Goal: Information Seeking & Learning: Check status

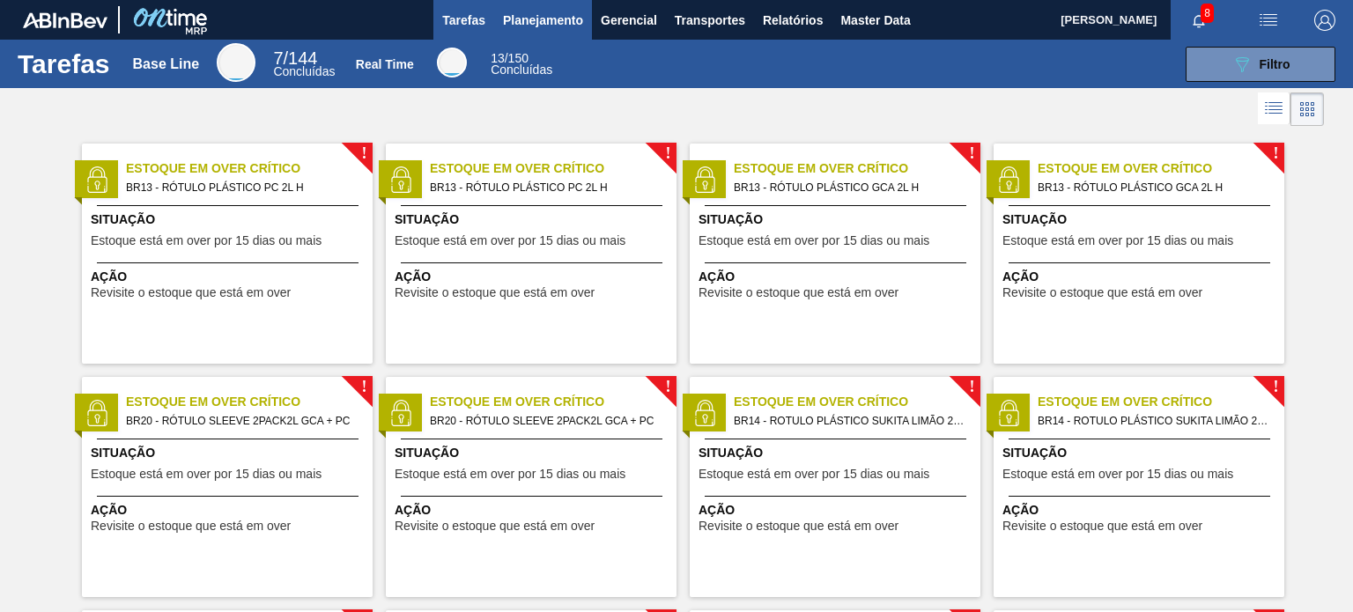
click at [549, 5] on button "Planejamento" at bounding box center [543, 20] width 98 height 40
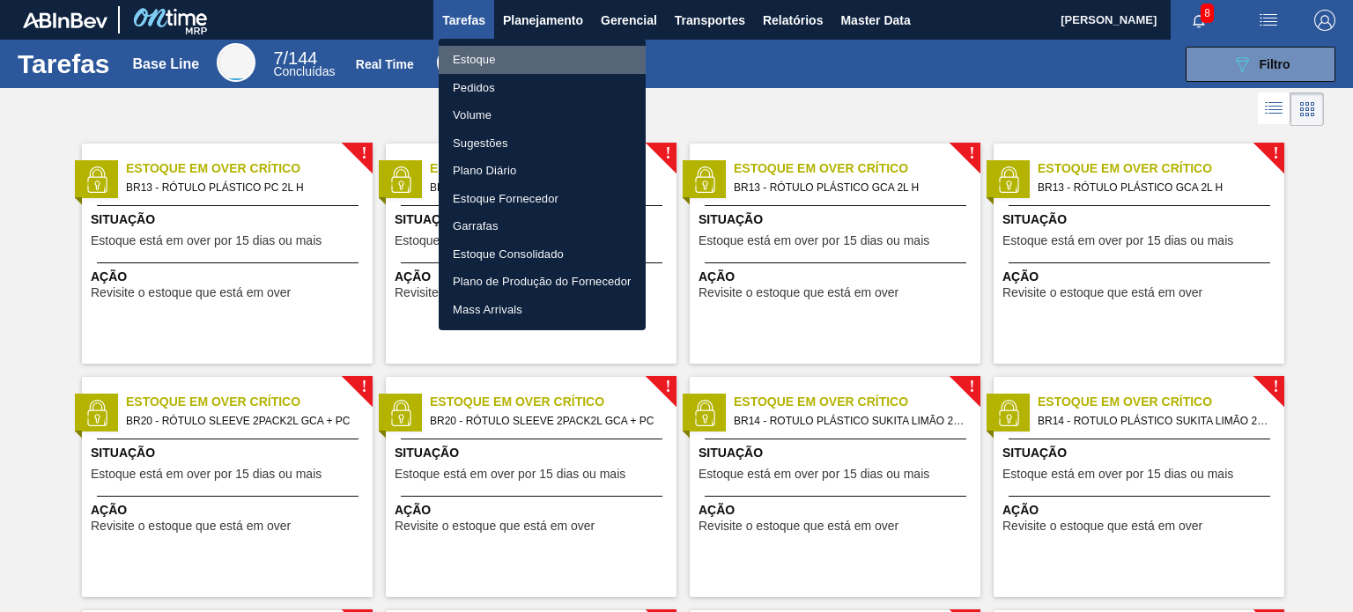
click at [535, 54] on li "Estoque" at bounding box center [542, 60] width 207 height 28
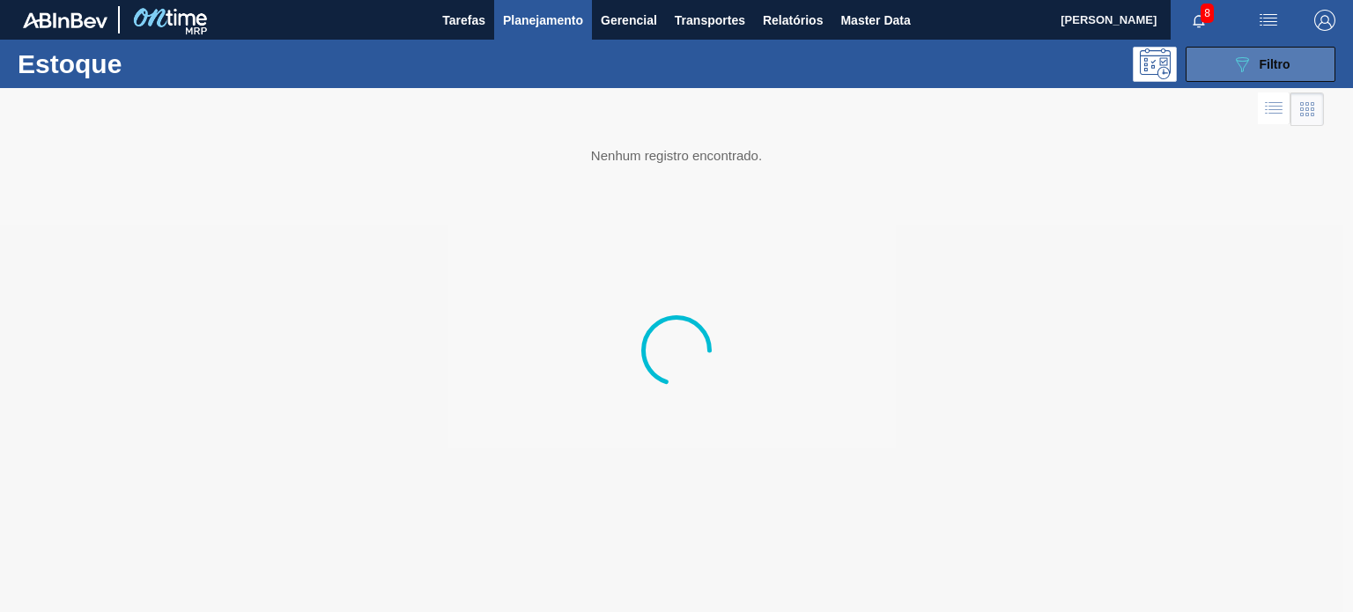
click at [1263, 70] on span "Filtro" at bounding box center [1274, 64] width 31 height 14
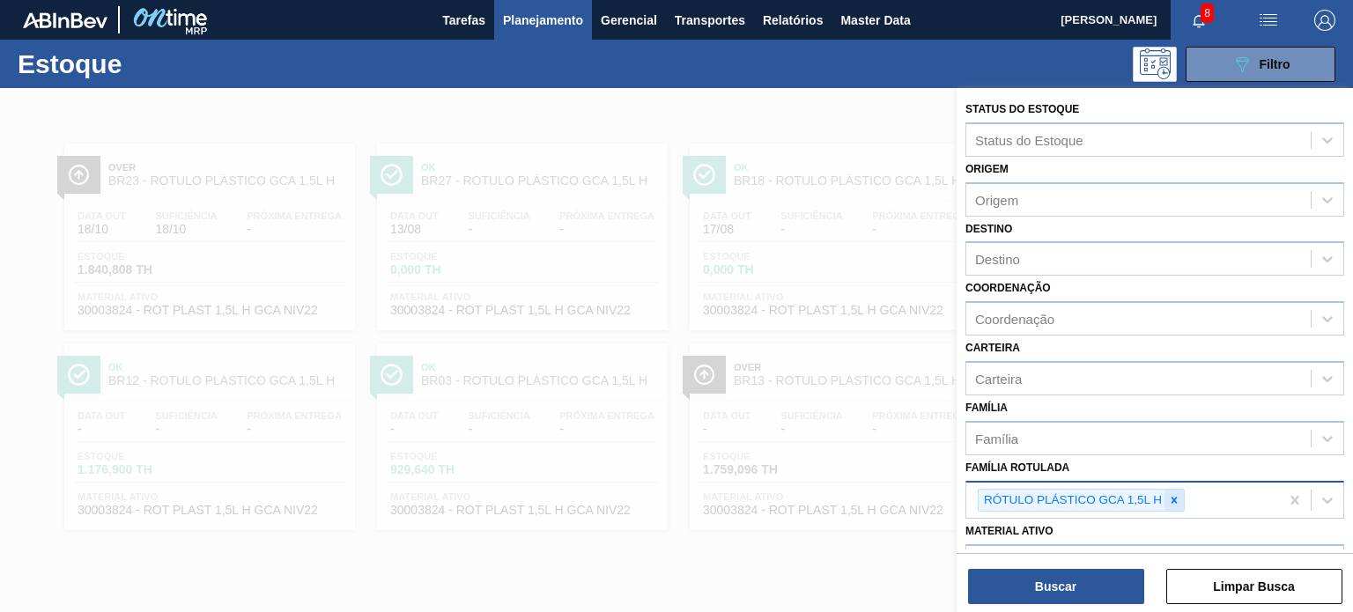
click at [1176, 500] on icon at bounding box center [1174, 500] width 12 height 12
paste Rotulada "ÓTULO PLÁSTICO H2OH LIMÃO 1,5L AH"
type Rotulada "ÓTULO PLÁSTICO H2OH LIMÃO 1,5L AH"
click at [1151, 532] on div "Status do Estoque Status do Estoque Origem Origem Destino Destino Coordenação C…" at bounding box center [1154, 446] width 396 height 717
click at [1180, 498] on div at bounding box center [1173, 501] width 19 height 22
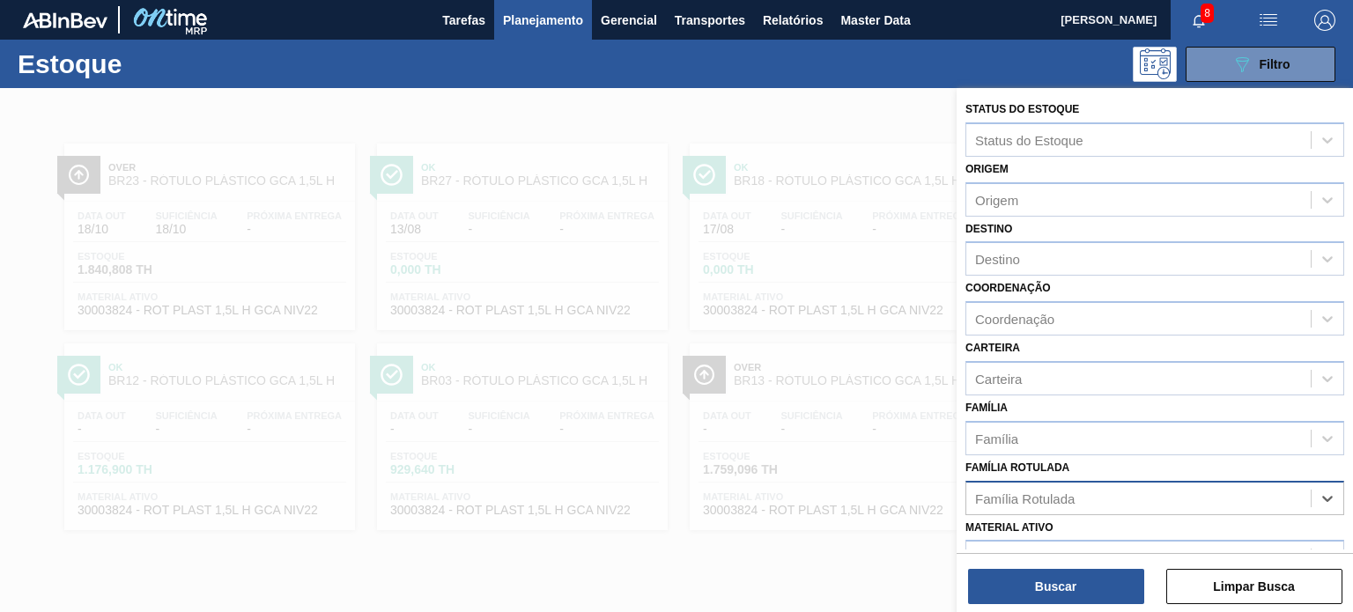
paste Rotulada "ÓTULO PLÁSTICO H2OH LIMÃO 1,5L AH"
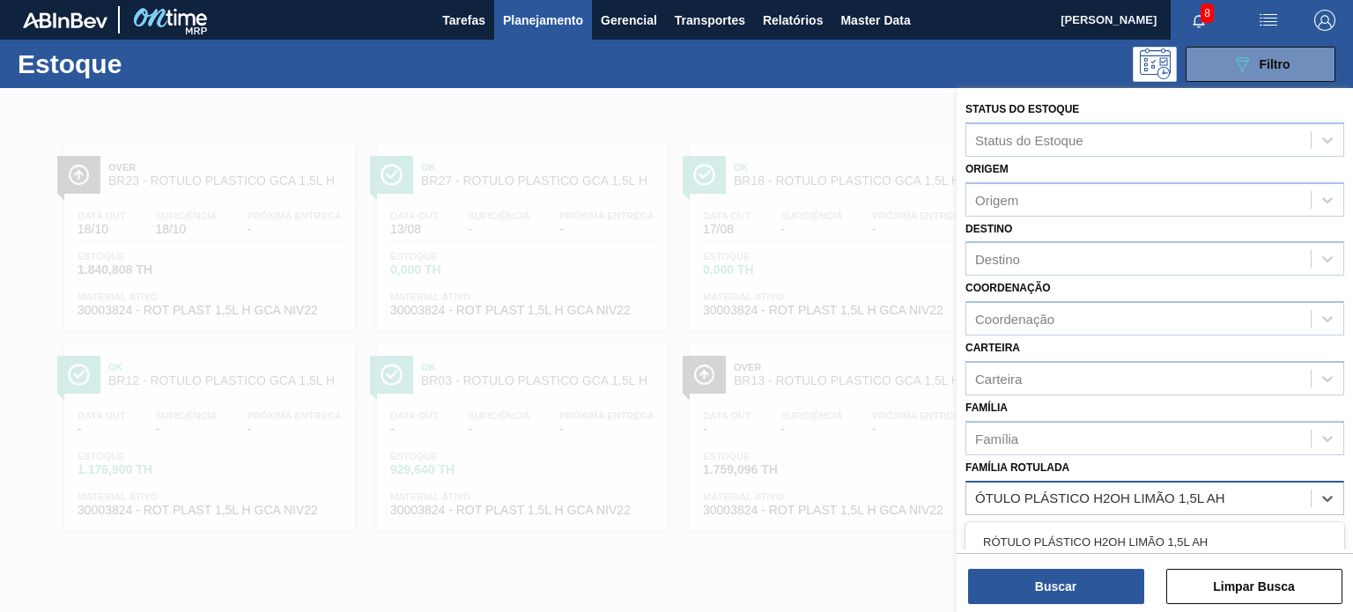
type Rotulada "ÓTULO PLÁSTICO H2OH LIMÃO 1,5L AH"
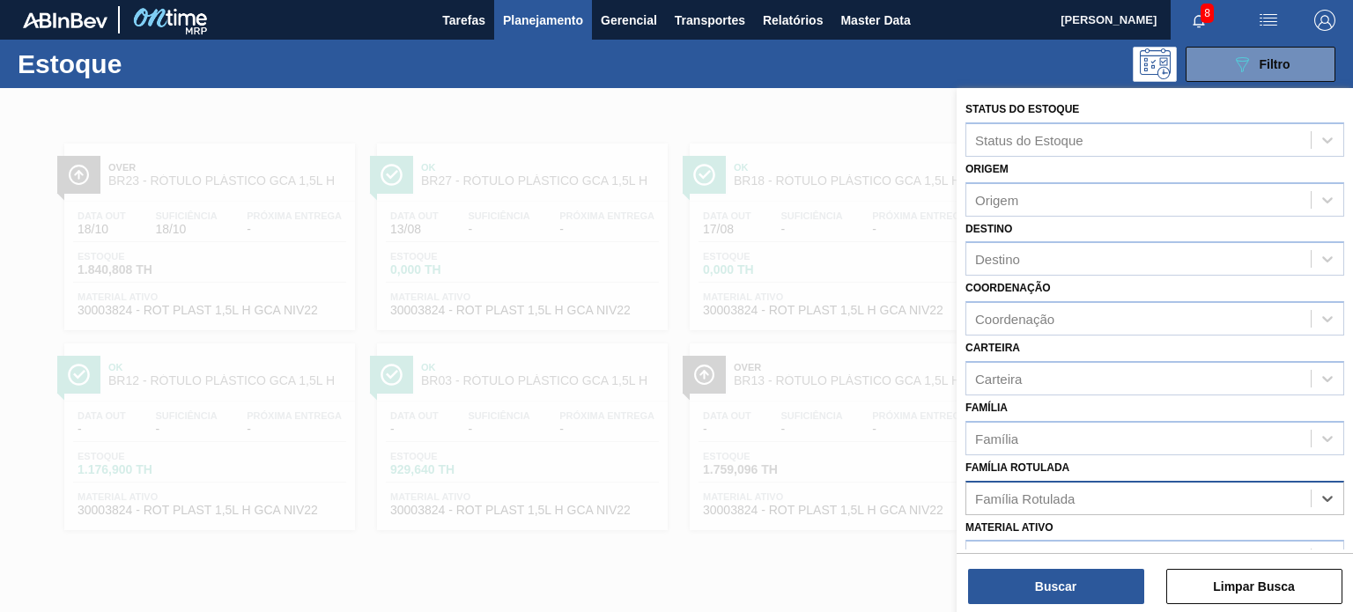
click at [1124, 500] on div "Família Rotulada" at bounding box center [1138, 498] width 344 height 26
paste Rotulada "ÓTULO PLÁSTICO H2OH LIMÃO 1,5L AH"
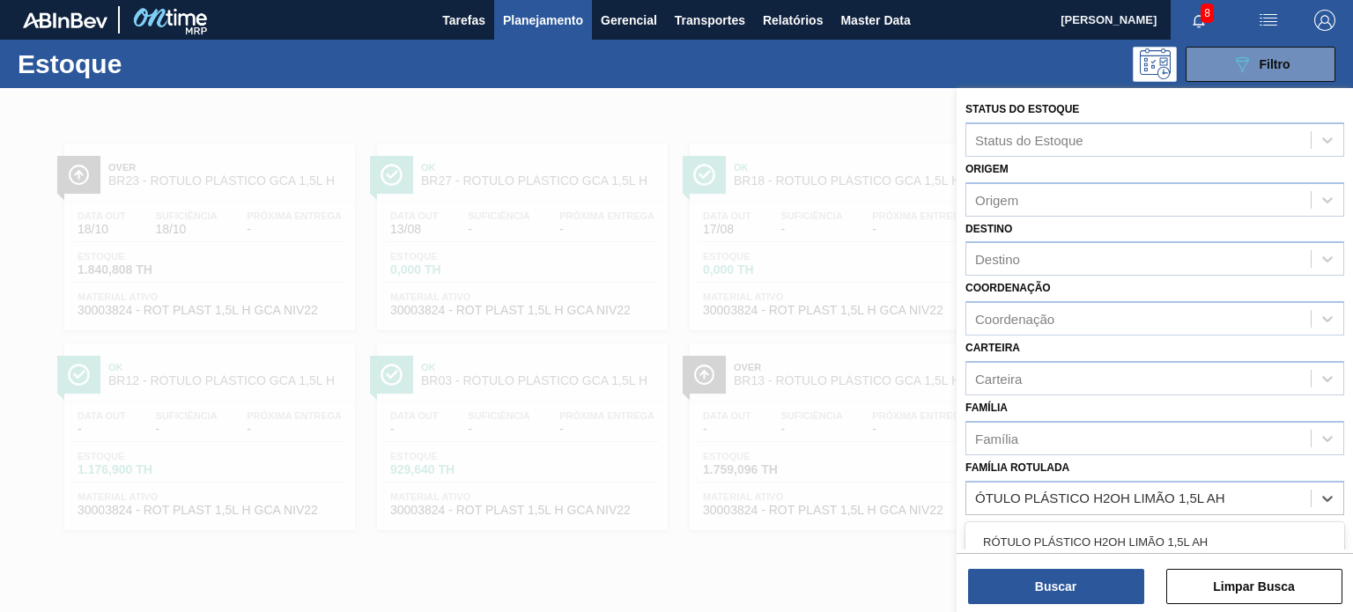
type Rotulada "ÓTULO PLÁSTICO H2OH LIMÃO 1,5L AH"
drag, startPoint x: 1097, startPoint y: 516, endPoint x: 1096, endPoint y: 531, distance: 15.1
click at [1097, 521] on div "Material ativo Material ativo" at bounding box center [1154, 545] width 379 height 60
click at [1079, 495] on div "Família Rotulada" at bounding box center [1138, 498] width 344 height 26
paste Rotulada "ÓTULO PLÁSTICO H2OH LIMÃO 1,5L AH"
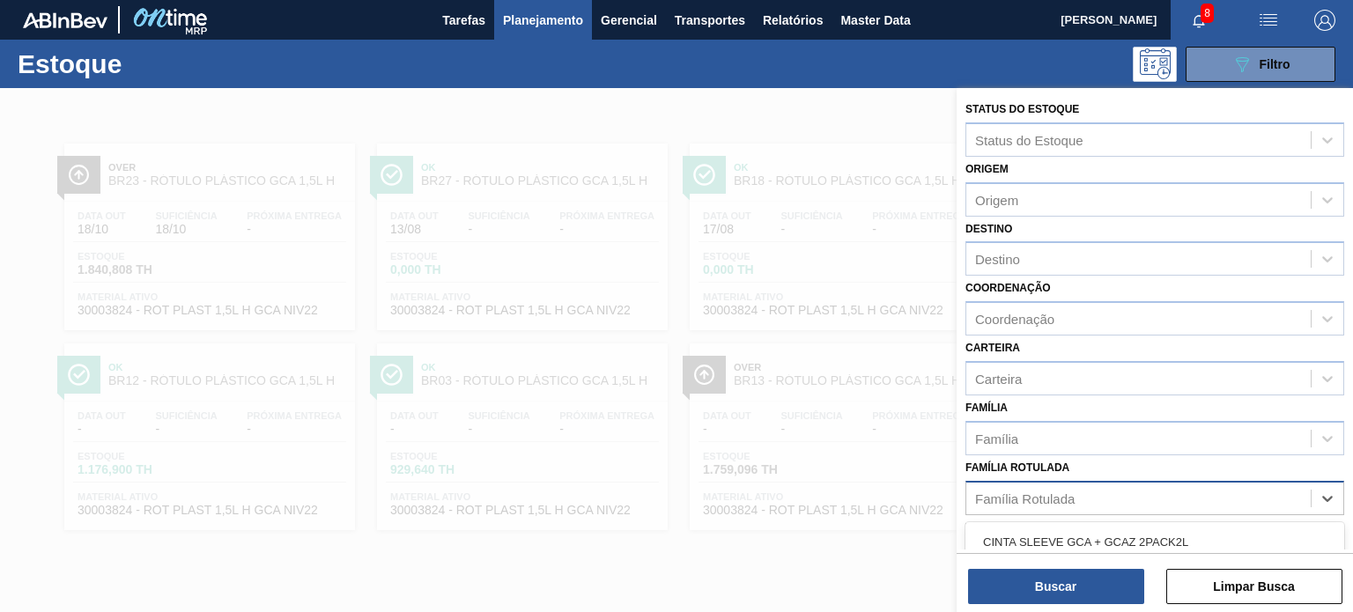
type Rotulada "ÓTULO PLÁSTICO H2OH LIMÃO 1,5L AH"
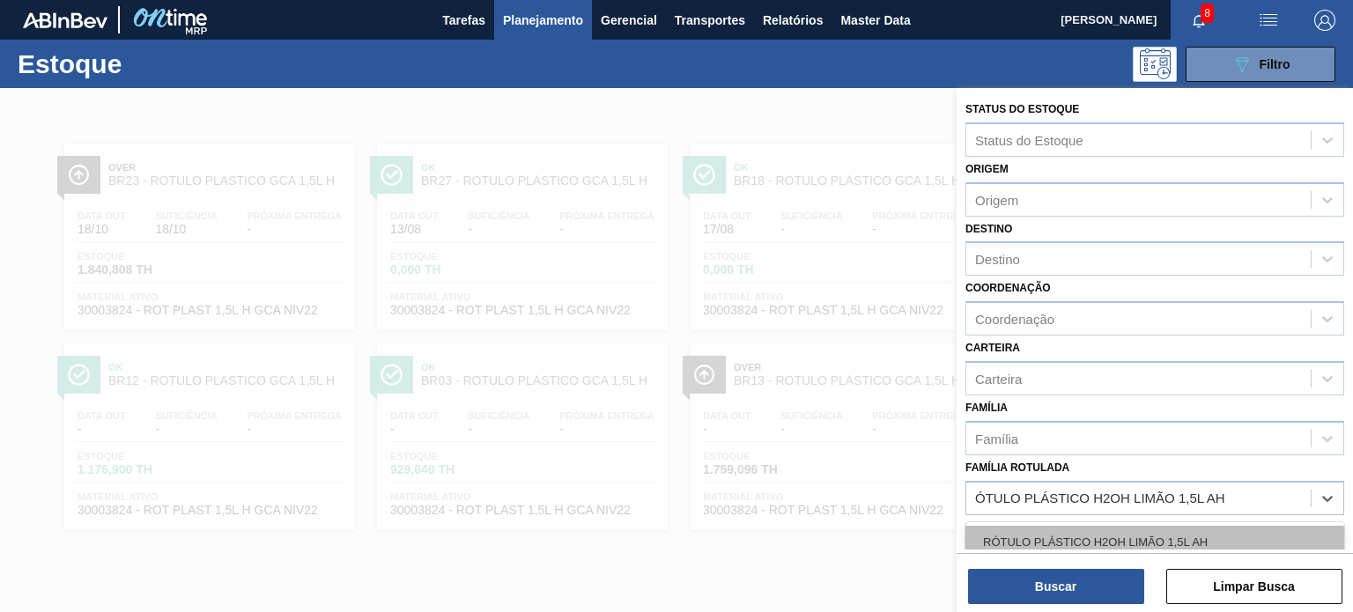
click at [1092, 535] on div "RÓTULO PLÁSTICO H2OH LIMÃO 1,5L AH" at bounding box center [1154, 542] width 379 height 33
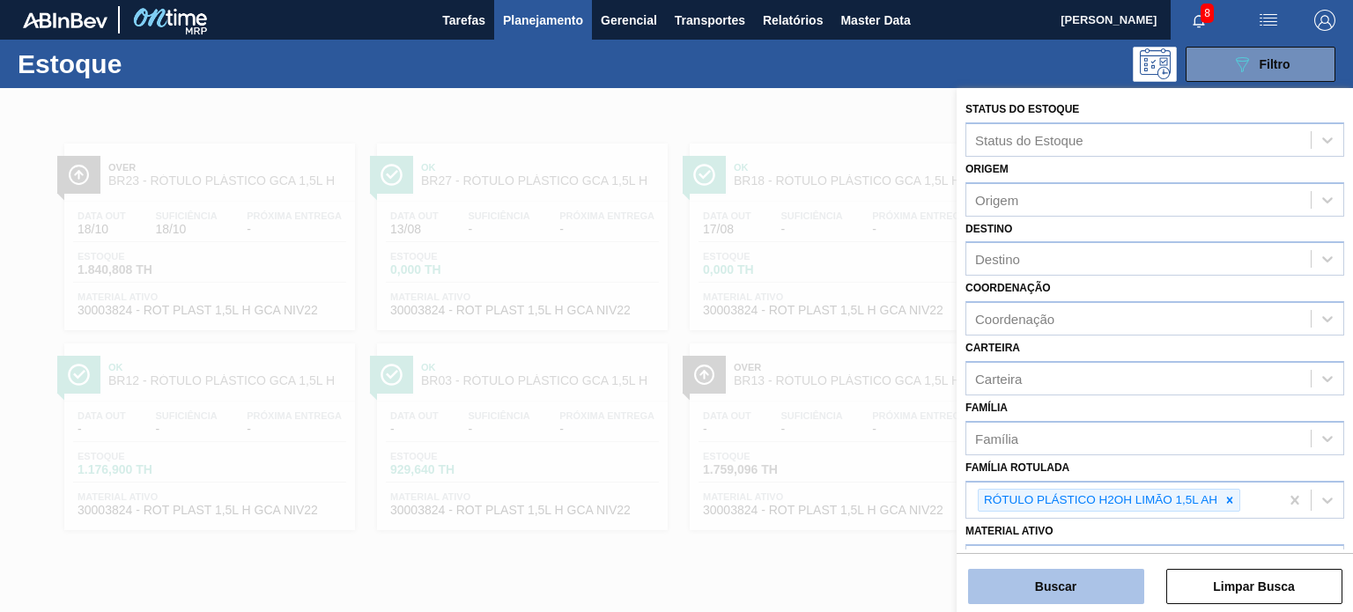
click at [1067, 594] on button "Buscar" at bounding box center [1056, 586] width 176 height 35
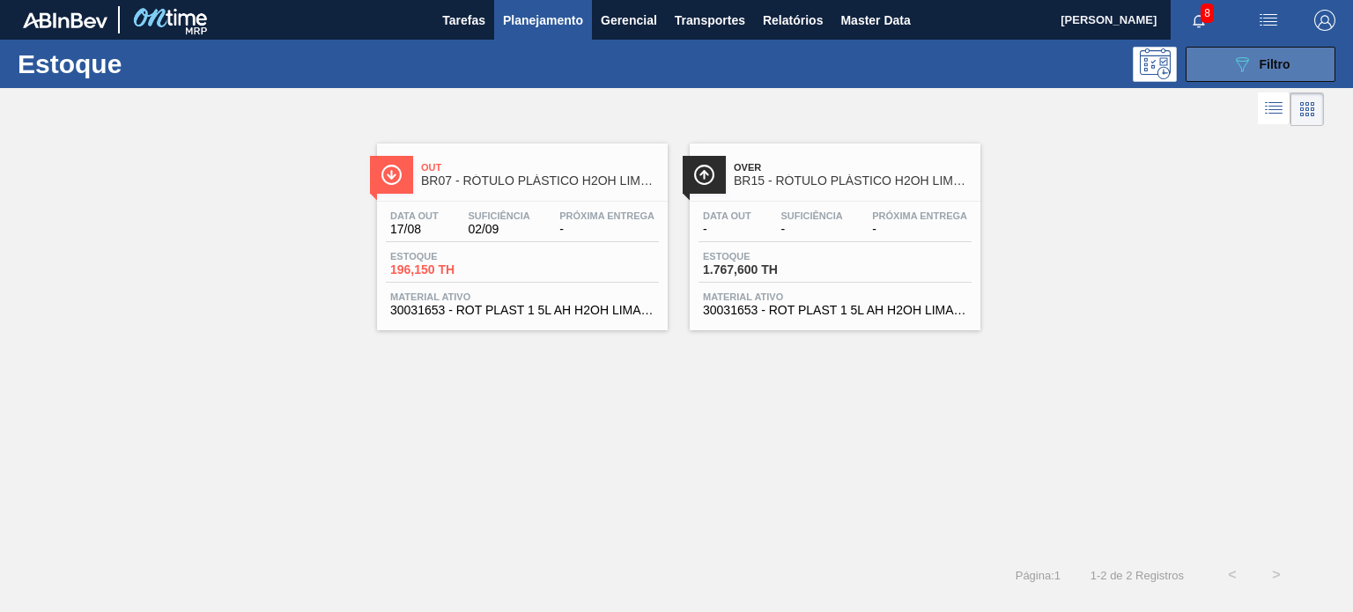
click at [1296, 67] on button "089F7B8B-B2A5-4AFE-B5C0-19BA573D28AC Filtro" at bounding box center [1260, 64] width 150 height 35
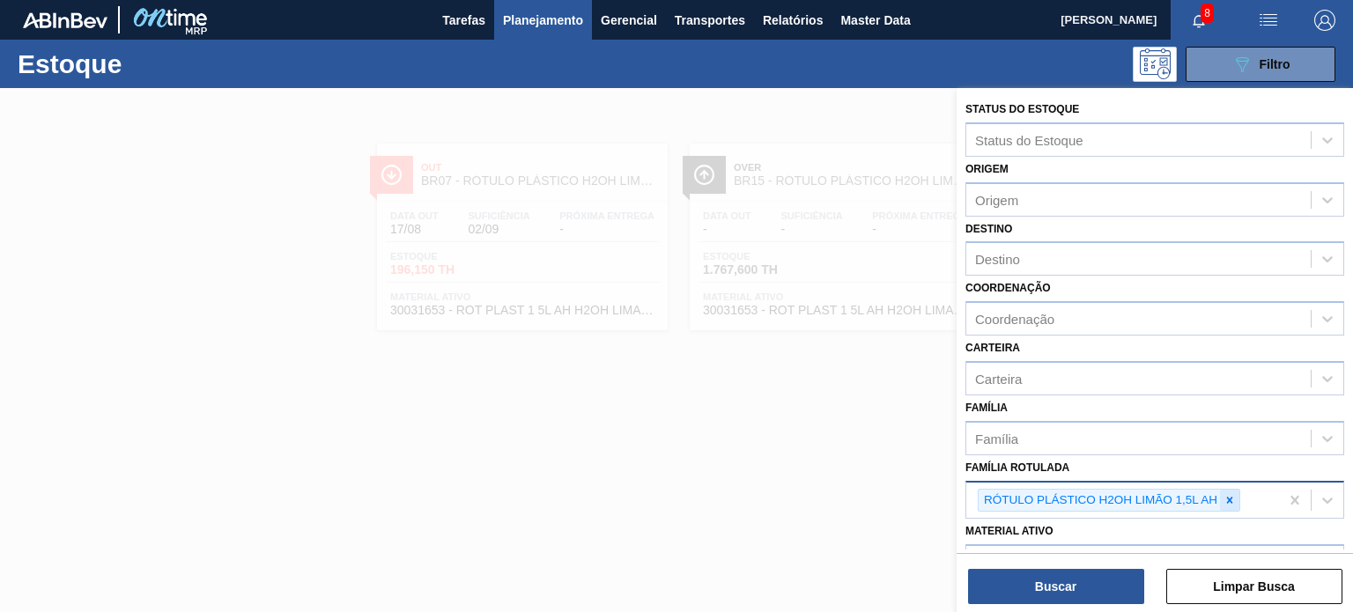
click at [1239, 492] on div "RÓTULO PLÁSTICO H2OH LIMÃO 1,5L AH" at bounding box center [1109, 501] width 262 height 24
click at [1233, 494] on icon at bounding box center [1229, 500] width 12 height 12
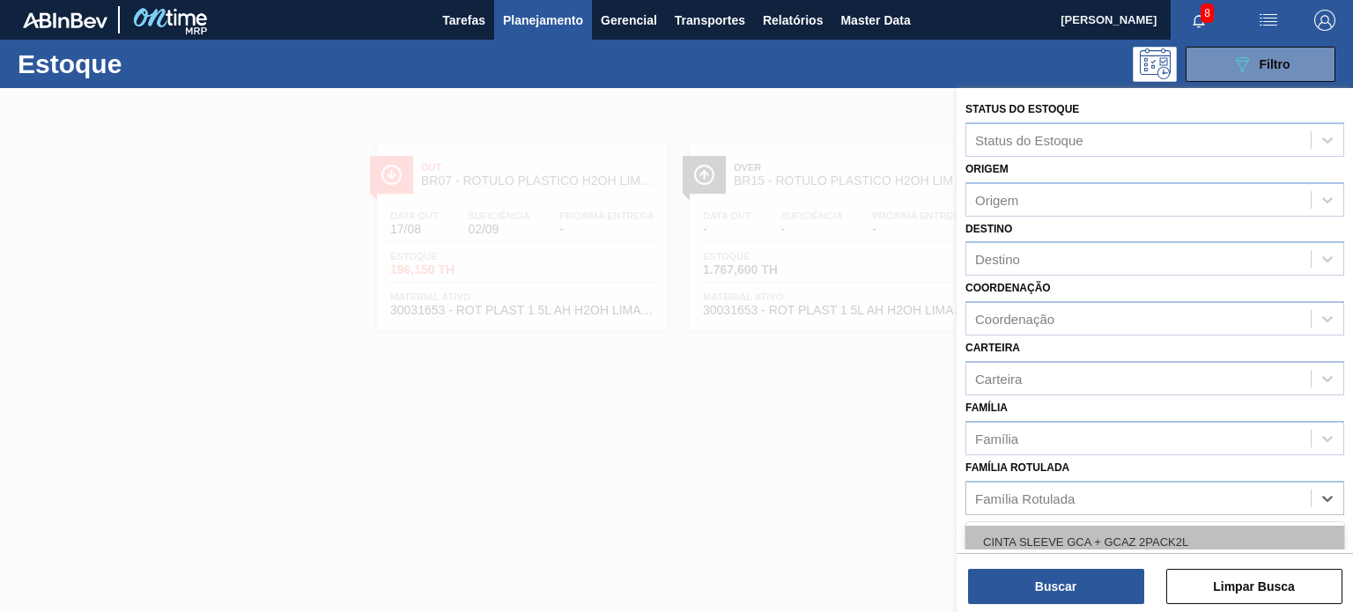
paste Rotulada "RÓTULO PLÁSTICO GCA 600ML H"
type Rotulada "RÓTULO PLÁSTICO GCA 600ML H"
click at [1148, 528] on div "RÓTULO PLÁSTICO GCA 600ML H" at bounding box center [1154, 542] width 379 height 33
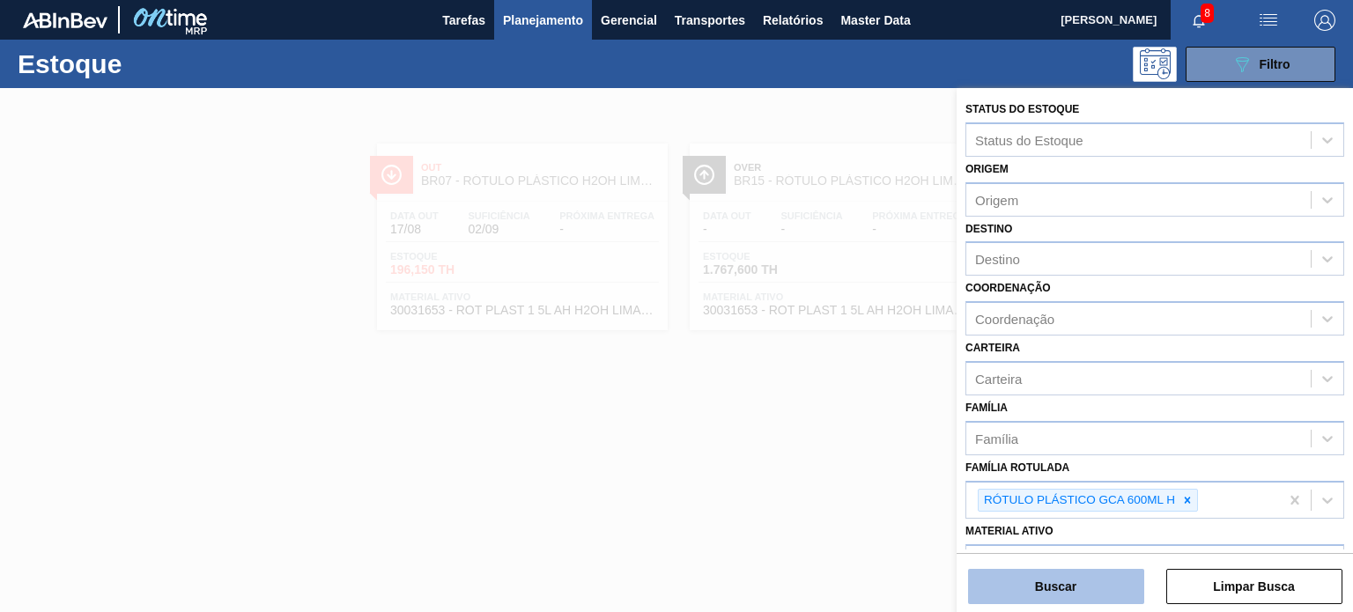
click at [1118, 577] on button "Buscar" at bounding box center [1056, 586] width 176 height 35
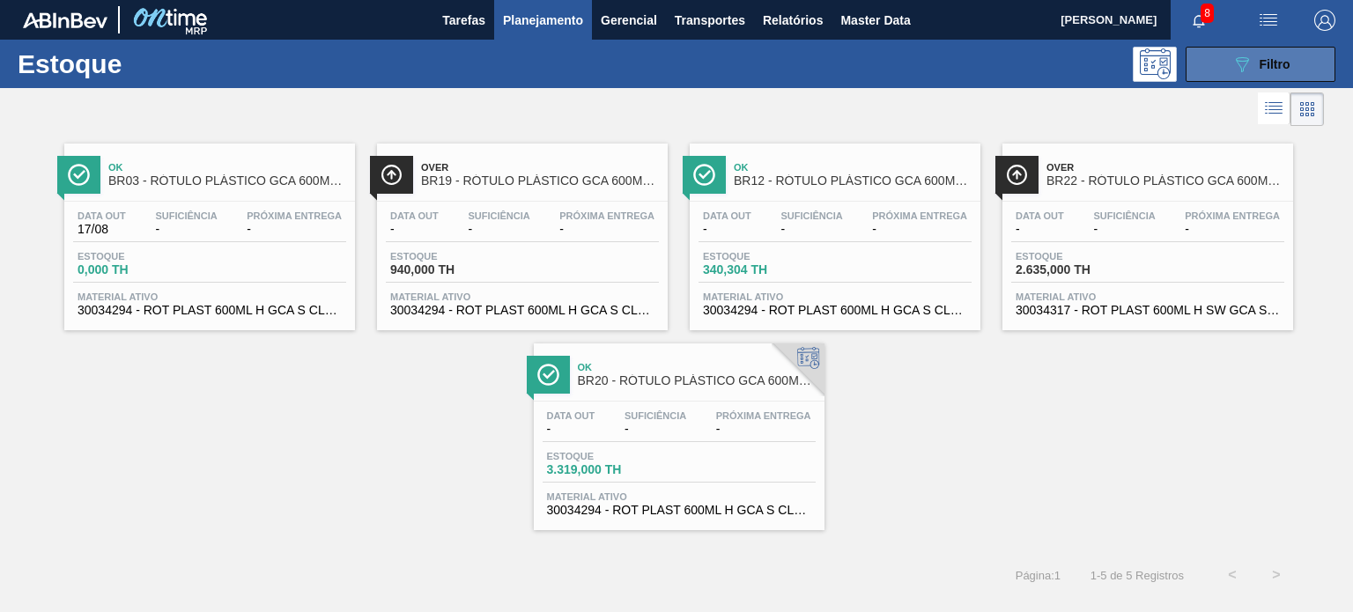
click at [1255, 74] on button "089F7B8B-B2A5-4AFE-B5C0-19BA573D28AC Filtro" at bounding box center [1260, 64] width 150 height 35
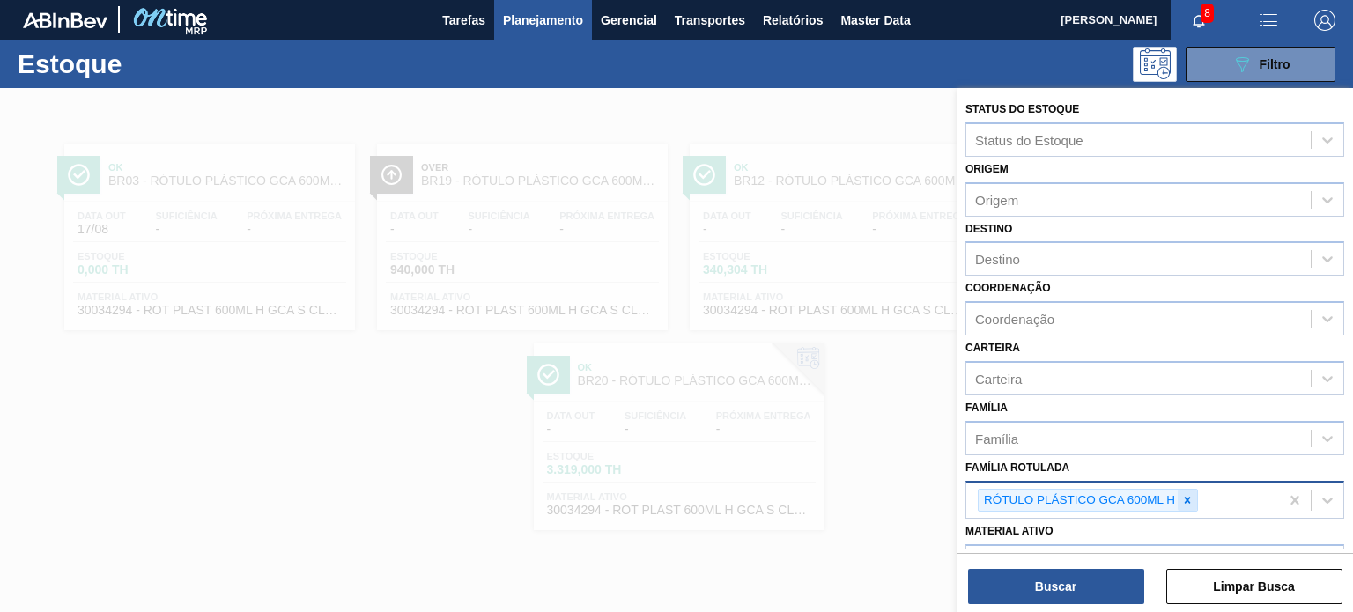
click at [1187, 497] on icon at bounding box center [1188, 500] width 6 height 6
paste Rotulada "RÓTULO PLÁSTICO PC 1,5L AH"
type Rotulada "RÓTULO PLÁSTICO PC 1,5L AH"
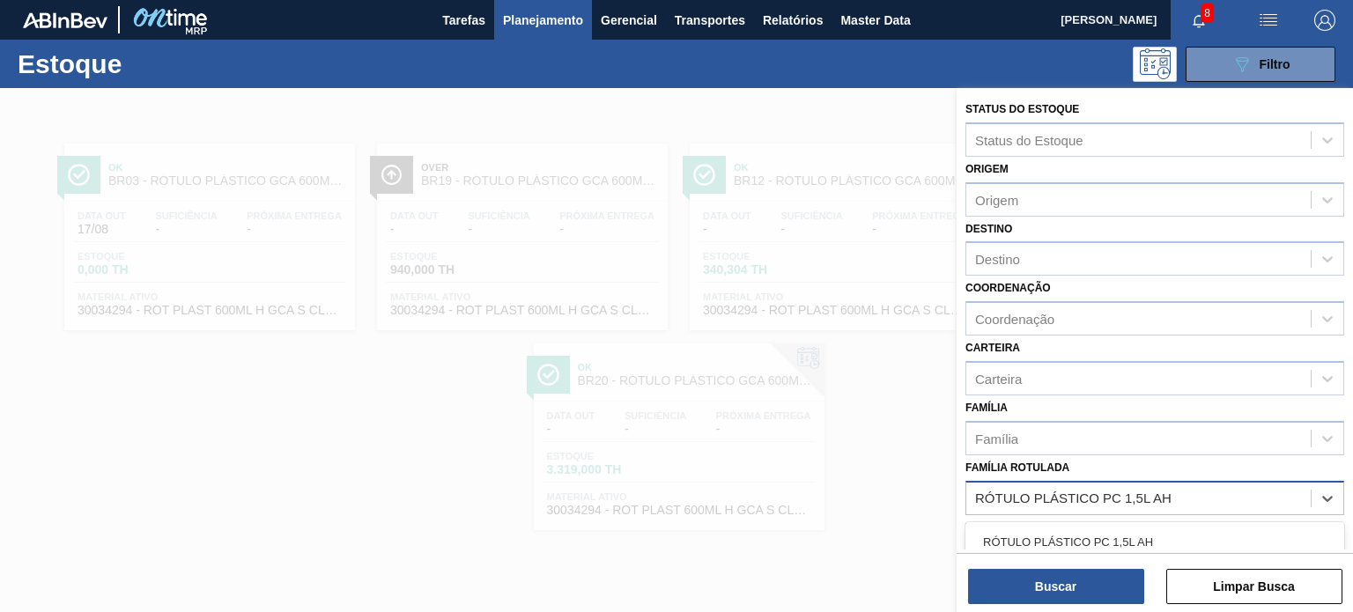
click at [1108, 540] on div "RÓTULO PLÁSTICO PC 1,5L AH" at bounding box center [1154, 542] width 379 height 33
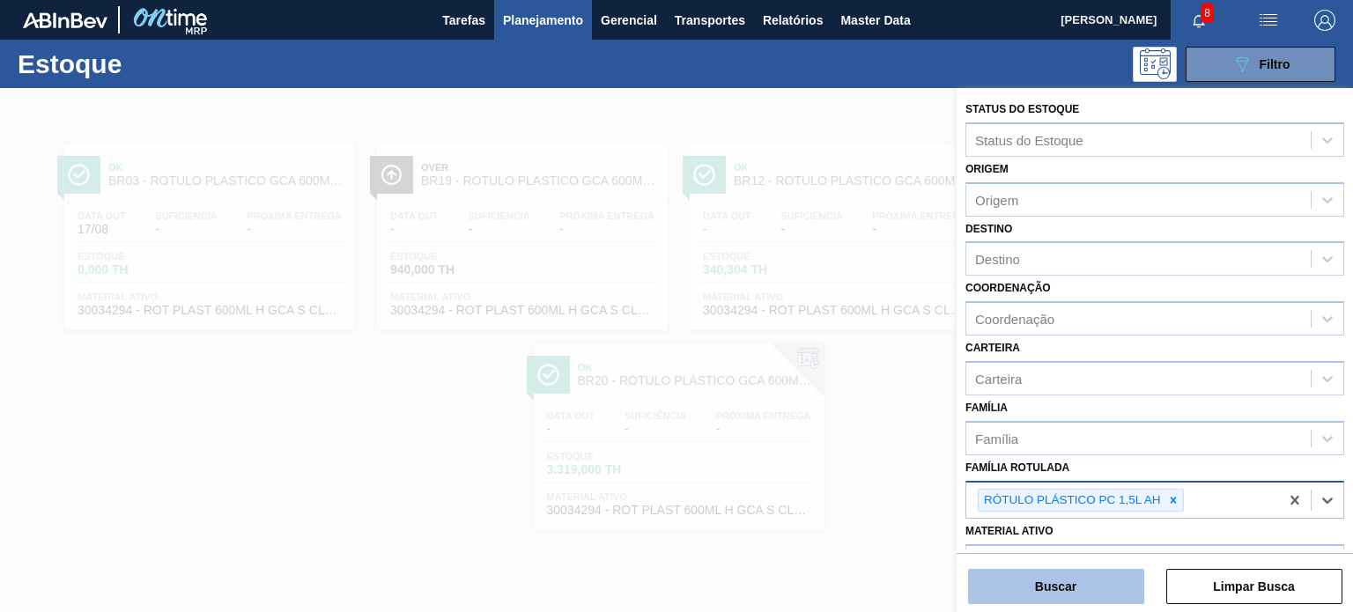
click at [1093, 577] on button "Buscar" at bounding box center [1056, 586] width 176 height 35
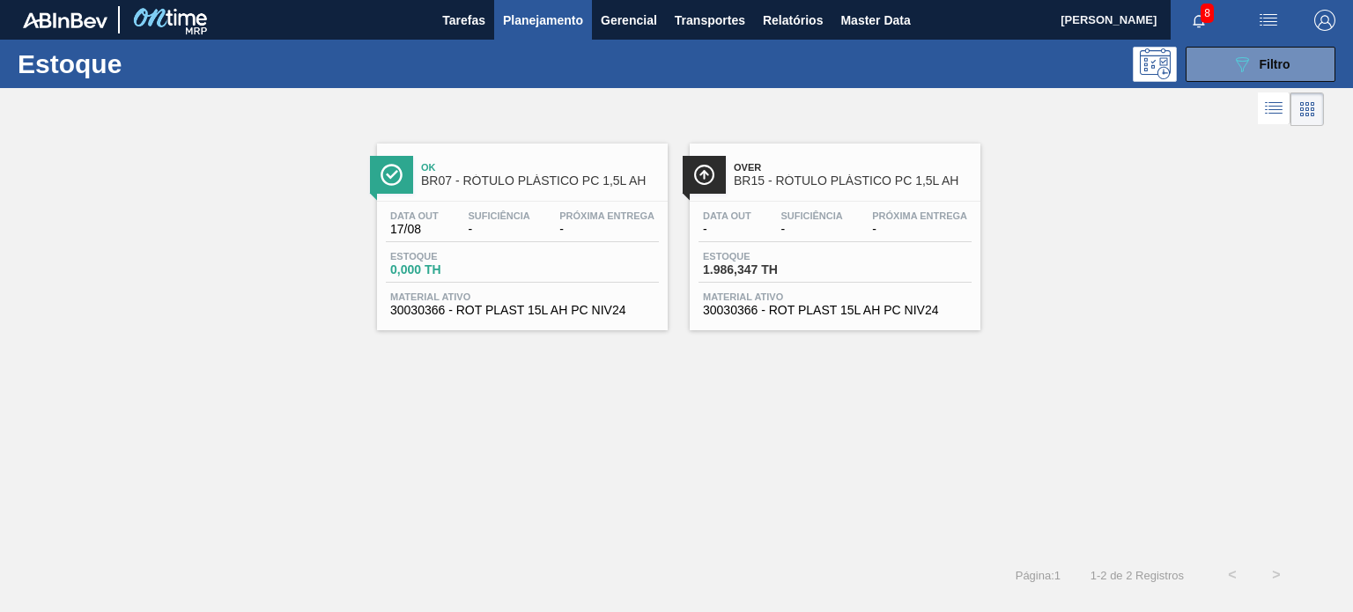
click at [1285, 44] on div "Estoque 089F7B8B-B2A5-4AFE-B5C0-19BA573D28AC Filtro" at bounding box center [676, 64] width 1353 height 48
click at [1272, 85] on div "Estoque 089F7B8B-B2A5-4AFE-B5C0-19BA573D28AC Filtro" at bounding box center [676, 64] width 1353 height 48
click at [1274, 57] on span "Filtro" at bounding box center [1274, 64] width 31 height 14
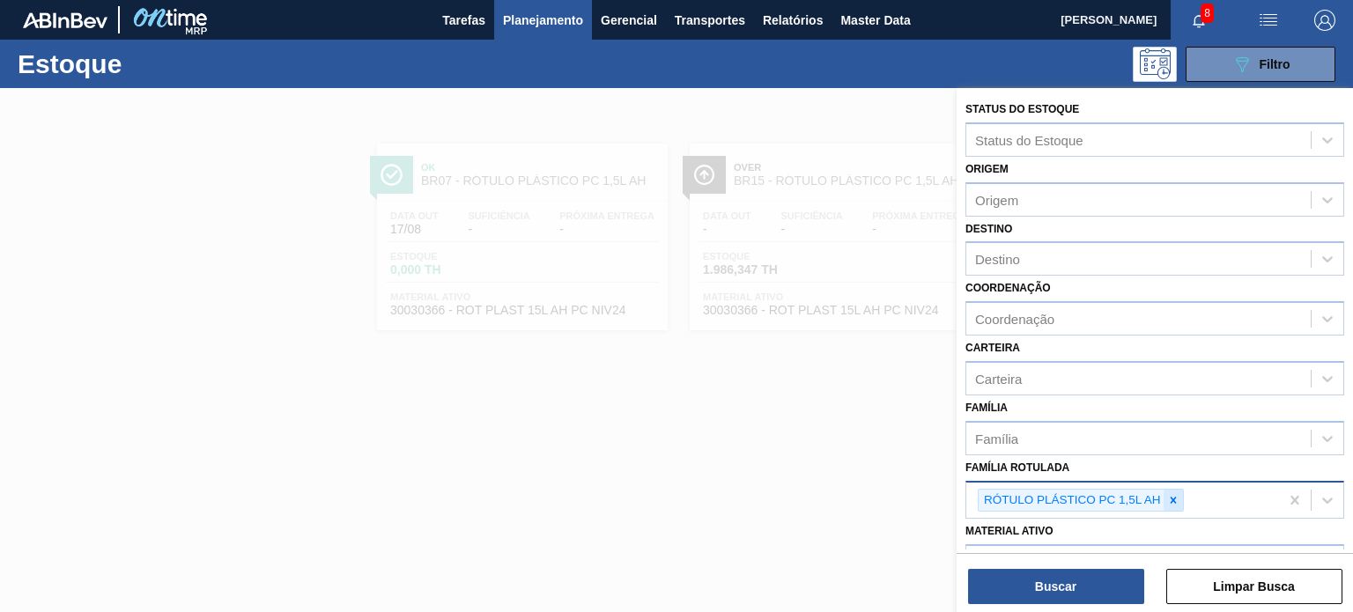
click at [1171, 497] on icon at bounding box center [1173, 500] width 6 height 6
paste Rotulada "RÓTULO PLÁSTICO GCA 2,5L H"
type Rotulada "RÓTULO PLÁSTICO GCA 2,5L H"
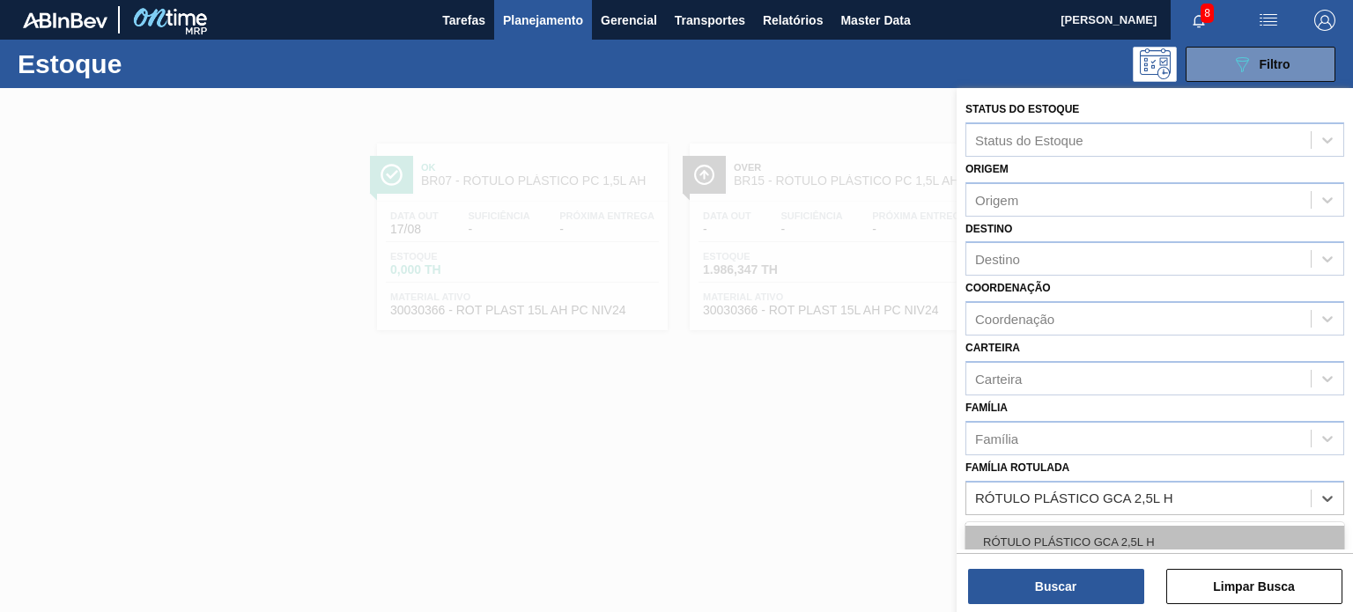
click at [1099, 529] on div "RÓTULO PLÁSTICO GCA 2,5L H" at bounding box center [1154, 542] width 379 height 33
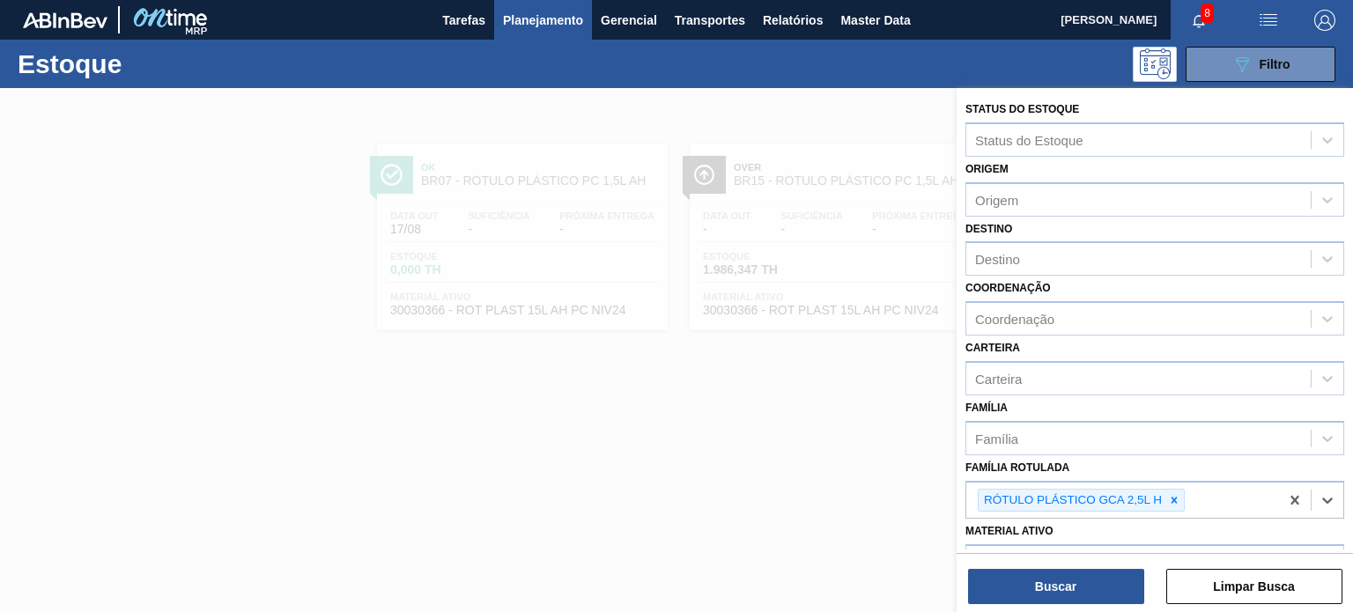
click at [1080, 566] on div "Buscar Limpar Busca" at bounding box center [1154, 577] width 396 height 49
click at [1071, 577] on button "Buscar" at bounding box center [1056, 586] width 176 height 35
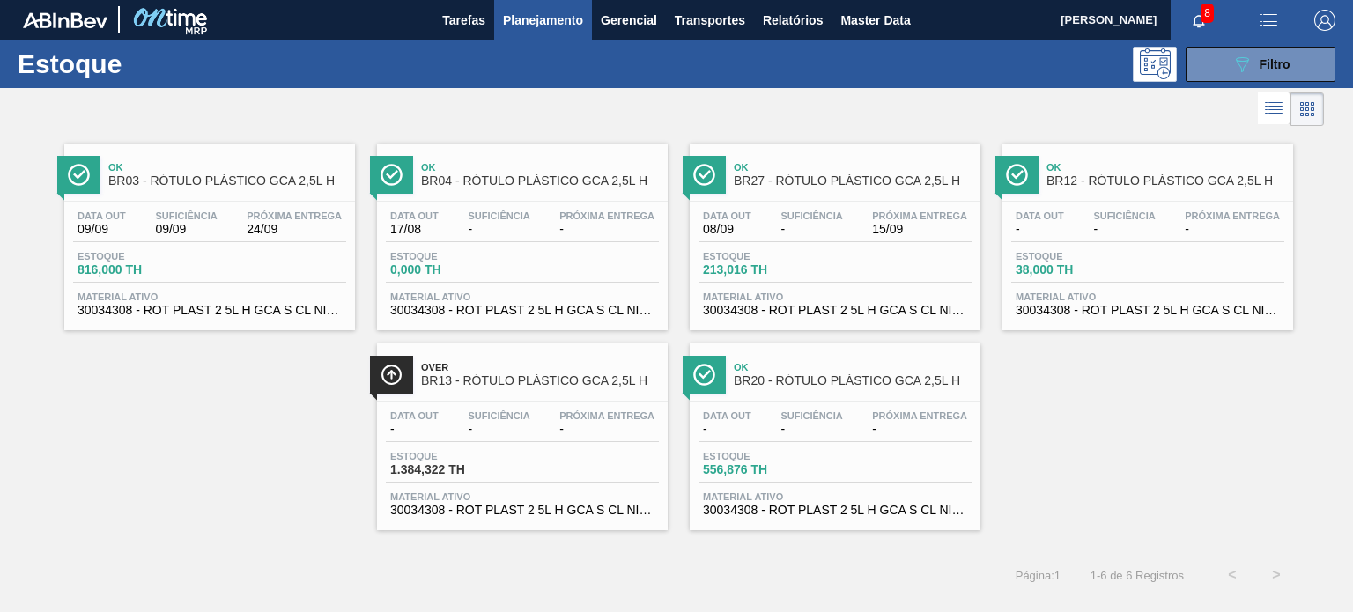
click at [1286, 85] on div "Estoque 089F7B8B-B2A5-4AFE-B5C0-19BA573D28AC Filtro" at bounding box center [676, 64] width 1353 height 48
click at [1274, 63] on span "Filtro" at bounding box center [1274, 64] width 31 height 14
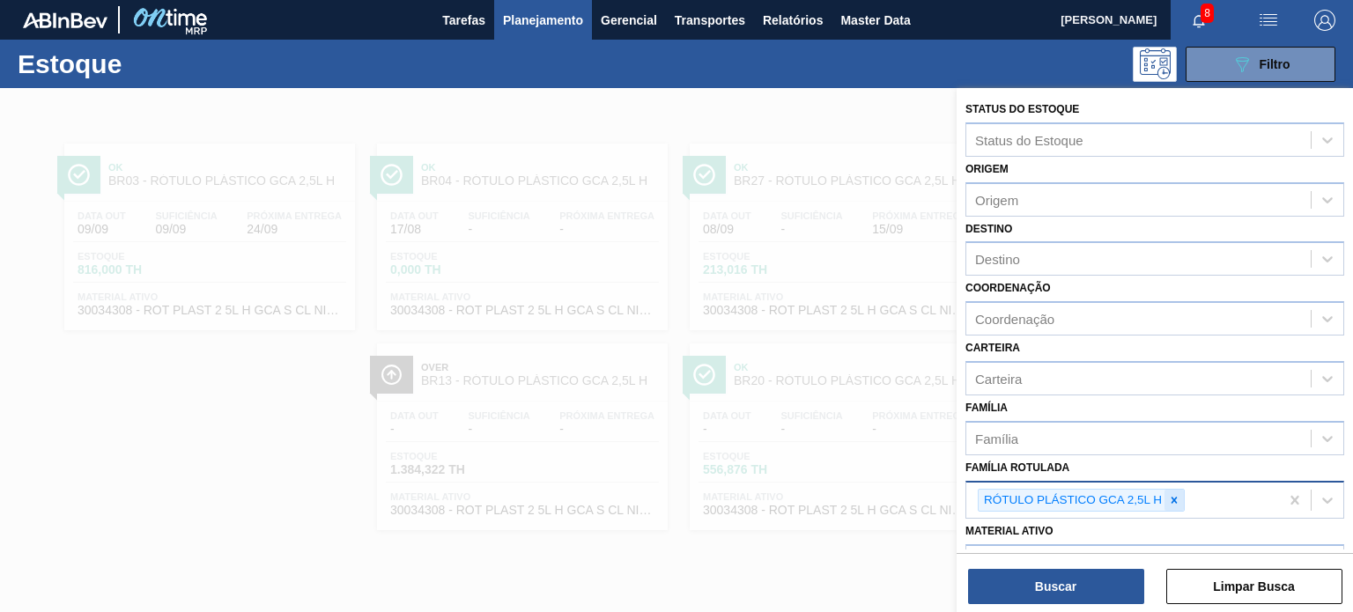
click at [1177, 502] on icon at bounding box center [1174, 500] width 12 height 12
paste Rotulada "RÓTULO PLÁSTICO PC 1,5L AH"
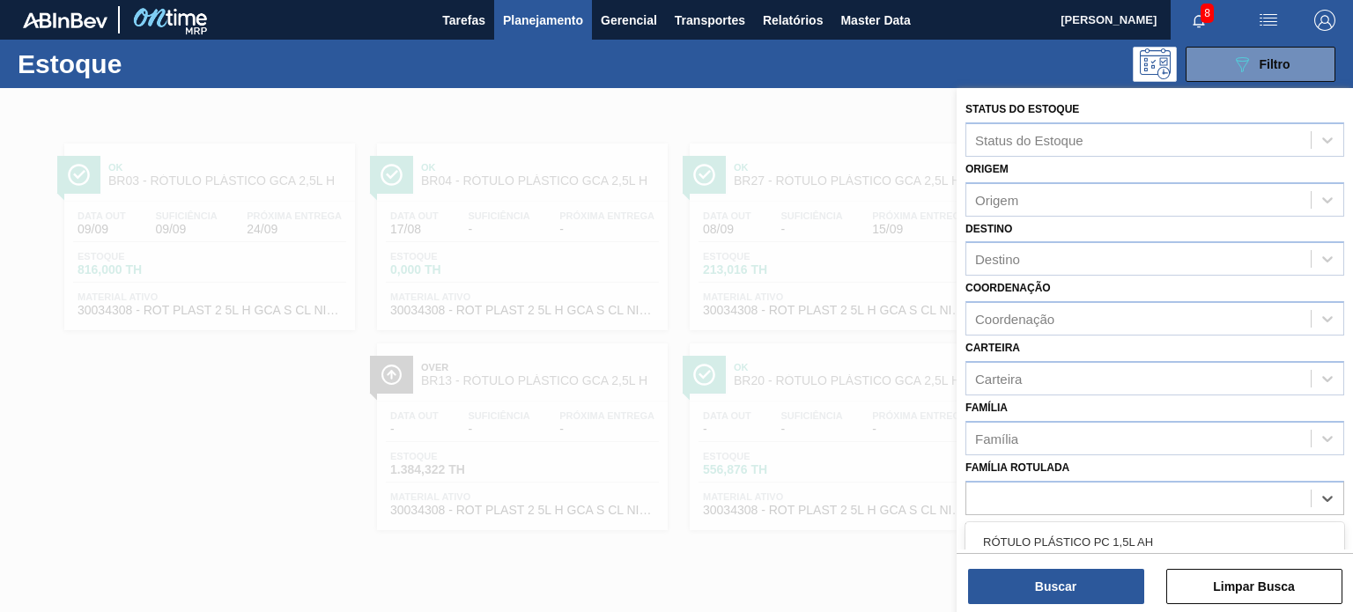
type Rotulada "RÓTULO PLÁSTICO PC 1,5L AH"
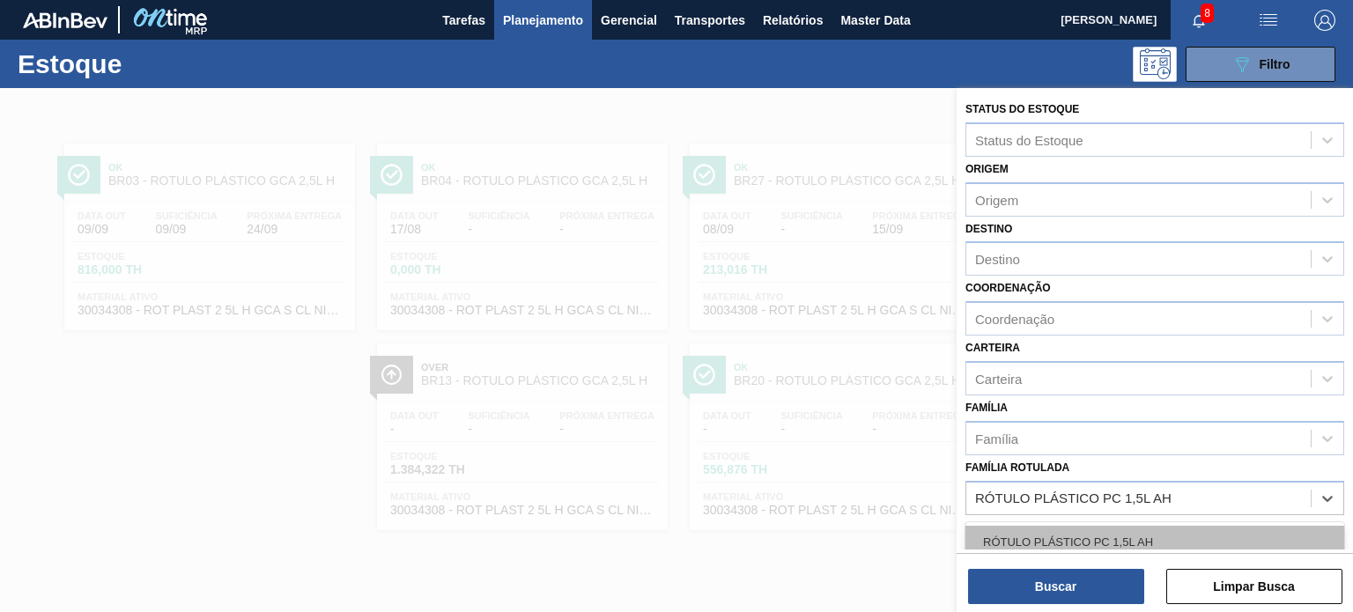
click at [1139, 535] on div "RÓTULO PLÁSTICO PC 1,5L AH" at bounding box center [1154, 542] width 379 height 33
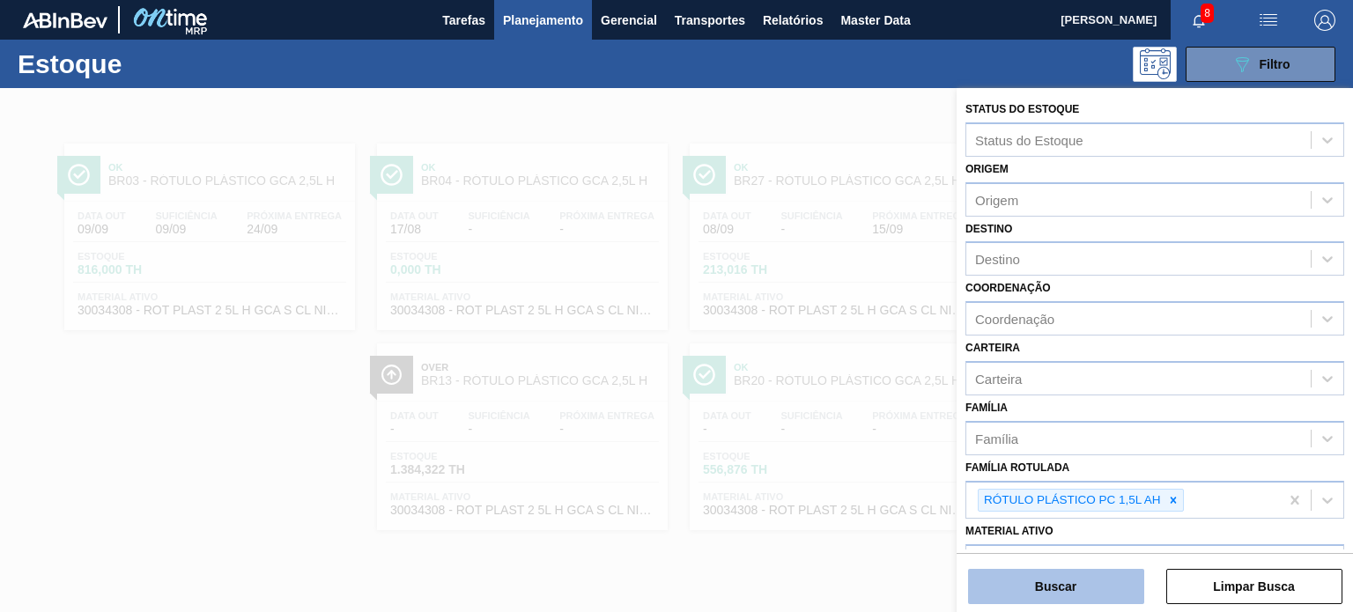
click at [1113, 577] on button "Buscar" at bounding box center [1056, 586] width 176 height 35
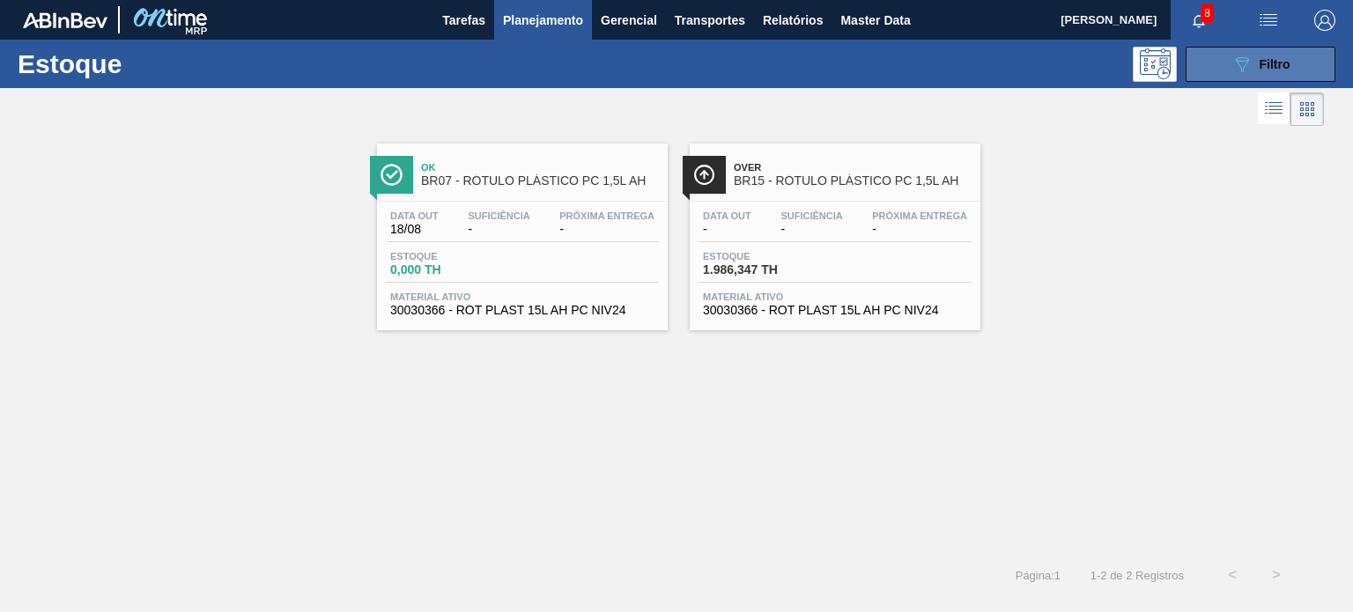
click at [1238, 58] on icon "089F7B8B-B2A5-4AFE-B5C0-19BA573D28AC" at bounding box center [1241, 64] width 21 height 21
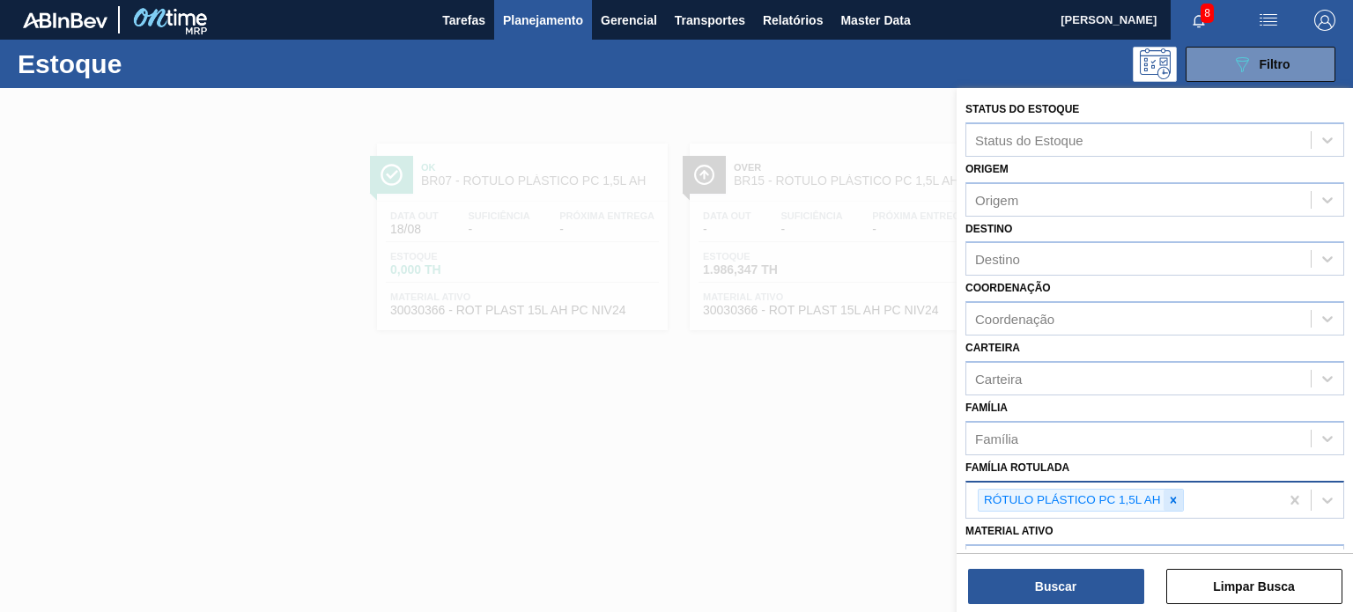
click at [1178, 505] on div at bounding box center [1172, 501] width 19 height 22
paste Rotulada "RÓTULO PLÁSTICO SODA 2L H"
type Rotulada "RÓTULO PLÁSTICO SODA 2L H"
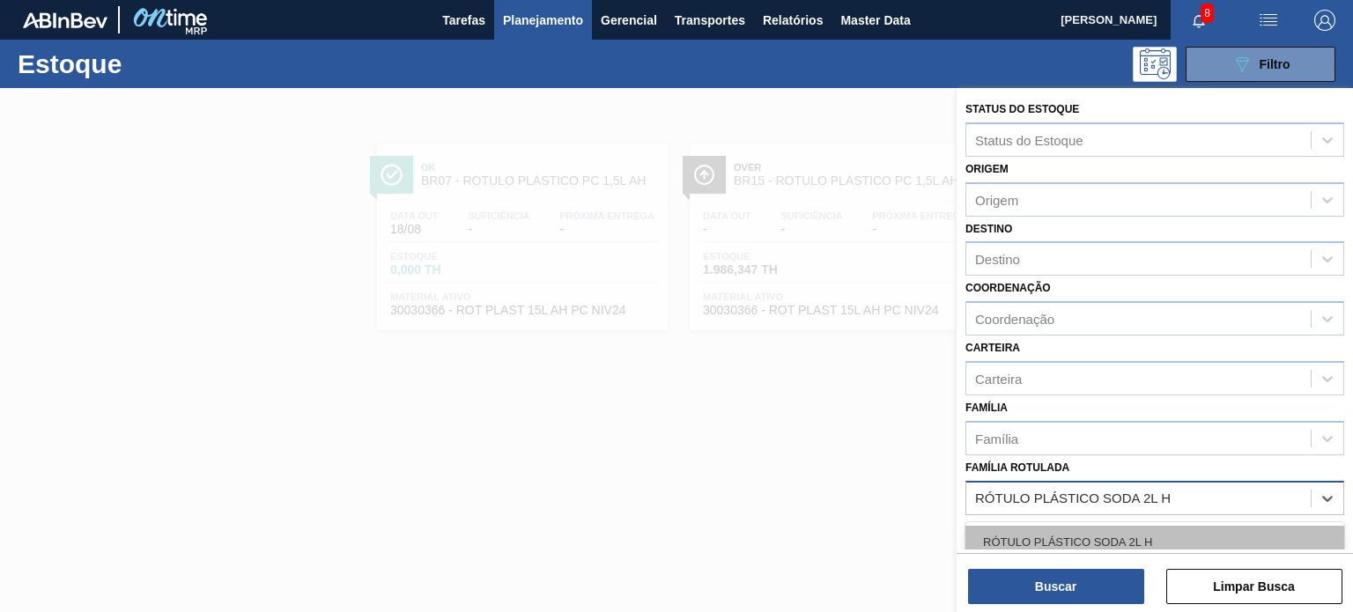
click at [1131, 528] on div "RÓTULO PLÁSTICO SODA 2L H" at bounding box center [1154, 542] width 379 height 33
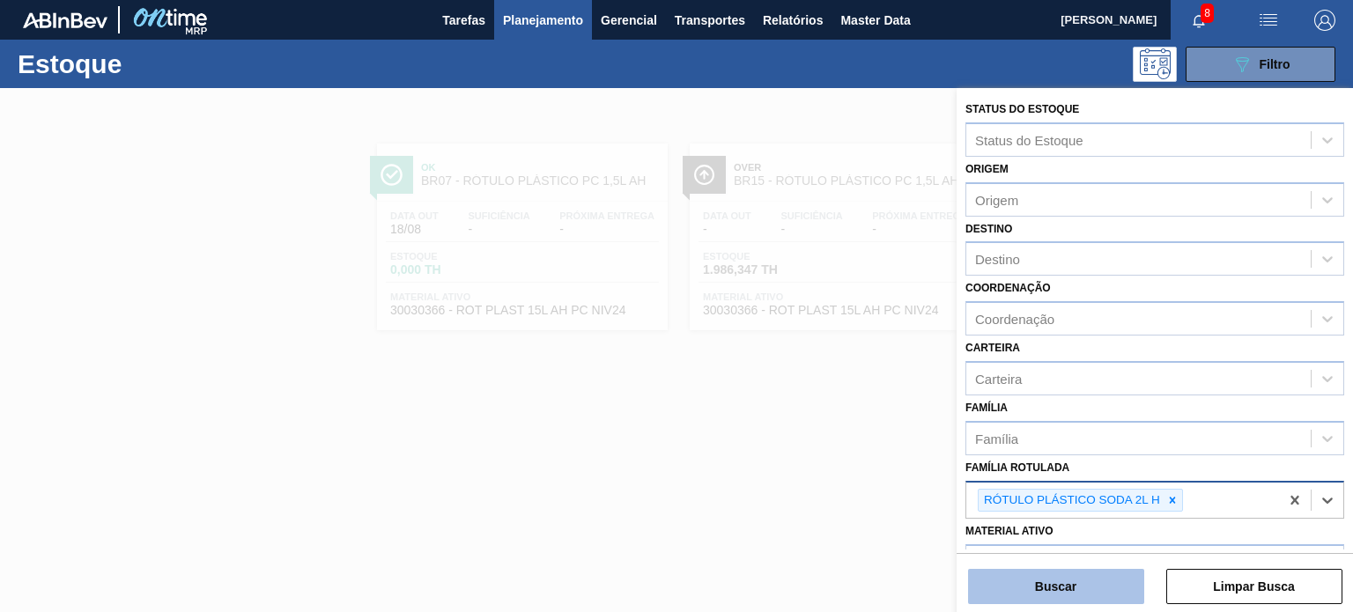
click at [1102, 586] on button "Buscar" at bounding box center [1056, 586] width 176 height 35
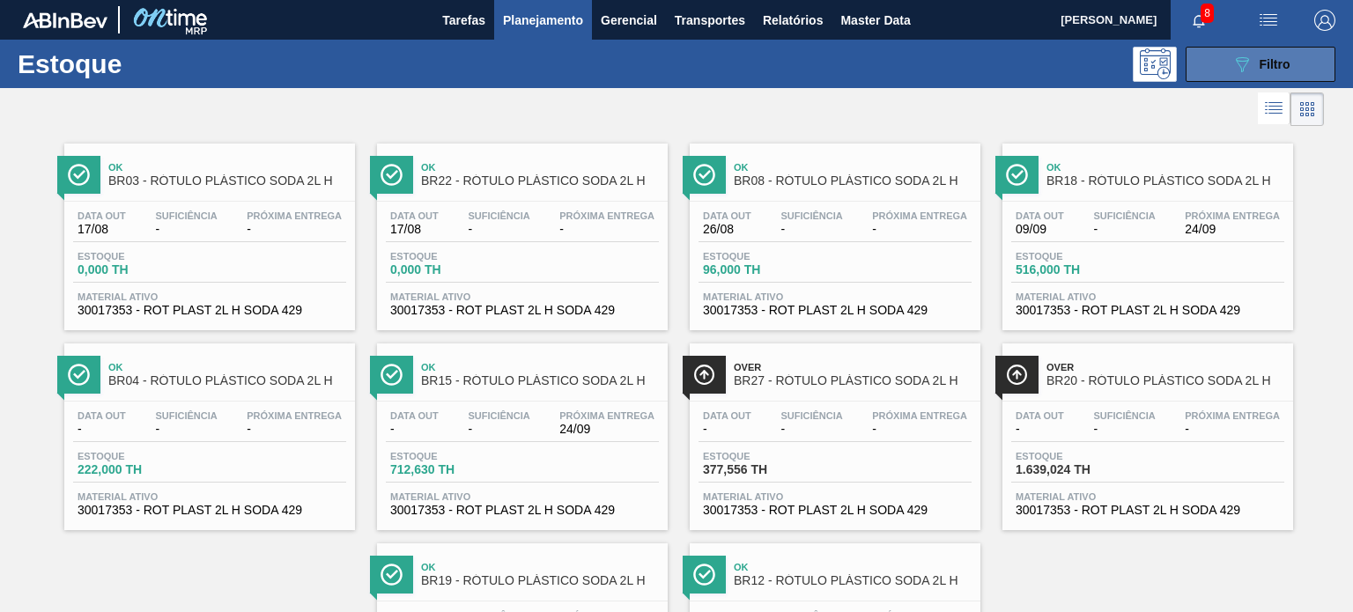
click at [1221, 63] on button "089F7B8B-B2A5-4AFE-B5C0-19BA573D28AC Filtro" at bounding box center [1260, 64] width 150 height 35
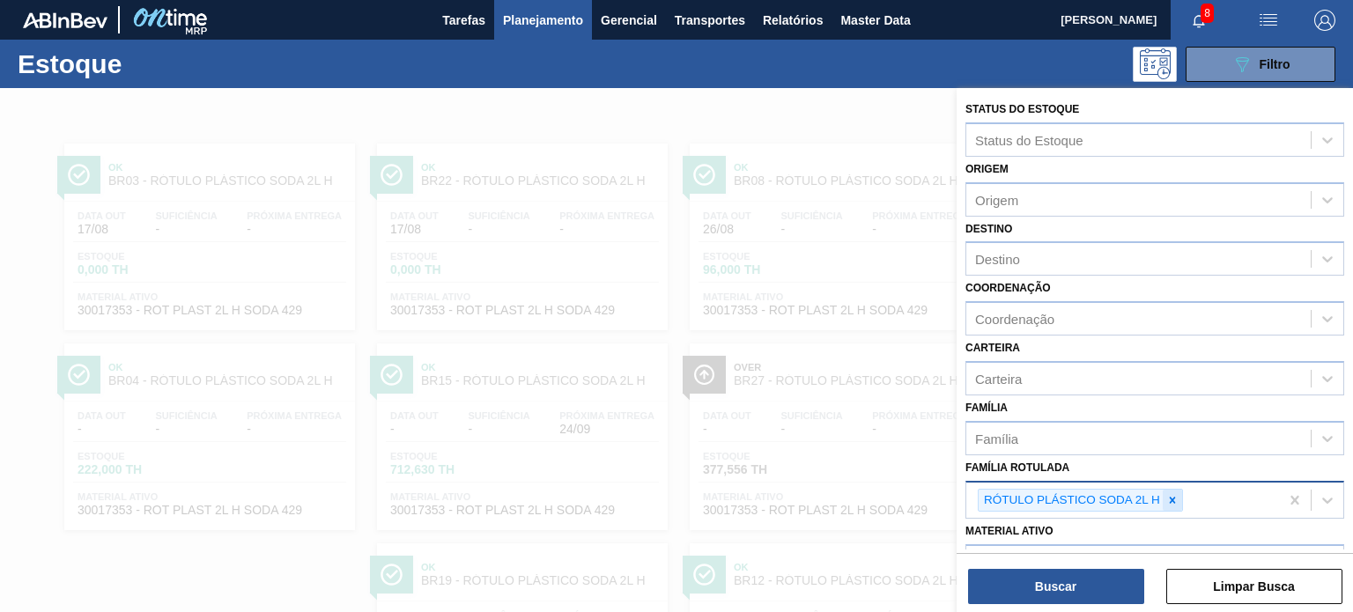
click at [1168, 495] on icon at bounding box center [1172, 500] width 12 height 12
paste Rotulada "RÓTULO PLÁSTICO GCA 2L H"
type Rotulada "RÓTULO PLÁSTICO GCA 2L H"
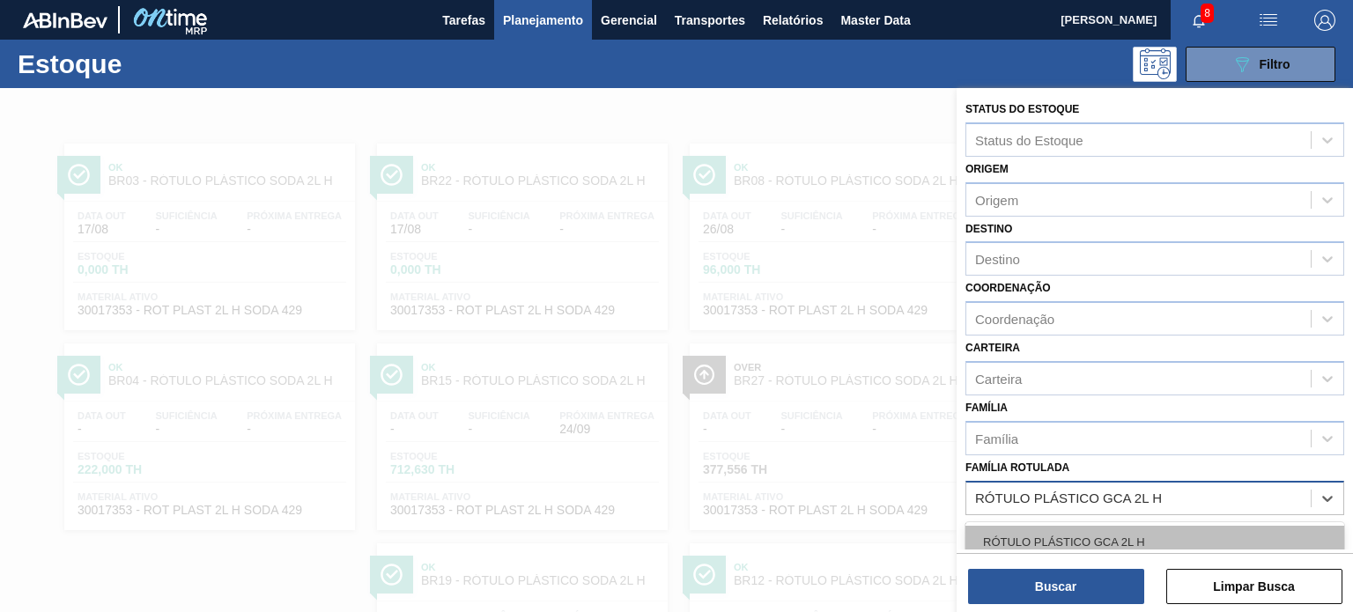
scroll to position [83, 0]
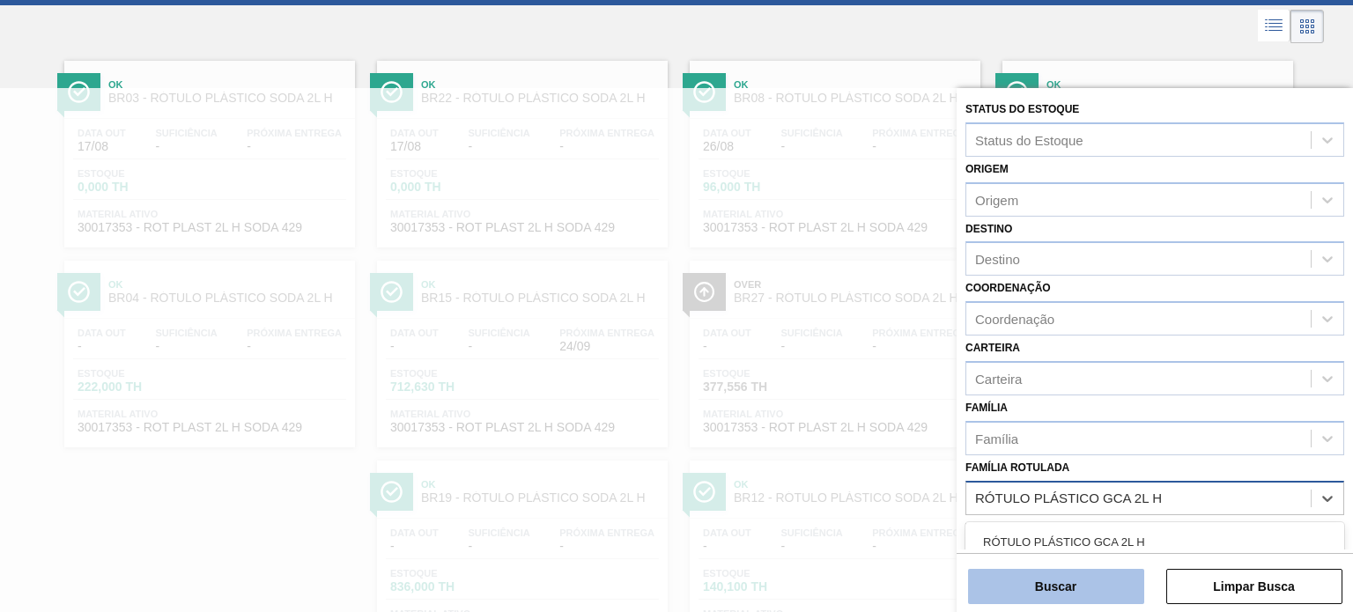
drag, startPoint x: 1101, startPoint y: 529, endPoint x: 1085, endPoint y: 572, distance: 46.0
click at [1100, 529] on div "RÓTULO PLÁSTICO GCA 2L H" at bounding box center [1154, 542] width 379 height 33
click at [1085, 572] on button "Buscar" at bounding box center [1056, 586] width 176 height 35
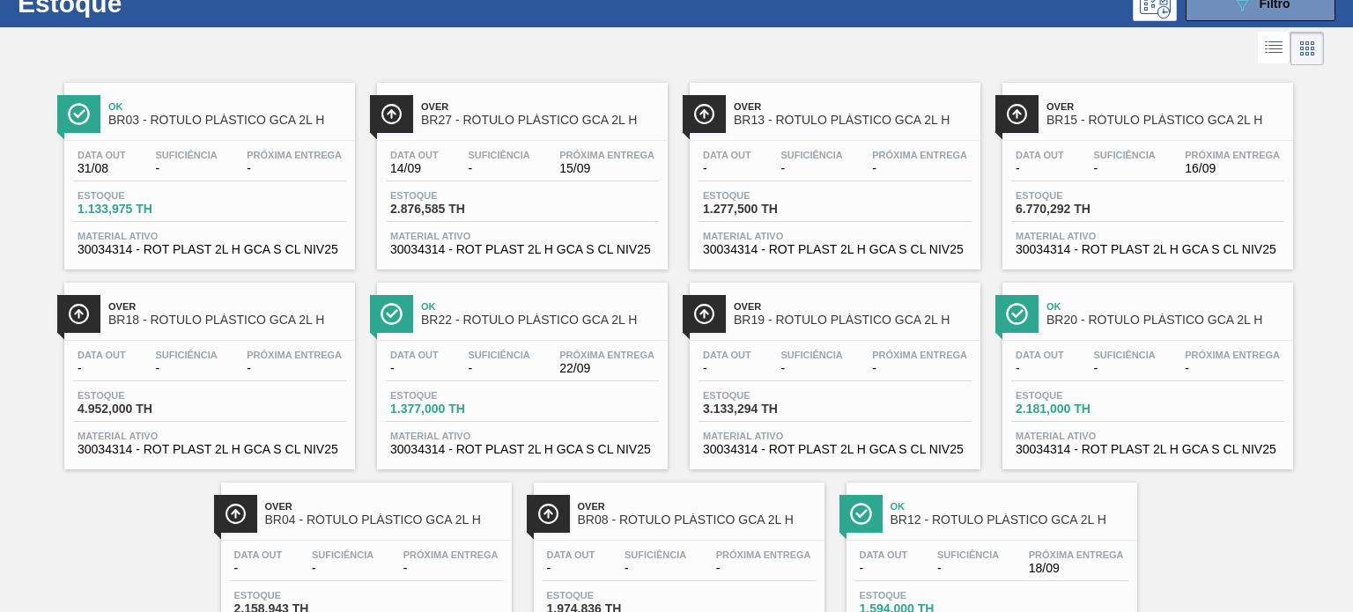
scroll to position [0, 0]
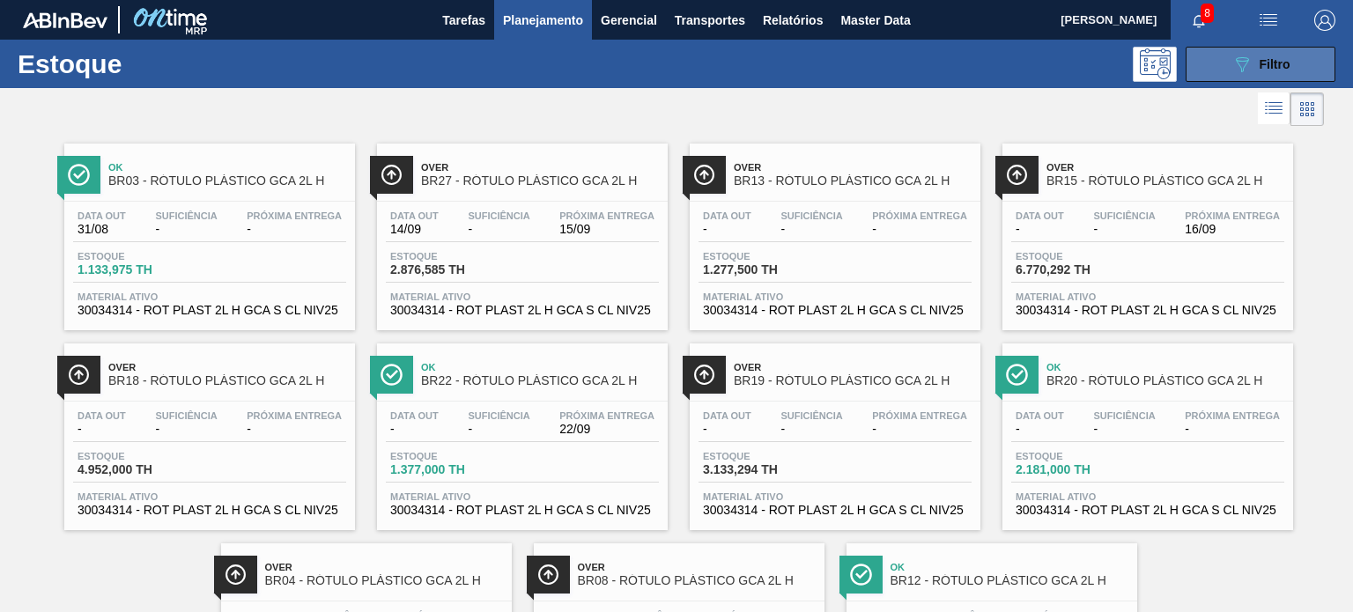
click at [1232, 73] on icon "089F7B8B-B2A5-4AFE-B5C0-19BA573D28AC" at bounding box center [1241, 64] width 21 height 21
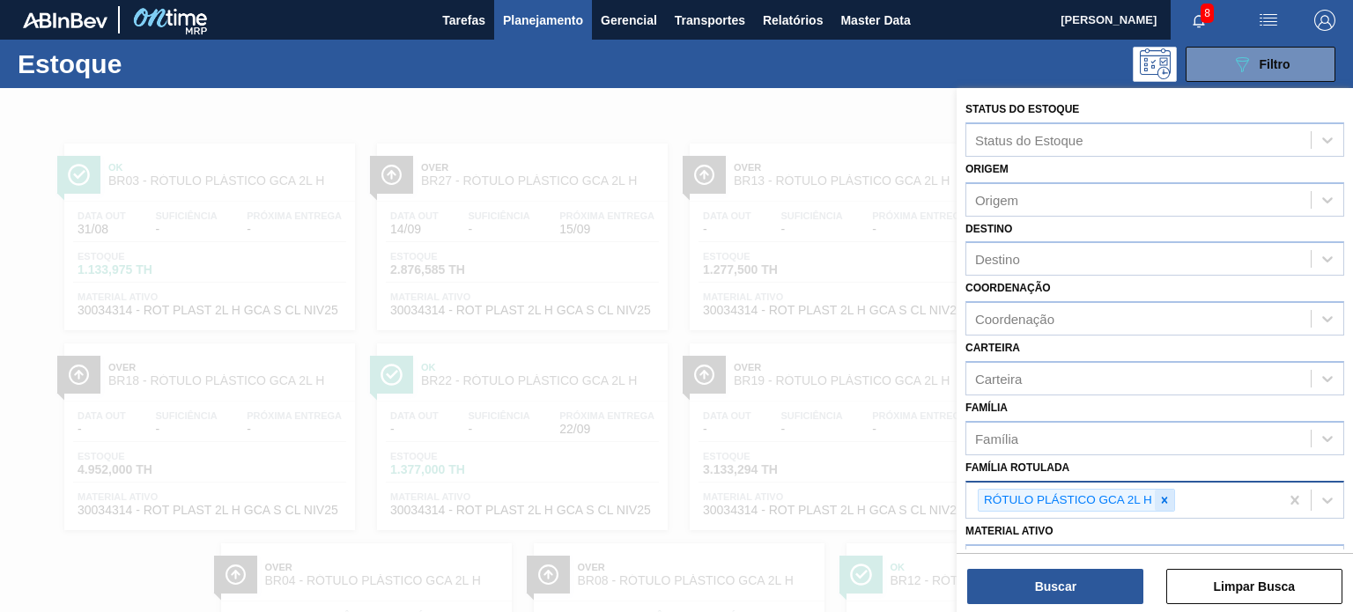
click at [1158, 497] on icon at bounding box center [1164, 500] width 12 height 12
paste Rotulada "RÓTULO PLÁSTICO SODA 2L H"
type Rotulada "RÓTULO PLÁSTICO SODA 2L H"
click at [1102, 530] on div "RÓTULO PLÁSTICO SODA 2L H" at bounding box center [1154, 542] width 379 height 33
click at [1078, 580] on button "Buscar" at bounding box center [1056, 586] width 176 height 35
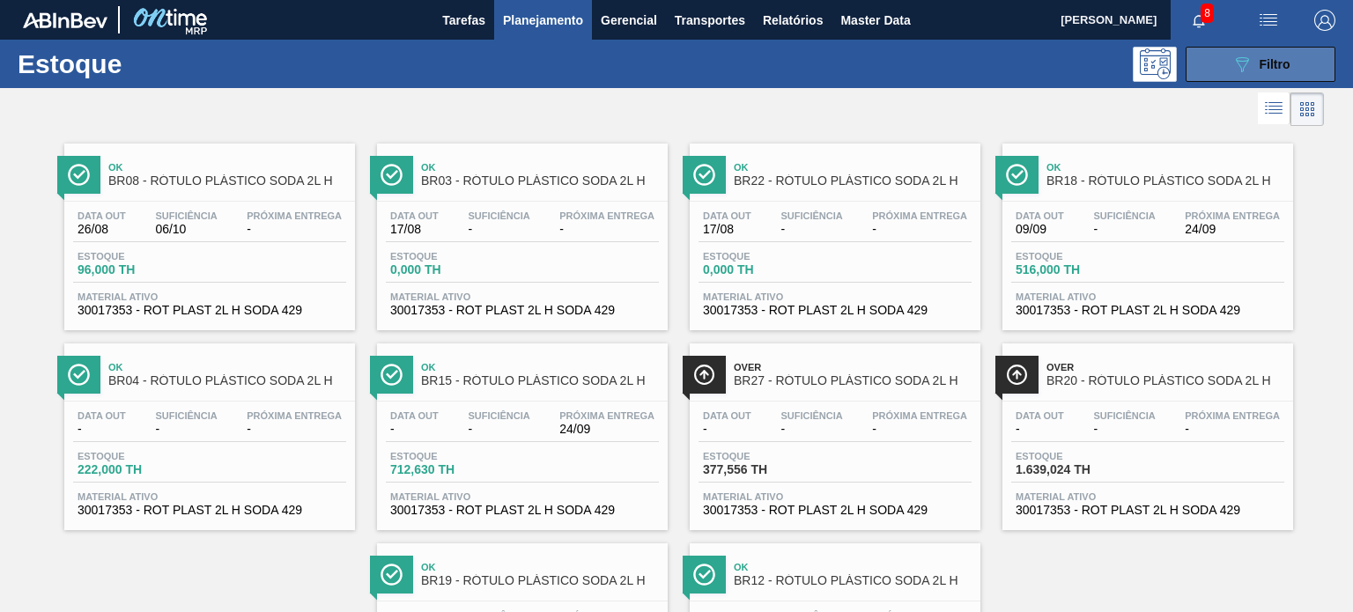
click at [1263, 73] on div "089F7B8B-B2A5-4AFE-B5C0-19BA573D28AC Filtro" at bounding box center [1260, 64] width 59 height 21
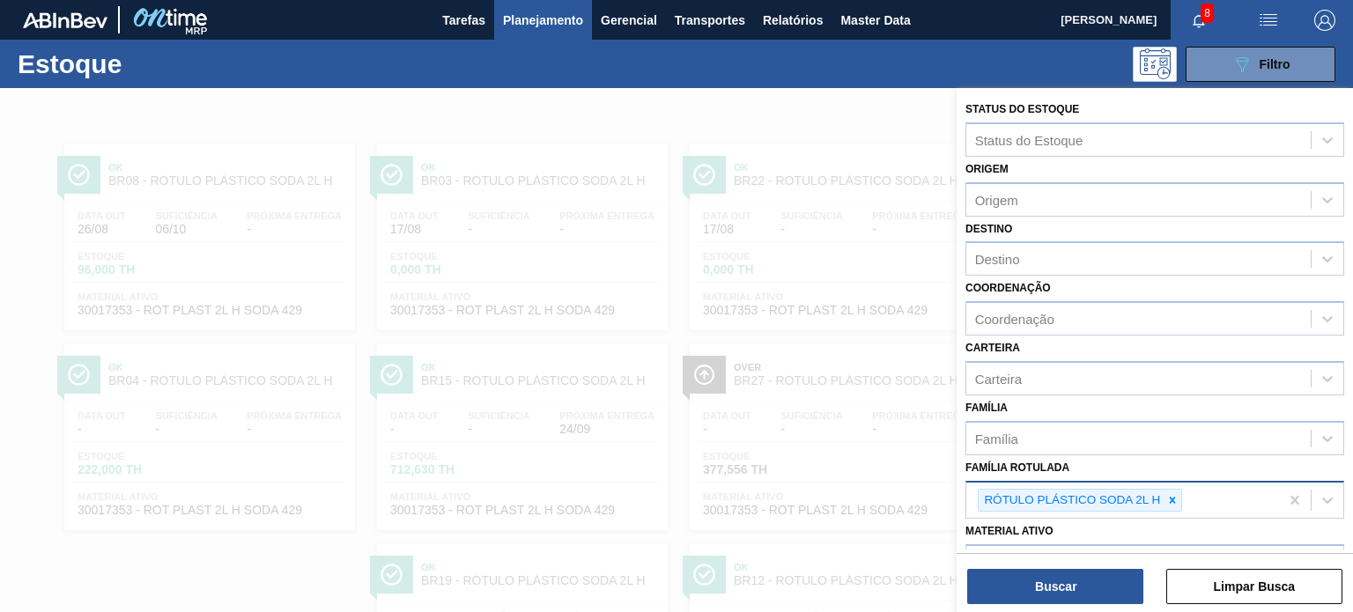
click at [1169, 494] on icon at bounding box center [1172, 500] width 12 height 12
paste Rotulada "RÓTULO PLÁSTICO H2OH LIMÃO 1,5L AH"
type Rotulada "RÓTULO PLÁSTICO H2OH LIMÃO 1,5L AH"
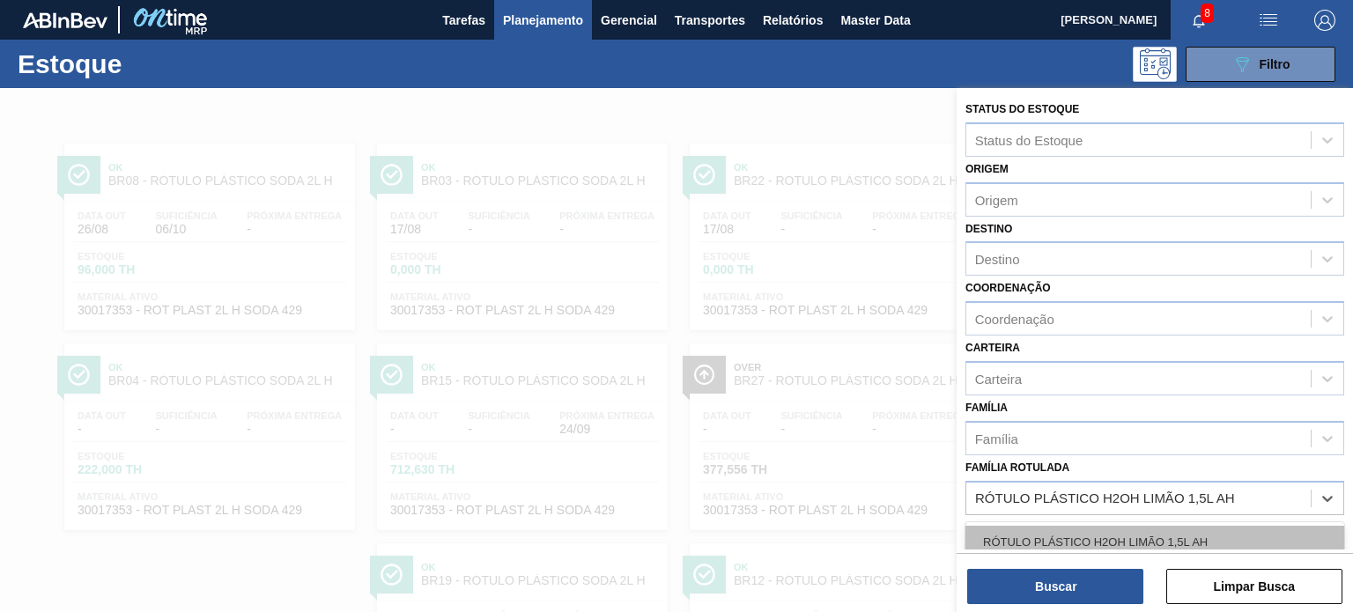
click at [1094, 528] on div "RÓTULO PLÁSTICO H2OH LIMÃO 1,5L AH" at bounding box center [1154, 542] width 379 height 33
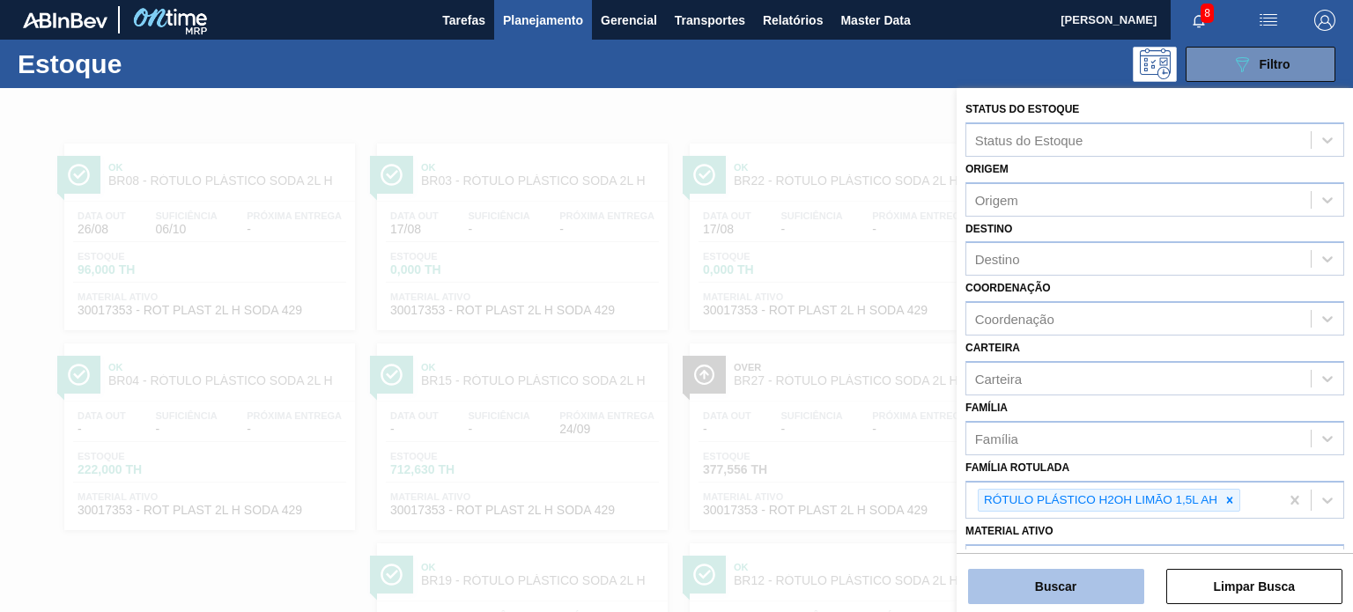
click at [1070, 580] on button "Buscar" at bounding box center [1056, 586] width 176 height 35
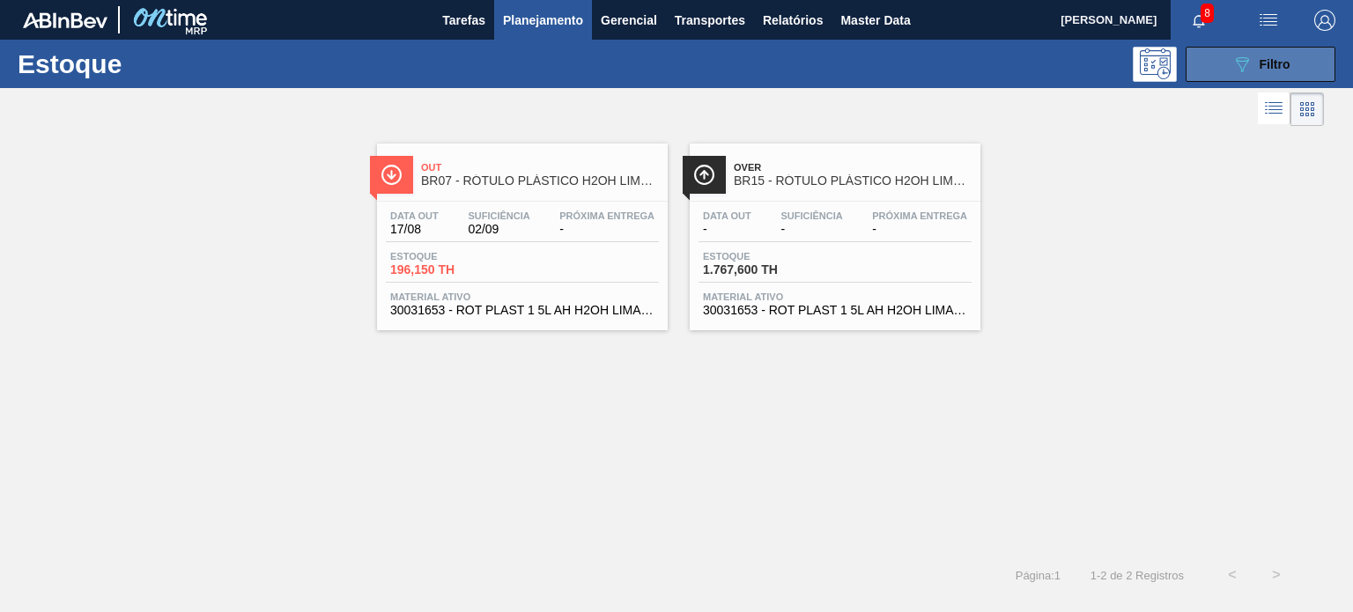
click at [1219, 55] on button "089F7B8B-B2A5-4AFE-B5C0-19BA573D28AC Filtro" at bounding box center [1260, 64] width 150 height 35
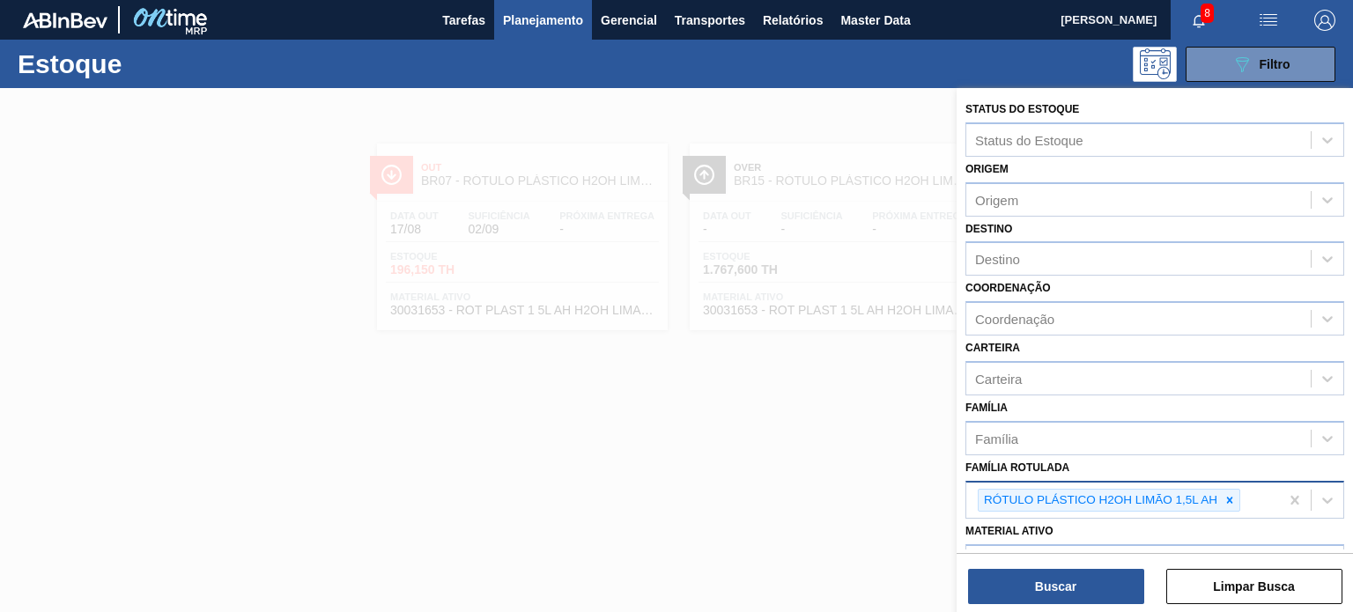
click at [1225, 499] on icon at bounding box center [1229, 500] width 12 height 12
paste Rotulada "RÓTULO PLÁSTICO GCA 600ML H"
type Rotulada "RÓTULO PLÁSTICO GCA 600ML H"
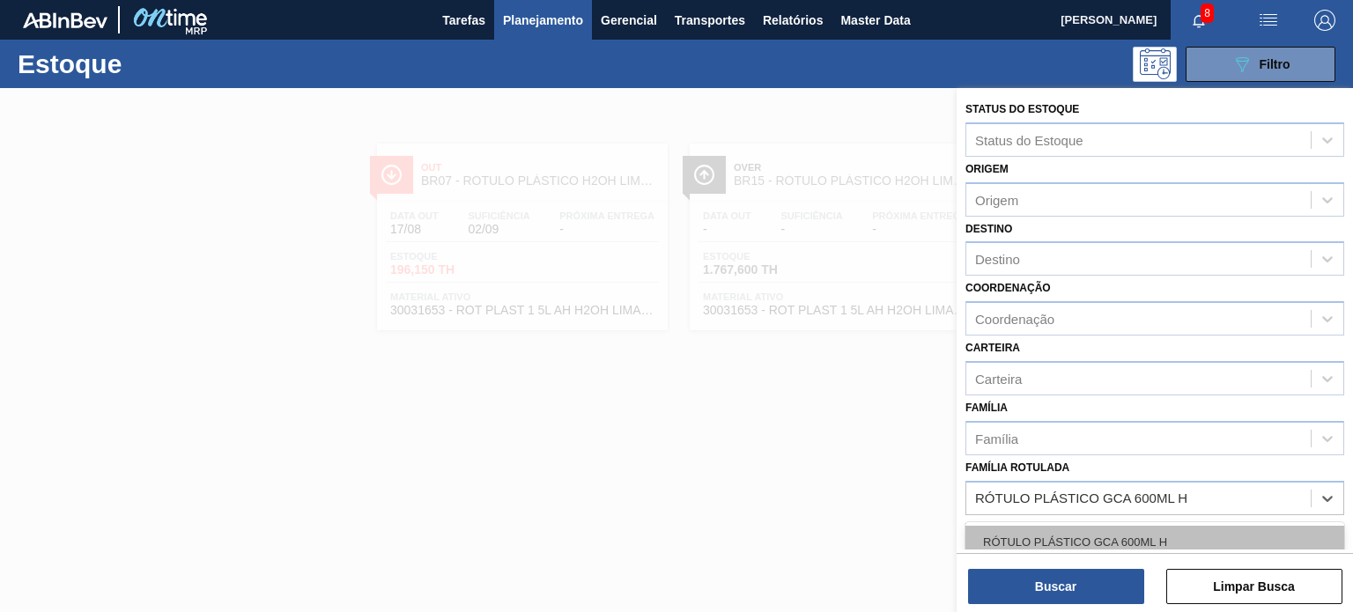
click at [1130, 538] on div "RÓTULO PLÁSTICO GCA 600ML H" at bounding box center [1154, 542] width 379 height 33
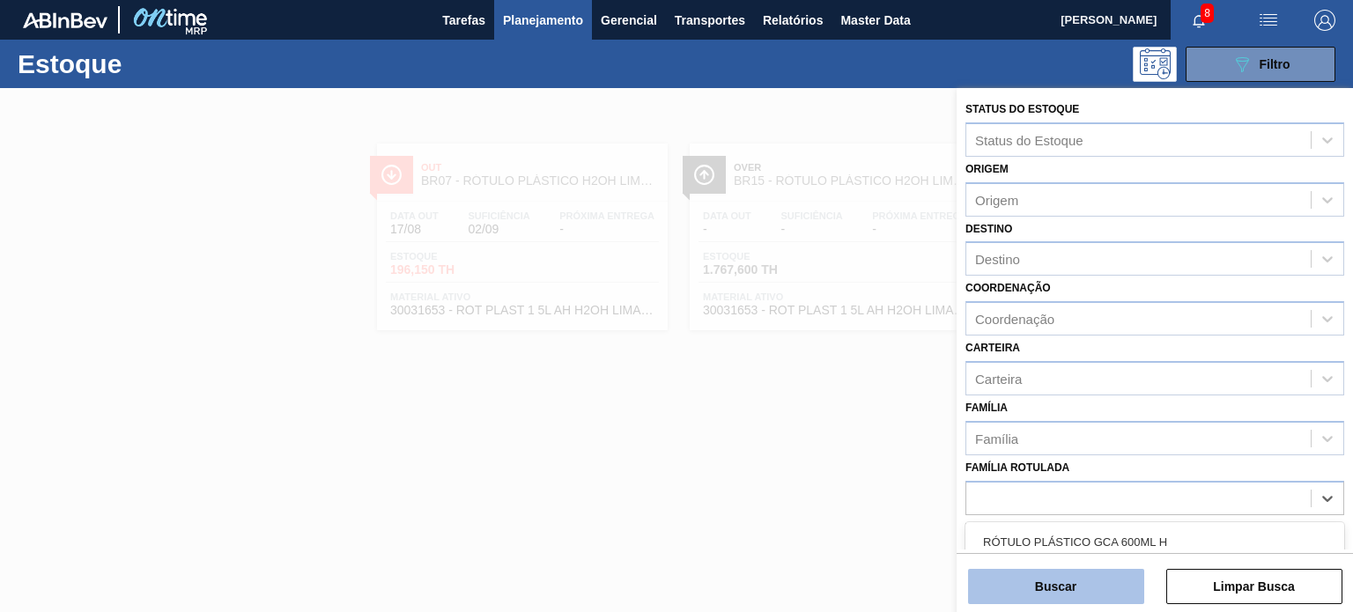
click at [1099, 593] on button "Buscar" at bounding box center [1056, 586] width 176 height 35
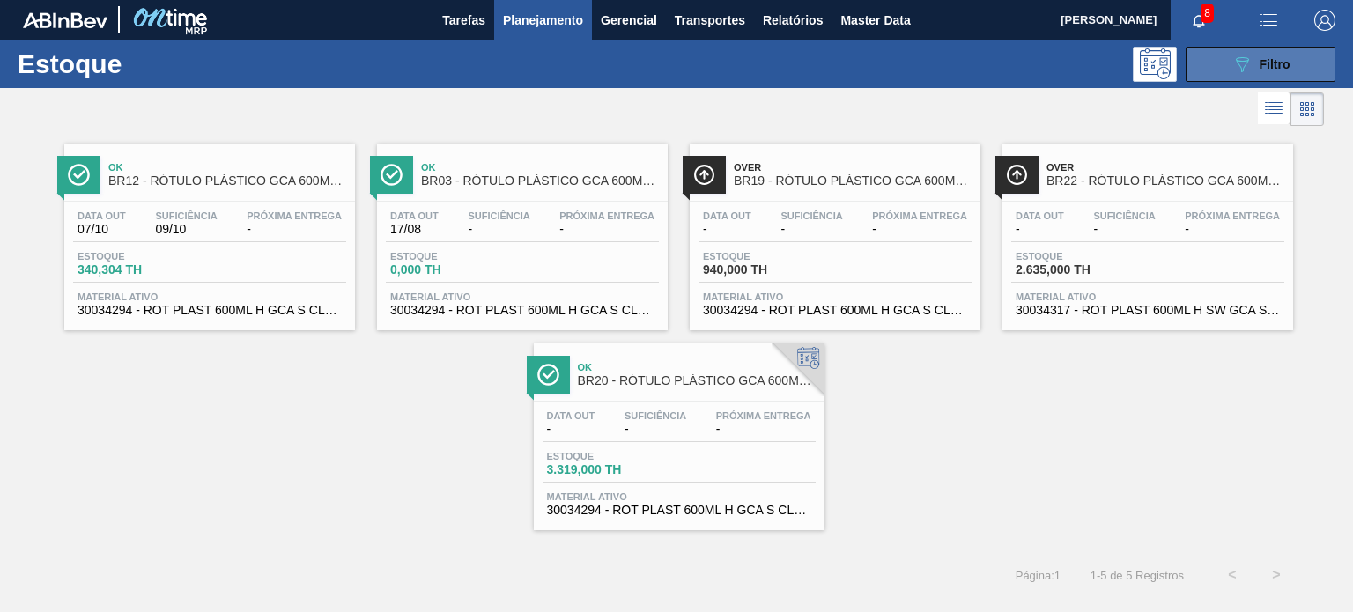
click at [1236, 63] on icon "089F7B8B-B2A5-4AFE-B5C0-19BA573D28AC" at bounding box center [1241, 64] width 21 height 21
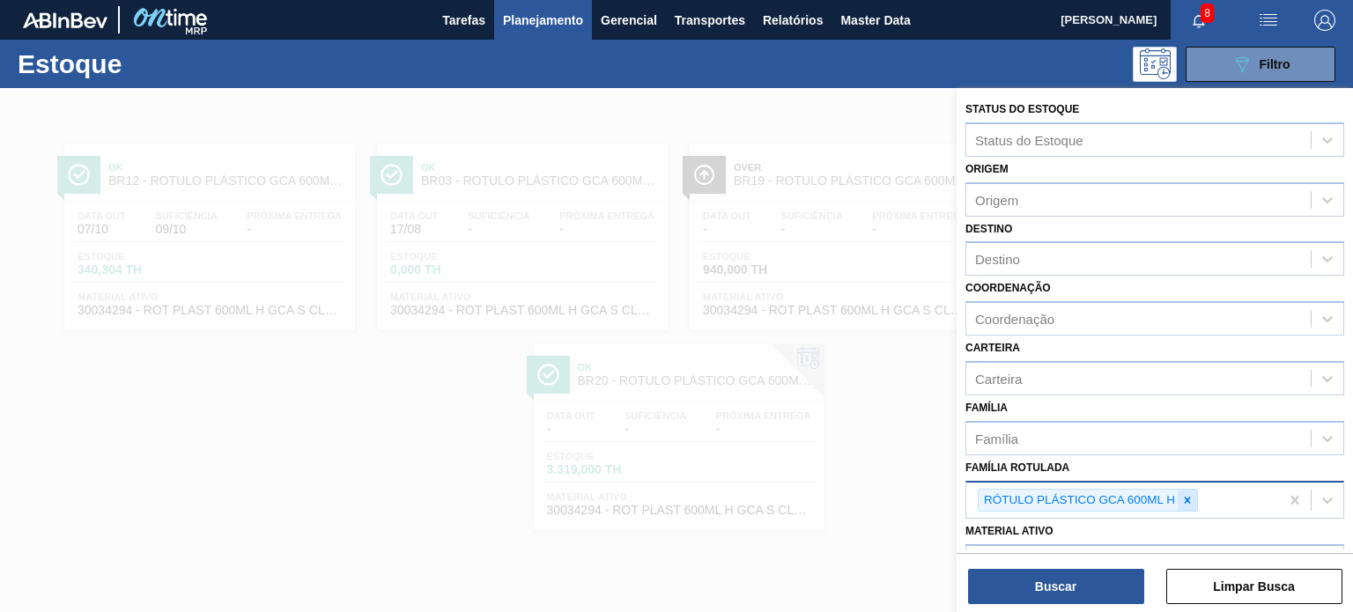
click at [1192, 490] on div at bounding box center [1187, 501] width 19 height 22
paste Rotulada "RÓTULO PLÁSTICO PC ZERO 2L H"
type Rotulada "RÓTULO PLÁSTICO PC ZERO 2L H"
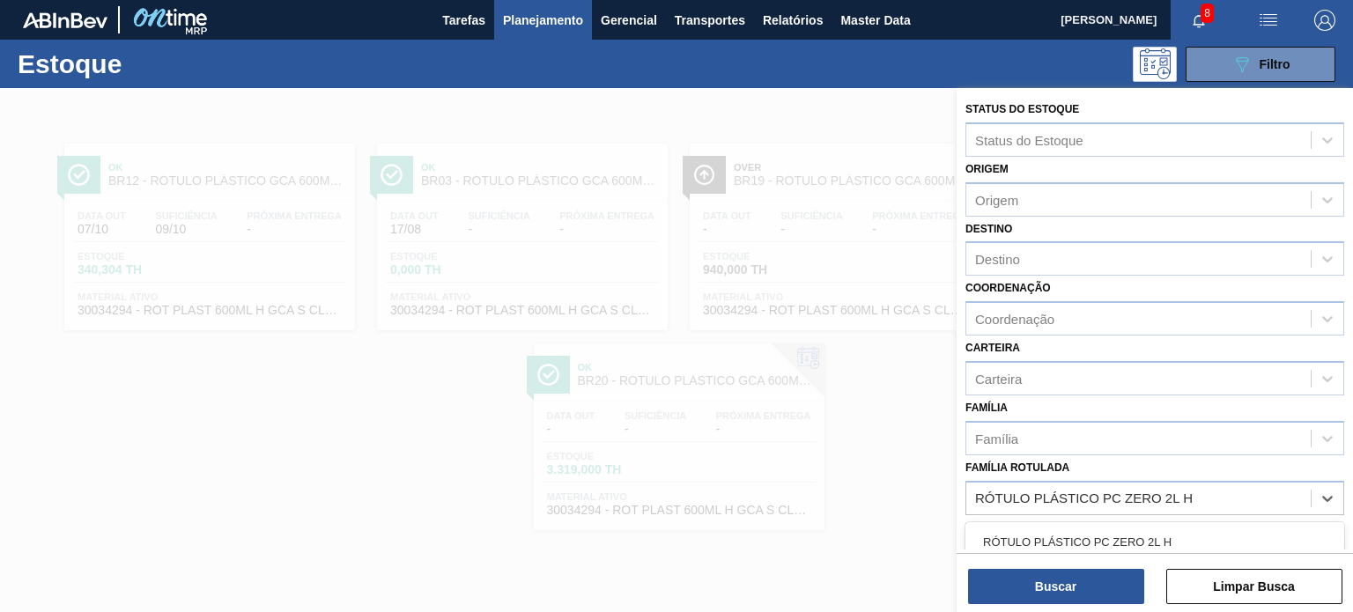
drag, startPoint x: 1135, startPoint y: 528, endPoint x: 1131, endPoint y: 538, distance: 11.4
click at [1134, 528] on div "RÓTULO PLÁSTICO PC ZERO 2L H" at bounding box center [1154, 542] width 379 height 33
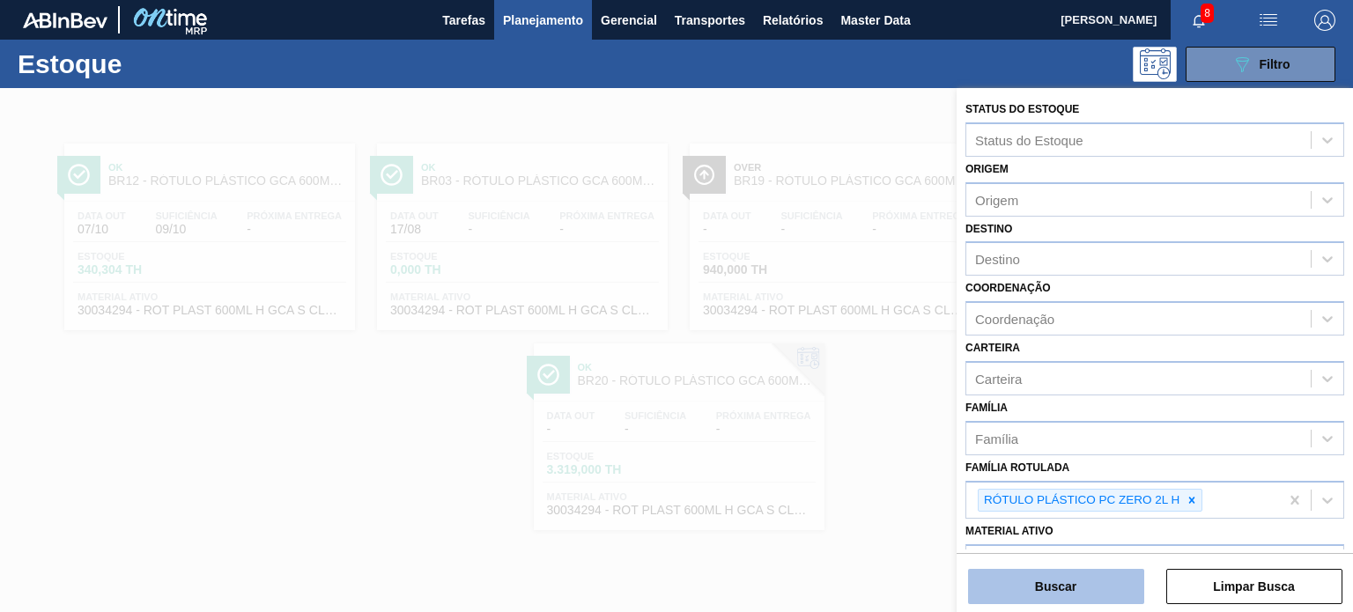
click at [1089, 598] on button "Buscar" at bounding box center [1056, 586] width 176 height 35
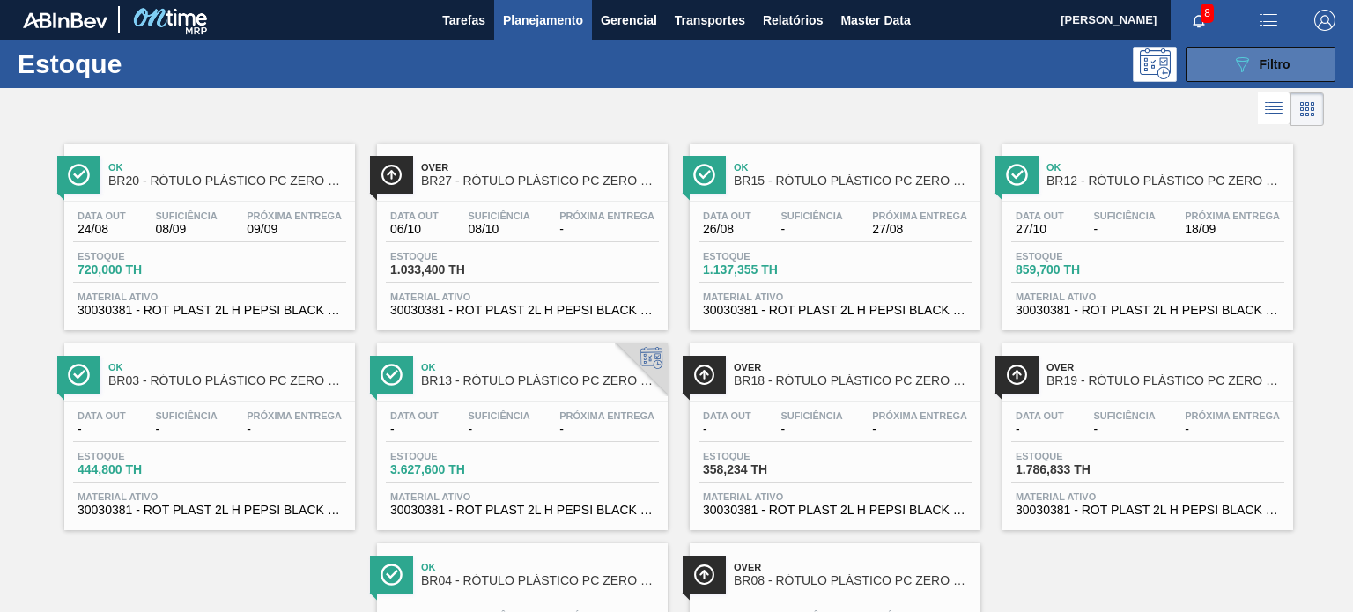
click at [1212, 68] on button "089F7B8B-B2A5-4AFE-B5C0-19BA573D28AC Filtro" at bounding box center [1260, 64] width 150 height 35
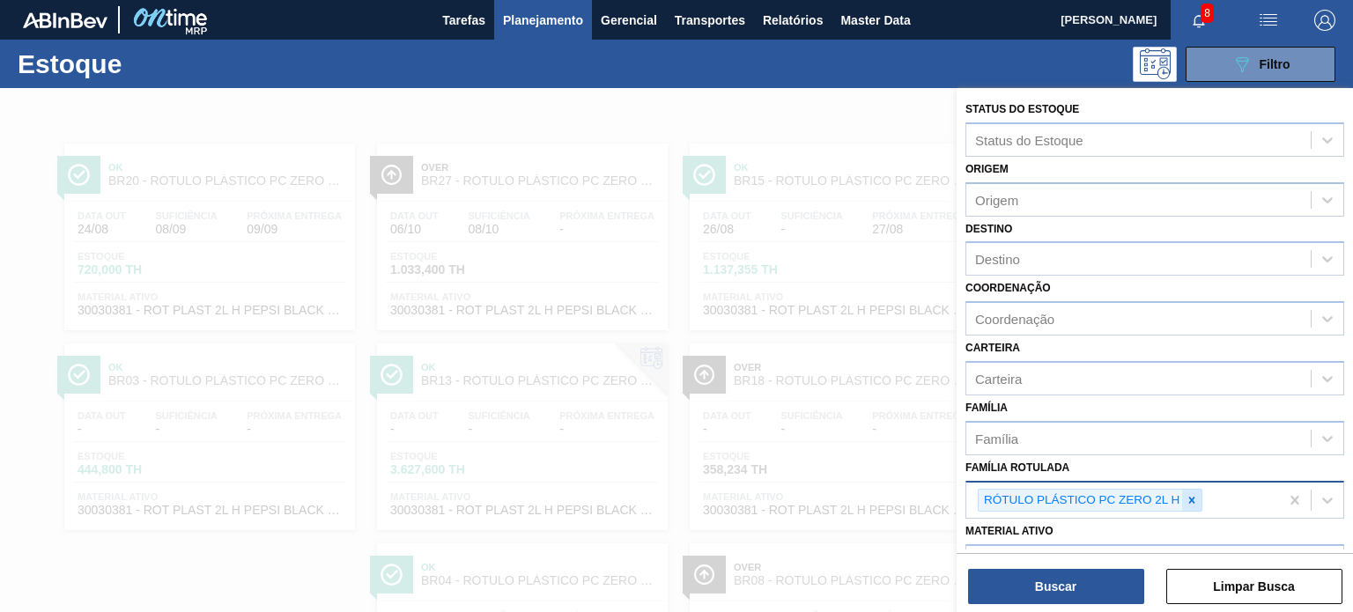
click at [1189, 490] on div at bounding box center [1191, 501] width 19 height 22
paste Rotulada "RÓTULO PLÁSTICO SODA 200ML H"
type Rotulada "RÓTULO PLÁSTICO SODA 200ML H"
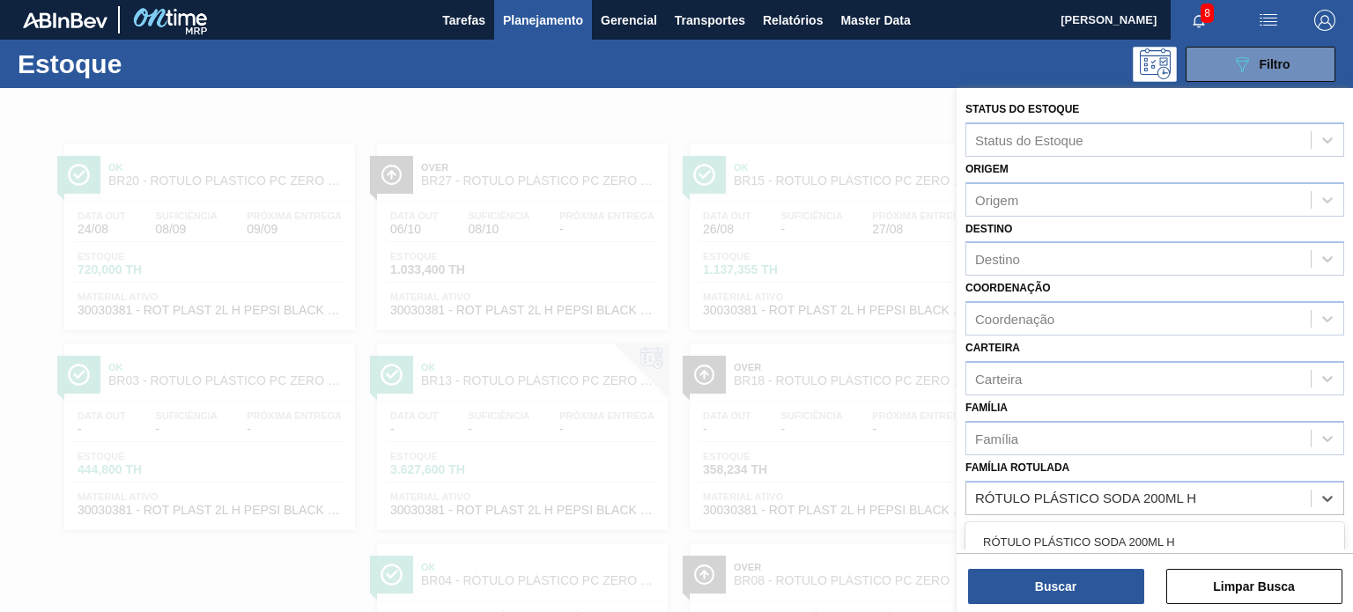
click at [1170, 526] on div "RÓTULO PLÁSTICO SODA 200ML H" at bounding box center [1154, 542] width 379 height 33
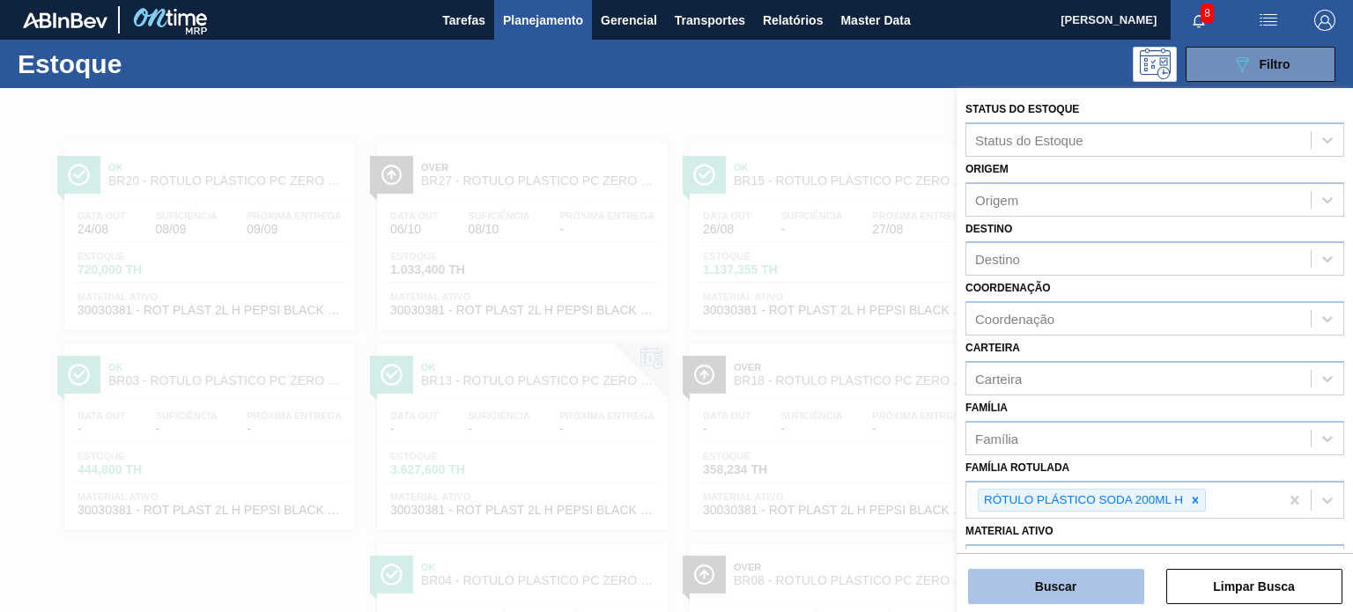
click at [1132, 570] on button "Buscar" at bounding box center [1056, 586] width 176 height 35
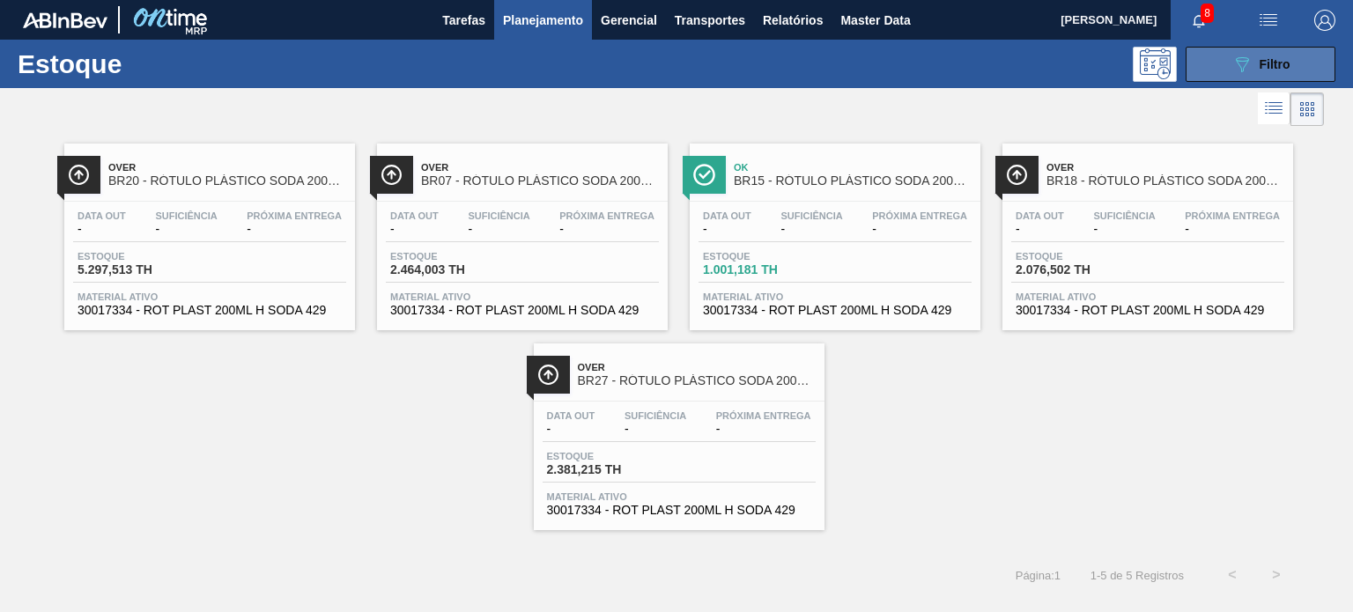
click at [1233, 73] on icon "089F7B8B-B2A5-4AFE-B5C0-19BA573D28AC" at bounding box center [1241, 64] width 21 height 21
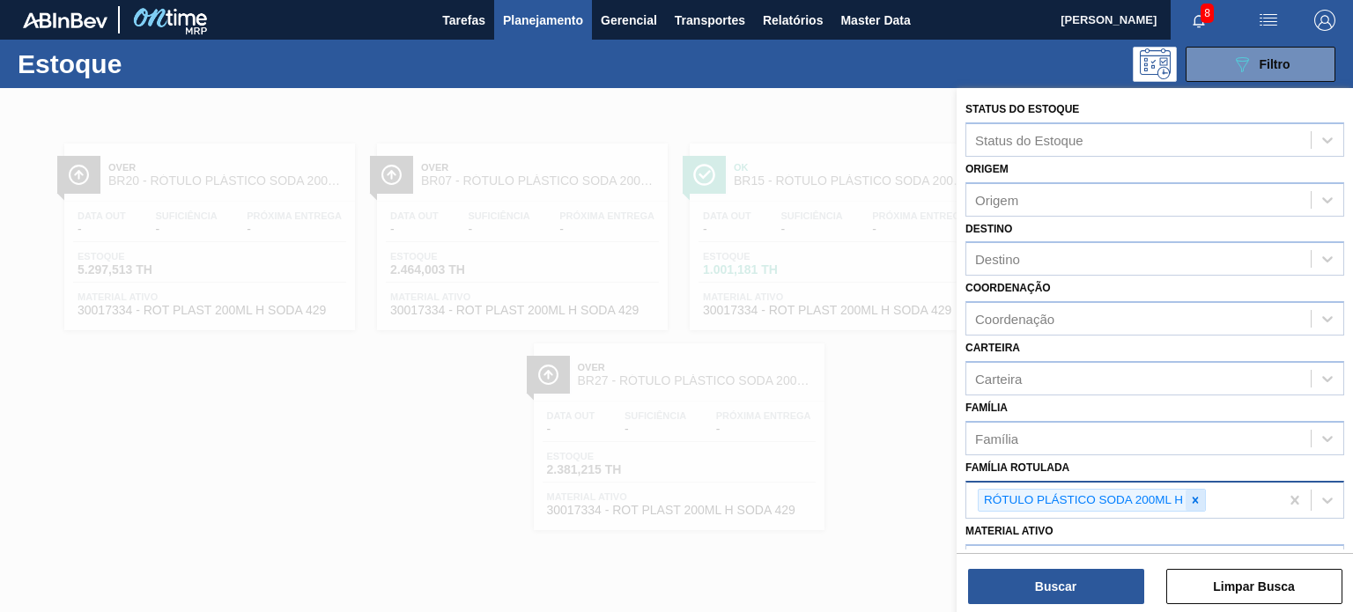
click at [1189, 498] on div at bounding box center [1194, 501] width 19 height 22
paste Rotulada "RÓTULO PLÁSTICO PC 1L H"
type Rotulada "RÓTULO PLÁSTICO PC 1L H"
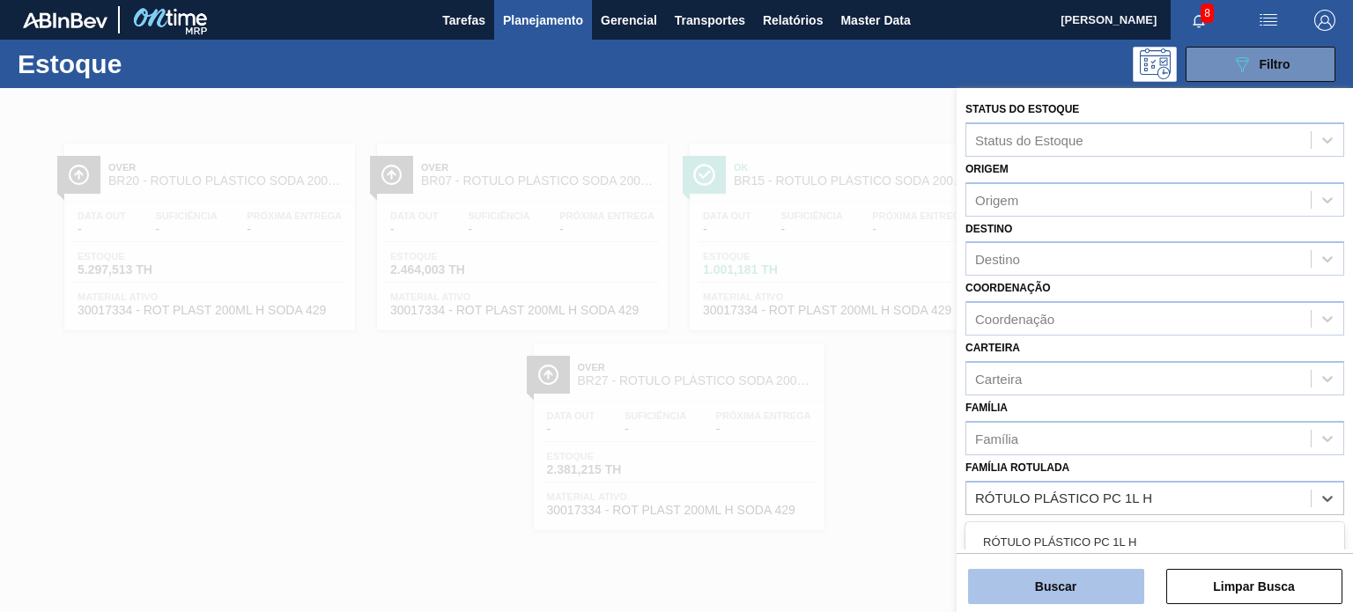
drag, startPoint x: 1160, startPoint y: 513, endPoint x: 1130, endPoint y: 573, distance: 67.0
click at [1148, 538] on div "RÓTULO PLÁSTICO PC 1L H" at bounding box center [1154, 542] width 379 height 33
click at [1126, 578] on button "Buscar" at bounding box center [1056, 586] width 176 height 35
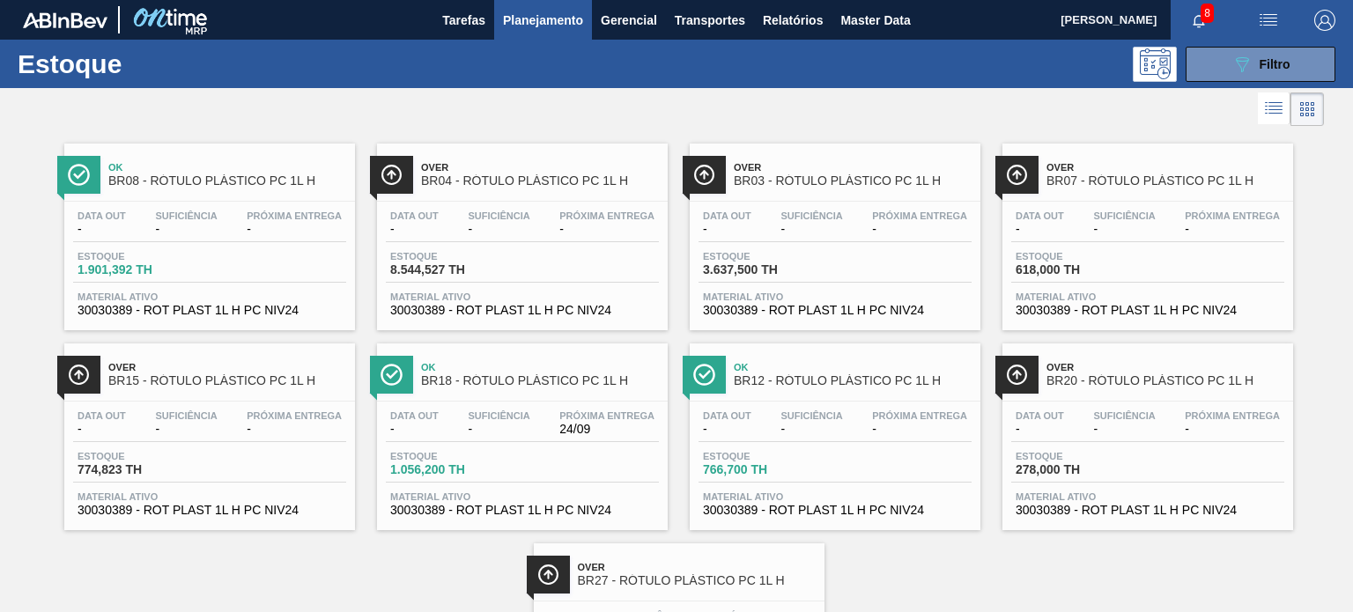
drag, startPoint x: 578, startPoint y: 238, endPoint x: 806, endPoint y: 129, distance: 252.9
click at [806, 129] on div at bounding box center [662, 109] width 1324 height 42
click at [1269, 55] on div "089F7B8B-B2A5-4AFE-B5C0-19BA573D28AC Filtro" at bounding box center [1260, 64] width 59 height 21
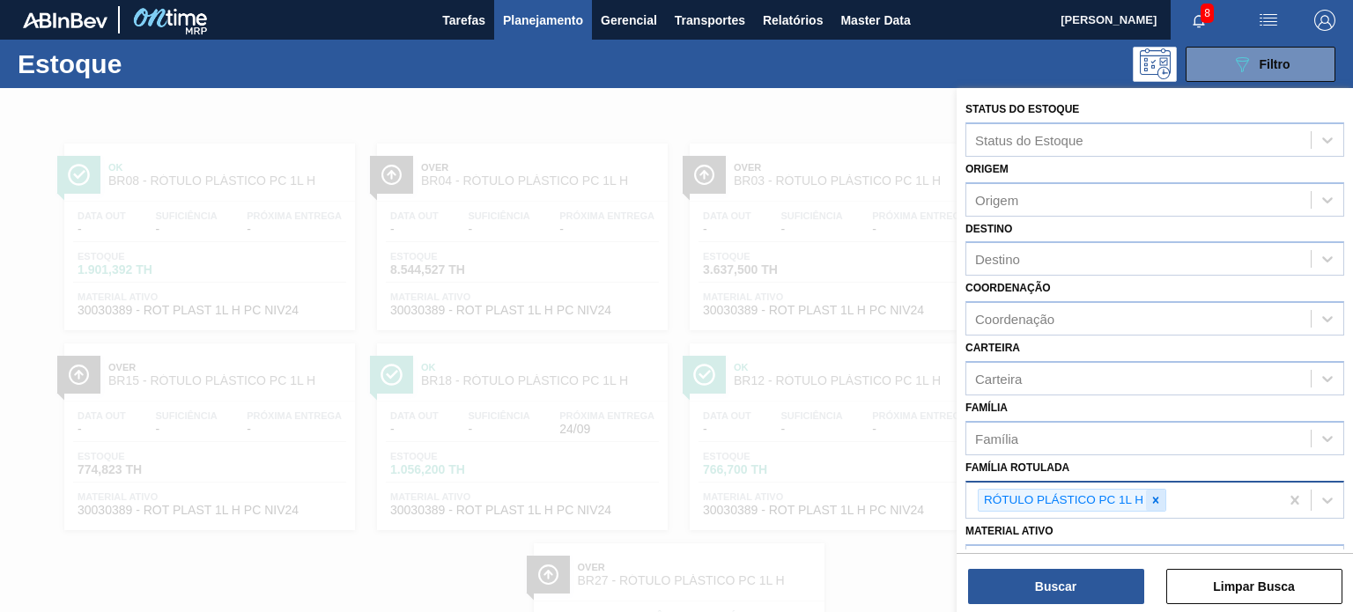
click at [1157, 494] on icon at bounding box center [1155, 500] width 12 height 12
paste Rotulada "RÓTULO PLÁSTICO GCA 2,5L H"
type Rotulada "RÓTULO PLÁSTICO GCA 2,5L H"
click at [1125, 530] on div "RÓTULO PLÁSTICO GCA 2,5L H" at bounding box center [1154, 542] width 379 height 33
click at [1095, 588] on button "Buscar" at bounding box center [1056, 586] width 176 height 35
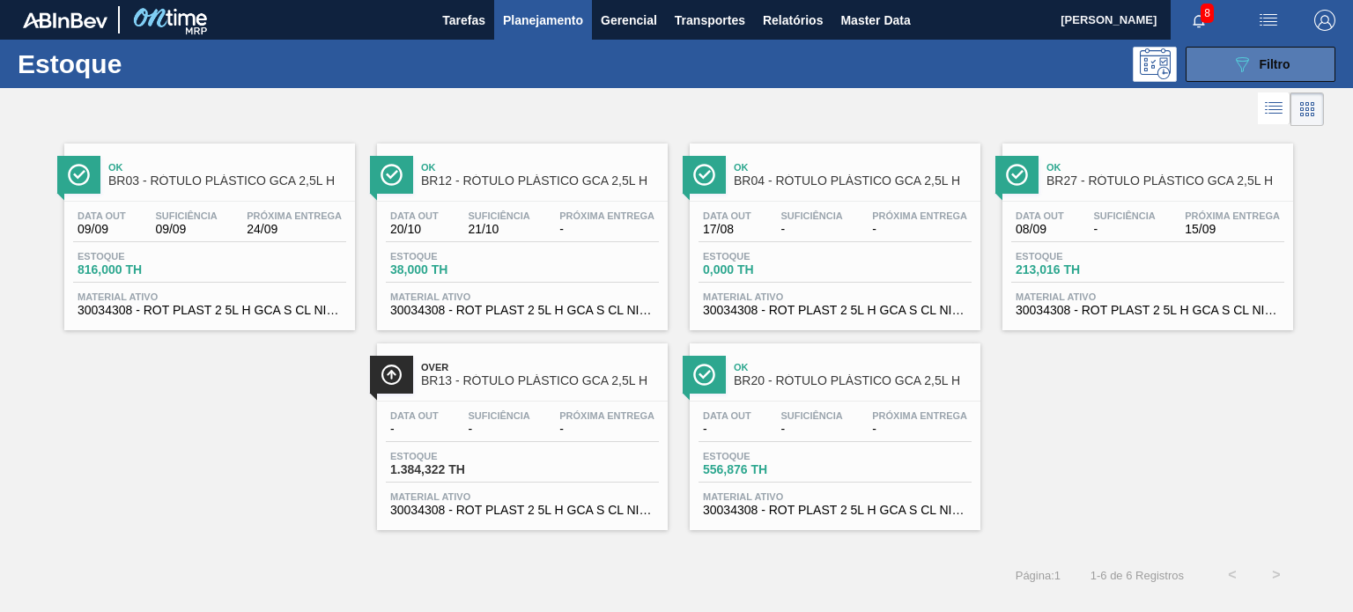
click at [1228, 72] on button "089F7B8B-B2A5-4AFE-B5C0-19BA573D28AC Filtro" at bounding box center [1260, 64] width 150 height 35
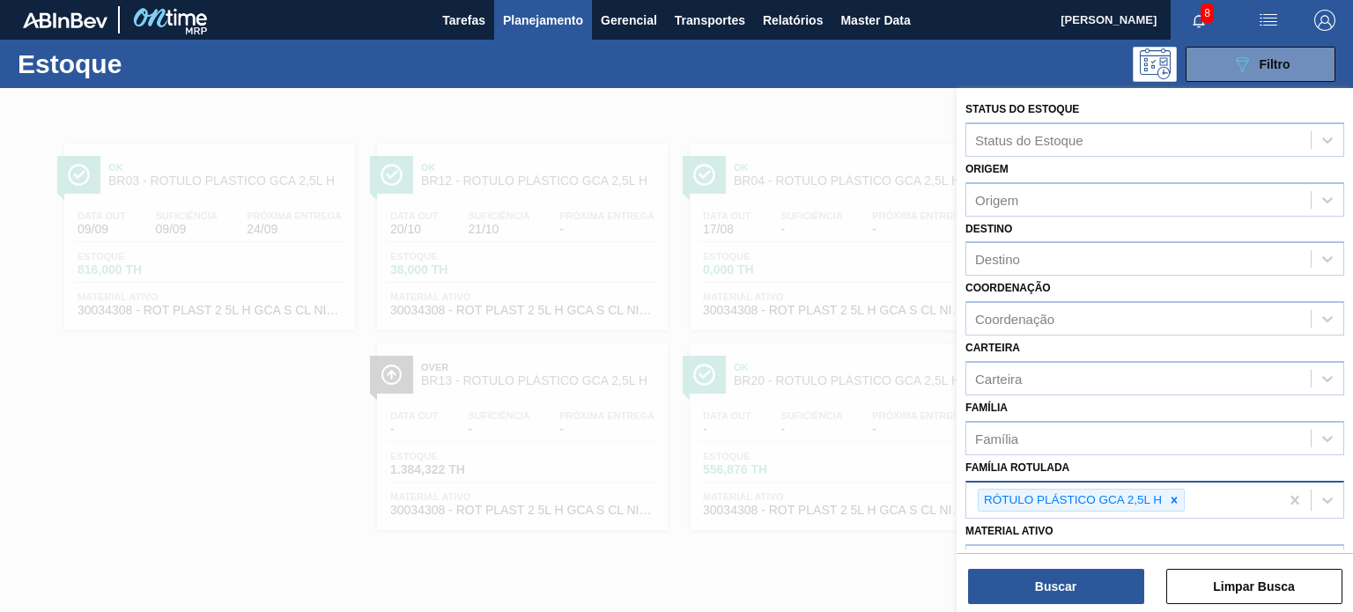
click at [1177, 499] on icon at bounding box center [1174, 500] width 12 height 12
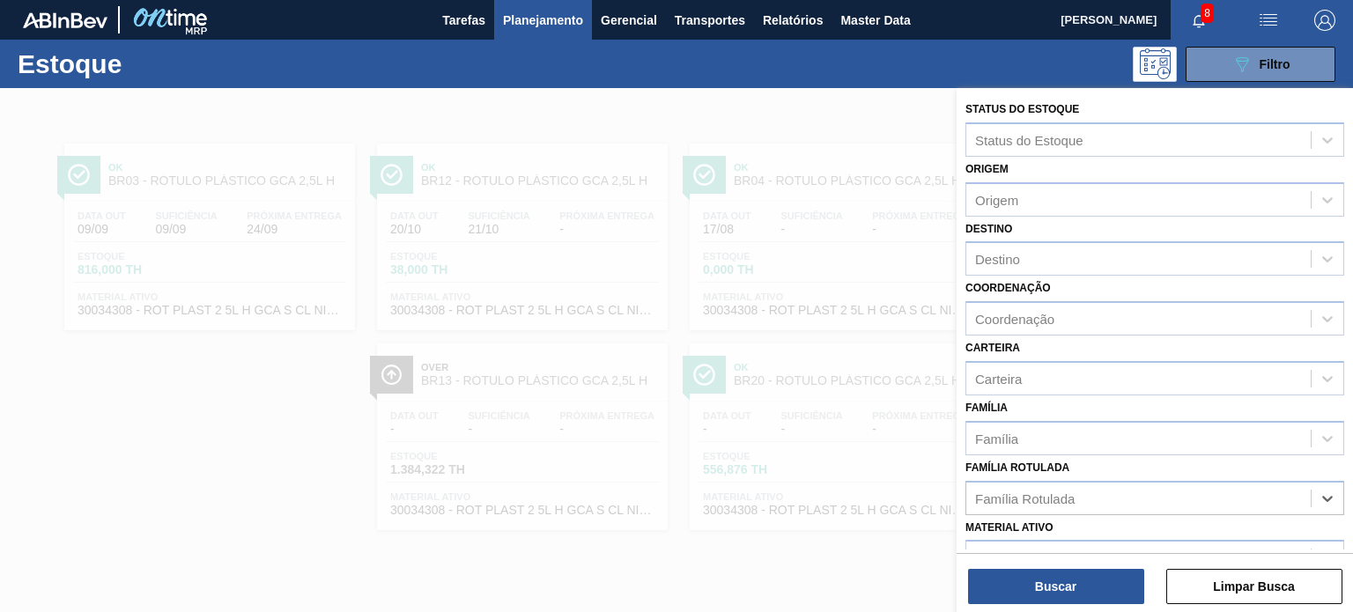
paste Rotulada "RÓTULO PLÁSTICO H2OH LIMÃO 500ML AH"
type Rotulada "RÓTULO PLÁSTICO H2OH LIMÃO 500ML AH"
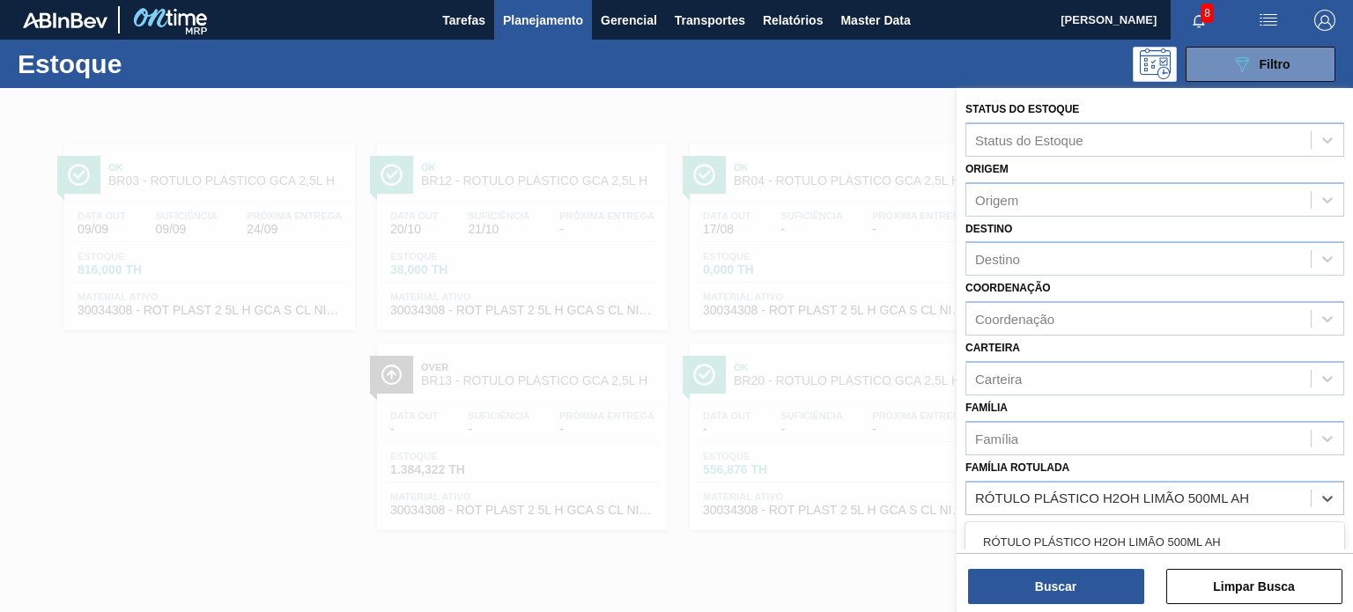
drag, startPoint x: 1164, startPoint y: 515, endPoint x: 1127, endPoint y: 565, distance: 61.6
click at [1143, 539] on div "RÓTULO PLÁSTICO H2OH LIMÃO 500ML AH" at bounding box center [1154, 542] width 379 height 33
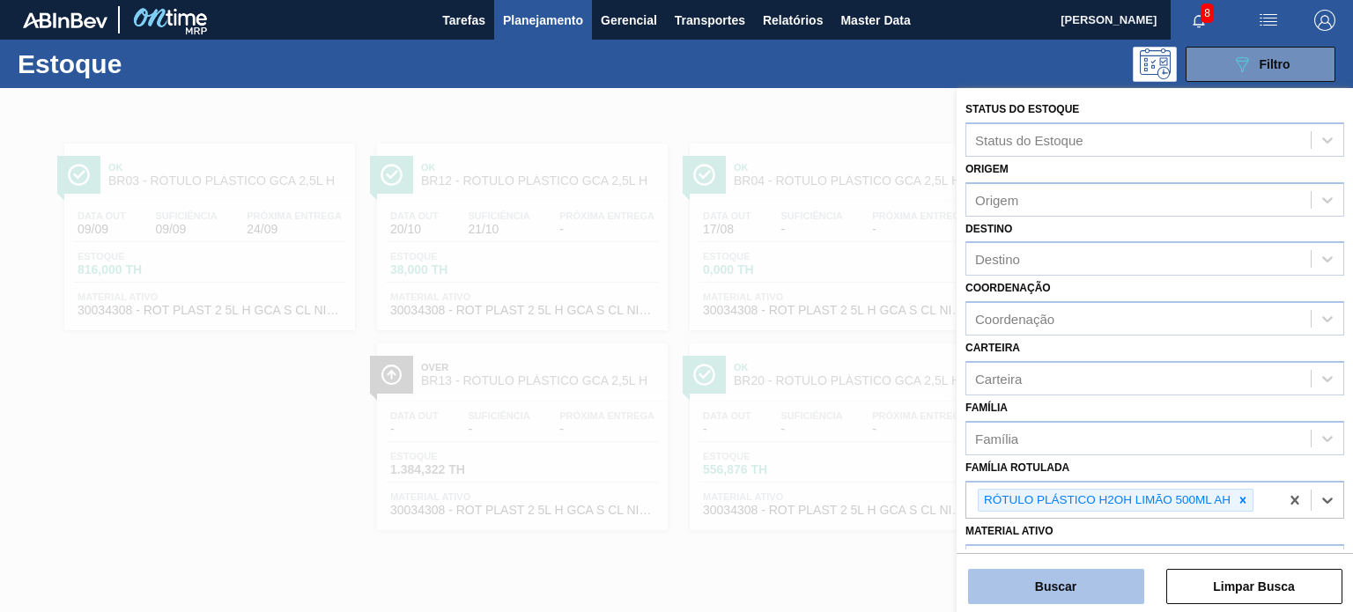
click at [1115, 576] on button "Buscar" at bounding box center [1056, 586] width 176 height 35
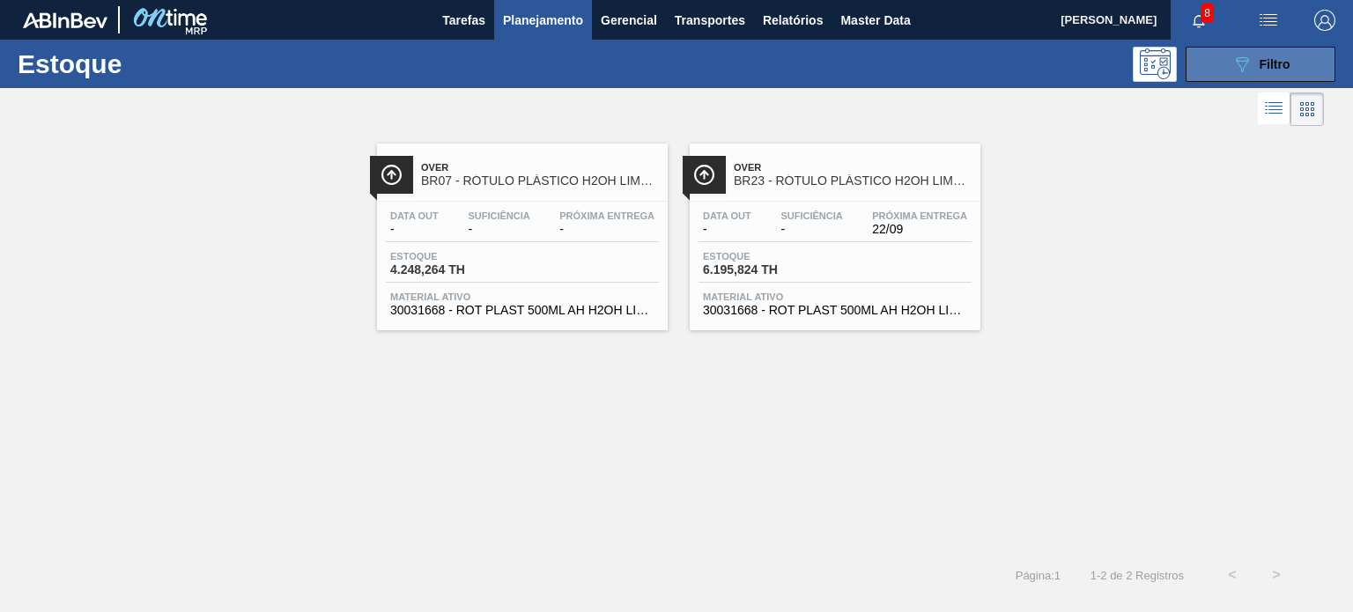
click at [1231, 61] on icon "089F7B8B-B2A5-4AFE-B5C0-19BA573D28AC" at bounding box center [1241, 64] width 21 height 21
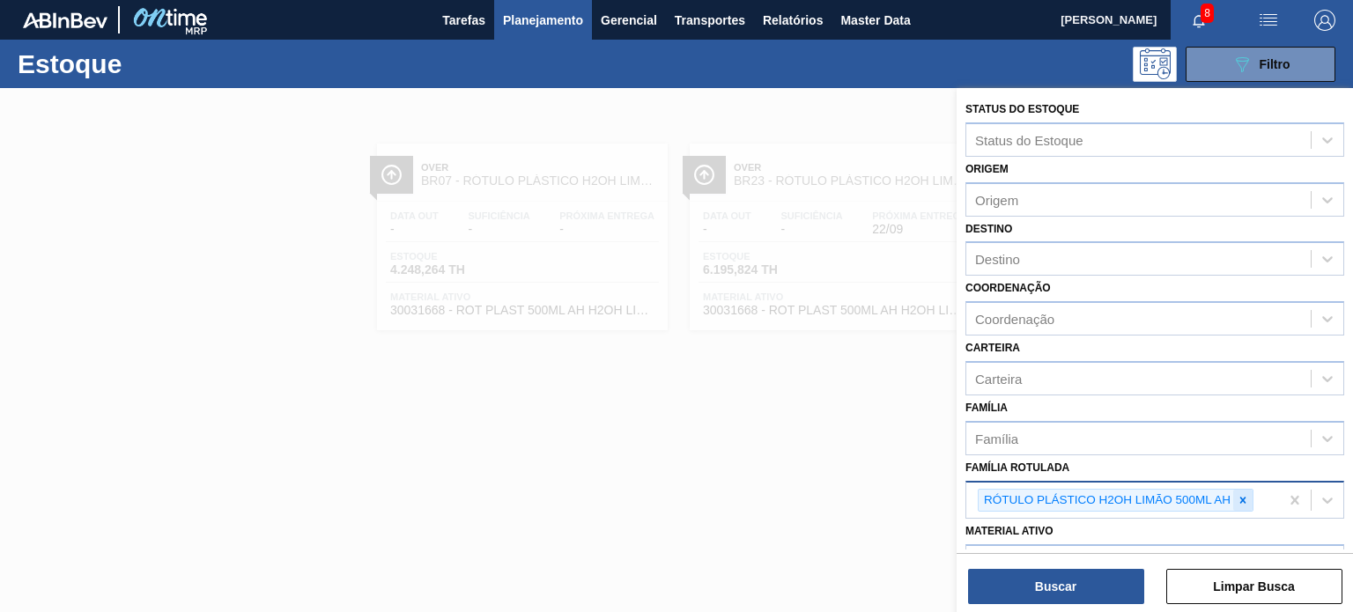
click at [1244, 490] on div at bounding box center [1242, 501] width 19 height 22
paste Rotulada "RÓTULO PLÁSTICO GCA 1L H"
type Rotulada "RÓTULO PLÁSTICO GCA 1L H"
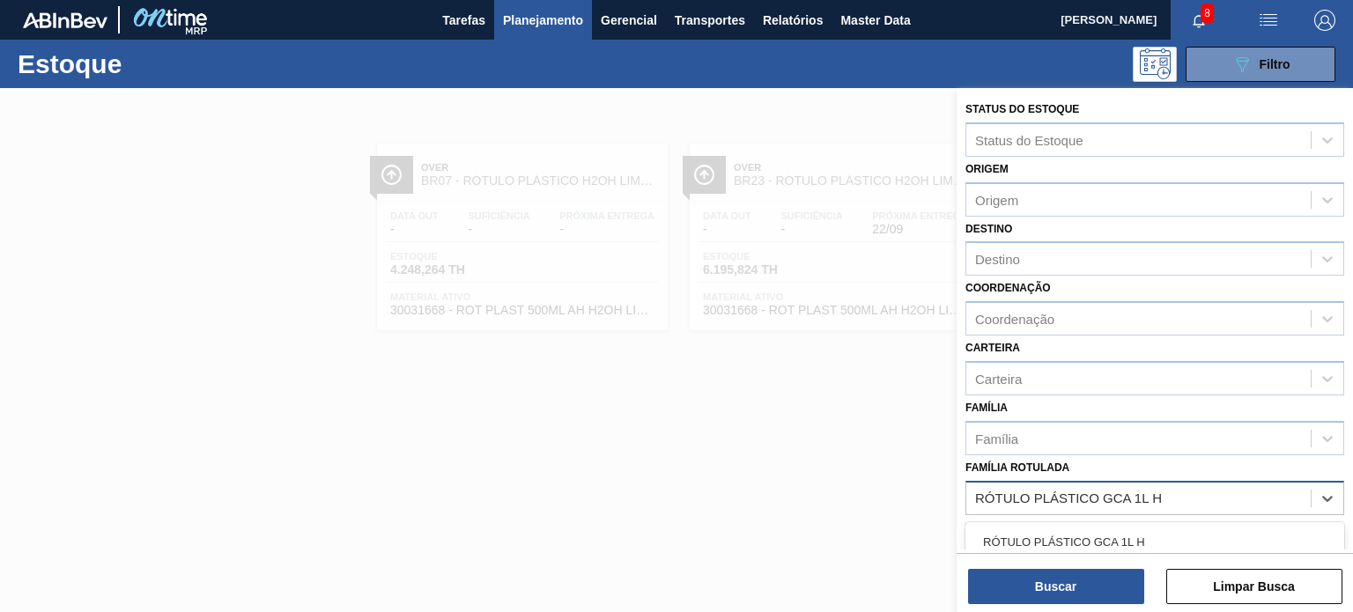
click at [1161, 538] on div "RÓTULO PLÁSTICO GCA 1L H" at bounding box center [1154, 542] width 379 height 33
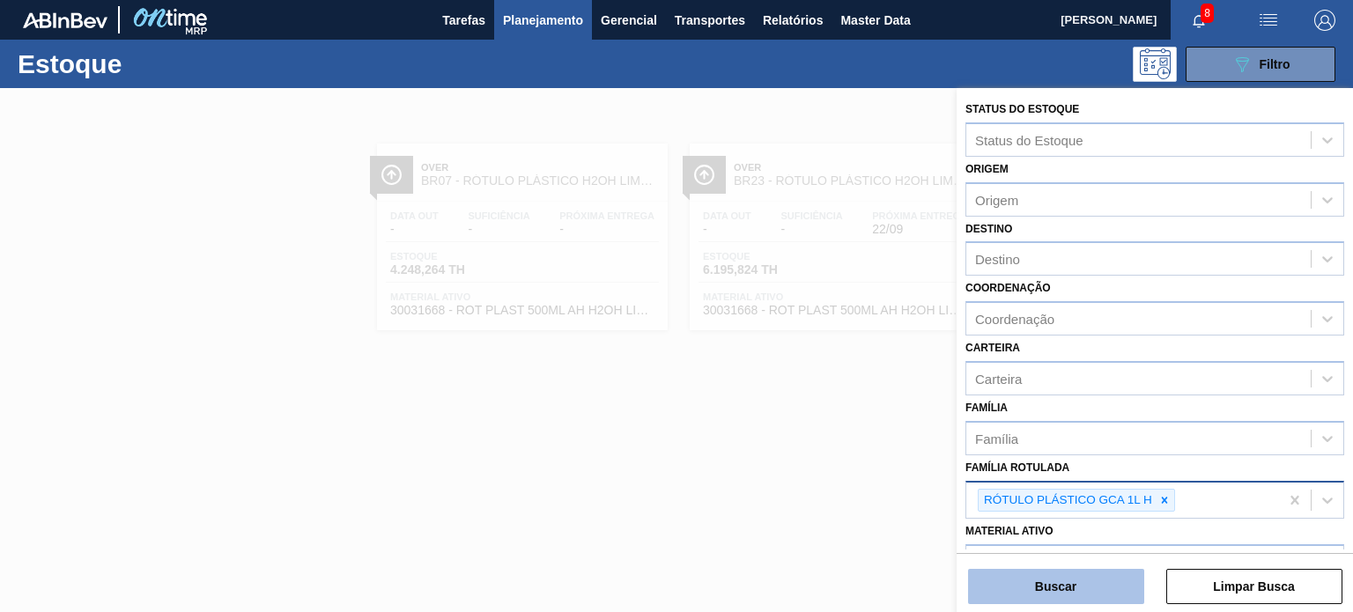
click at [1082, 582] on button "Buscar" at bounding box center [1056, 586] width 176 height 35
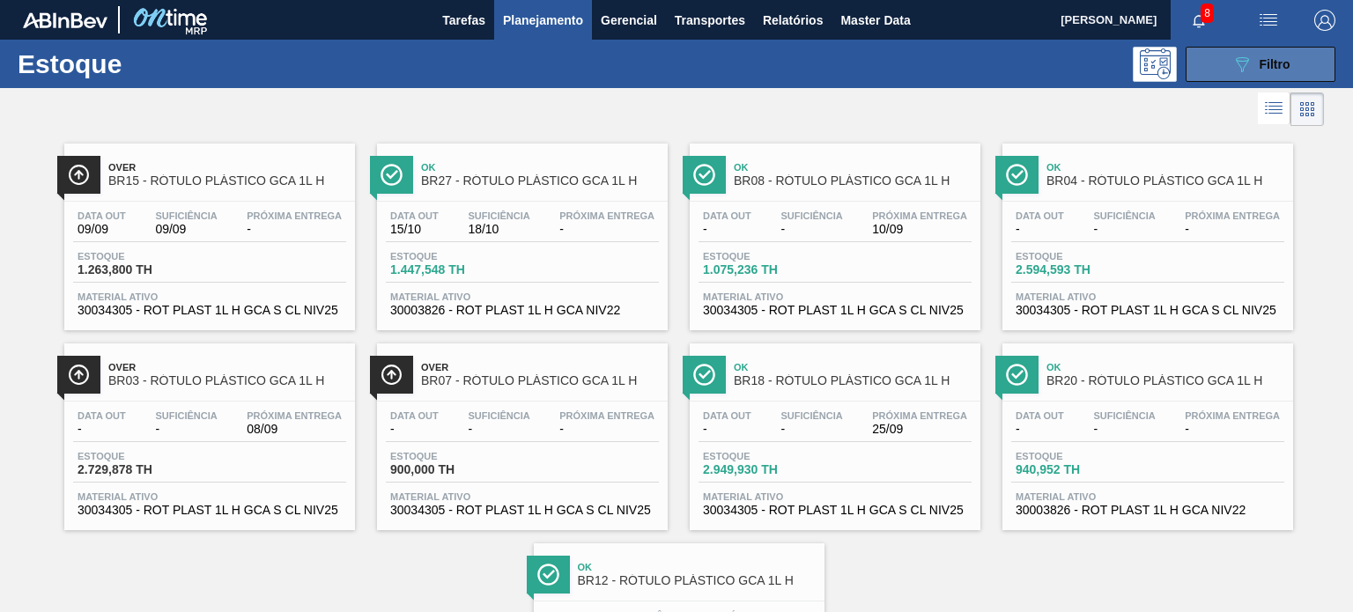
click at [1237, 67] on icon "089F7B8B-B2A5-4AFE-B5C0-19BA573D28AC" at bounding box center [1241, 64] width 21 height 21
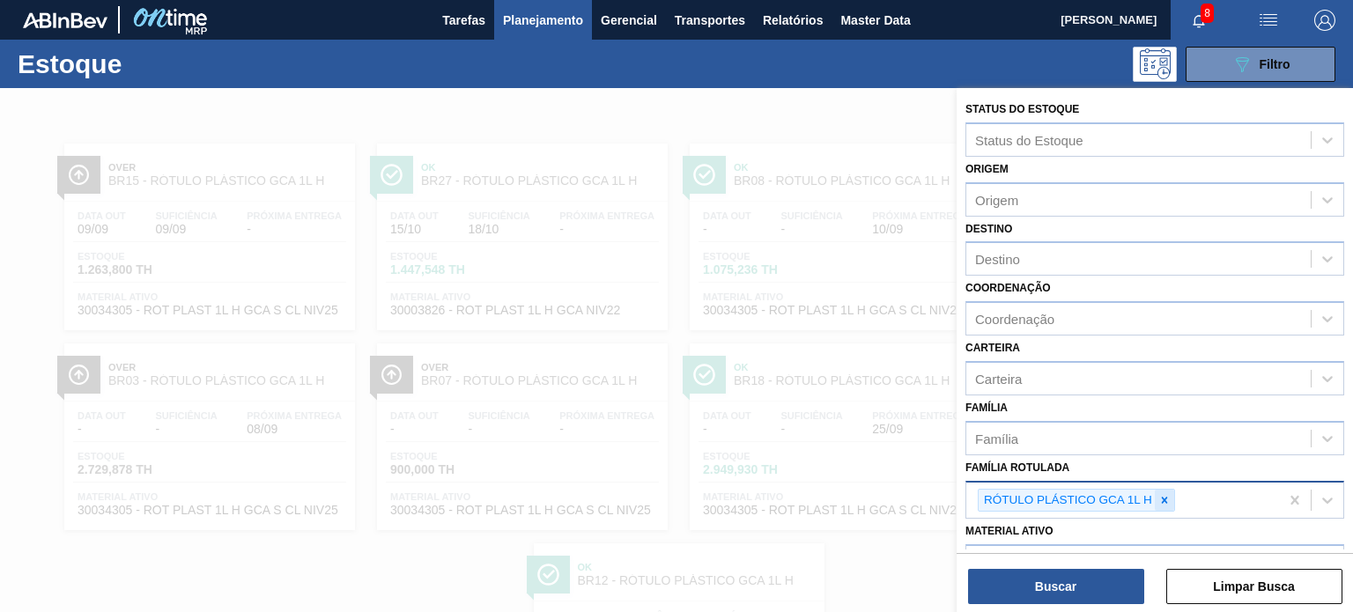
click at [1162, 506] on div "RÓTULO PLÁSTICO GCA 1L H" at bounding box center [1122, 501] width 313 height 36
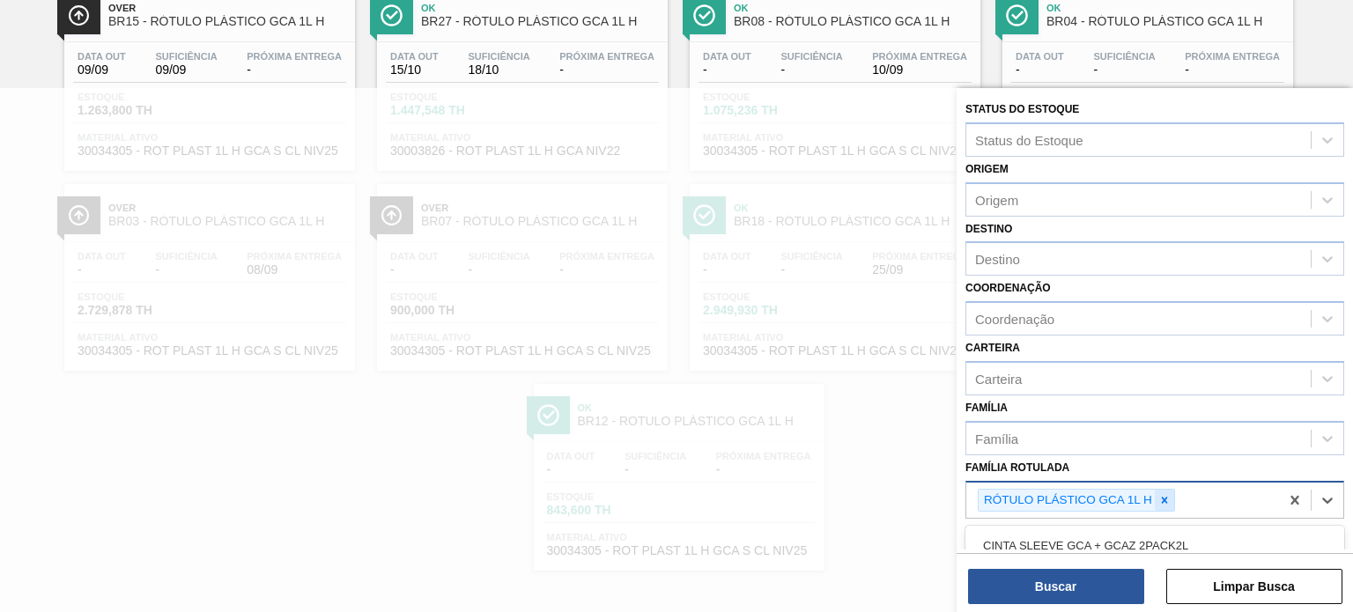
click at [1163, 501] on icon at bounding box center [1164, 500] width 12 height 12
paste Rotulada "RÓTULO PLÁSTICO SUKITA UVA MISTA 200ML H"
type Rotulada "RÓTULO PLÁSTICO SUKITA UVA MISTA 200ML H"
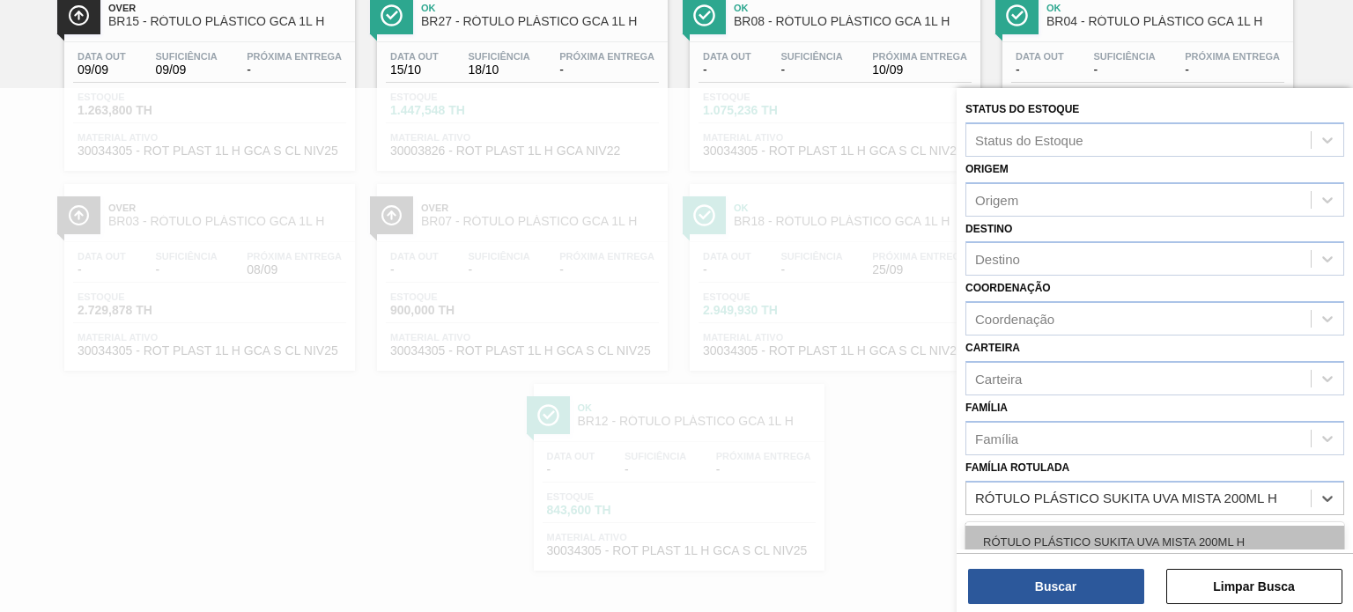
drag, startPoint x: 1139, startPoint y: 520, endPoint x: 1130, endPoint y: 532, distance: 15.2
click at [1138, 522] on div "RÓTULO PLÁSTICO SUKITA UVA MISTA 200ML H" at bounding box center [1154, 542] width 379 height 40
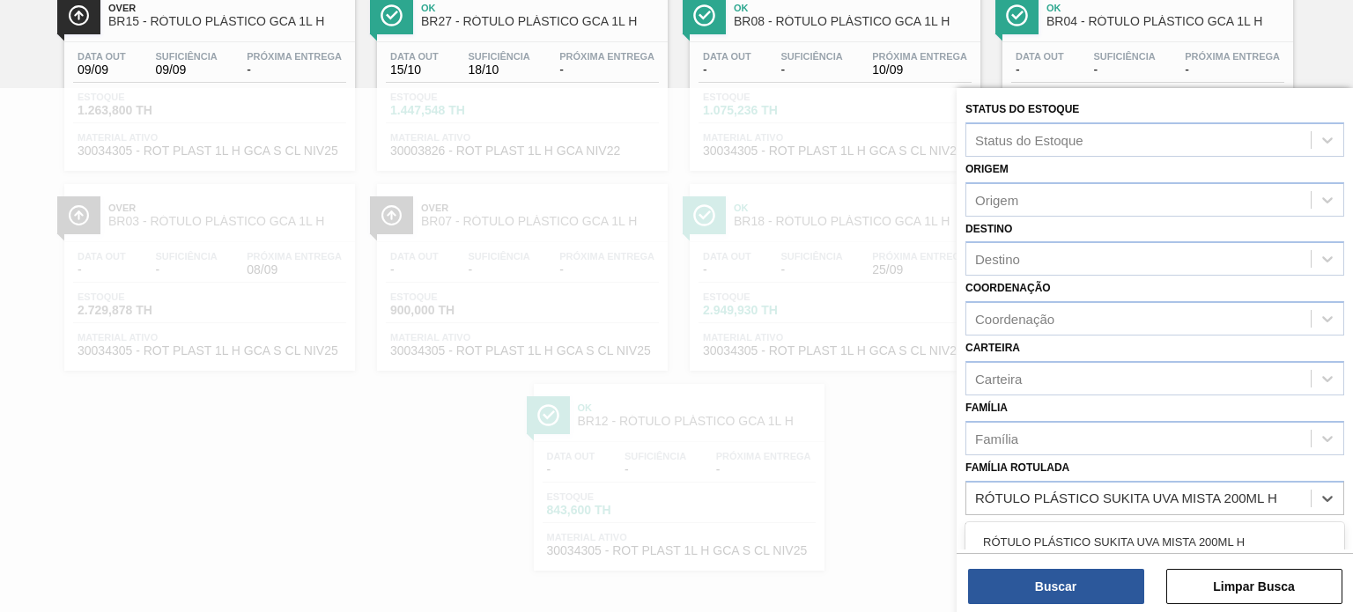
drag, startPoint x: 1130, startPoint y: 532, endPoint x: 1101, endPoint y: 563, distance: 42.4
click at [1130, 533] on div "RÓTULO PLÁSTICO SUKITA UVA MISTA 200ML H" at bounding box center [1154, 542] width 379 height 33
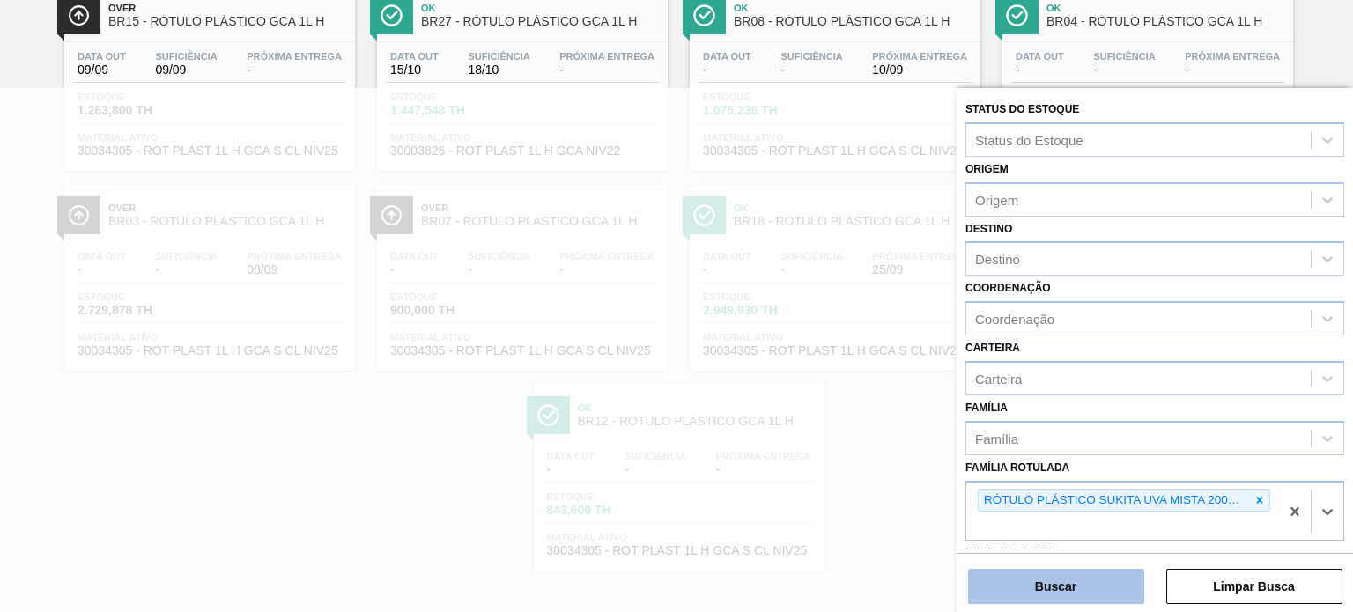
click at [1087, 587] on button "Buscar" at bounding box center [1056, 586] width 176 height 35
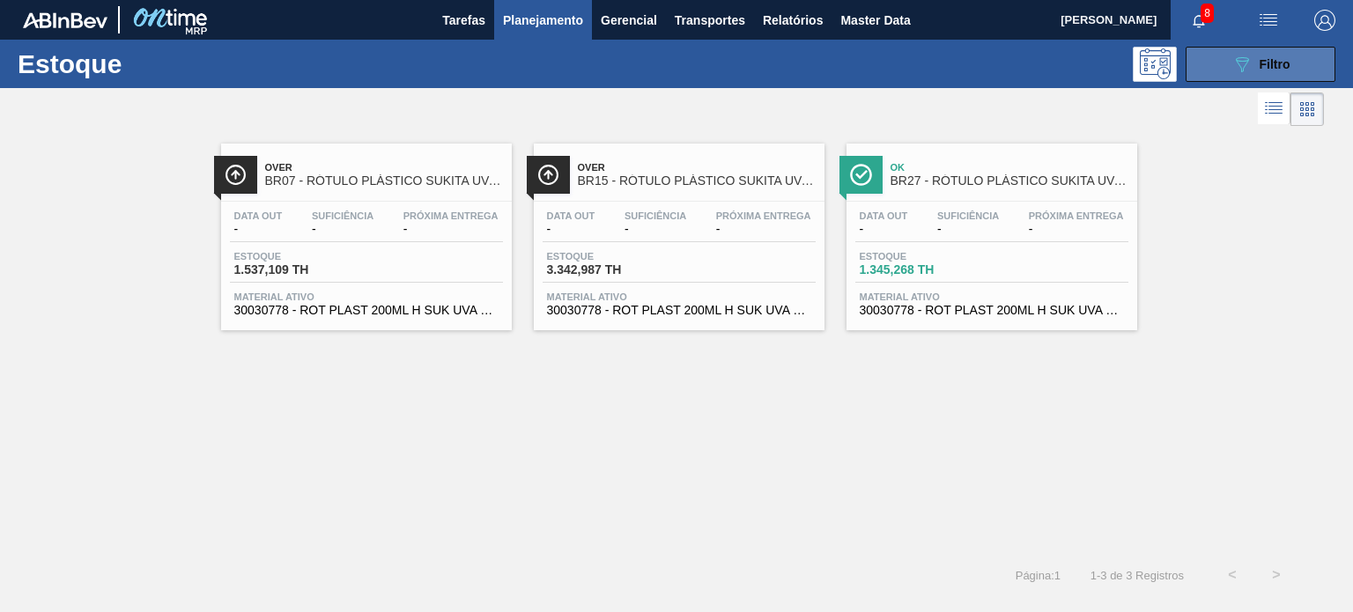
click at [1209, 73] on button "089F7B8B-B2A5-4AFE-B5C0-19BA573D28AC Filtro" at bounding box center [1260, 64] width 150 height 35
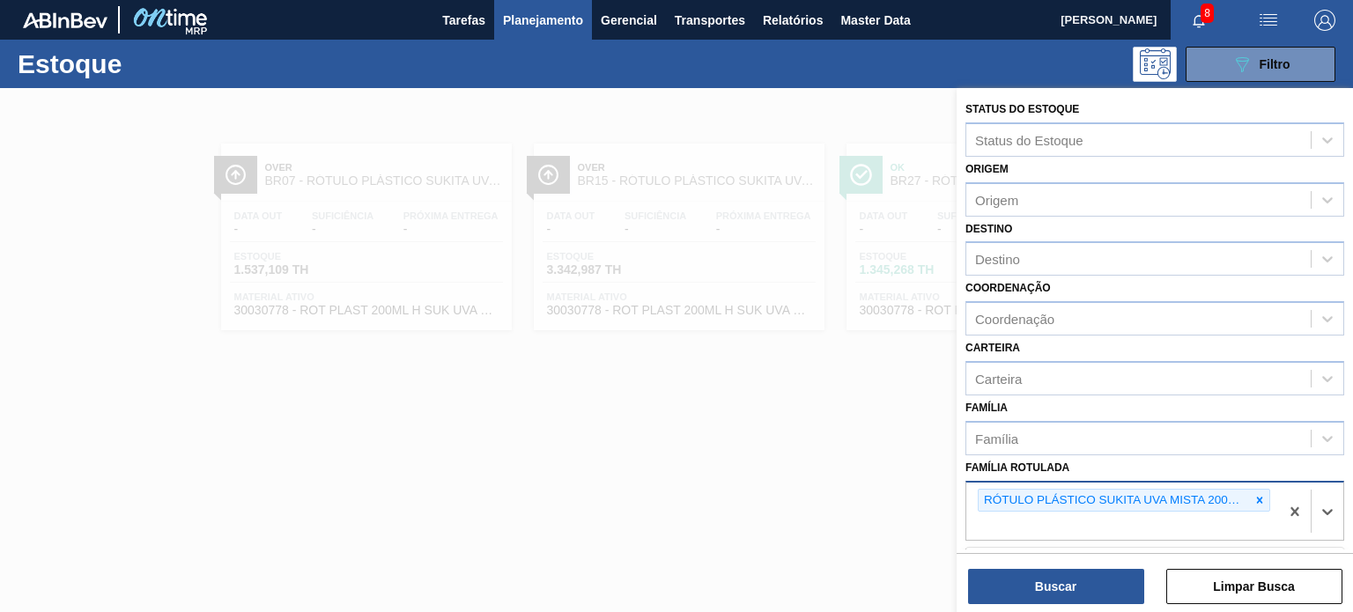
click at [1246, 496] on div "RÓTULO PLÁSTICO SUKITA UVA MISTA 200ML H" at bounding box center [1113, 501] width 271 height 22
click at [1253, 496] on icon at bounding box center [1259, 500] width 12 height 12
paste Rotulada "RÓTULO PLÁSTICO GCA 1,5L AH"
type Rotulada "RÓTULO PLÁSTICO GCA 1,5L AH"
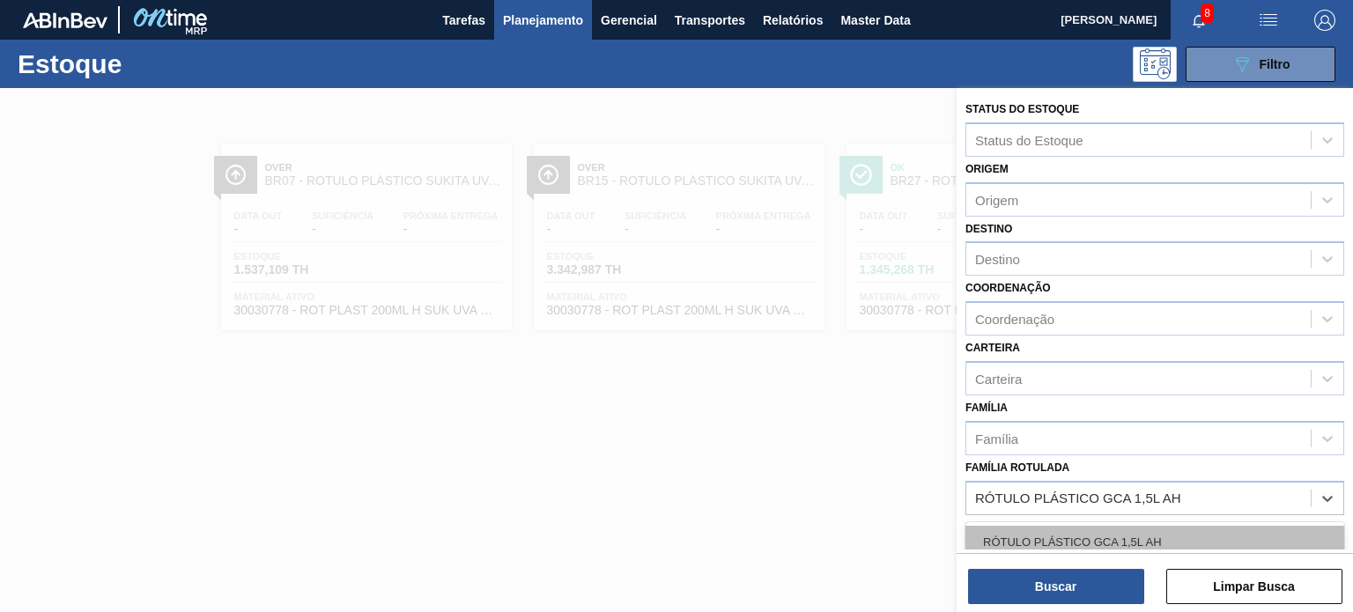
click at [1191, 526] on div "RÓTULO PLÁSTICO GCA 1,5L AH" at bounding box center [1154, 542] width 379 height 33
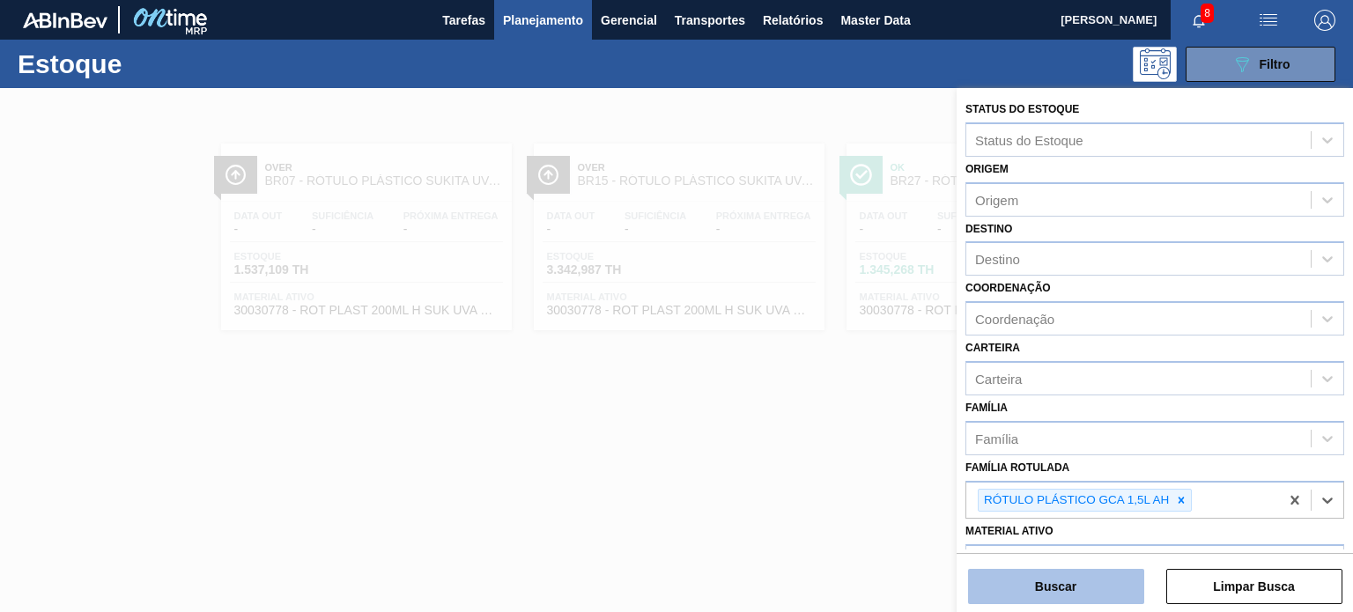
click at [1106, 578] on button "Buscar" at bounding box center [1056, 586] width 176 height 35
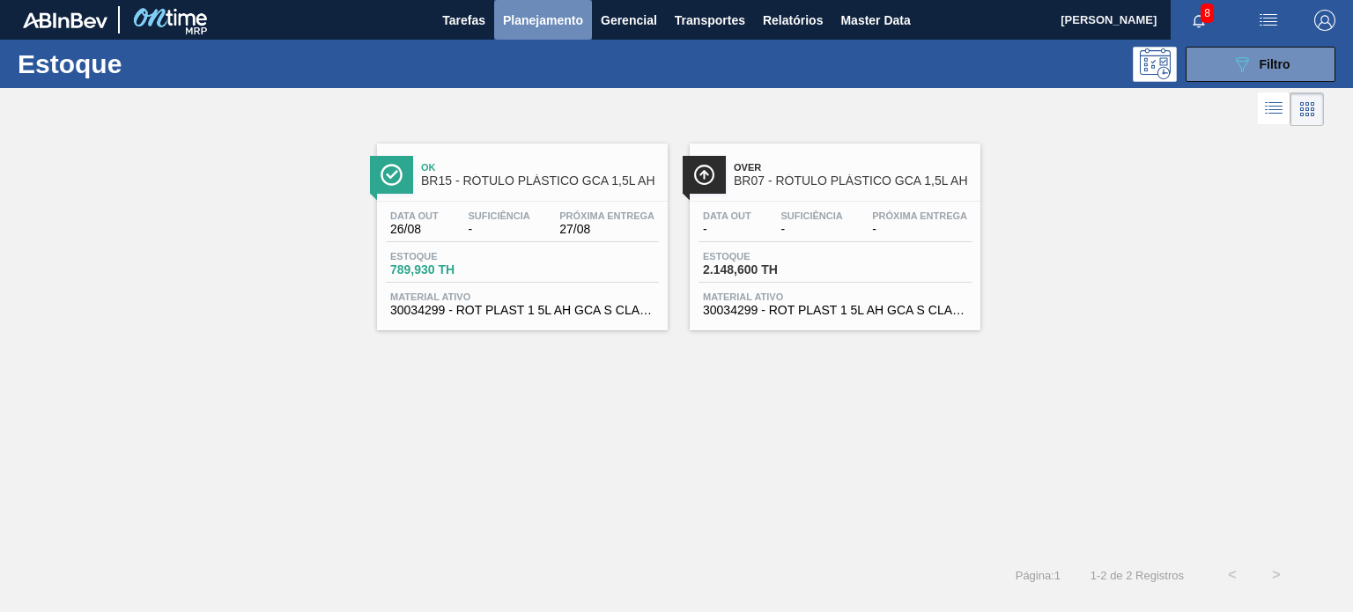
click at [553, 15] on span "Planejamento" at bounding box center [543, 20] width 80 height 21
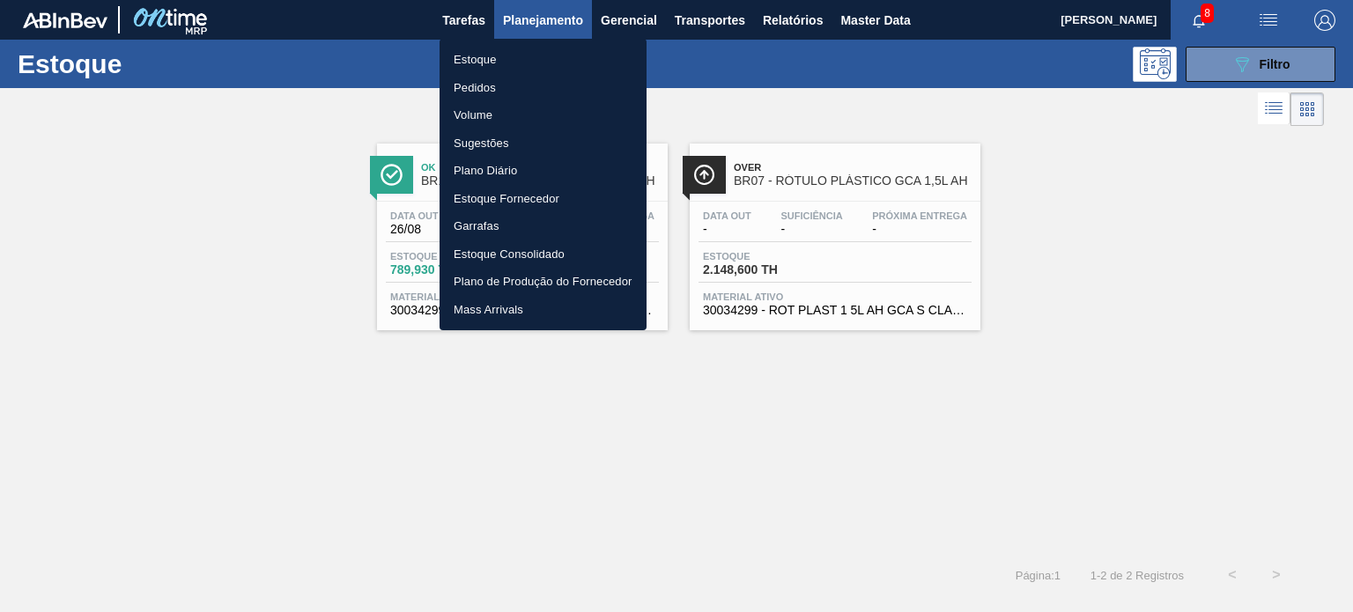
click at [501, 88] on li "Pedidos" at bounding box center [542, 88] width 207 height 28
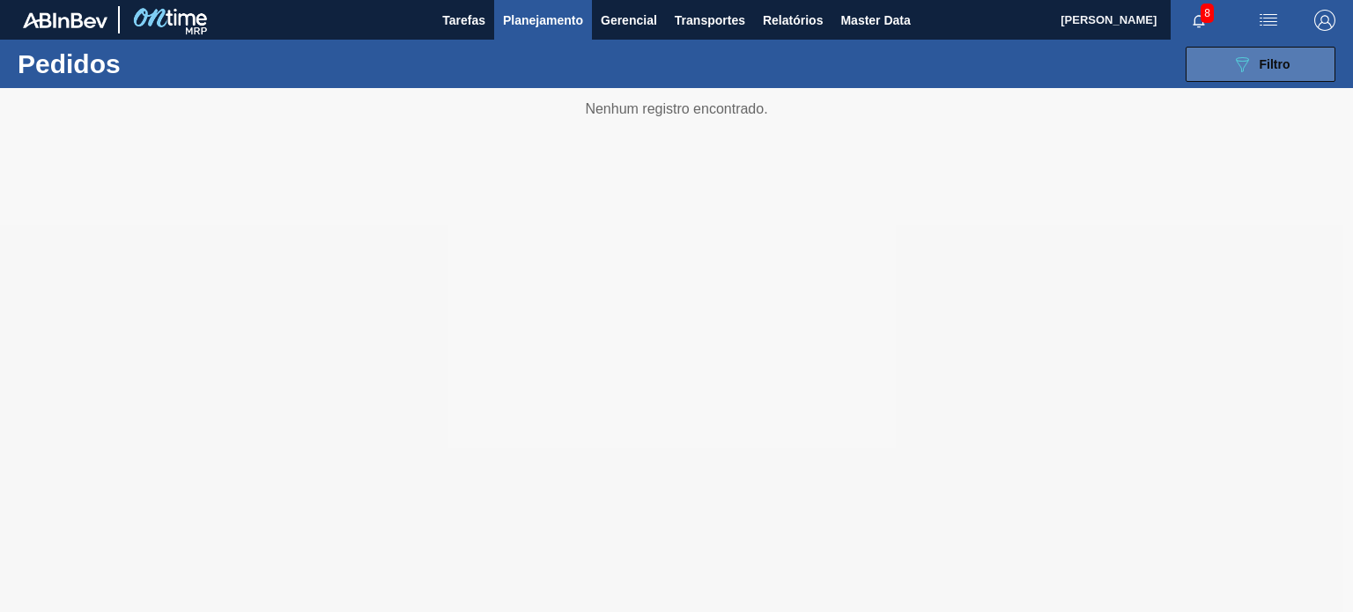
click at [1241, 67] on icon "089F7B8B-B2A5-4AFE-B5C0-19BA573D28AC" at bounding box center [1241, 64] width 21 height 21
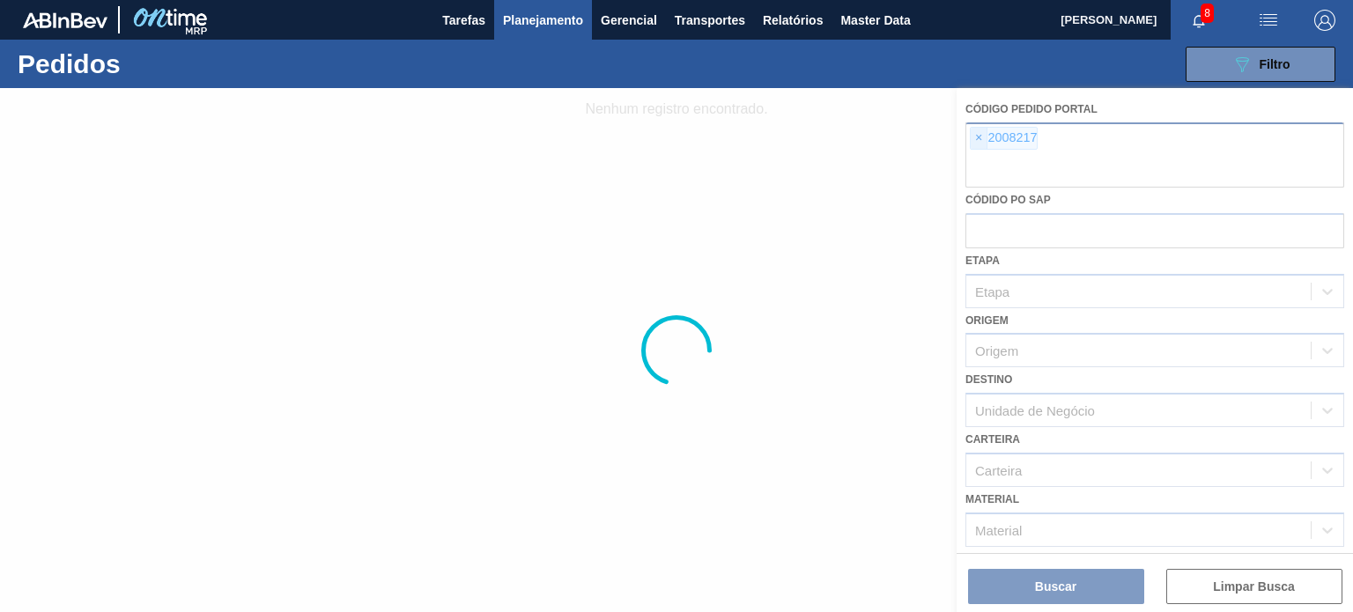
click at [980, 144] on span "×" at bounding box center [979, 138] width 17 height 21
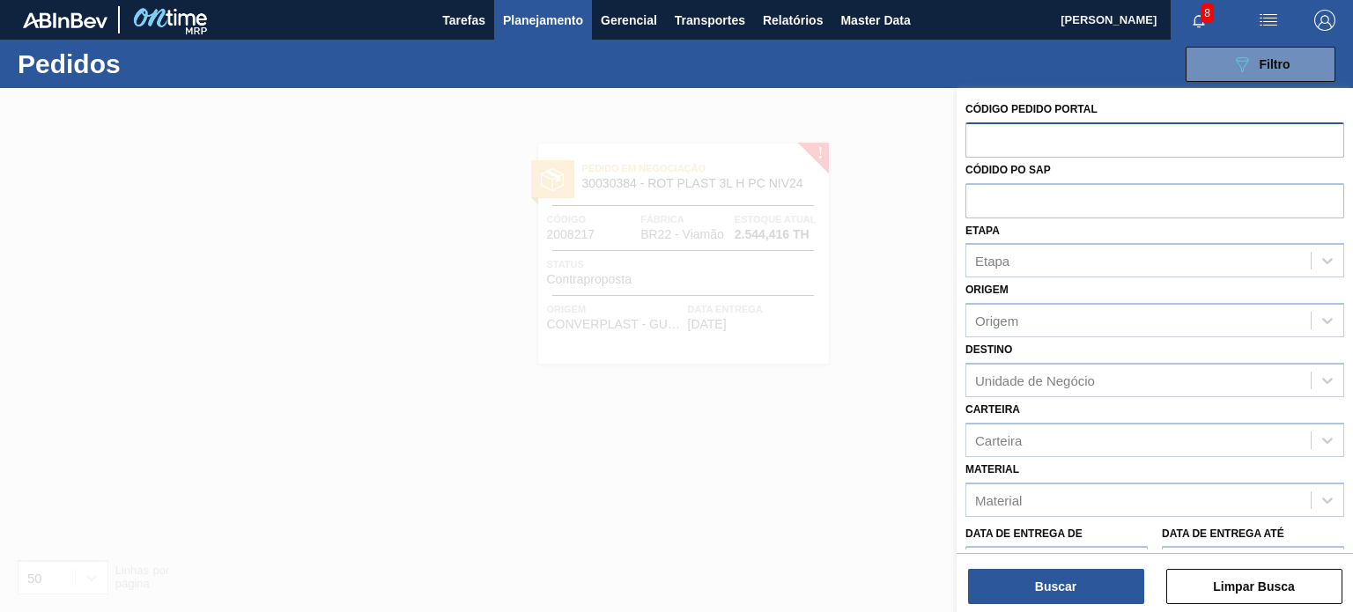
paste input "1966924"
type input "1966924"
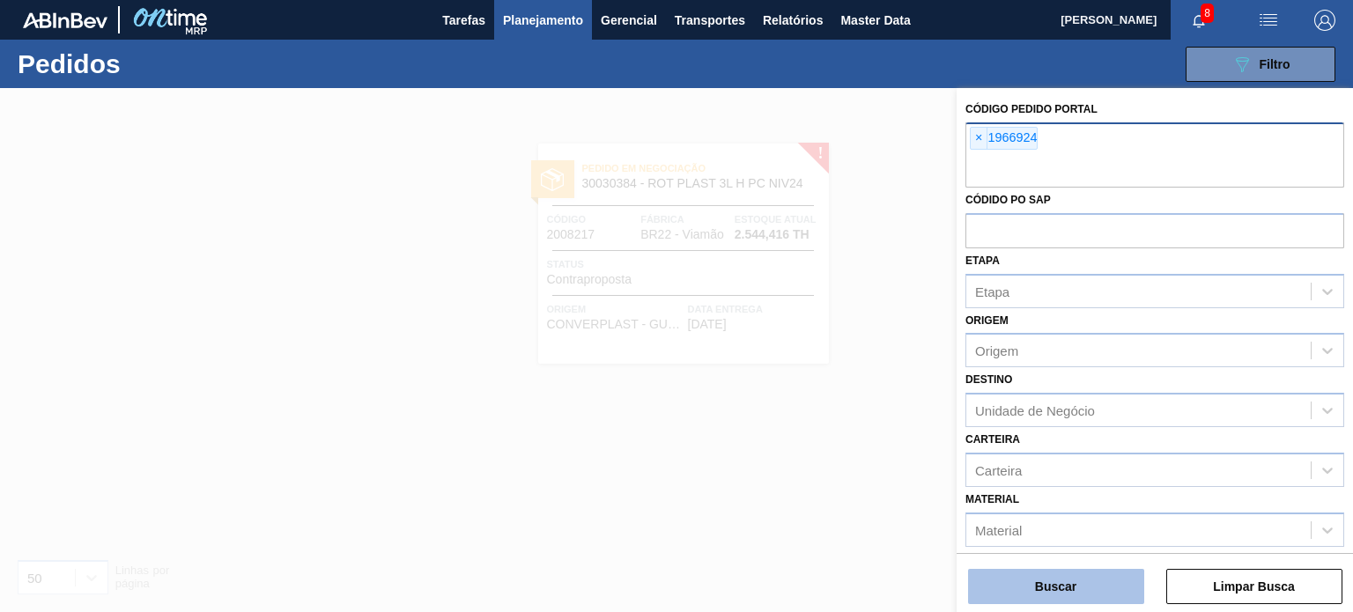
click at [1122, 597] on button "Buscar" at bounding box center [1056, 586] width 176 height 35
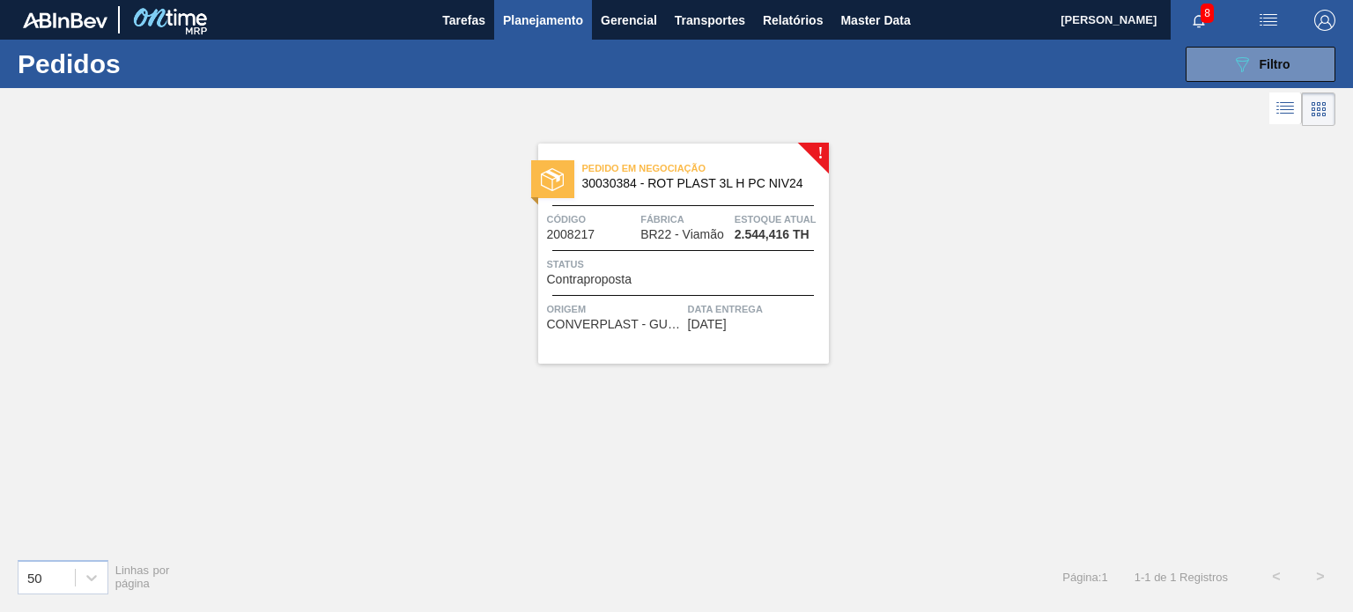
click at [683, 203] on div "Pedido em Negociação 30030384 - ROT PLAST 3L H PC NIV24 Código 2008217 Fábrica …" at bounding box center [683, 254] width 291 height 220
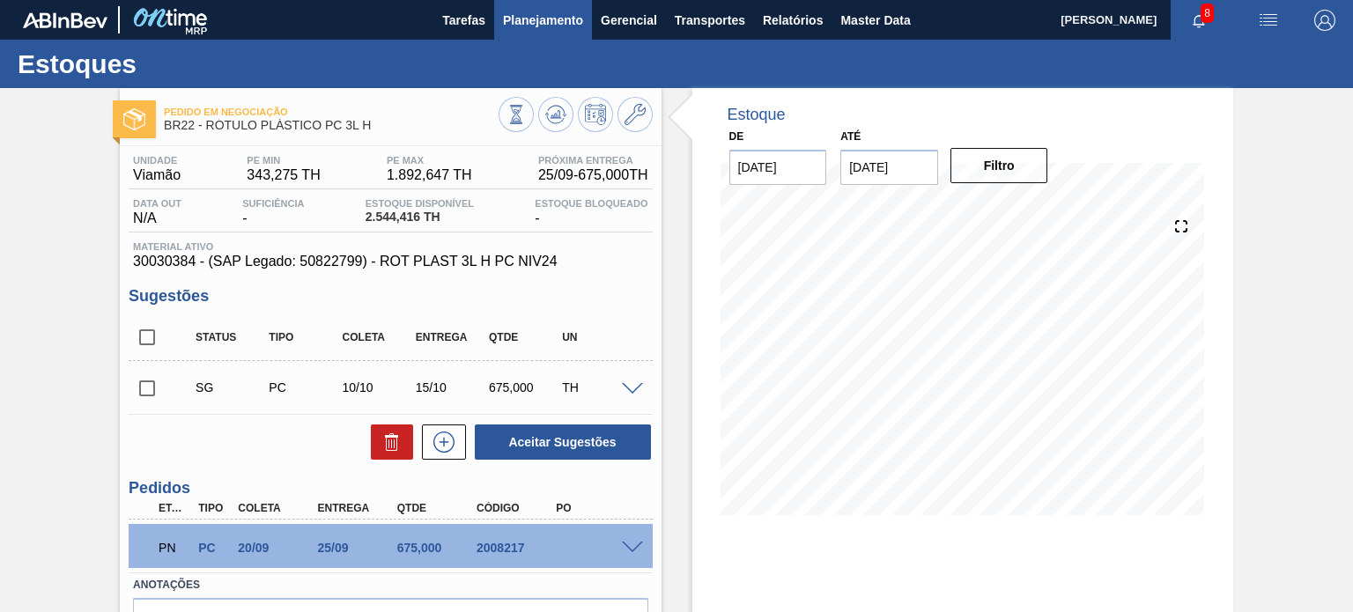
click at [521, 17] on span "Planejamento" at bounding box center [543, 20] width 80 height 21
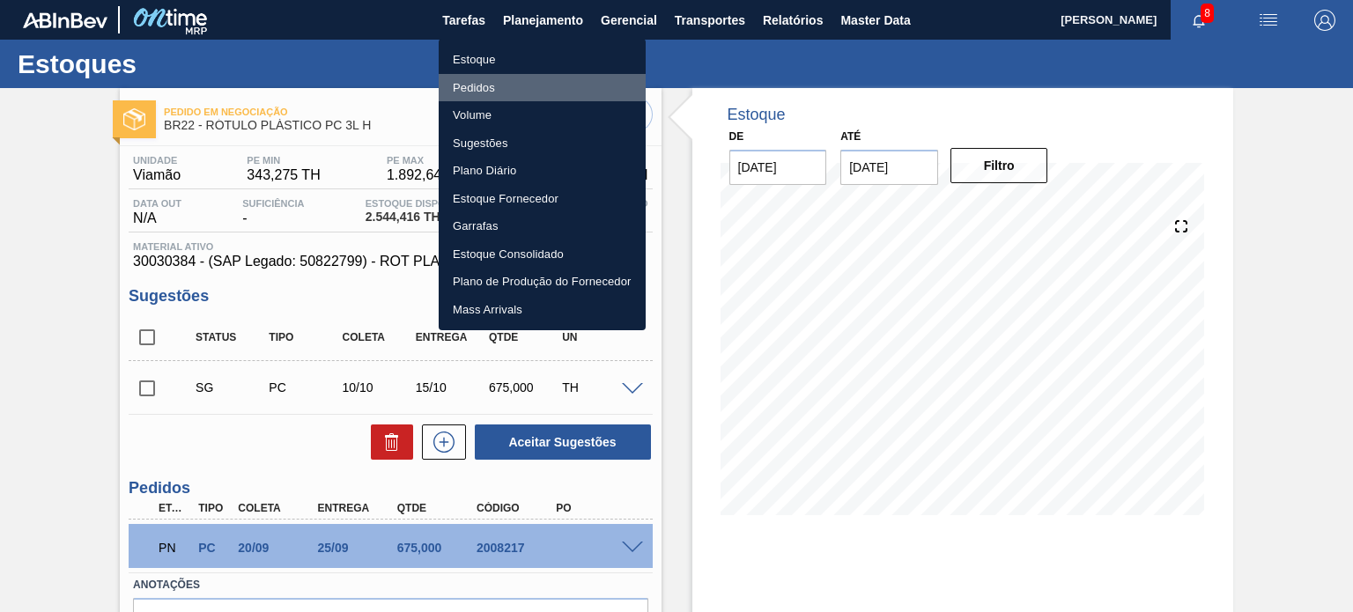
click at [483, 84] on li "Pedidos" at bounding box center [542, 88] width 207 height 28
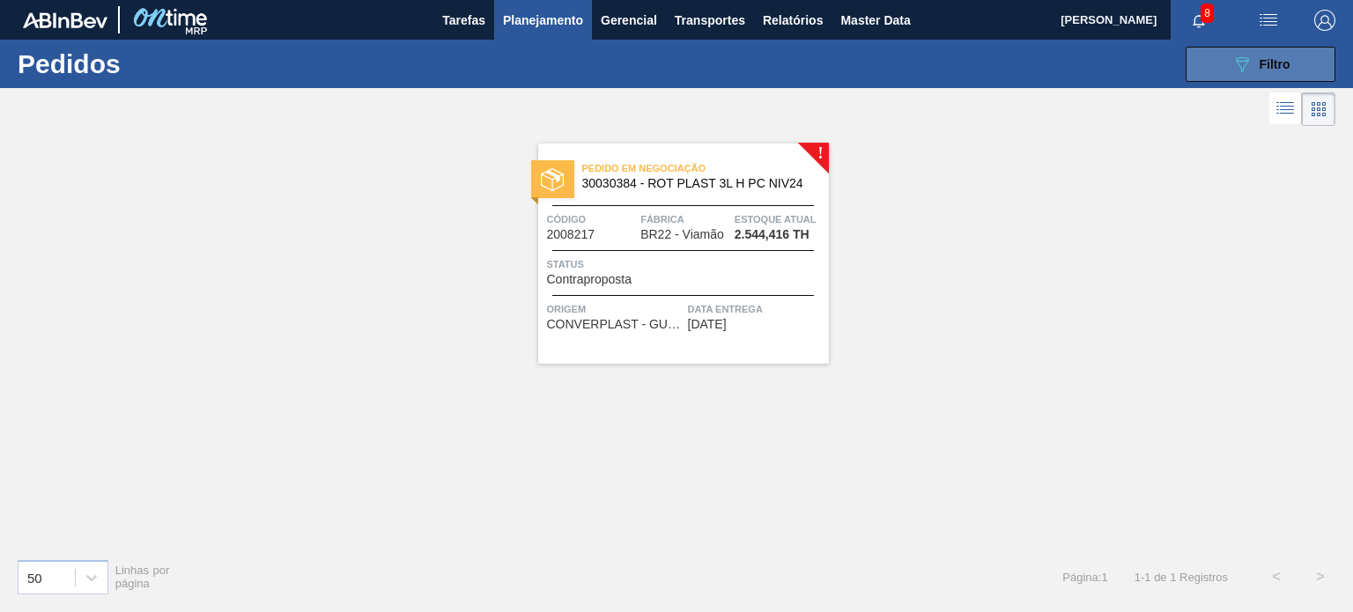
click at [1252, 55] on div "089F7B8B-B2A5-4AFE-B5C0-19BA573D28AC Filtro" at bounding box center [1260, 64] width 59 height 21
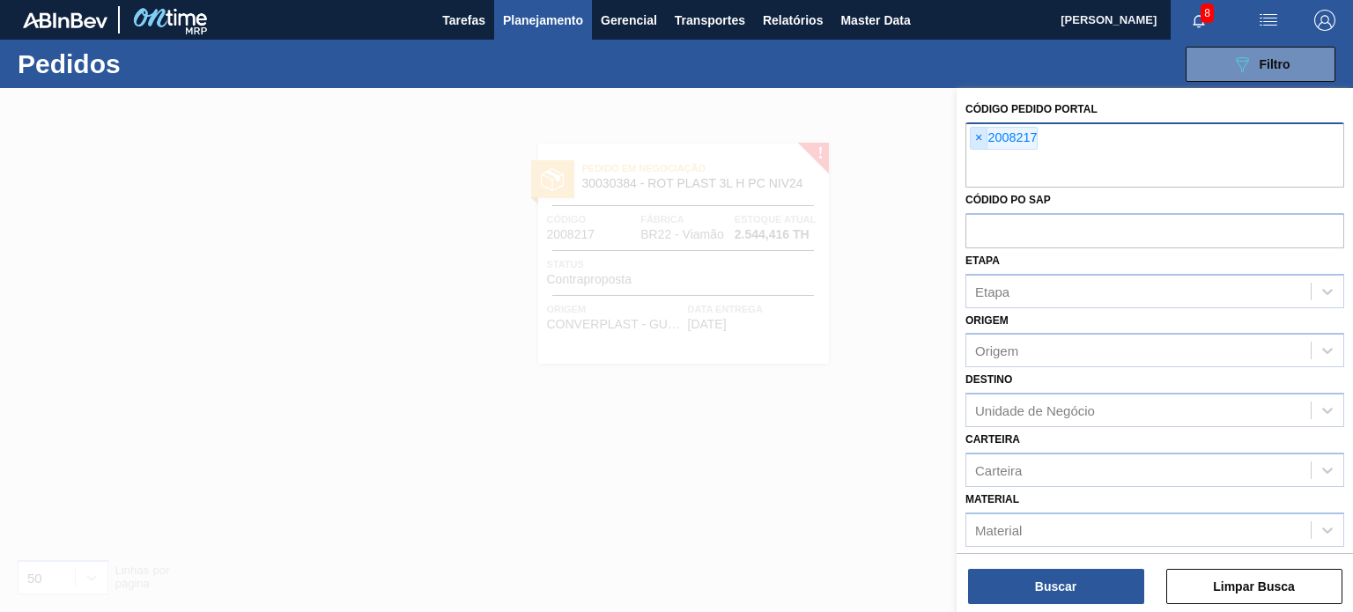
click at [977, 129] on span "×" at bounding box center [979, 138] width 17 height 21
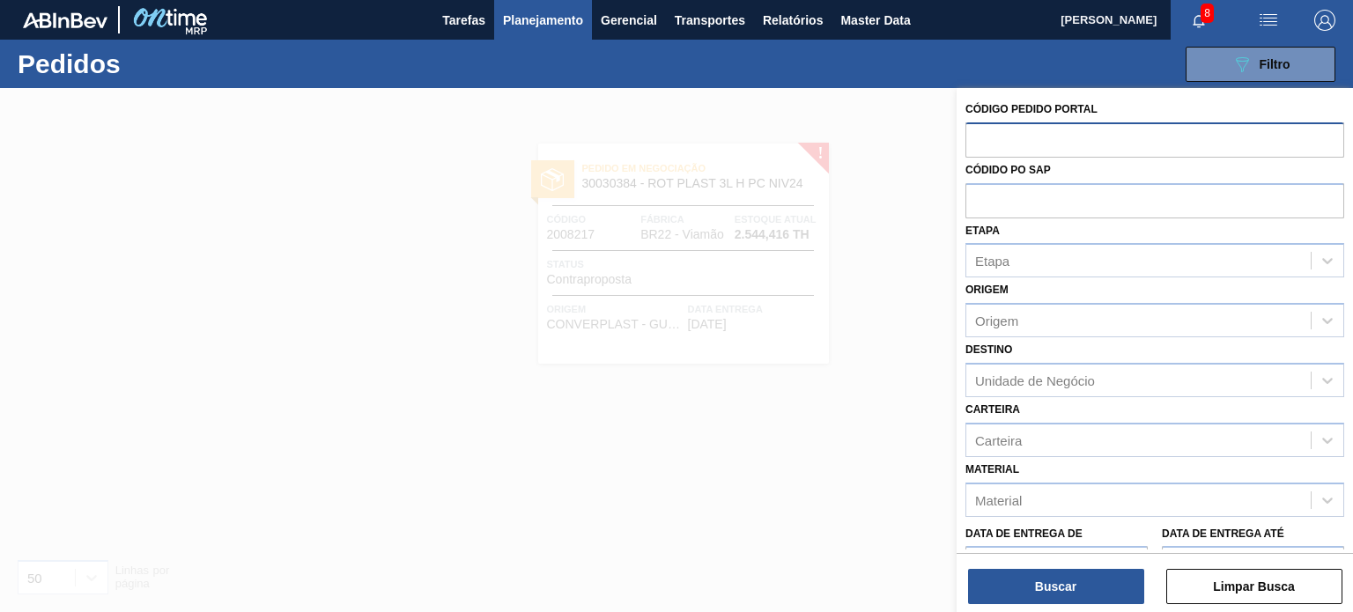
paste input "1966924"
type input "1966924"
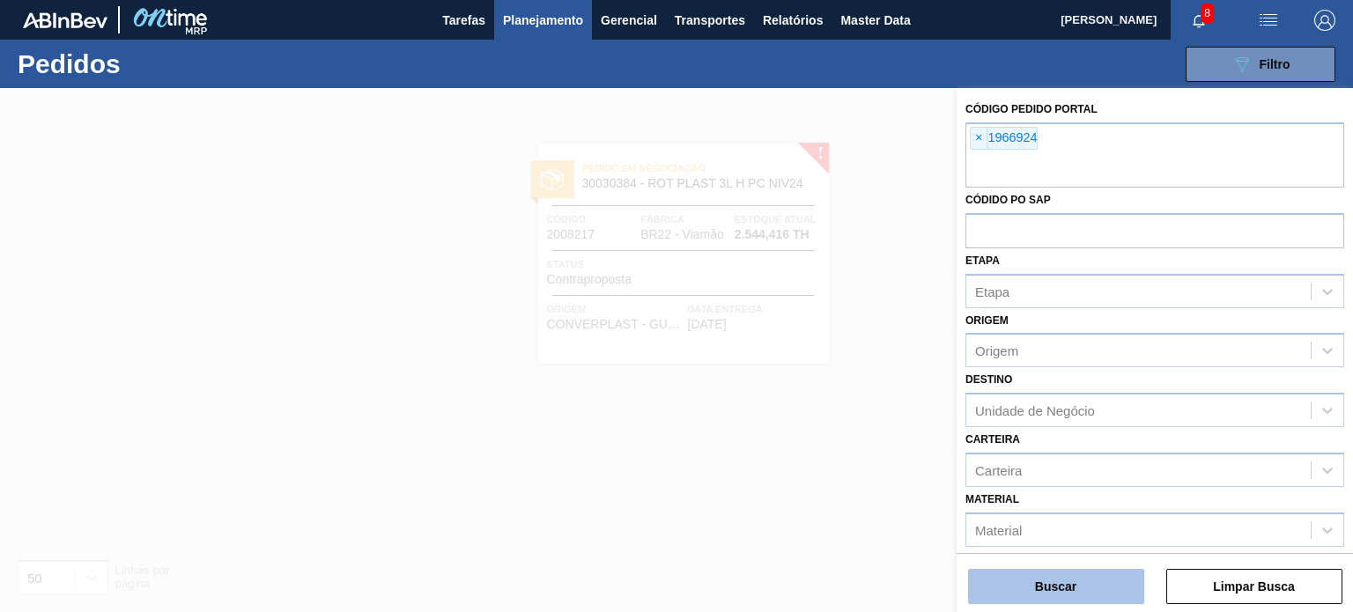
click at [1078, 586] on button "Buscar" at bounding box center [1056, 586] width 176 height 35
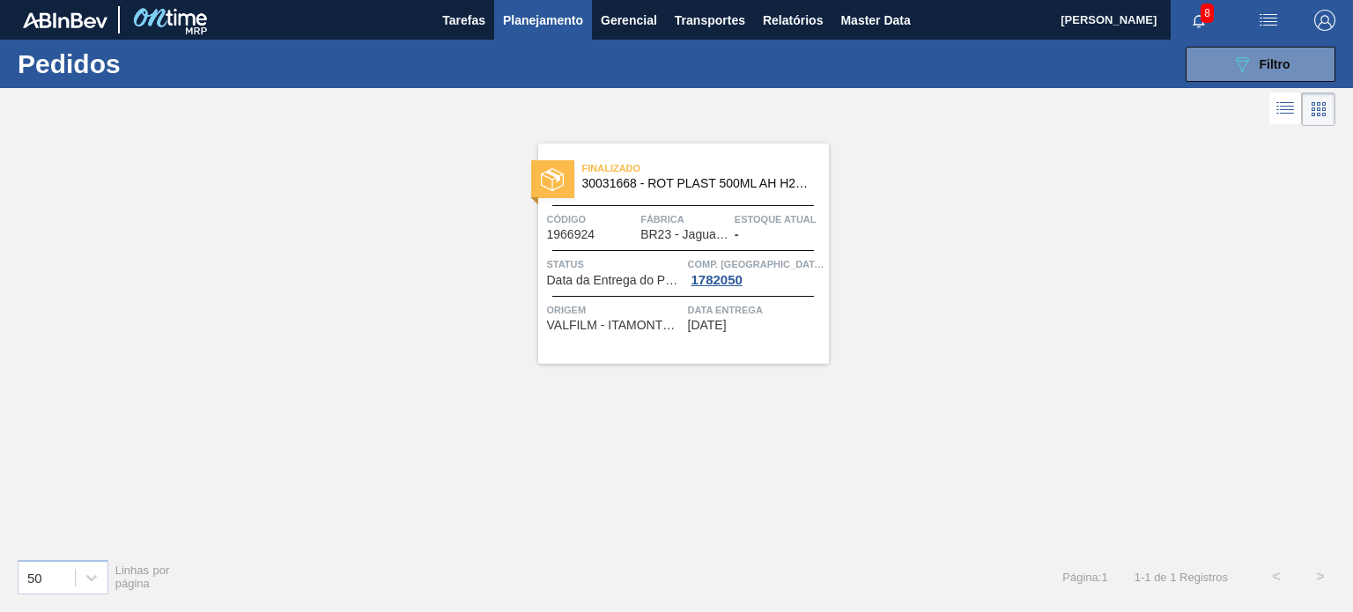
click at [798, 215] on span "Estoque atual" at bounding box center [780, 219] width 90 height 18
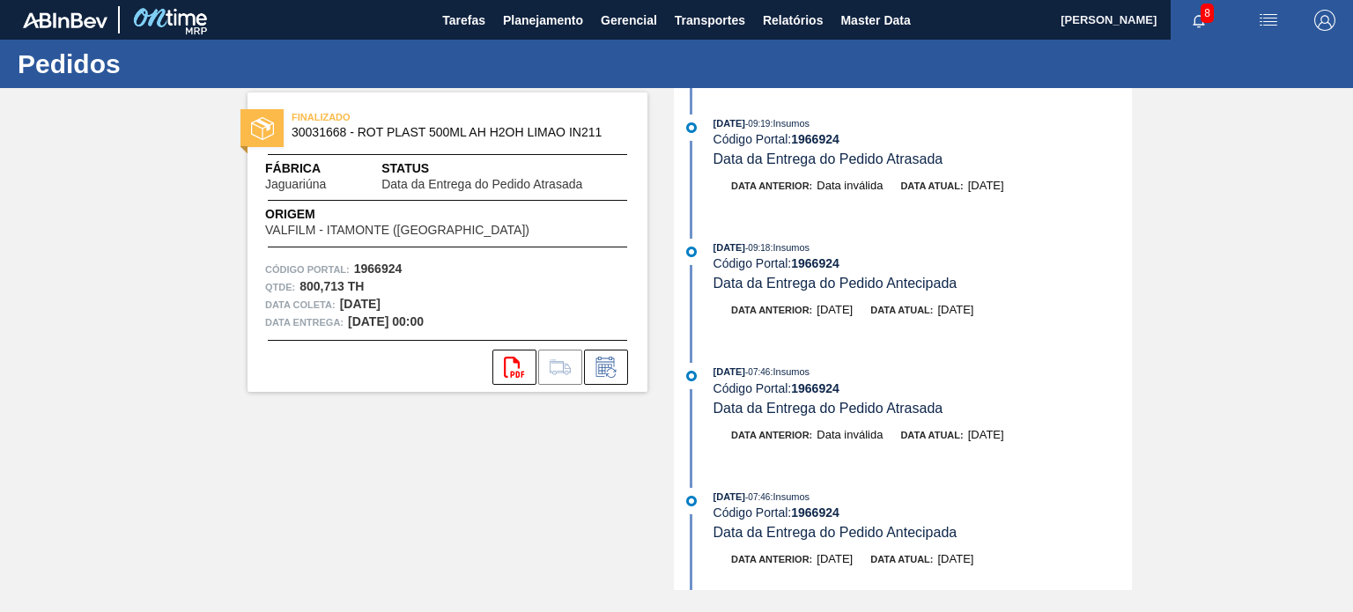
click at [544, 235] on div "Origem VALFILM - ITAMONTE (MG)" at bounding box center [447, 221] width 400 height 32
click at [515, 218] on div "Origem VALFILM - ITAMONTE (MG)" at bounding box center [447, 221] width 400 height 32
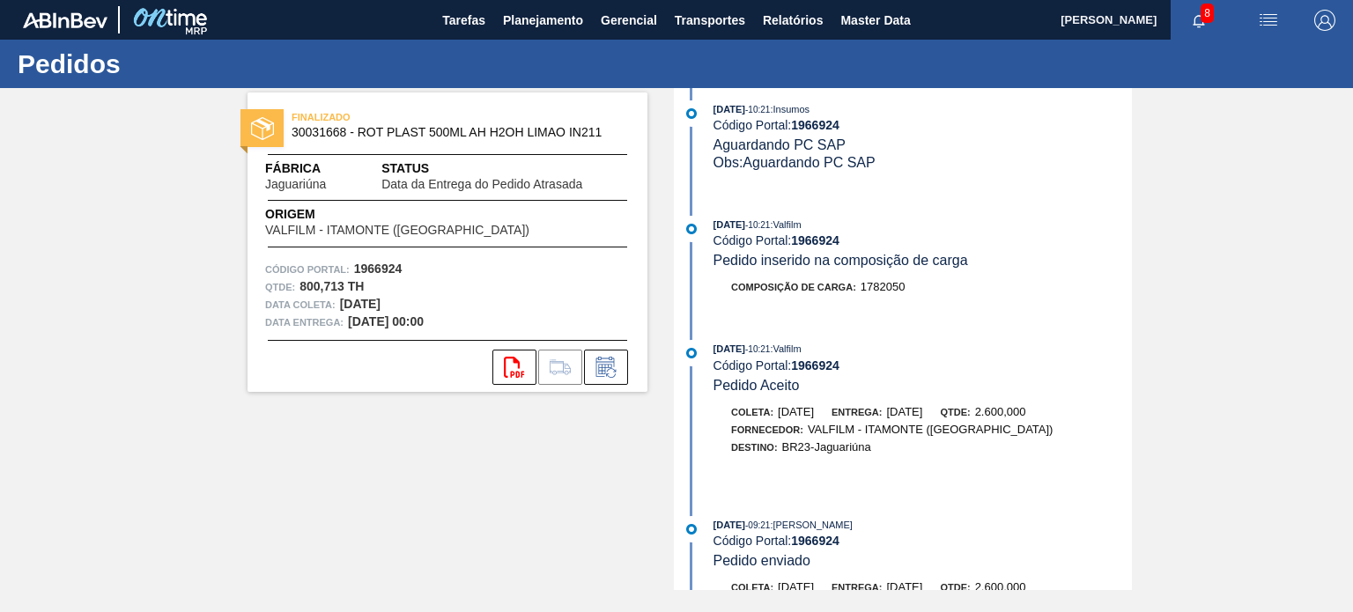
scroll to position [3493, 0]
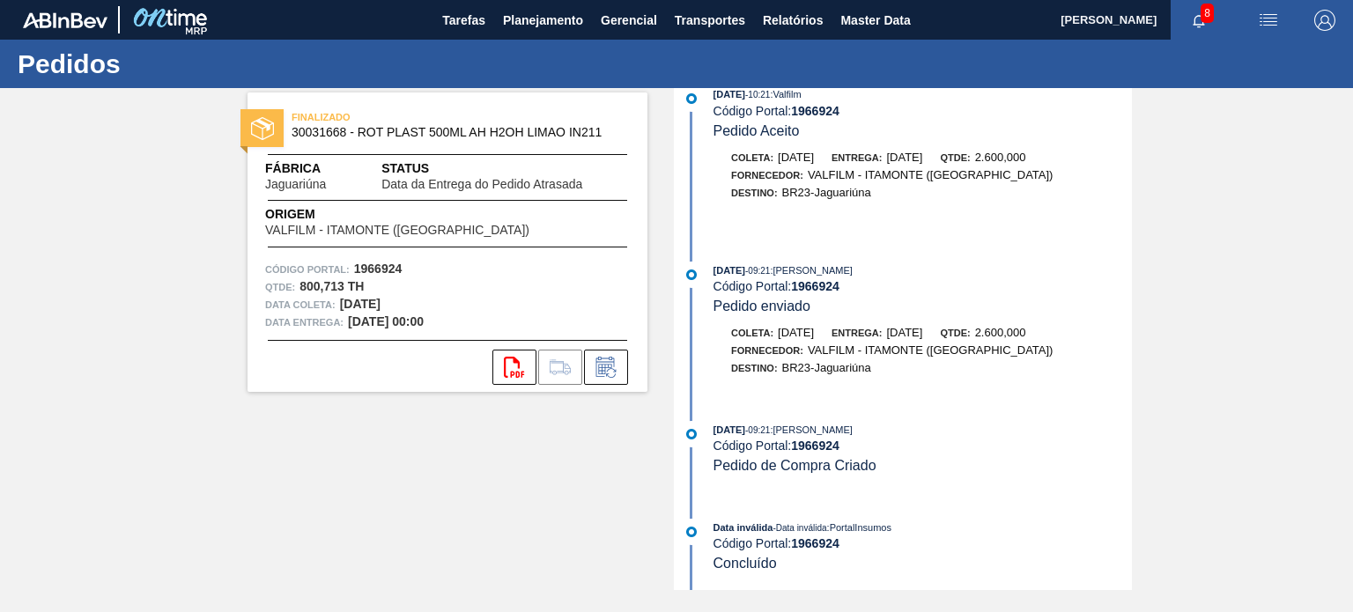
drag, startPoint x: 964, startPoint y: 328, endPoint x: 894, endPoint y: 321, distance: 70.8
click at [894, 324] on div "Entrega: 28/07/2025" at bounding box center [876, 333] width 91 height 18
click at [918, 327] on span "28/07/2025" at bounding box center [904, 332] width 36 height 13
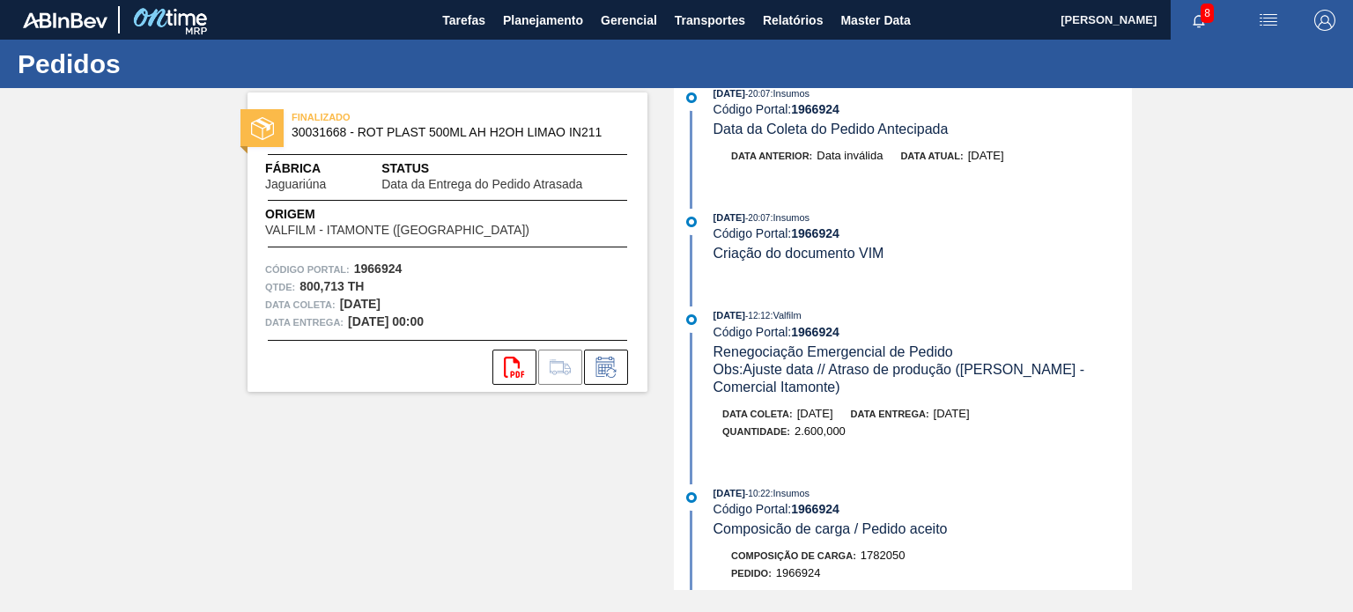
scroll to position [2612, 0]
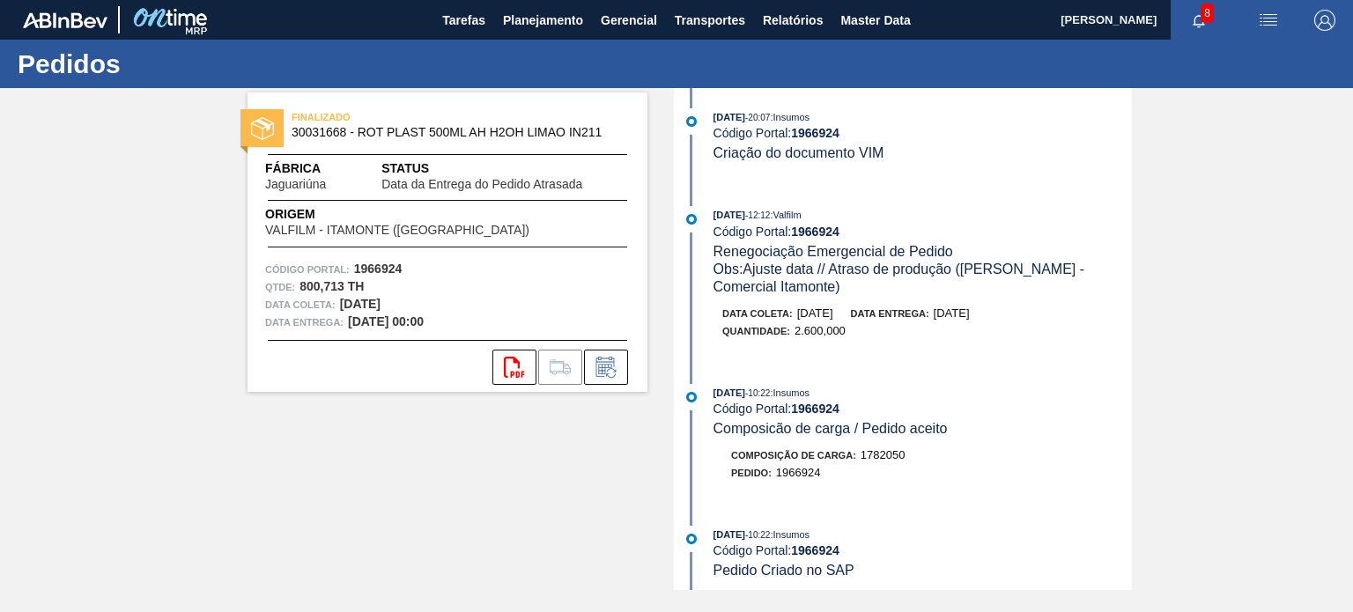
drag, startPoint x: 964, startPoint y: 357, endPoint x: 990, endPoint y: 357, distance: 26.4
click at [970, 322] on div "Data entrega: 01/08/2025" at bounding box center [910, 314] width 119 height 18
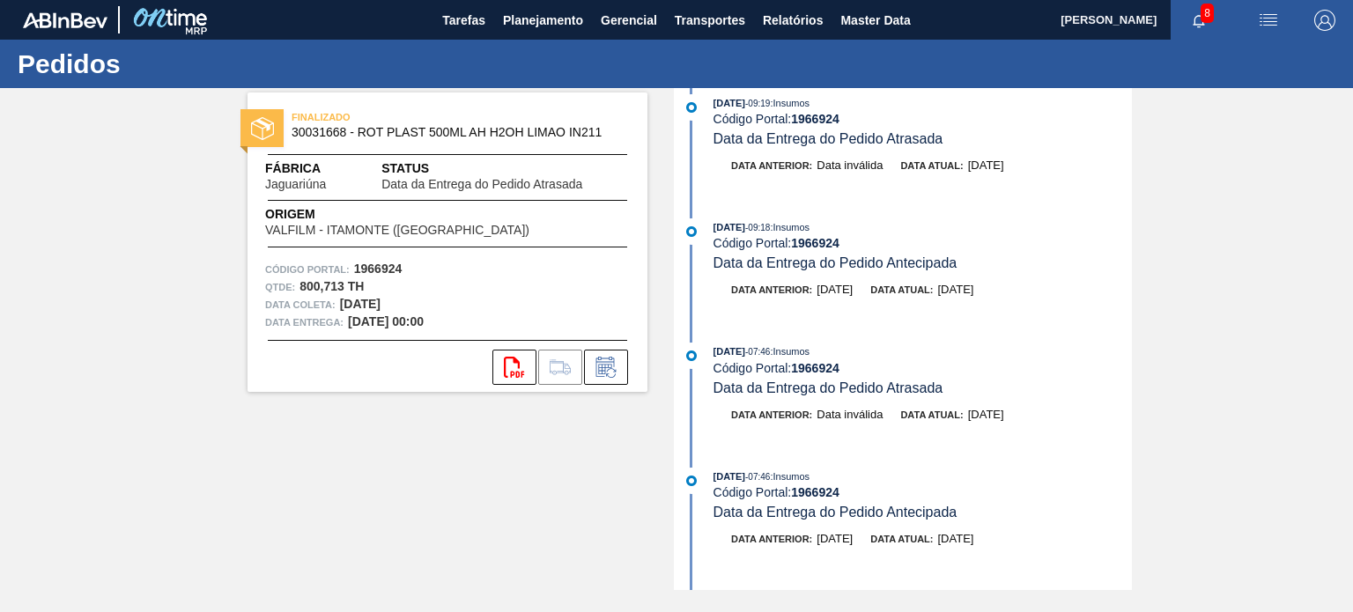
scroll to position [0, 0]
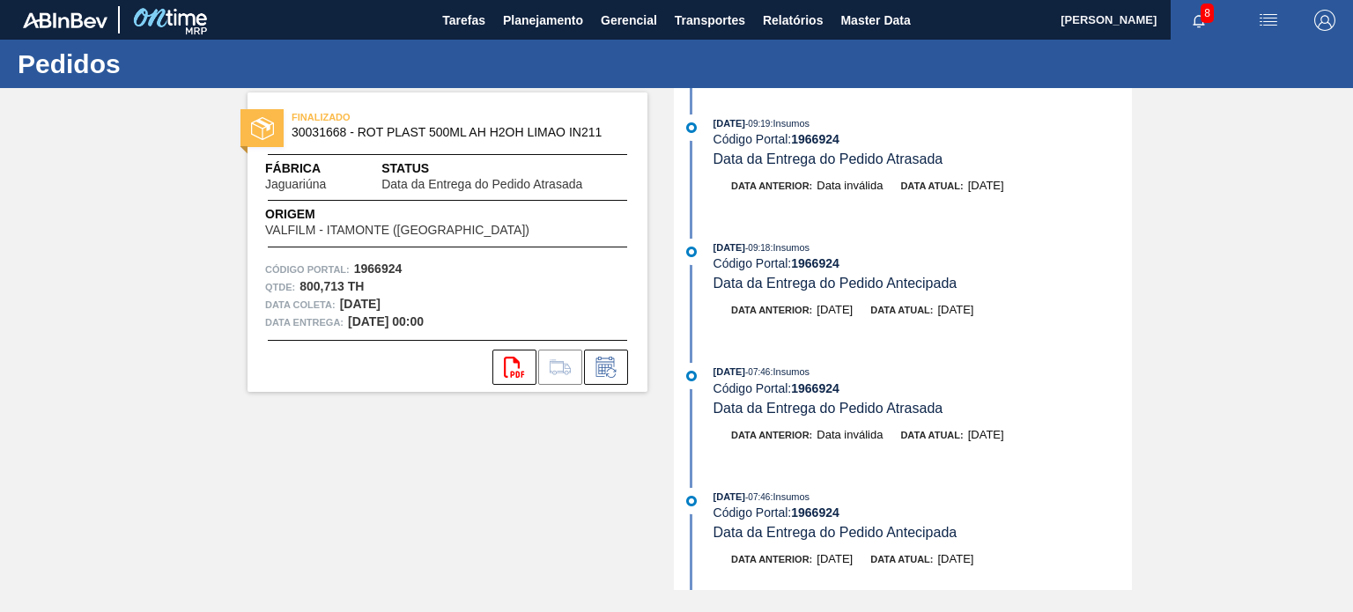
click at [455, 216] on span "Origem" at bounding box center [422, 214] width 314 height 18
click at [493, 126] on span "FINALIZADO" at bounding box center [415, 117] width 247 height 18
click at [326, 133] on span "30031668 - ROT PLAST 500ML AH H2OH LIMAO IN211" at bounding box center [452, 132] width 320 height 13
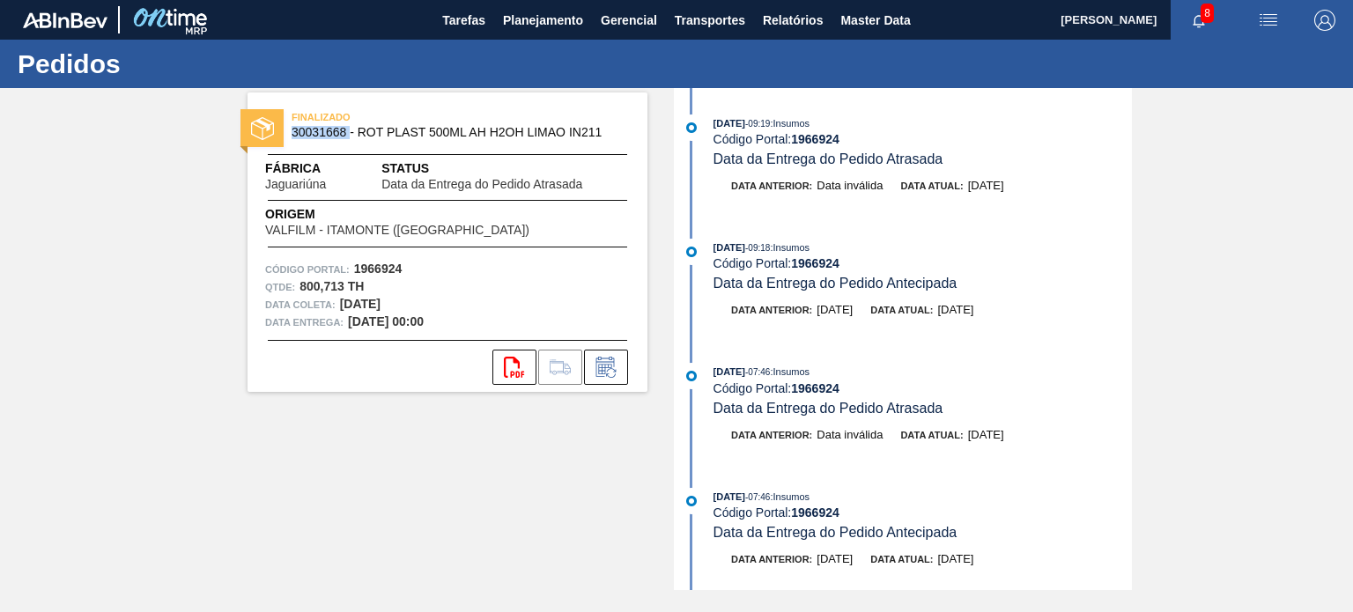
click at [327, 133] on span "30031668 - ROT PLAST 500ML AH H2OH LIMAO IN211" at bounding box center [452, 132] width 320 height 13
copy span "30031668"
click at [546, 21] on span "Planejamento" at bounding box center [543, 20] width 80 height 21
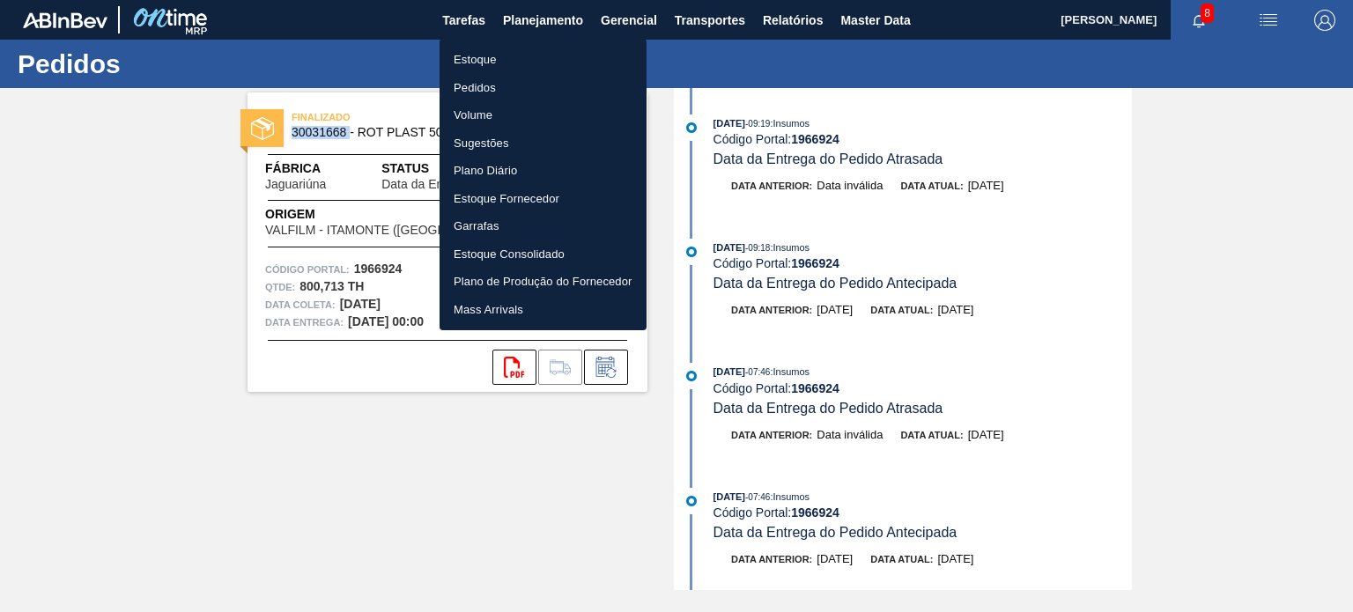
click at [517, 52] on li "Estoque" at bounding box center [542, 60] width 207 height 28
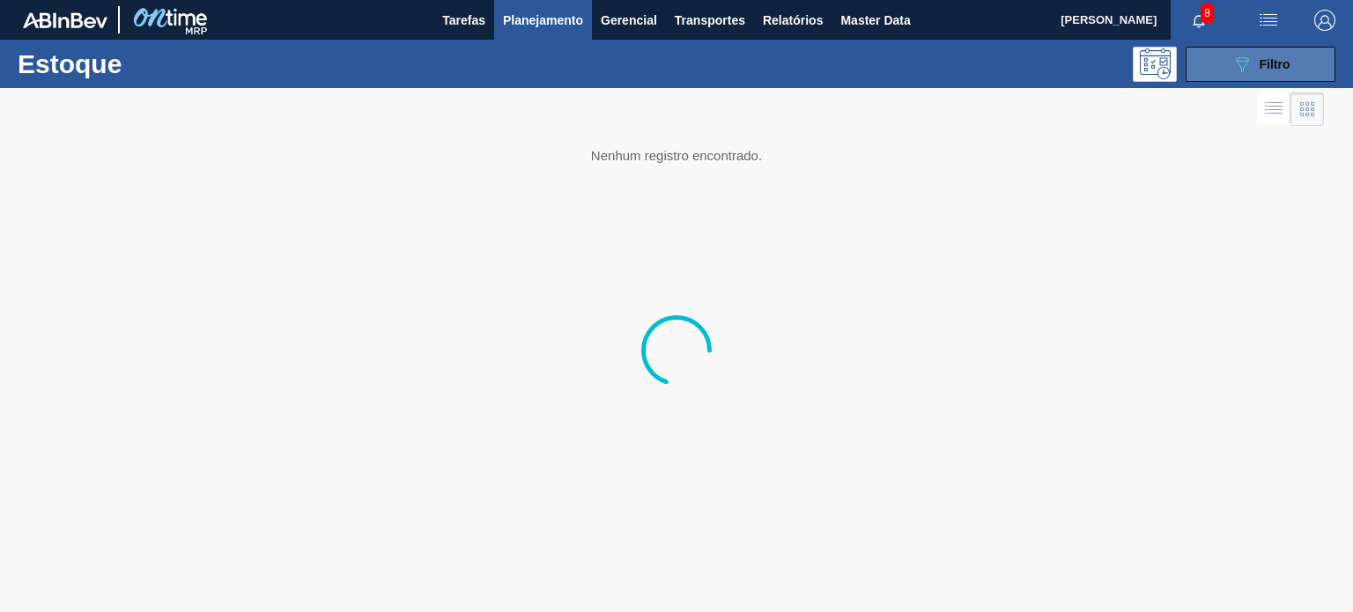
click at [1215, 79] on button "089F7B8B-B2A5-4AFE-B5C0-19BA573D28AC Filtro" at bounding box center [1260, 64] width 150 height 35
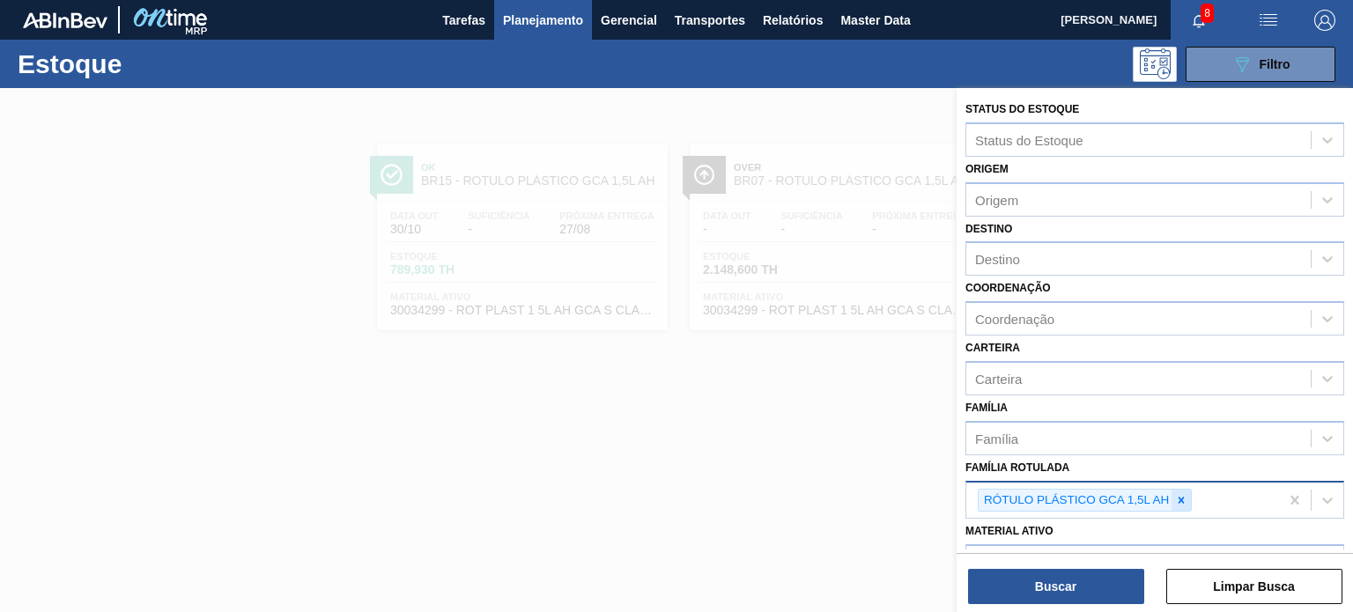
click at [1176, 506] on div at bounding box center [1180, 501] width 19 height 22
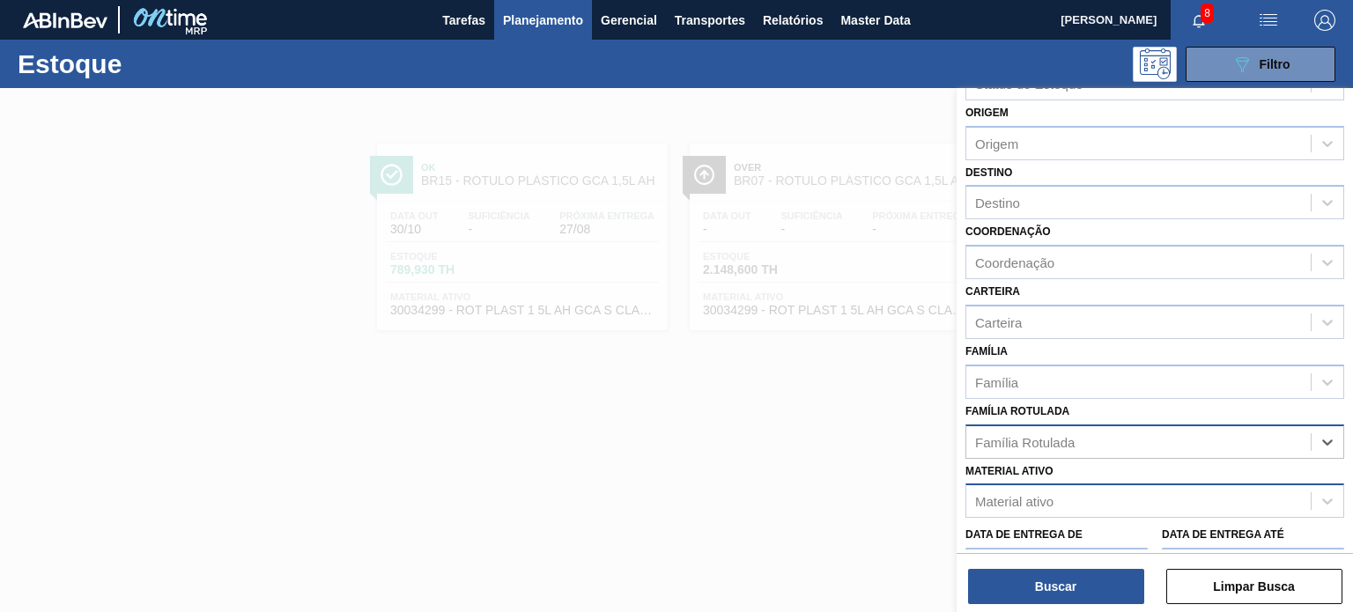
scroll to position [88, 0]
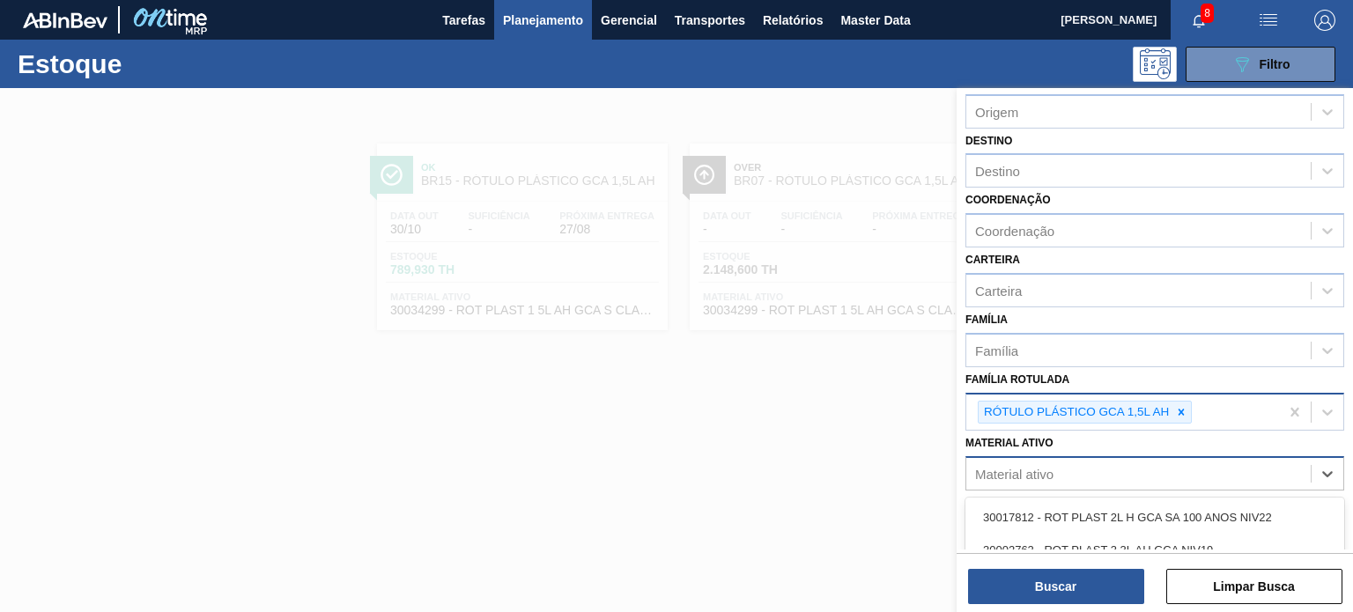
click at [1114, 469] on div "Material ativo" at bounding box center [1138, 474] width 344 height 26
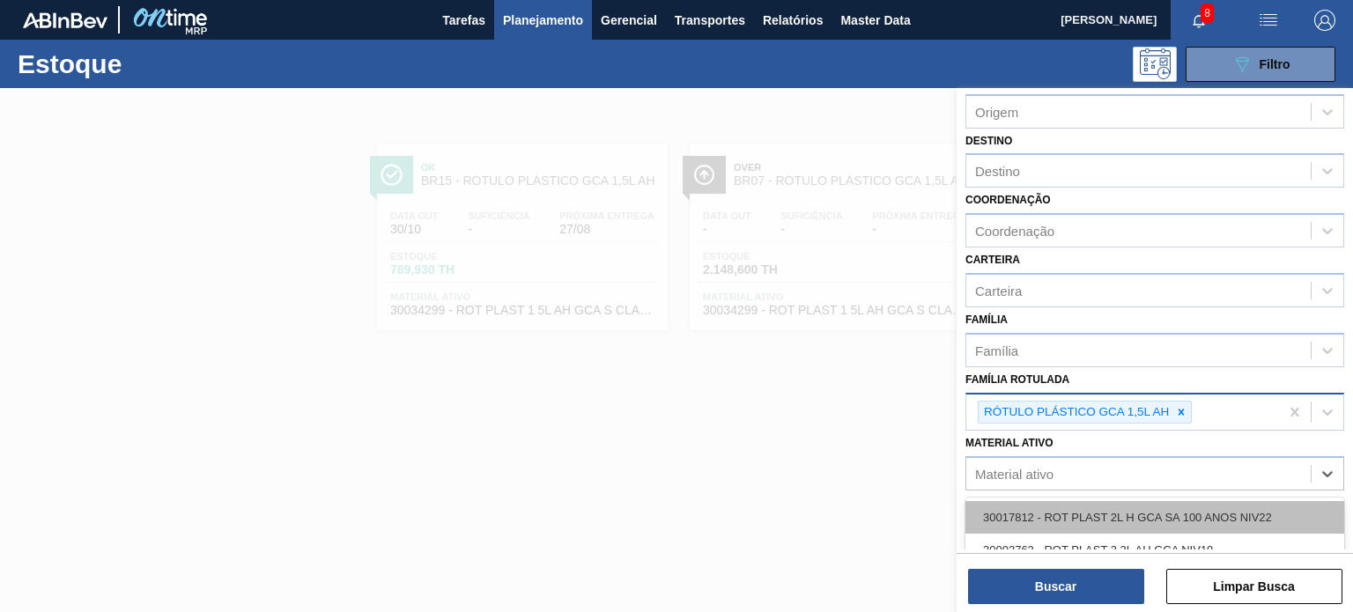
paste ativo "30031668"
type ativo "30031668"
click at [1097, 508] on div "30031668 - ROT PLAST 500ML AH H2OH LIMAO IN211" at bounding box center [1154, 517] width 379 height 33
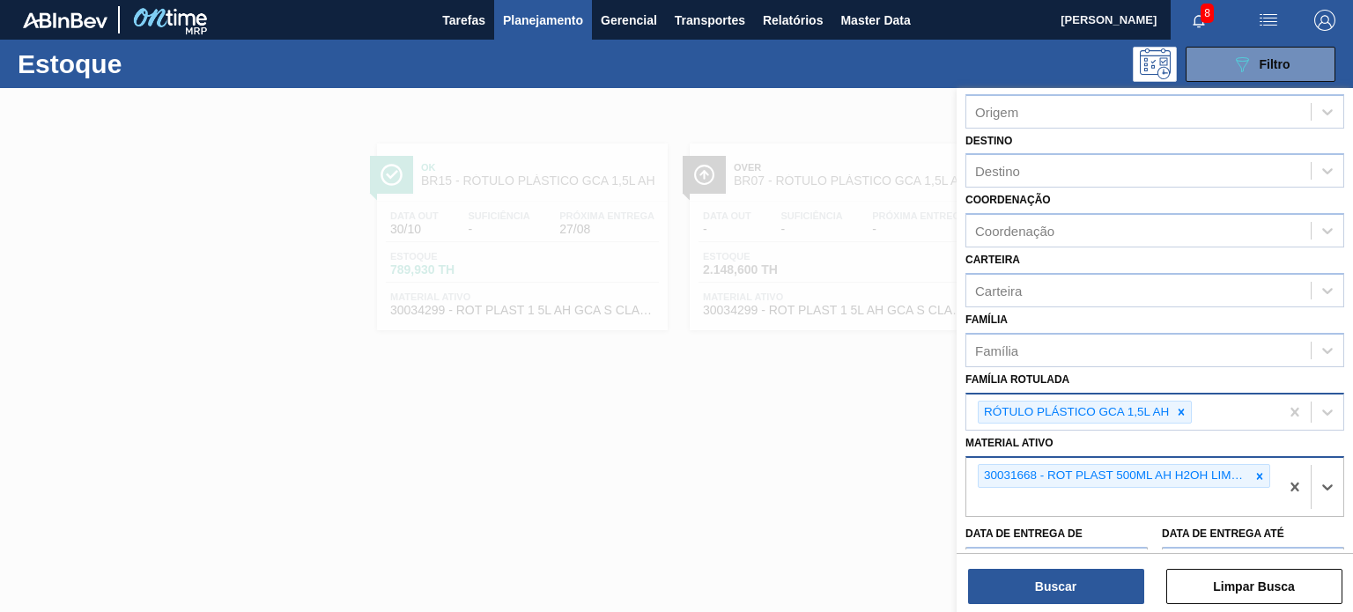
drag, startPoint x: 1184, startPoint y: 405, endPoint x: 1158, endPoint y: 453, distance: 54.0
click at [1184, 406] on icon at bounding box center [1181, 412] width 12 height 12
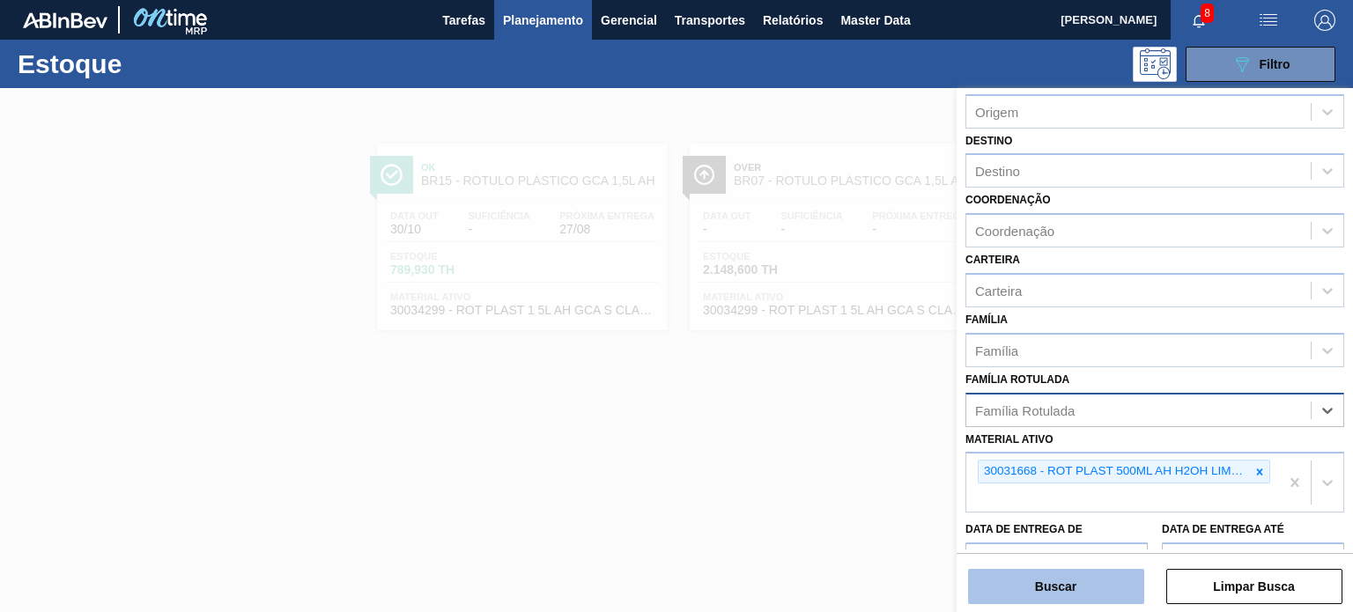
click at [1095, 598] on button "Buscar" at bounding box center [1056, 586] width 176 height 35
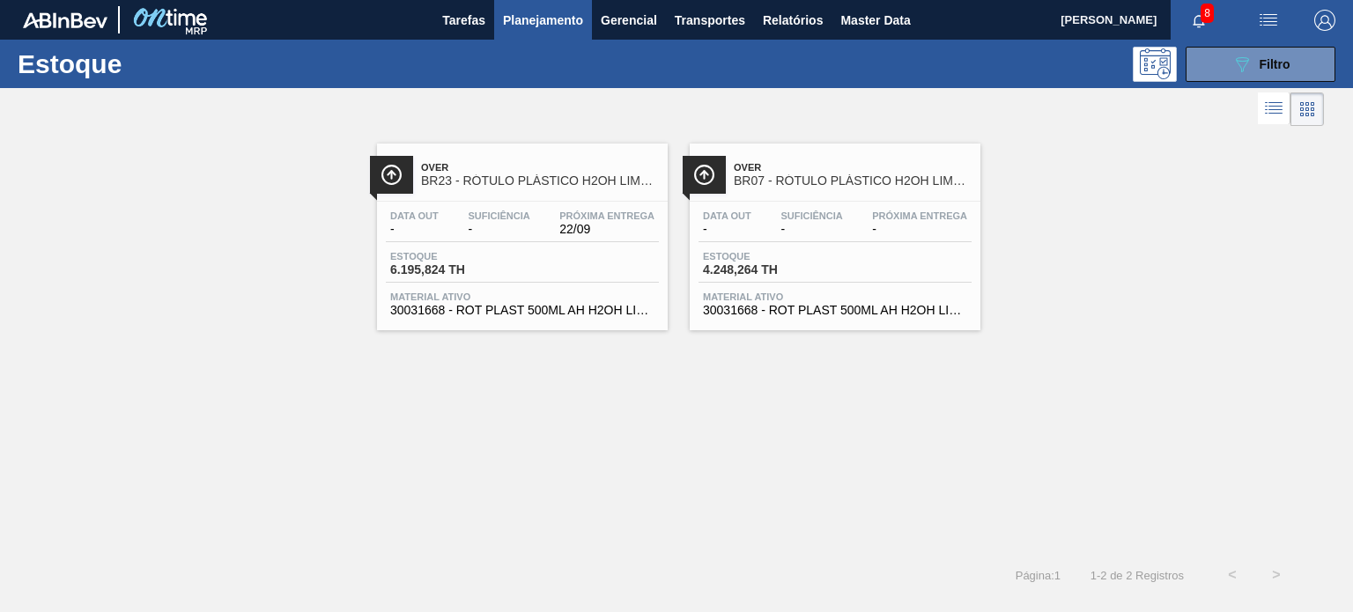
click at [571, 27] on span "Planejamento" at bounding box center [543, 20] width 80 height 21
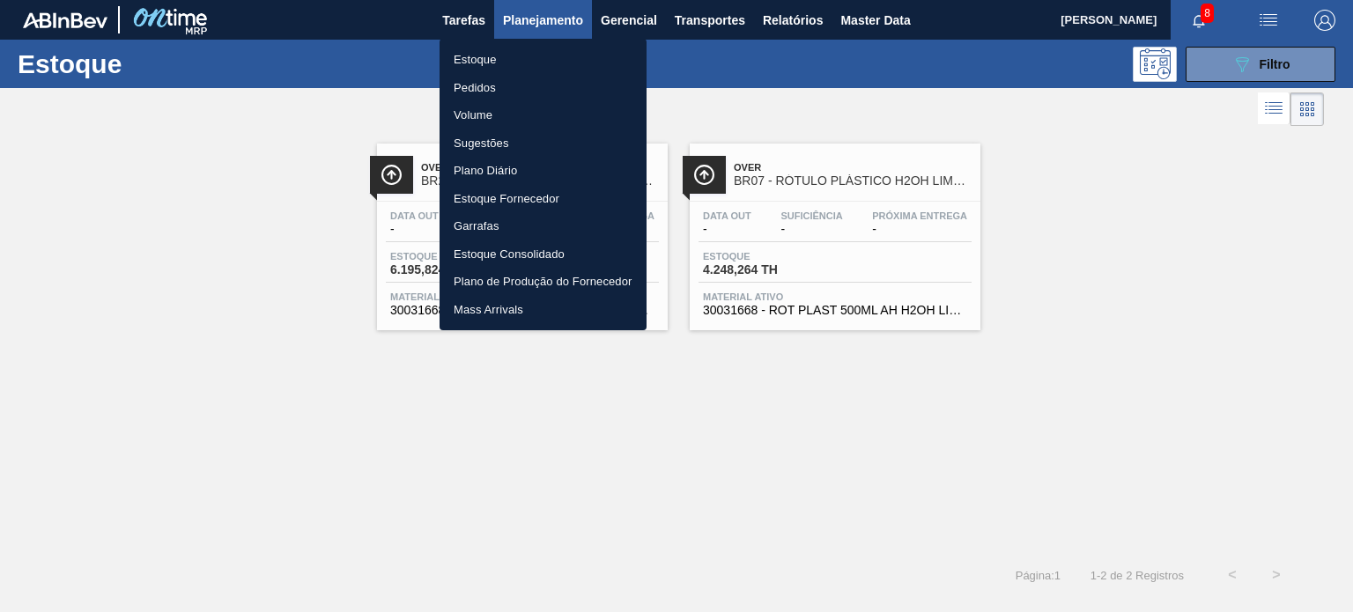
click at [504, 87] on li "Pedidos" at bounding box center [542, 88] width 207 height 28
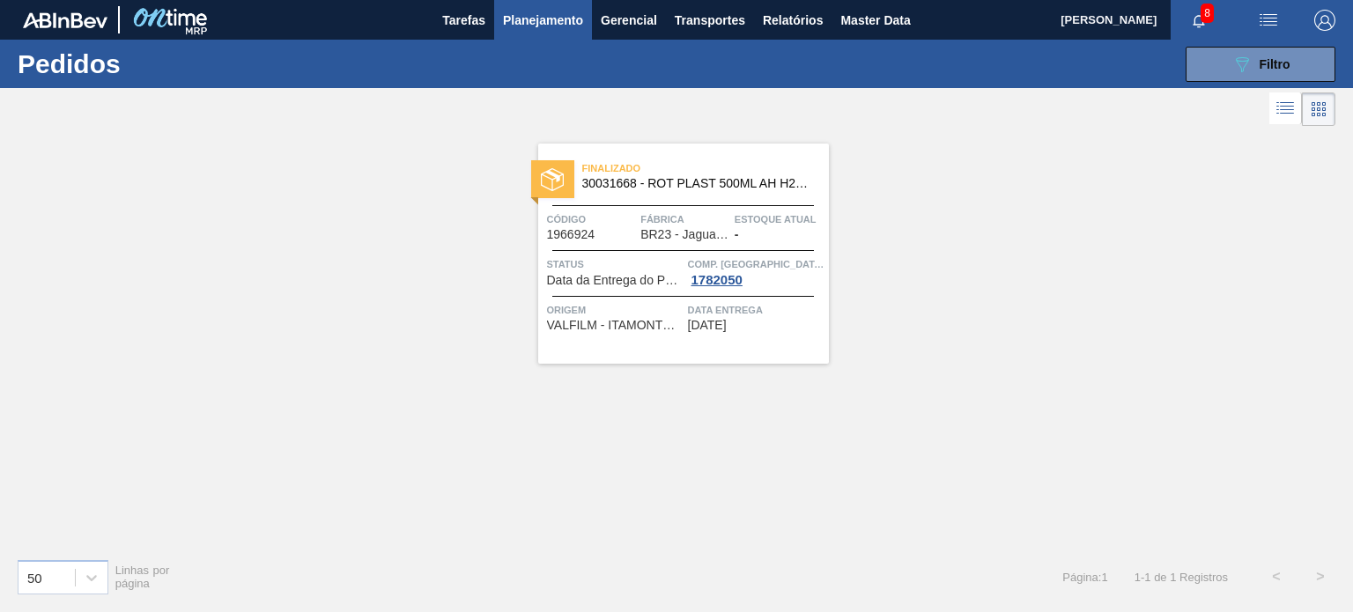
click at [630, 270] on span "Status" at bounding box center [615, 264] width 137 height 18
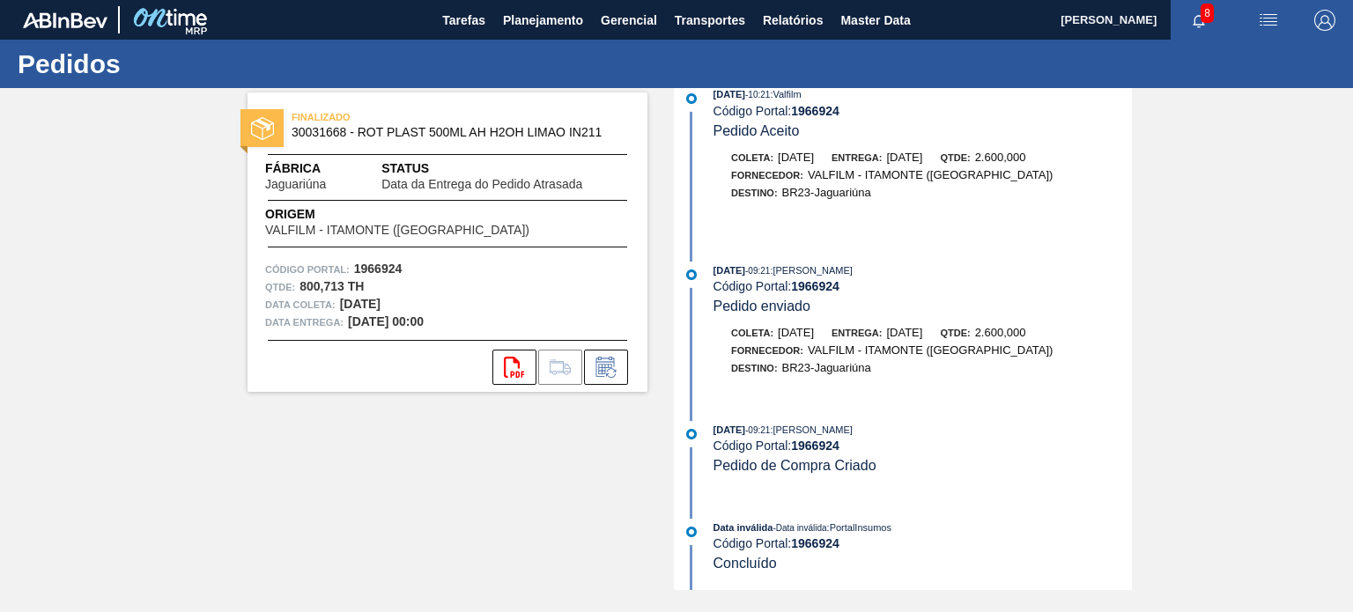
scroll to position [3493, 0]
drag, startPoint x: 1019, startPoint y: 328, endPoint x: 1074, endPoint y: 329, distance: 55.5
click at [1074, 329] on div "Coleta: 28/07/2025 Entrega: 28/07/2025 Qtde: 2.600,000" at bounding box center [922, 333] width 418 height 18
click at [1026, 330] on span "2.600,000" at bounding box center [1000, 332] width 51 height 13
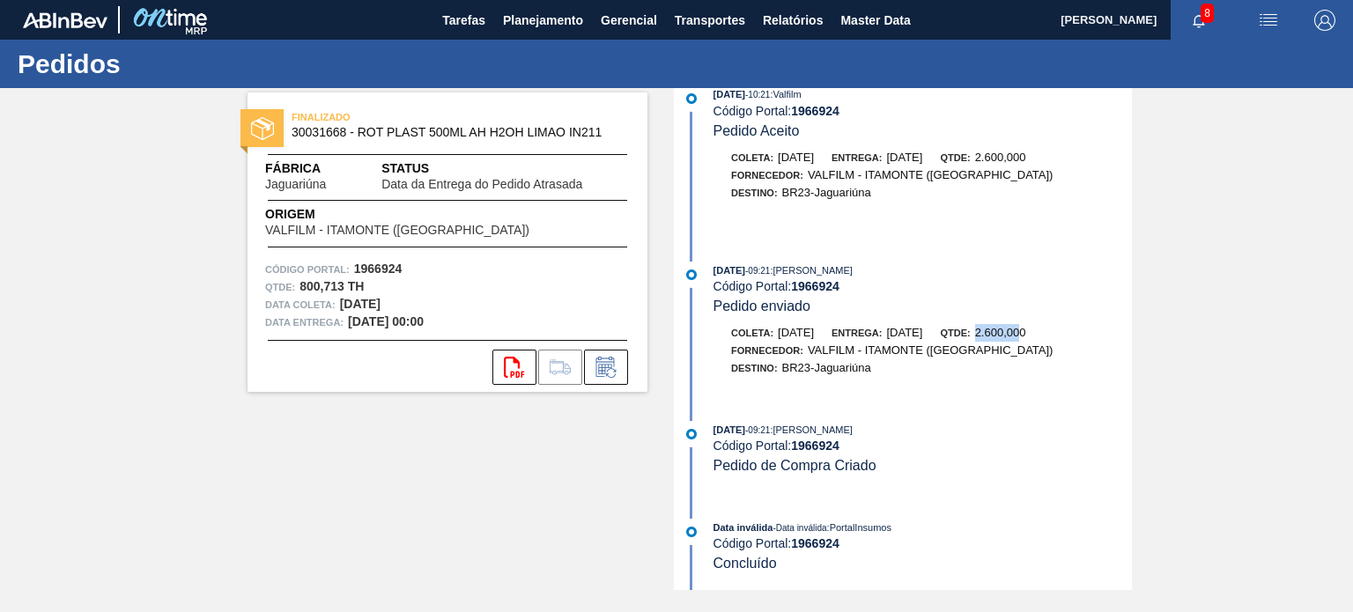
click at [1026, 330] on span "2.600,000" at bounding box center [1000, 332] width 51 height 13
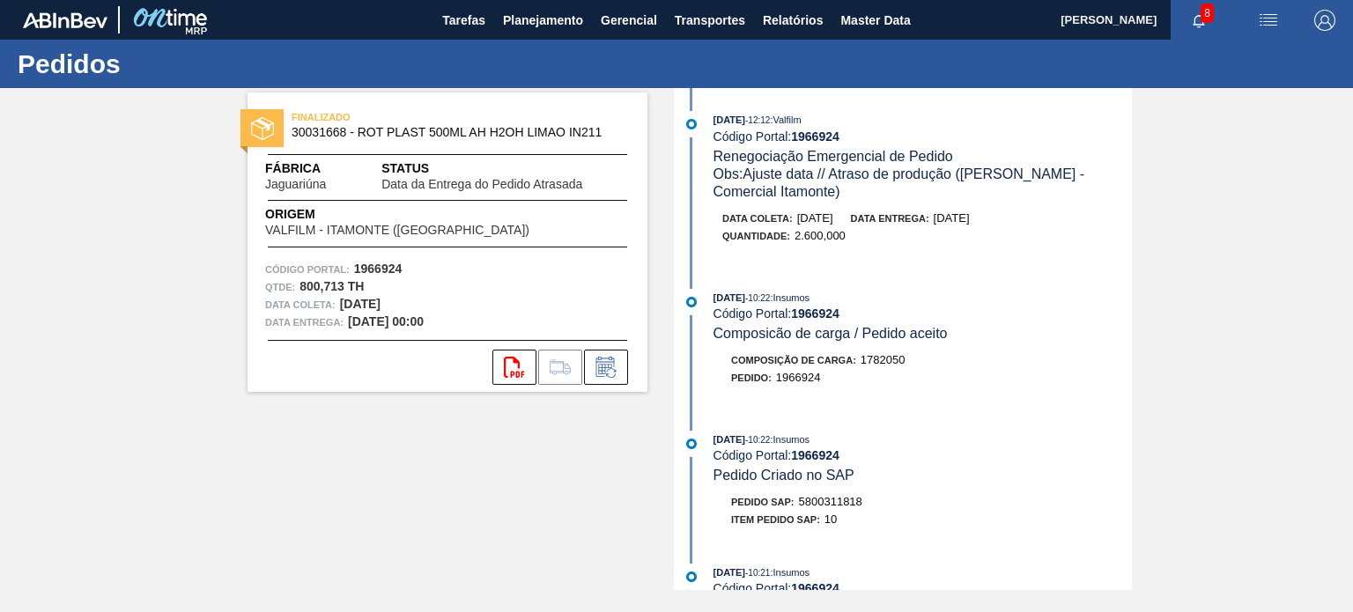
scroll to position [2700, 0]
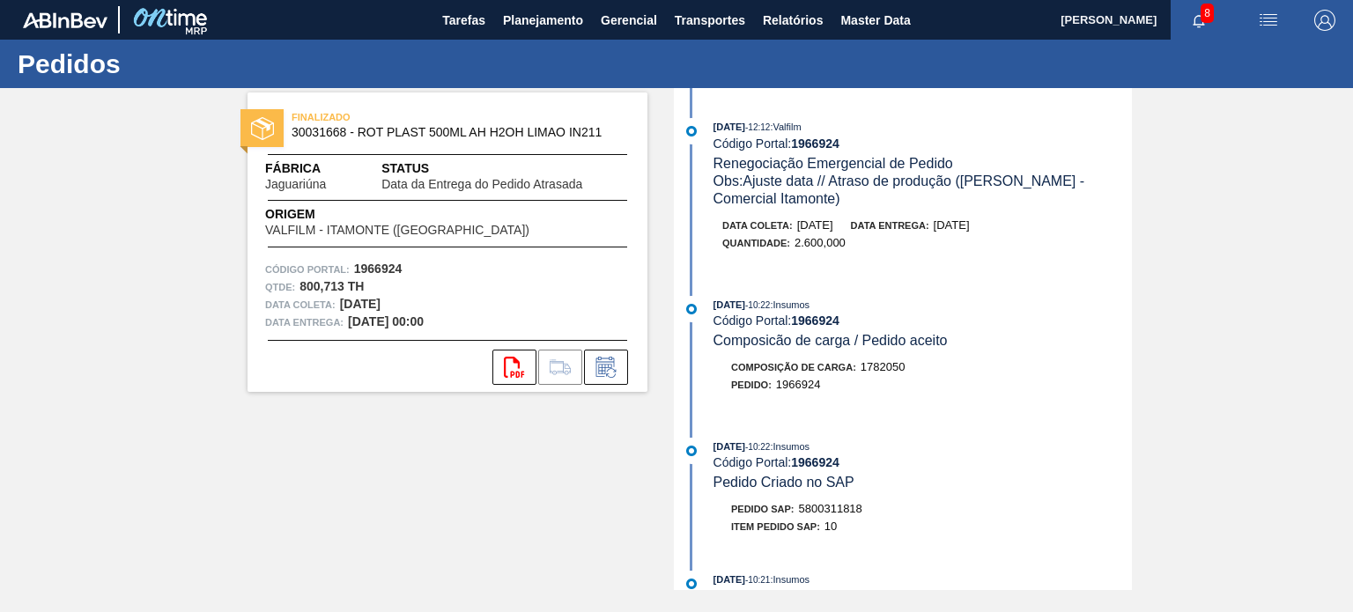
drag, startPoint x: 800, startPoint y: 291, endPoint x: 817, endPoint y: 292, distance: 17.6
click at [808, 249] on span "2.600,000" at bounding box center [819, 242] width 51 height 13
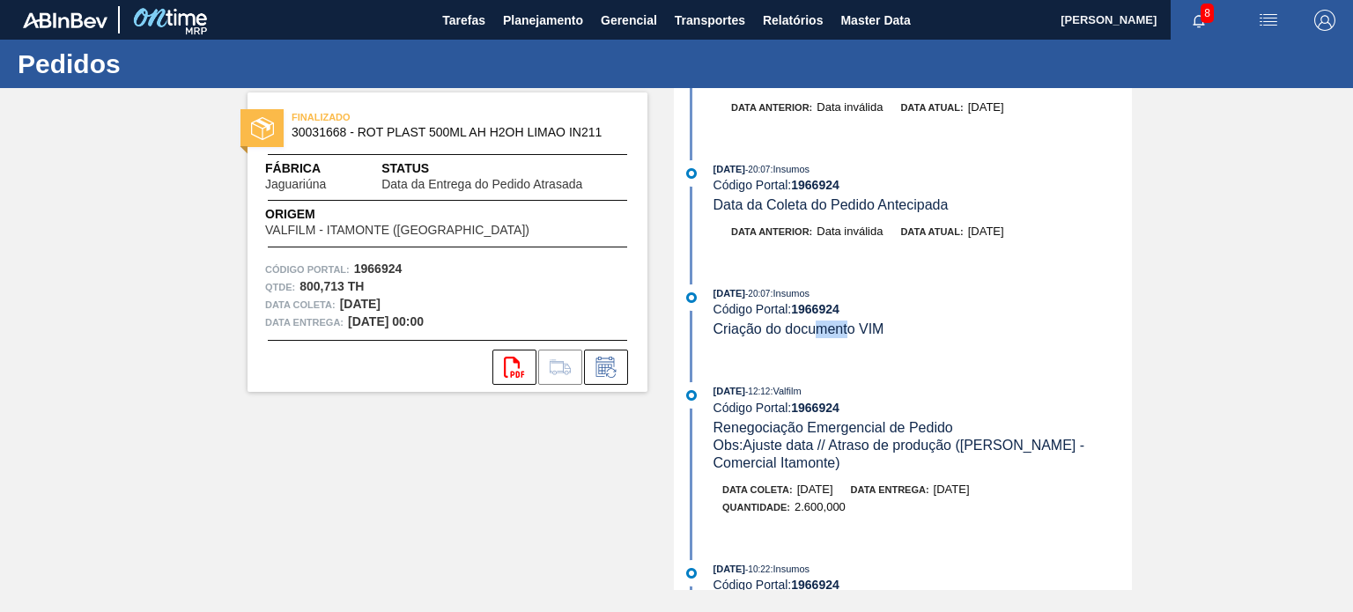
drag, startPoint x: 815, startPoint y: 373, endPoint x: 877, endPoint y: 365, distance: 63.0
click at [876, 338] on div "26/07/2025 - 20:07 : Insumos Código Portal: 1966924 Criação do documento VIM" at bounding box center [922, 311] width 418 height 54
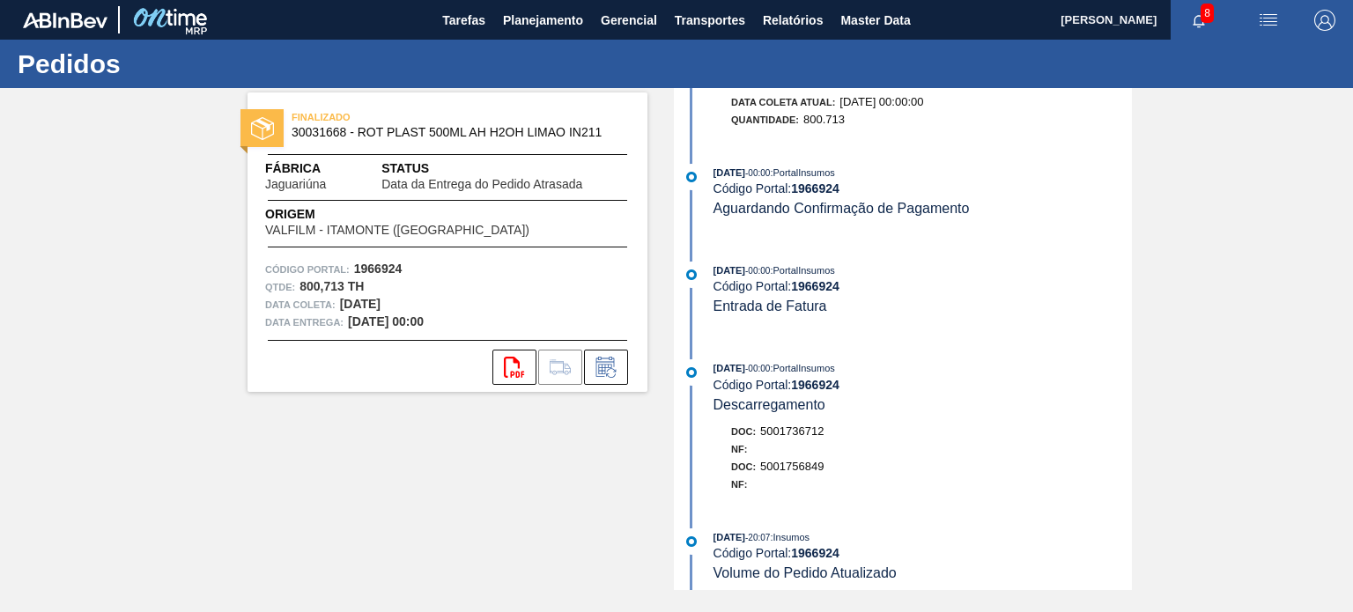
scroll to position [1555, 0]
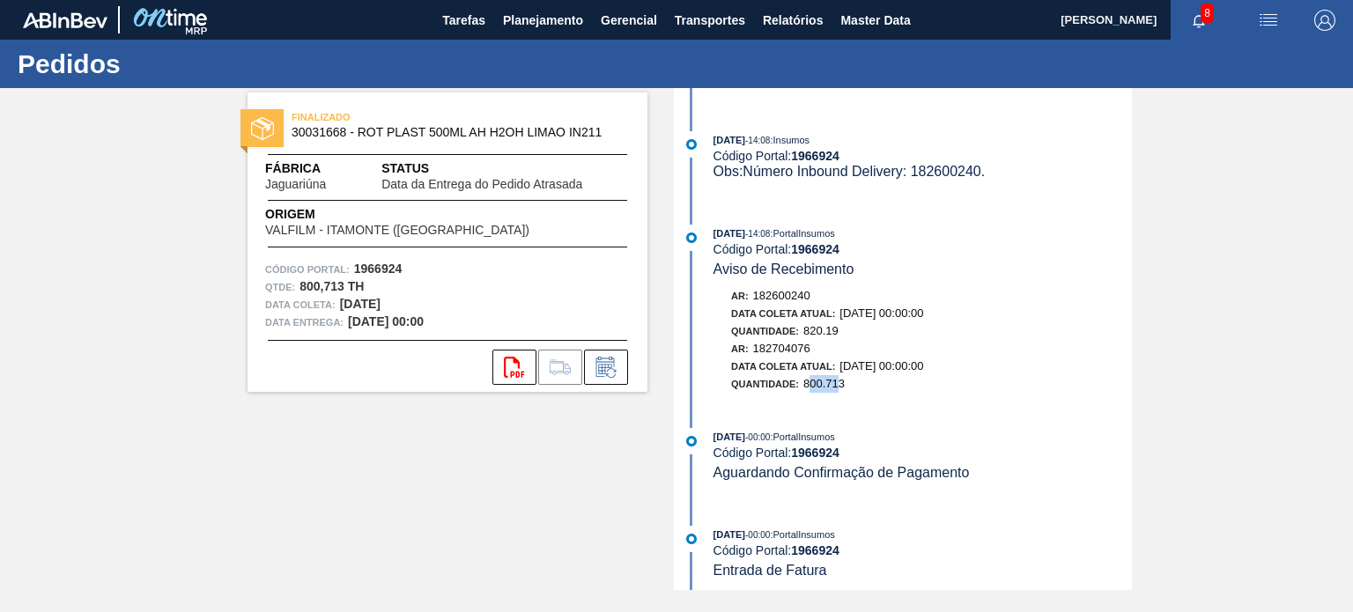
drag, startPoint x: 812, startPoint y: 417, endPoint x: 843, endPoint y: 417, distance: 30.8
click at [843, 390] on span "800.713" at bounding box center [823, 383] width 41 height 13
click at [839, 390] on span "800.713" at bounding box center [823, 383] width 41 height 13
click at [824, 337] on span "820.19" at bounding box center [820, 330] width 35 height 13
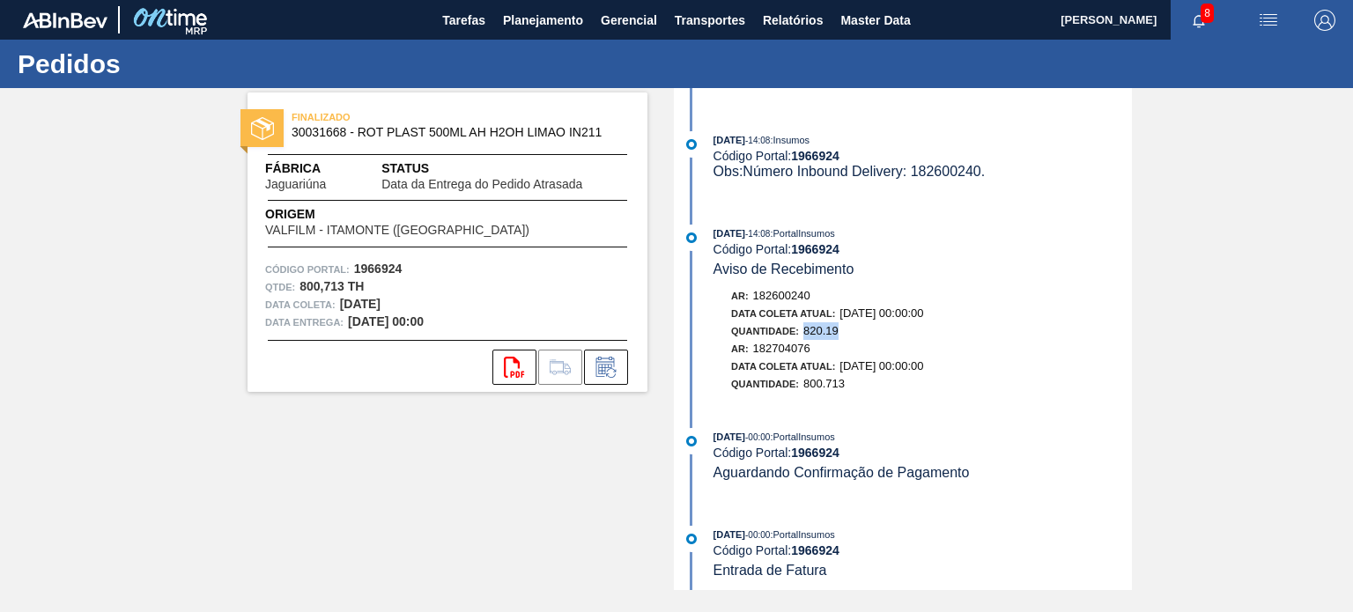
click at [824, 337] on span "820.19" at bounding box center [820, 330] width 35 height 13
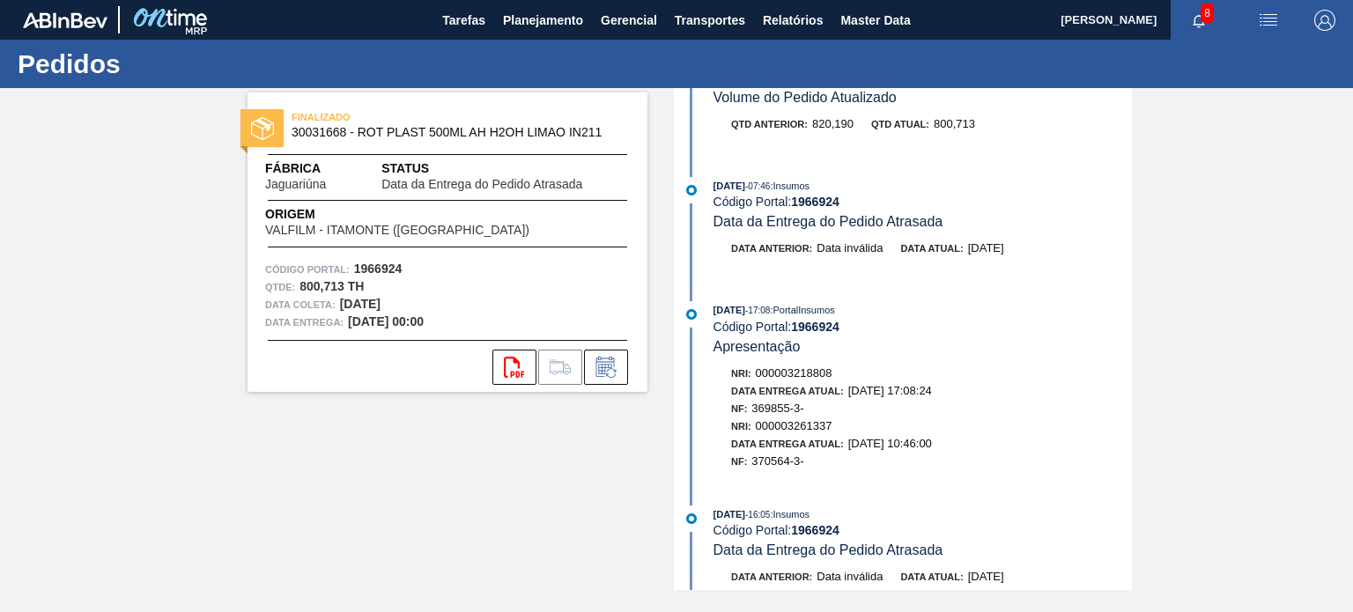
scroll to position [675, 0]
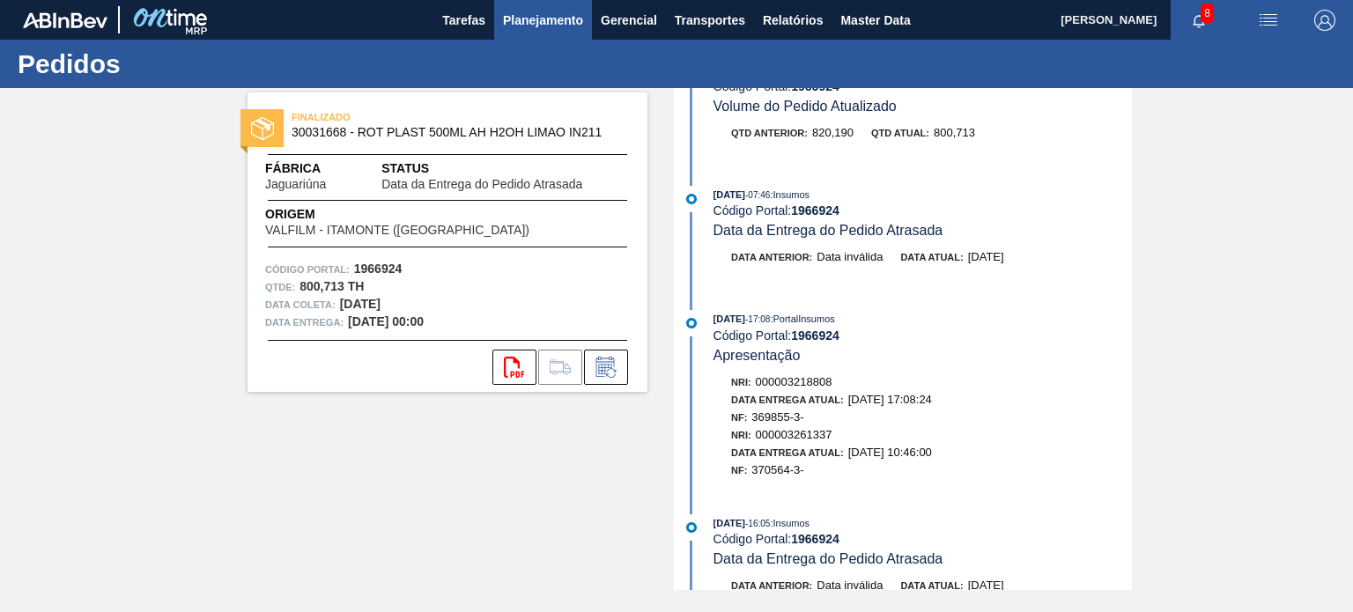
click at [546, 29] on span "Planejamento" at bounding box center [543, 20] width 80 height 21
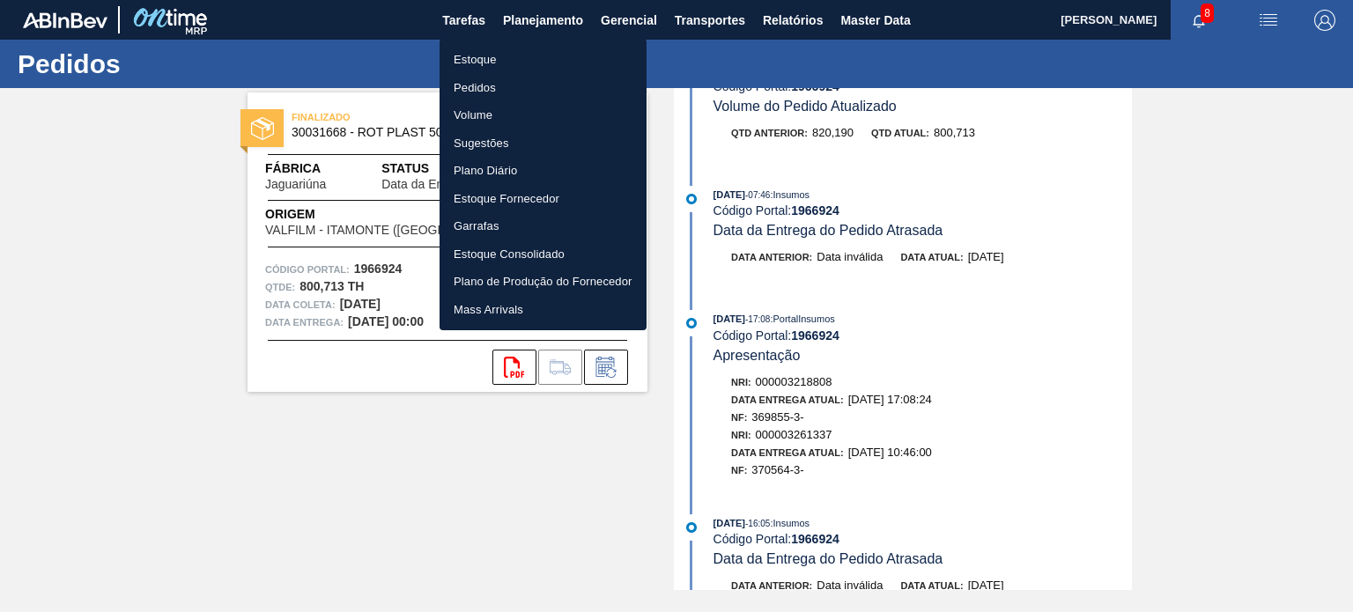
click at [549, 63] on li "Estoque" at bounding box center [542, 60] width 207 height 28
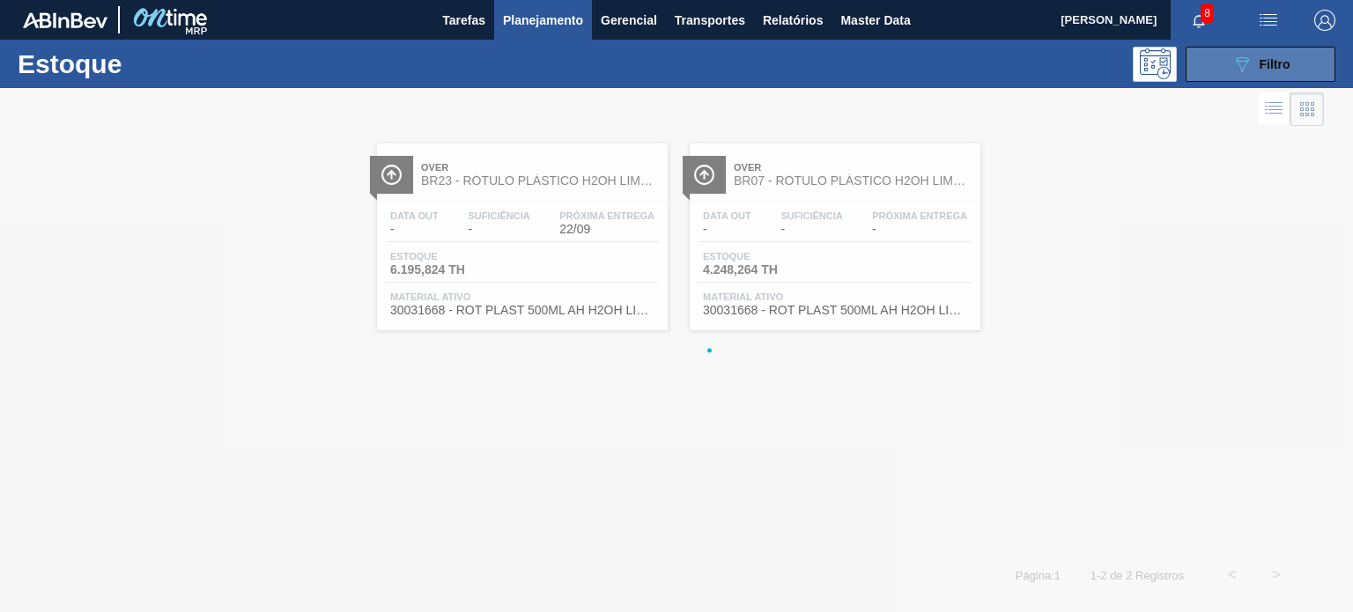
click at [1227, 75] on button "089F7B8B-B2A5-4AFE-B5C0-19BA573D28AC Filtro" at bounding box center [1260, 64] width 150 height 35
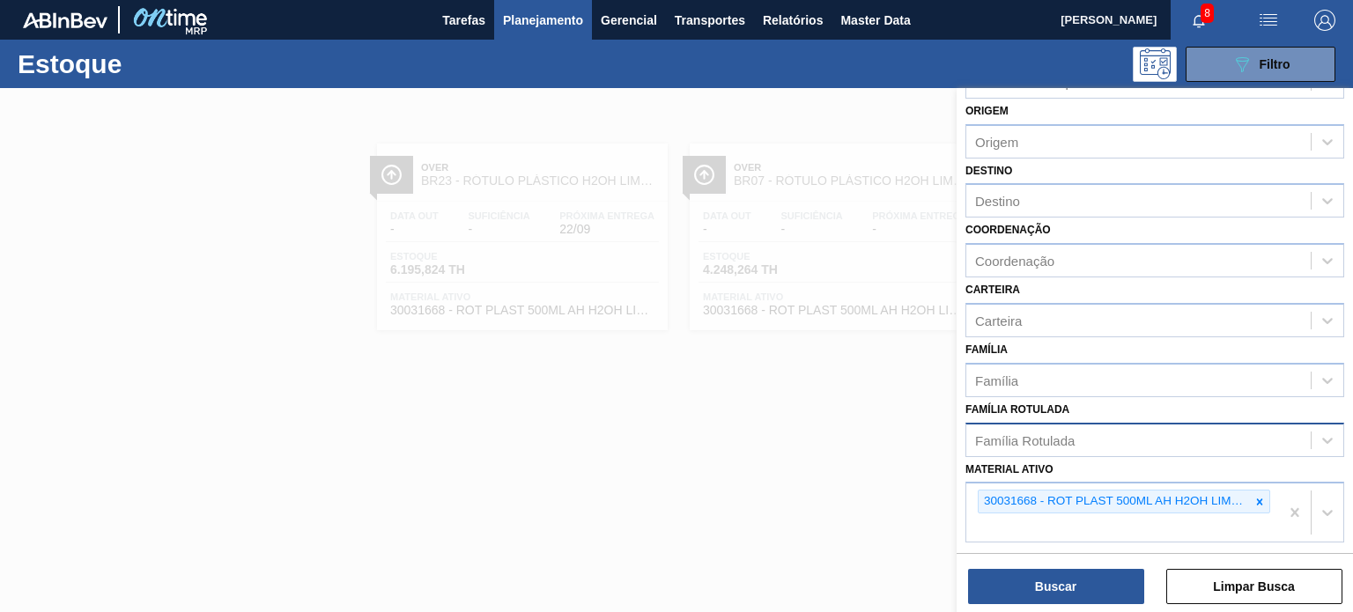
scroll to position [88, 0]
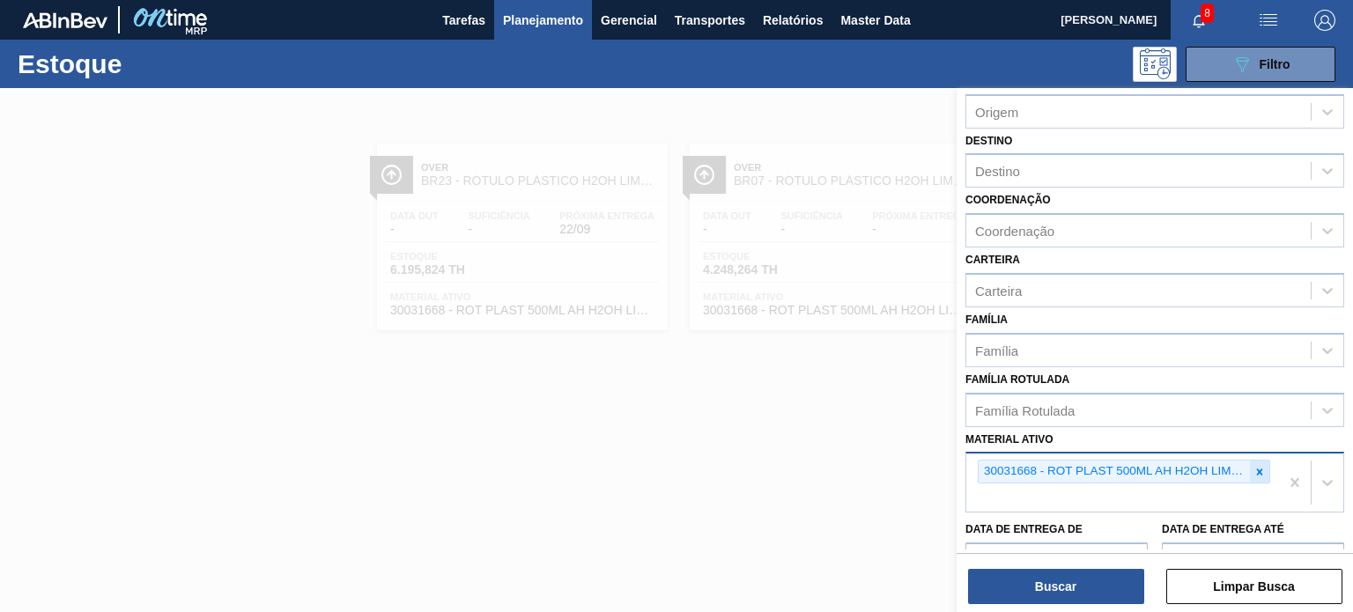
click at [1254, 466] on icon at bounding box center [1259, 472] width 12 height 12
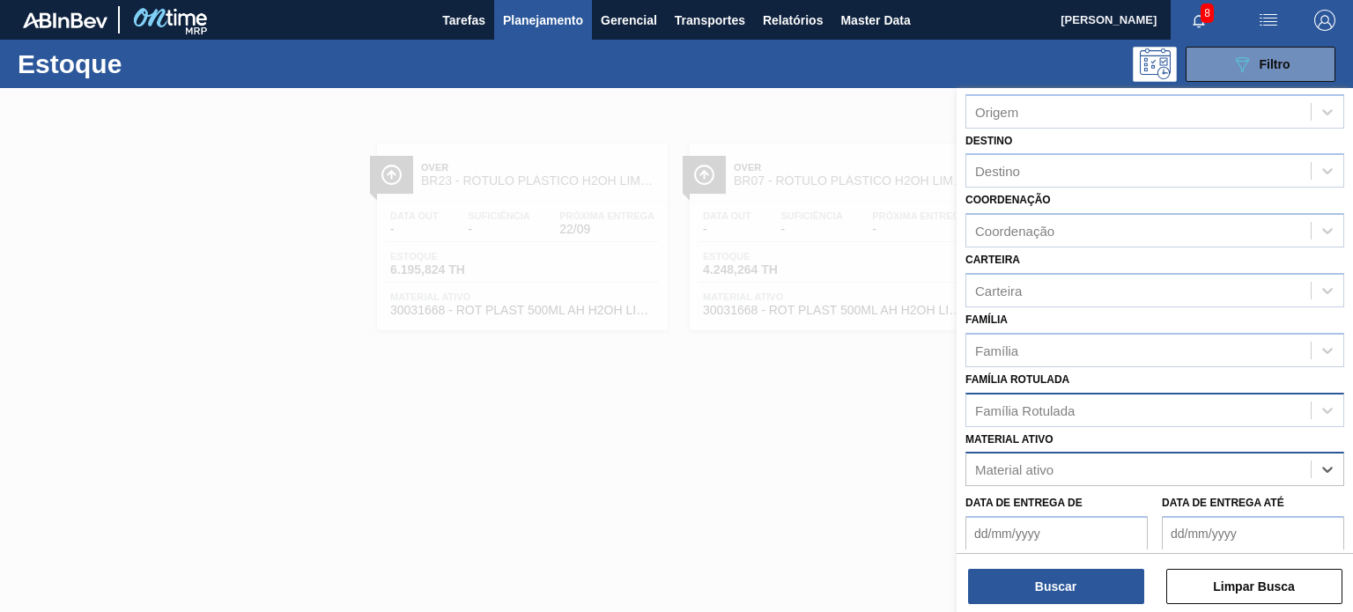
click at [1066, 409] on div "Família Rotulada" at bounding box center [1025, 409] width 100 height 15
type Rotulada "pc black"
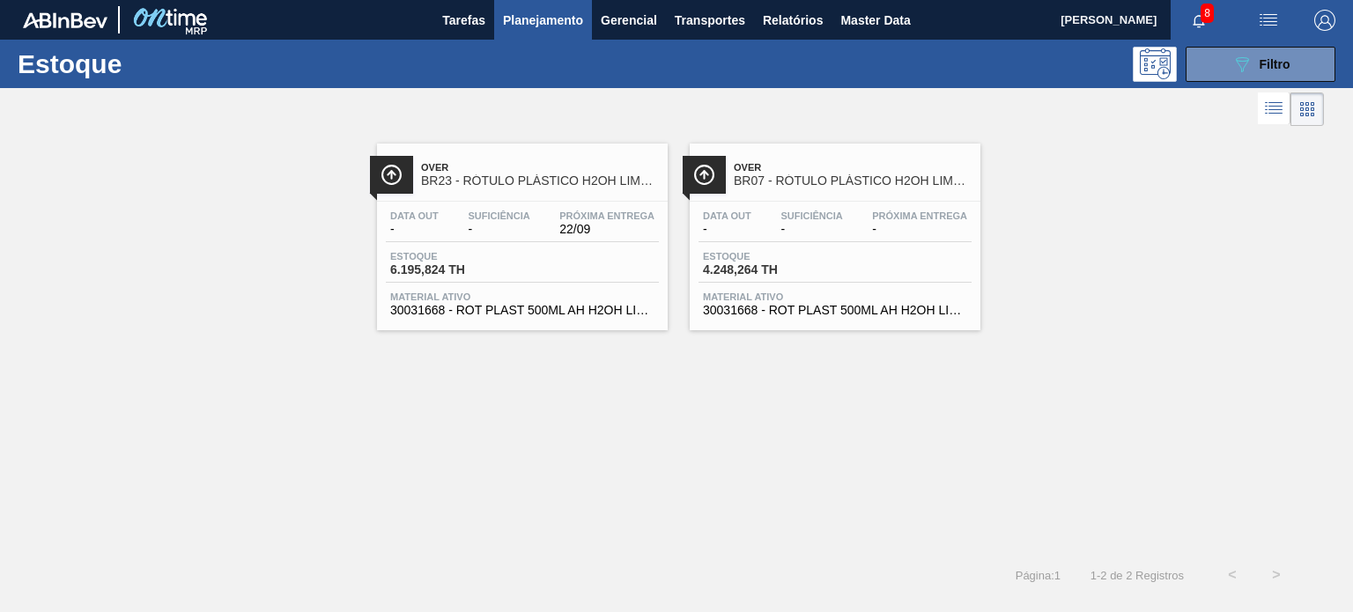
drag, startPoint x: 1208, startPoint y: 60, endPoint x: 1198, endPoint y: 165, distance: 105.3
click at [1208, 60] on button "089F7B8B-B2A5-4AFE-B5C0-19BA573D28AC Filtro" at bounding box center [1260, 64] width 150 height 35
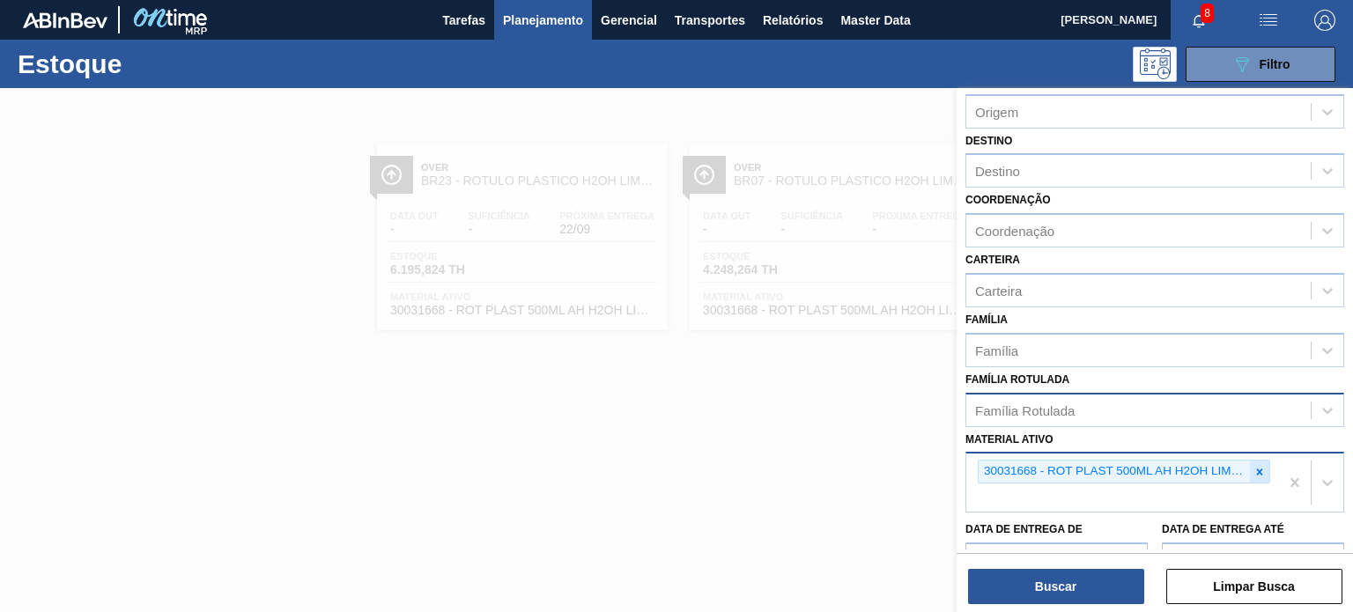
click at [1259, 469] on icon at bounding box center [1260, 472] width 6 height 6
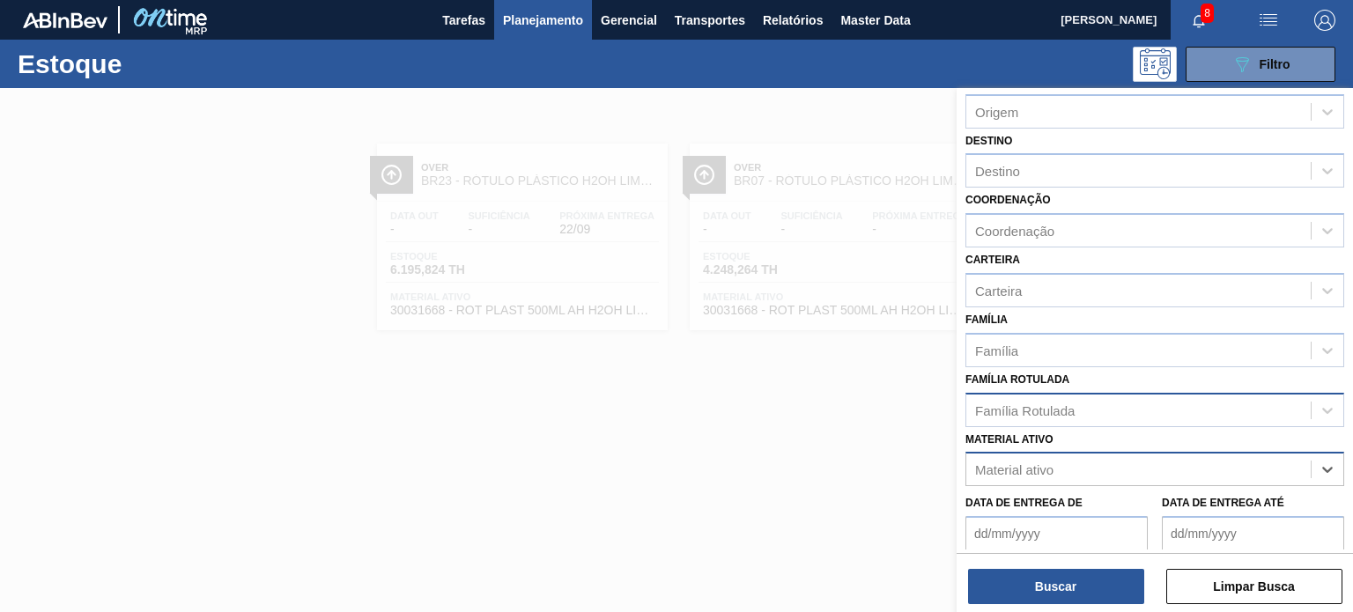
click at [1166, 416] on div "Família Rotulada" at bounding box center [1138, 410] width 344 height 26
click at [1165, 369] on div "Família Rotulada Família Rotulada" at bounding box center [1154, 397] width 379 height 60
click at [1201, 473] on div "Material ativo" at bounding box center [1138, 470] width 344 height 26
click at [1195, 393] on div "Família Rotulada" at bounding box center [1154, 410] width 379 height 34
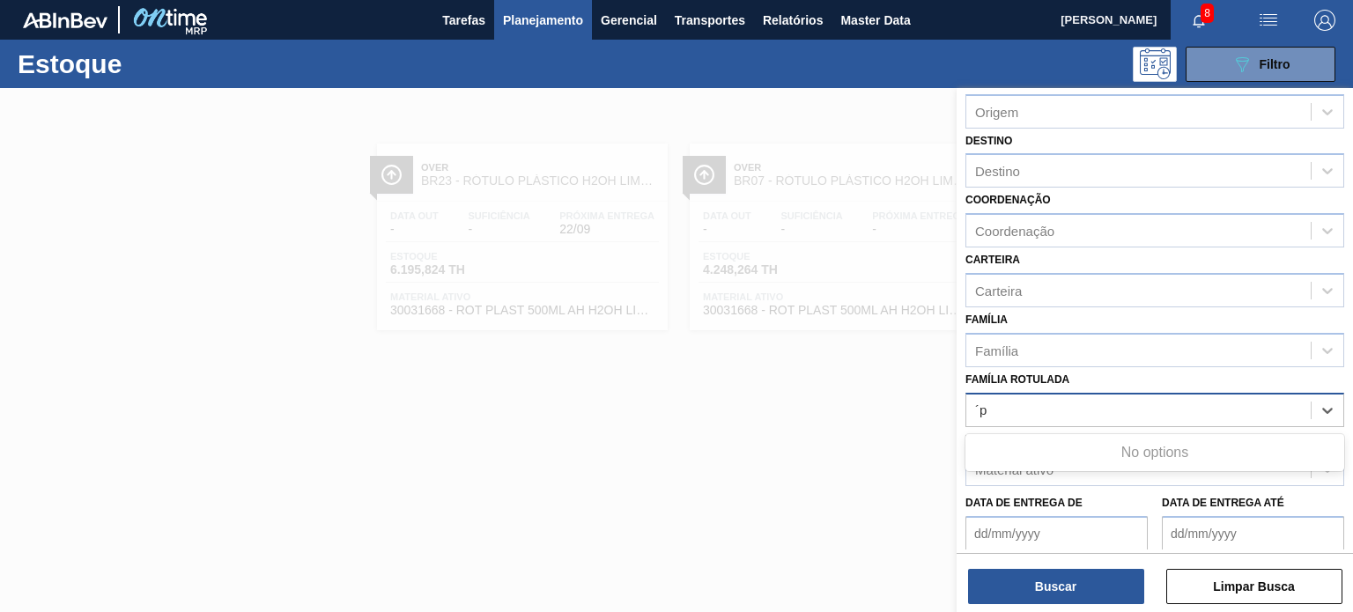
type Rotulada "´"
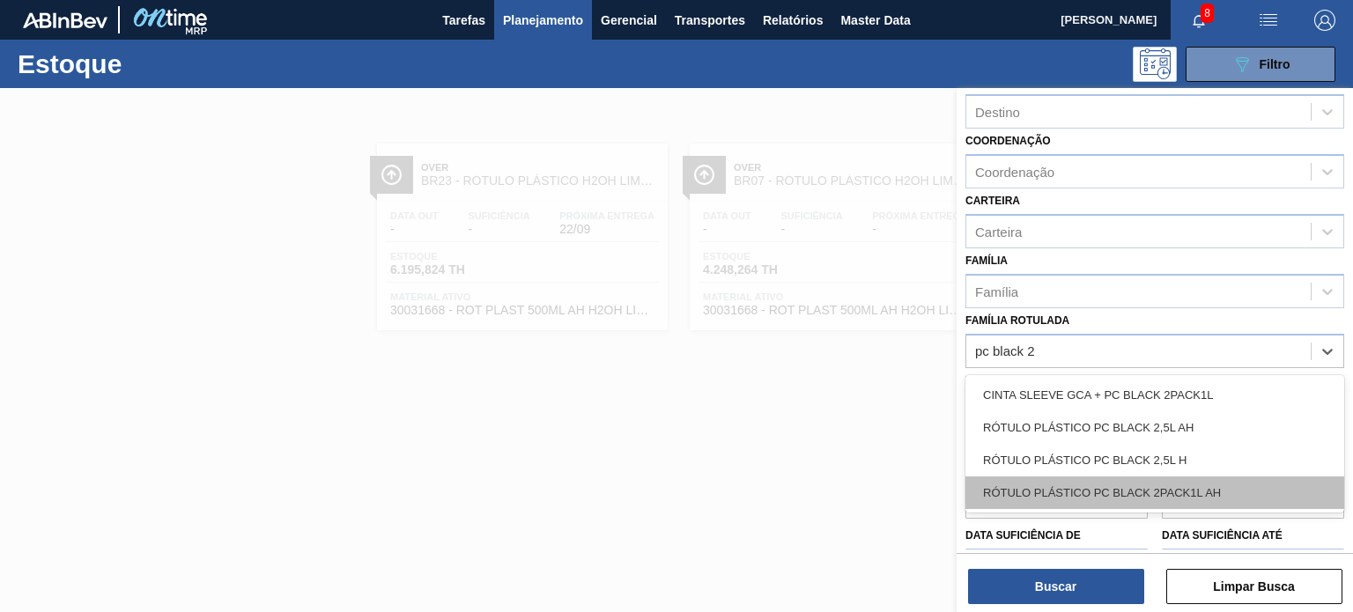
scroll to position [176, 0]
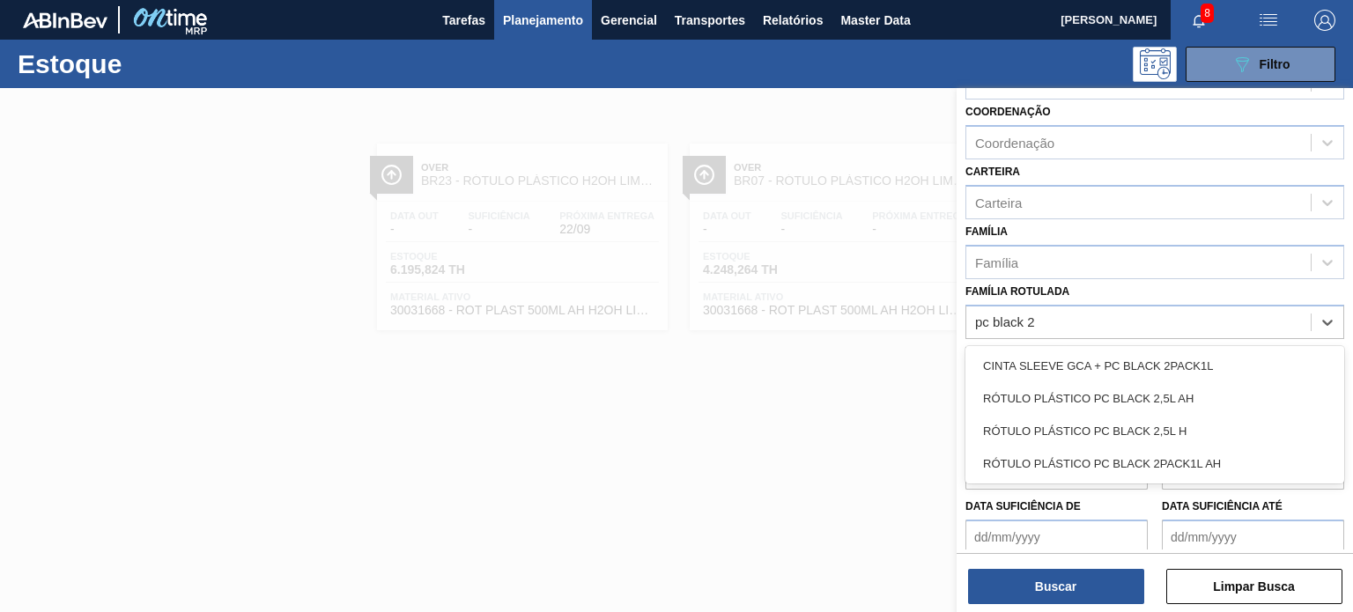
type Rotulada "pc black 2"
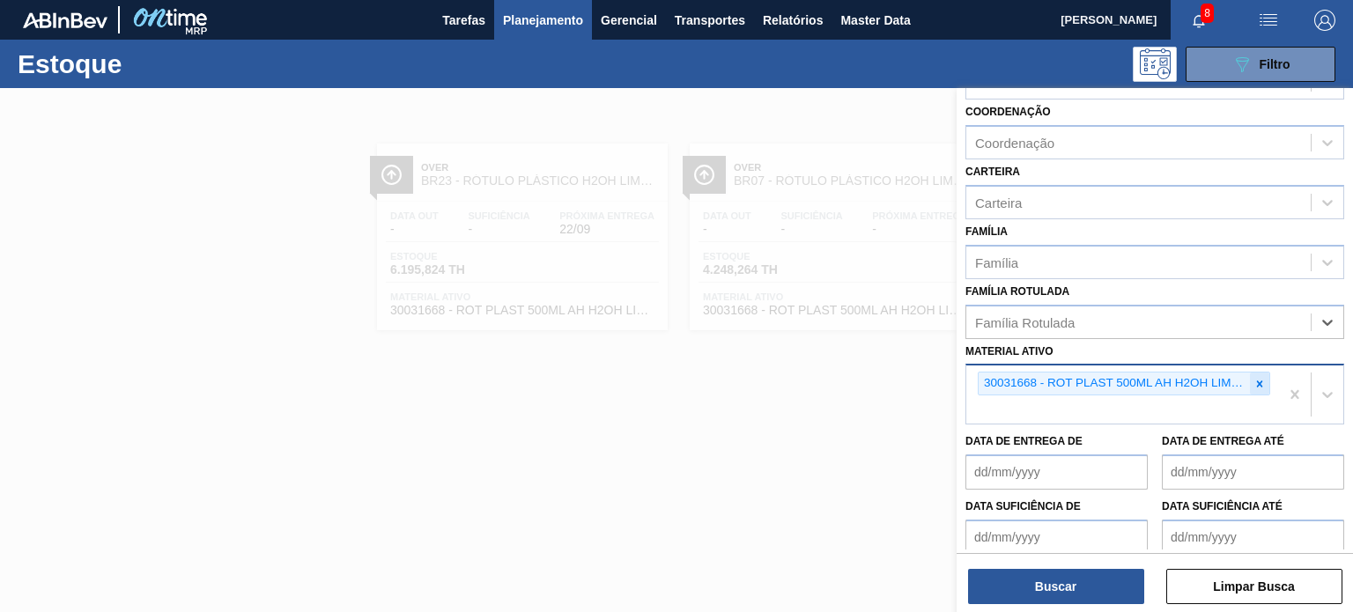
click at [1258, 378] on icon at bounding box center [1259, 384] width 12 height 12
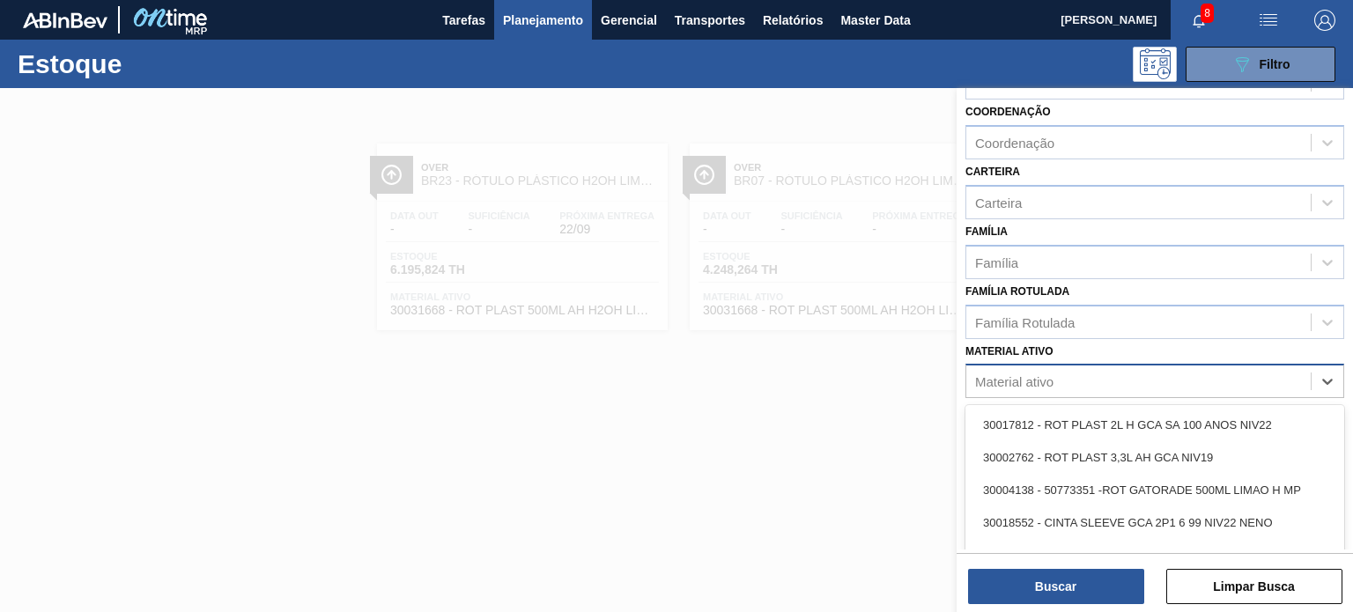
click at [1067, 381] on div "Material ativo" at bounding box center [1138, 382] width 344 height 26
paste ativo "30033959"
type ativo "30033959"
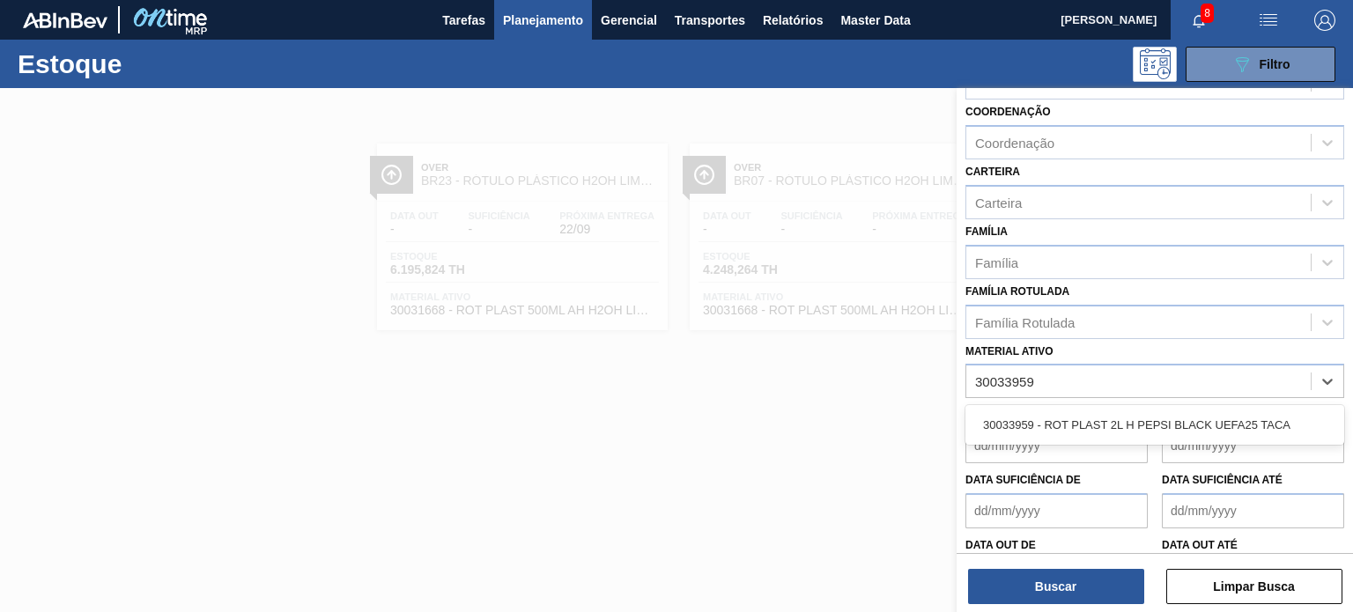
drag, startPoint x: 1067, startPoint y: 415, endPoint x: 1060, endPoint y: 461, distance: 46.2
click at [1066, 415] on div "30033959 - ROT PLAST 2L H PEPSI BLACK UEFA25 TACA" at bounding box center [1154, 425] width 379 height 33
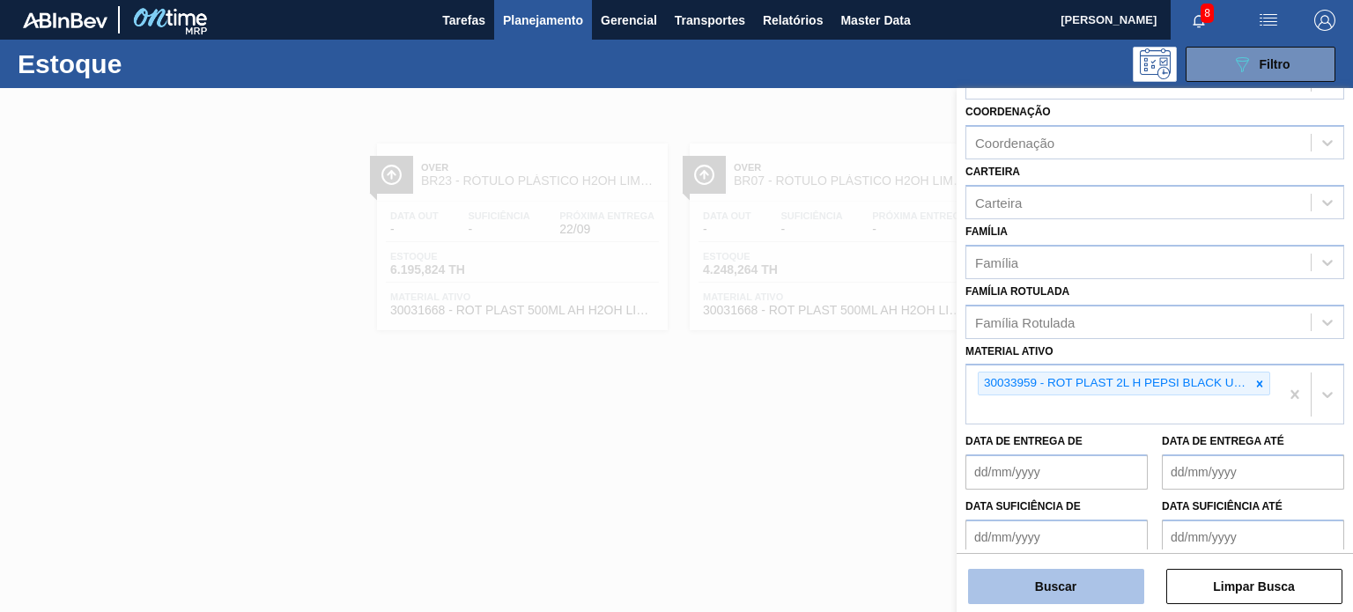
click at [1043, 595] on button "Buscar" at bounding box center [1056, 586] width 176 height 35
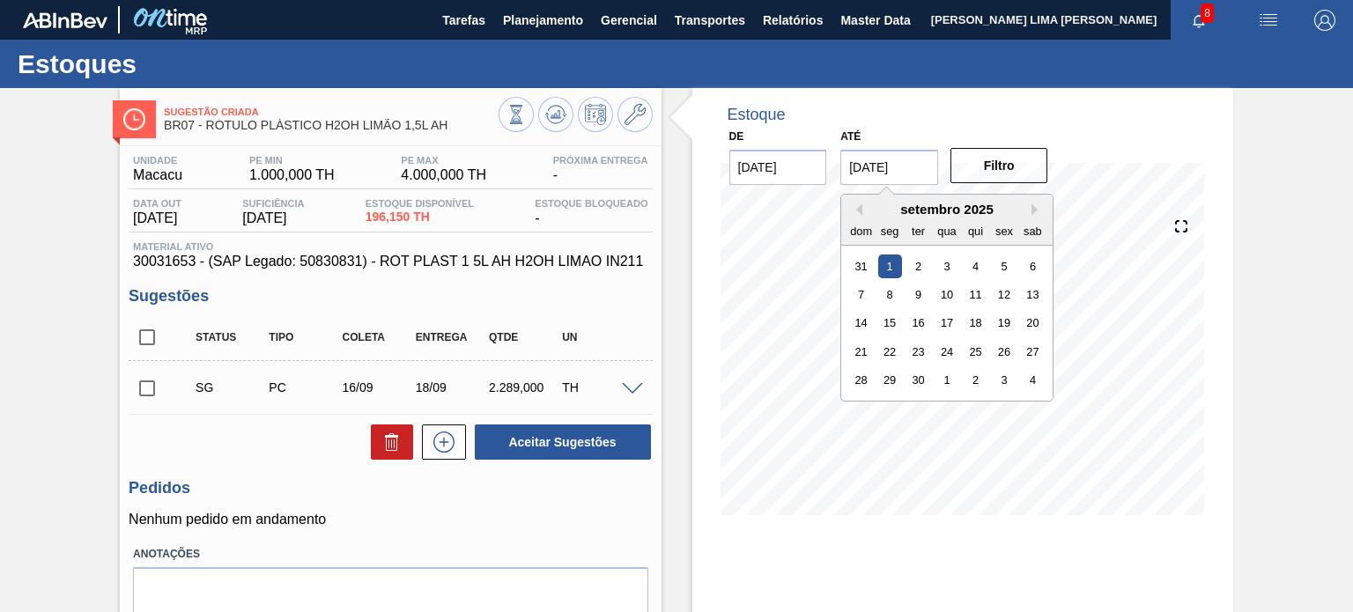
click at [902, 178] on input "01/09/2025" at bounding box center [889, 167] width 98 height 35
click at [1028, 211] on div "setembro 2025" at bounding box center [946, 209] width 211 height 15
click at [1031, 211] on button "Next Month" at bounding box center [1037, 209] width 12 height 12
click at [1032, 211] on button "Next Month" at bounding box center [1037, 209] width 12 height 12
click at [1033, 211] on button "Next Month" at bounding box center [1037, 209] width 12 height 12
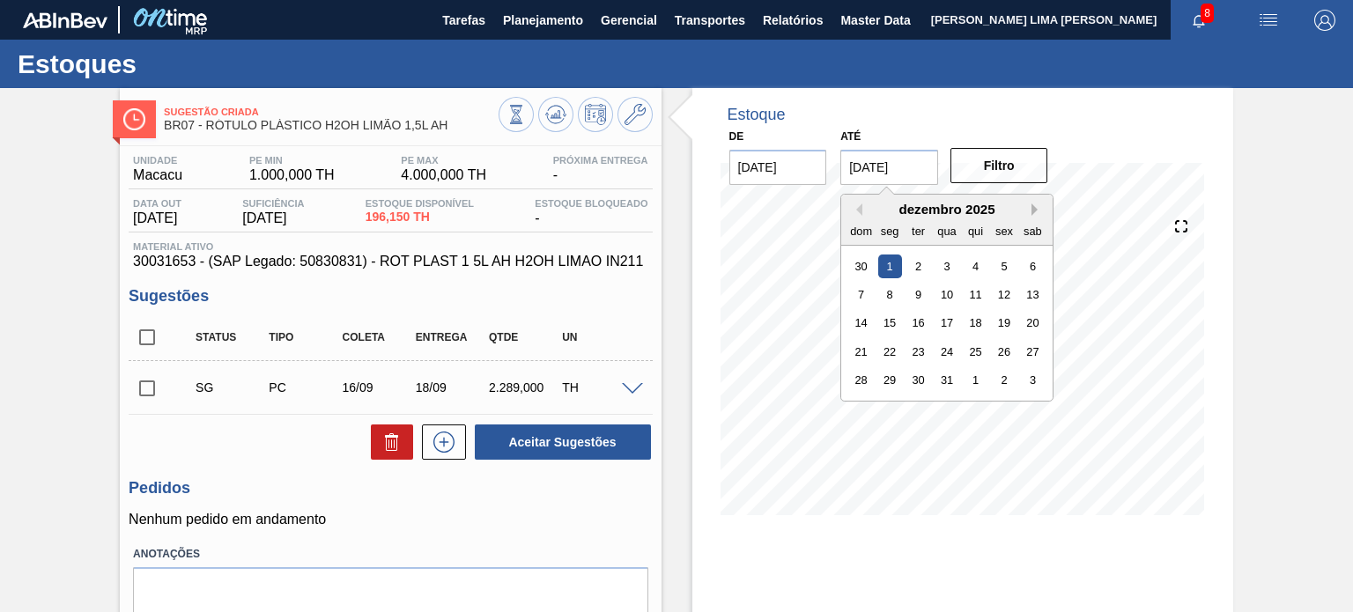
click at [1033, 211] on button "Next Month" at bounding box center [1037, 209] width 12 height 12
click at [1037, 378] on div "31" at bounding box center [1033, 380] width 24 height 24
type input "[DATE]"
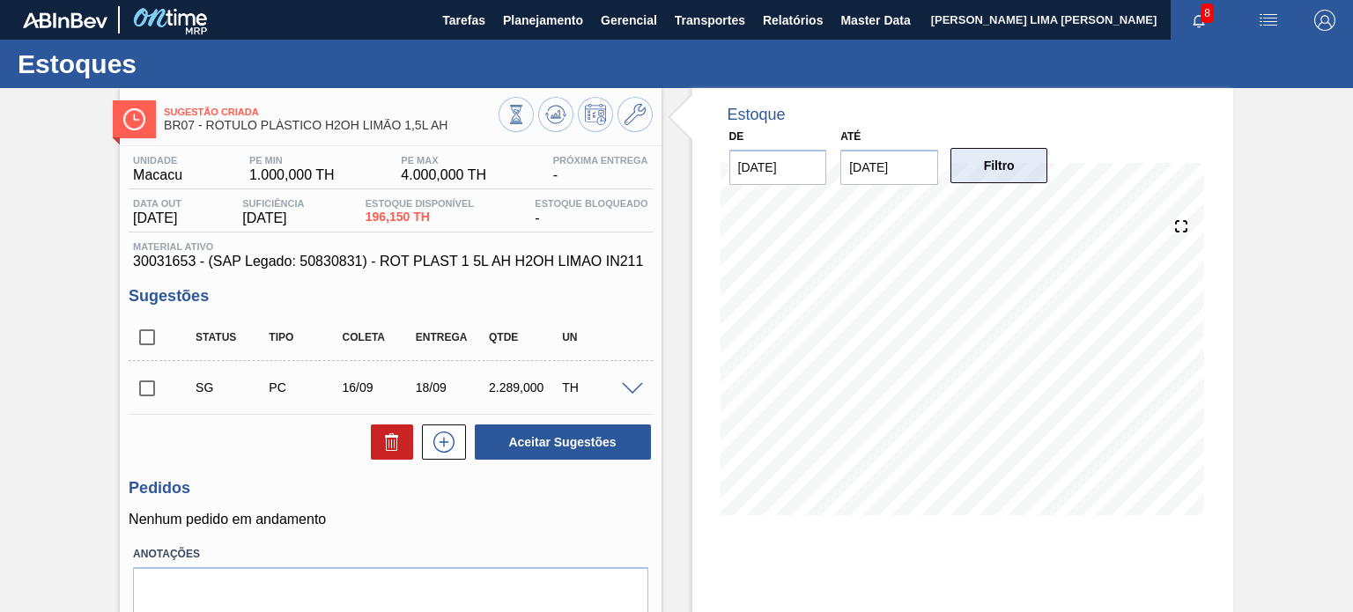
click at [1018, 180] on button "Filtro" at bounding box center [999, 165] width 98 height 35
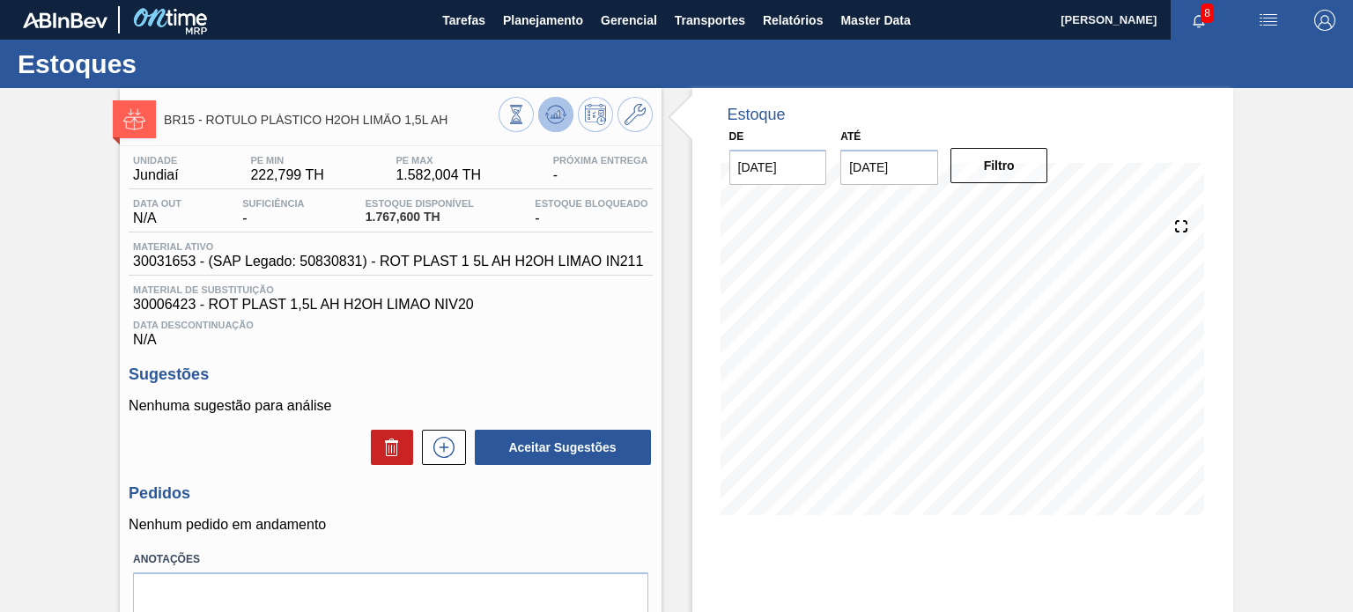
click at [552, 126] on button at bounding box center [555, 114] width 35 height 35
click at [1309, 344] on div "BR15 - RÓTULO PLÁSTICO H2OH LIMÃO 1,5L AH Unidade Jundiaí PE MIN 222,799 TH PE …" at bounding box center [676, 422] width 1353 height 669
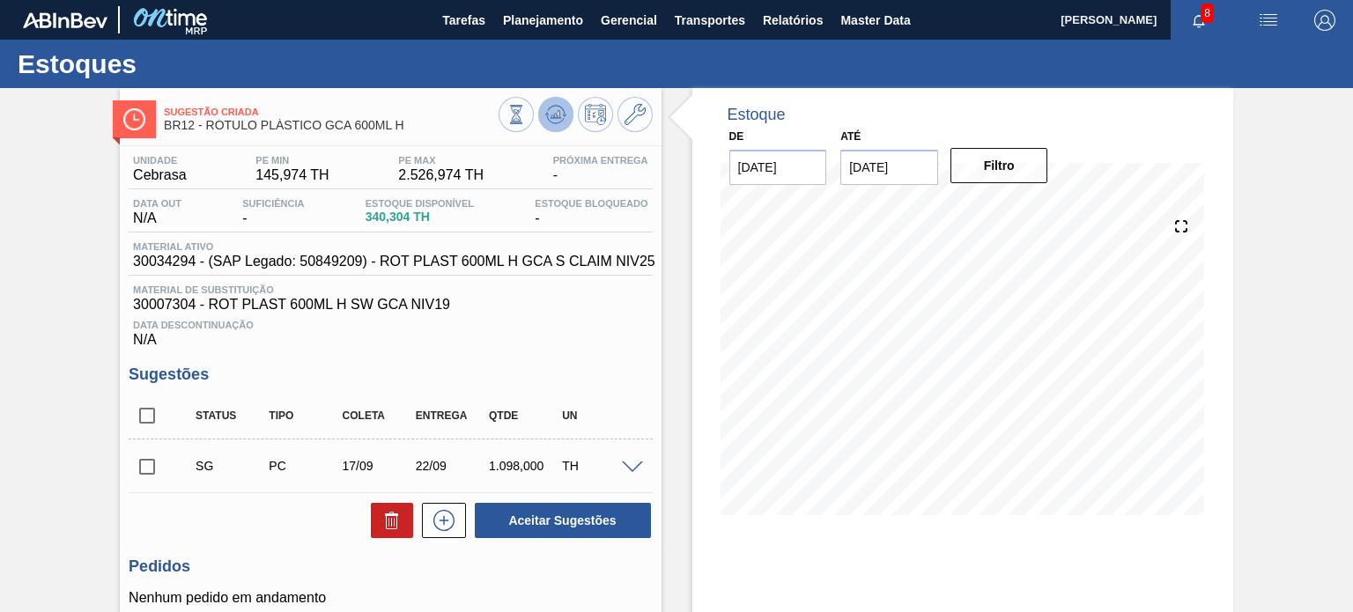
click at [526, 109] on icon at bounding box center [515, 114] width 19 height 19
click at [1289, 285] on div "Sugestão Criada BR12 - RÓTULO PLÁSTICO GCA 600ML H Unidade Cebrasa PE MIN 145,9…" at bounding box center [676, 426] width 1353 height 676
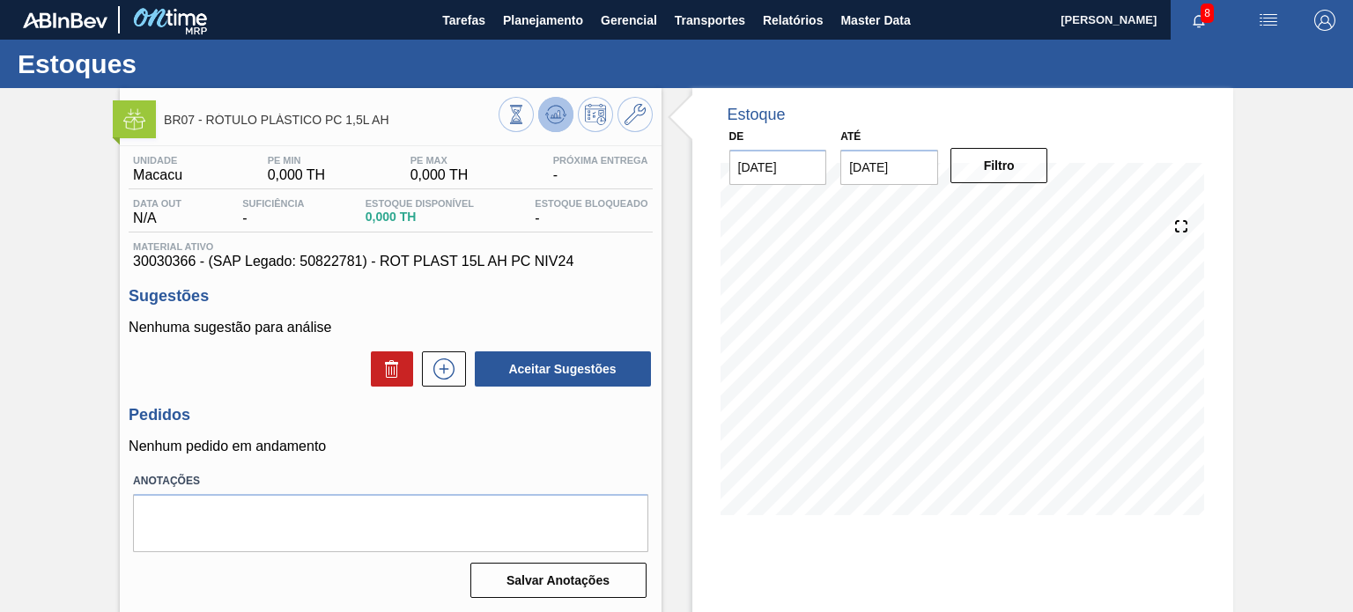
click at [526, 123] on icon at bounding box center [515, 114] width 19 height 19
click at [526, 120] on icon at bounding box center [515, 114] width 19 height 19
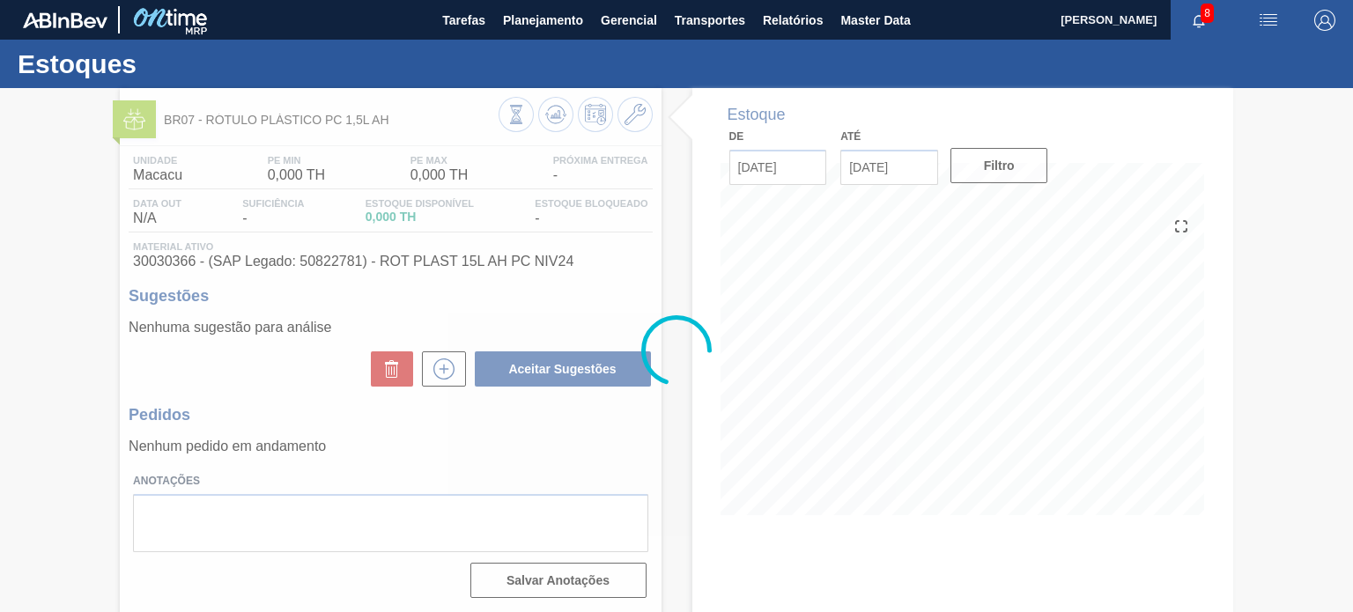
click at [0, 252] on div at bounding box center [676, 350] width 1353 height 524
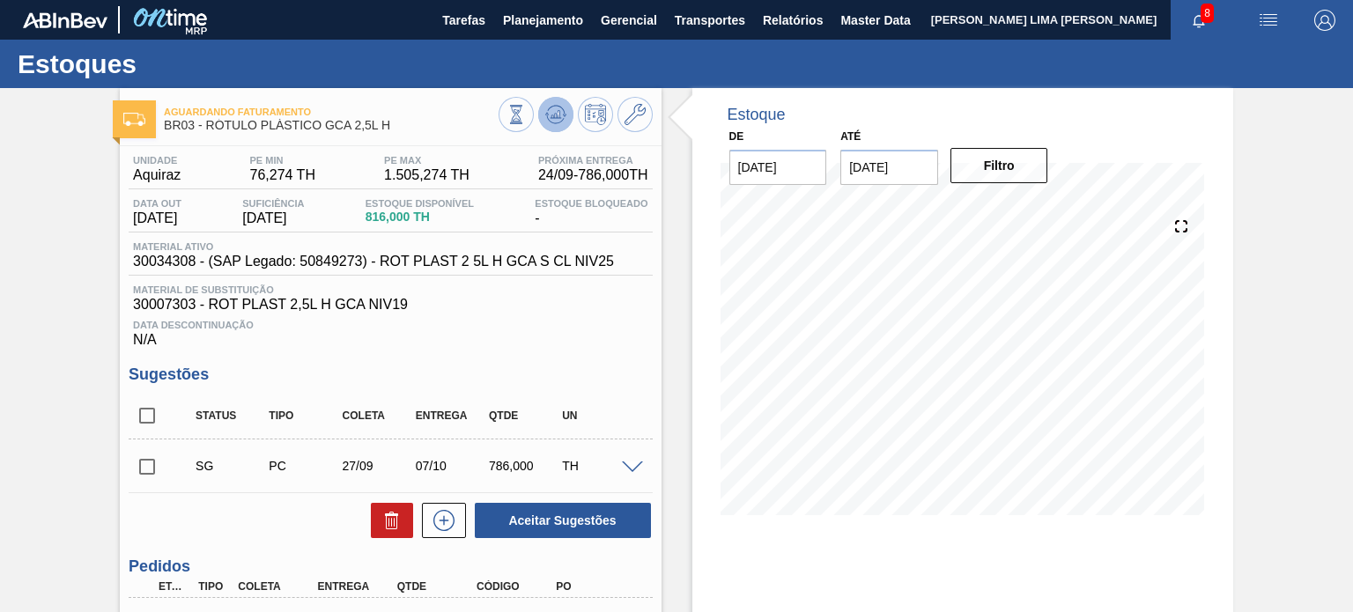
click at [526, 120] on icon at bounding box center [515, 114] width 19 height 19
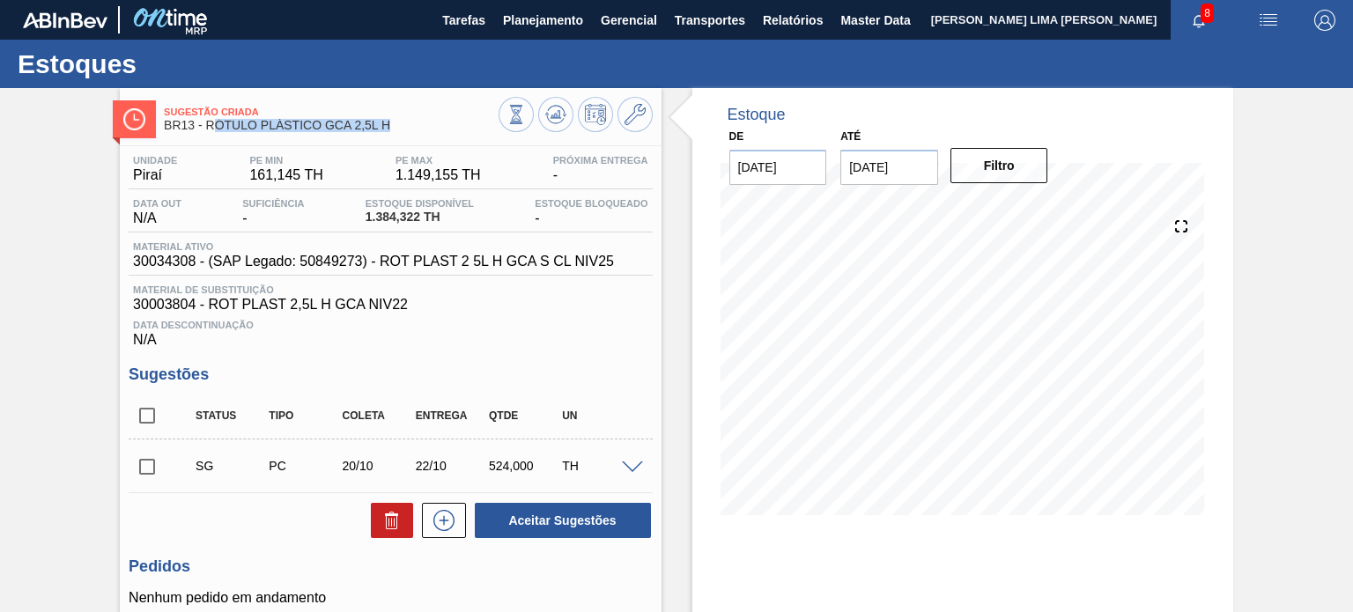
drag, startPoint x: 393, startPoint y: 133, endPoint x: 216, endPoint y: 129, distance: 177.1
click at [216, 129] on div "Sugestão Criada BR13 - RÓTULO PLÁSTICO GCA 2,5L H" at bounding box center [331, 120] width 334 height 40
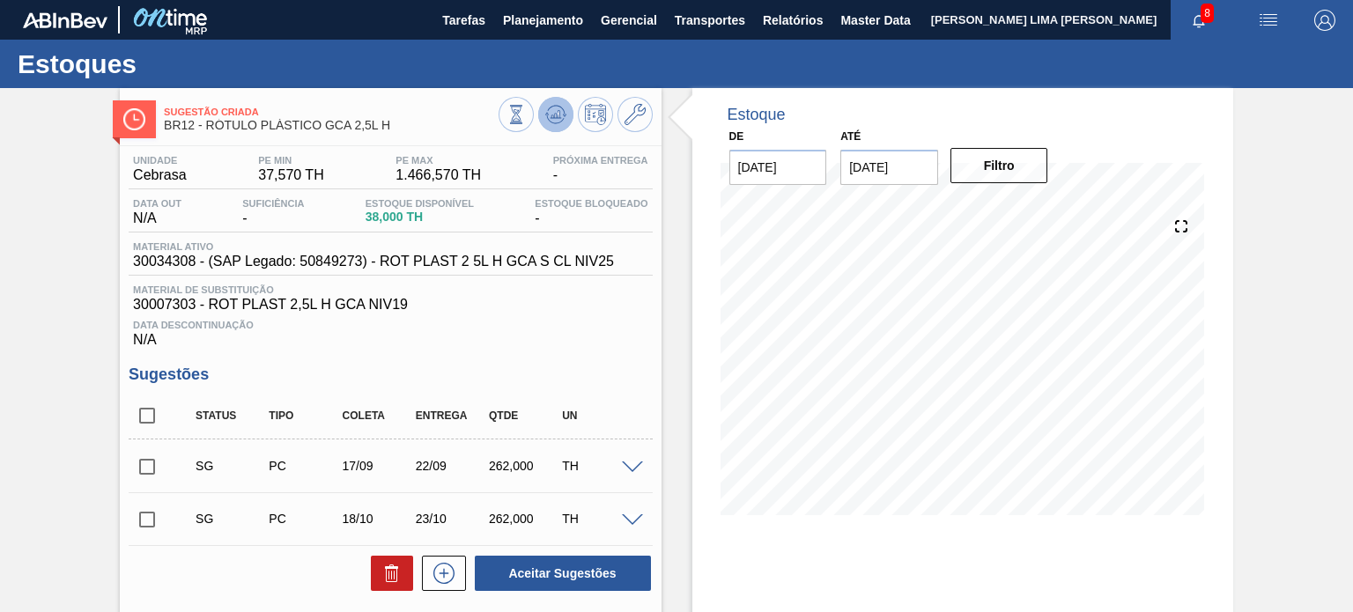
click at [526, 116] on icon at bounding box center [515, 114] width 19 height 19
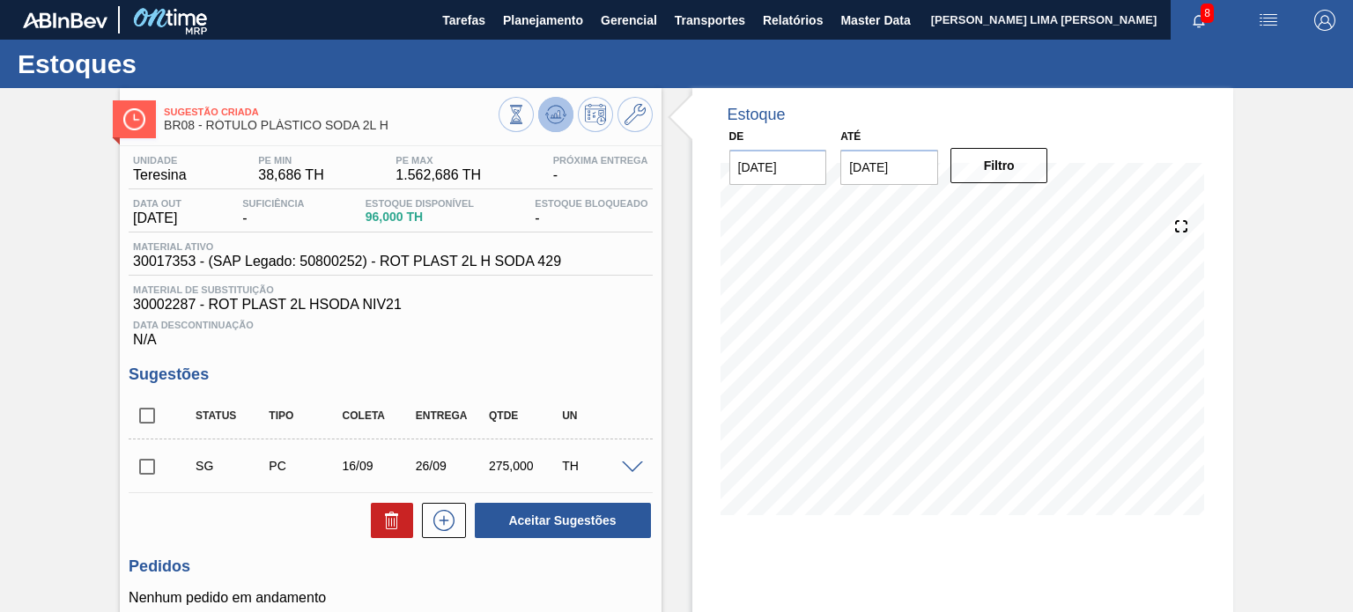
click at [538, 115] on button at bounding box center [555, 114] width 35 height 35
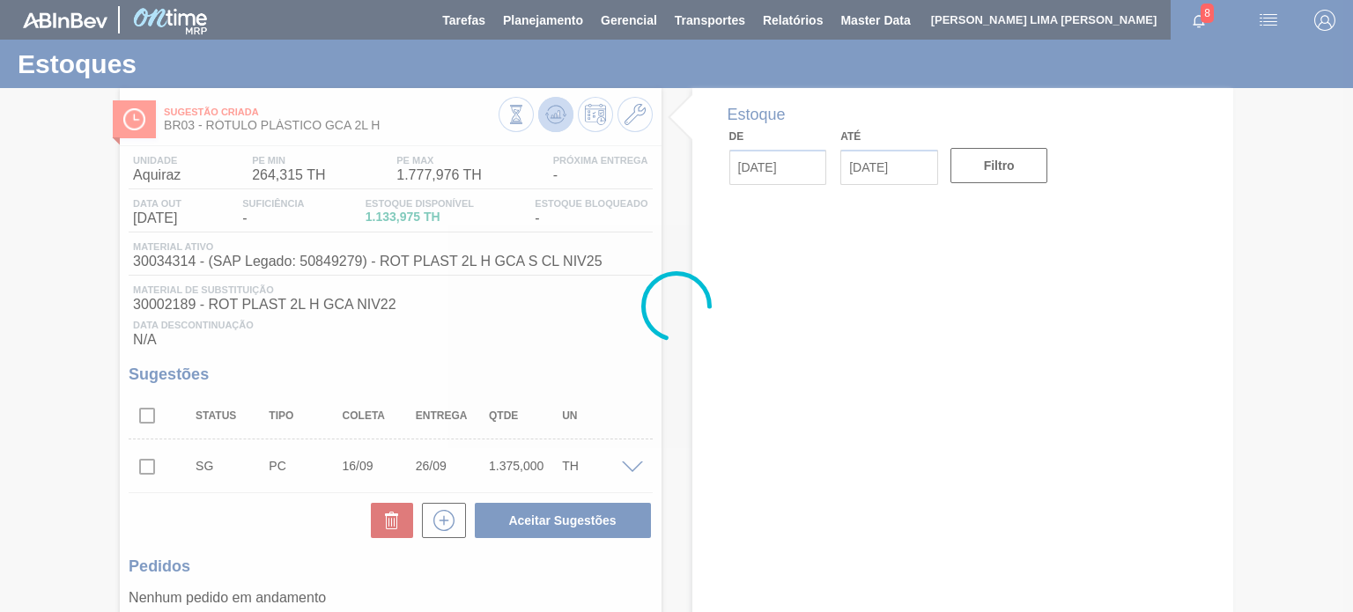
click at [526, 122] on icon at bounding box center [515, 114] width 19 height 19
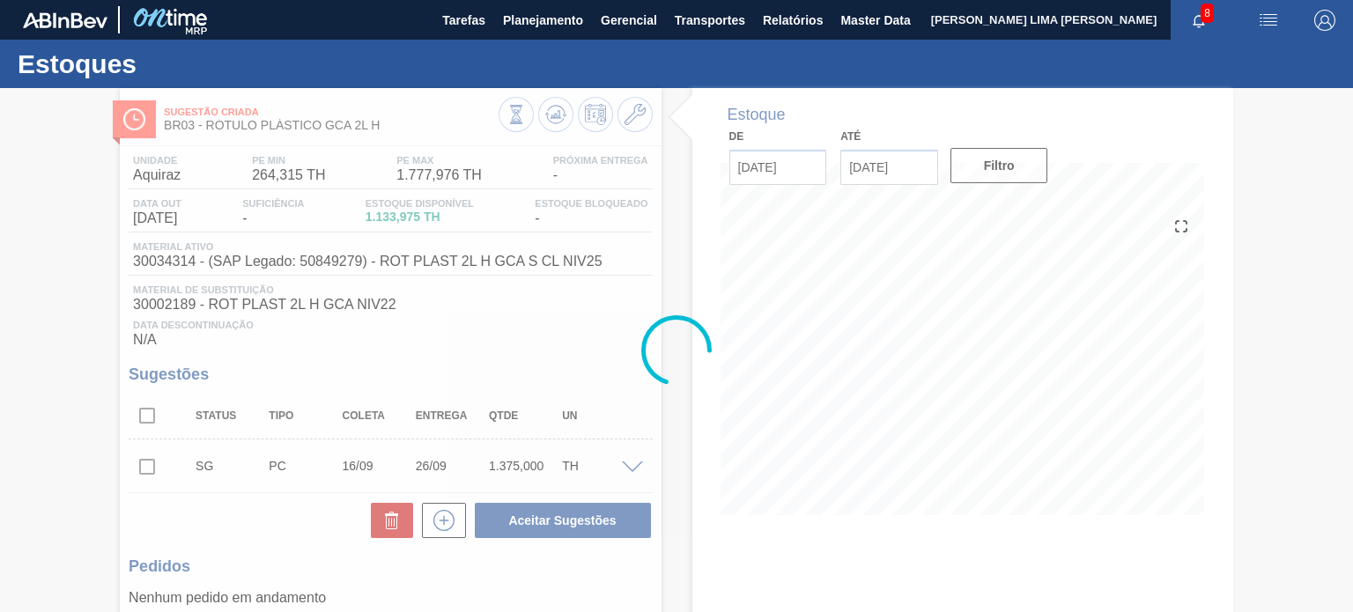
click at [546, 123] on div at bounding box center [676, 350] width 1353 height 524
click at [552, 125] on div at bounding box center [676, 350] width 1353 height 524
click at [553, 125] on div at bounding box center [676, 350] width 1353 height 524
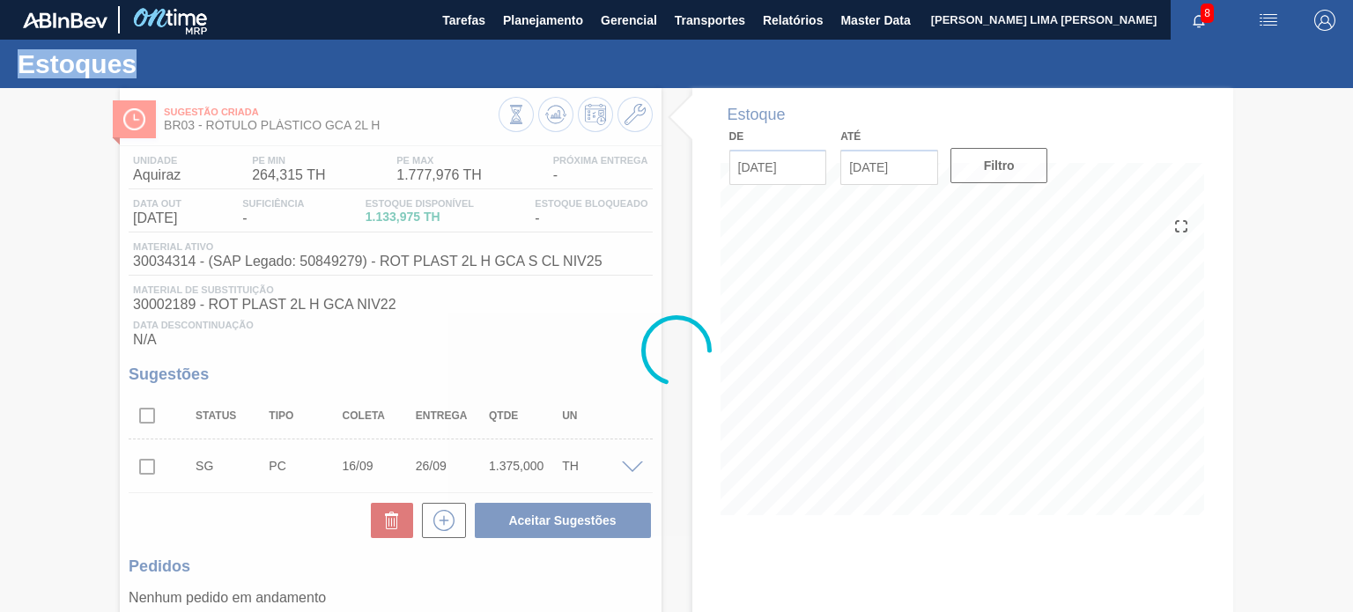
click at [553, 125] on div at bounding box center [676, 350] width 1353 height 524
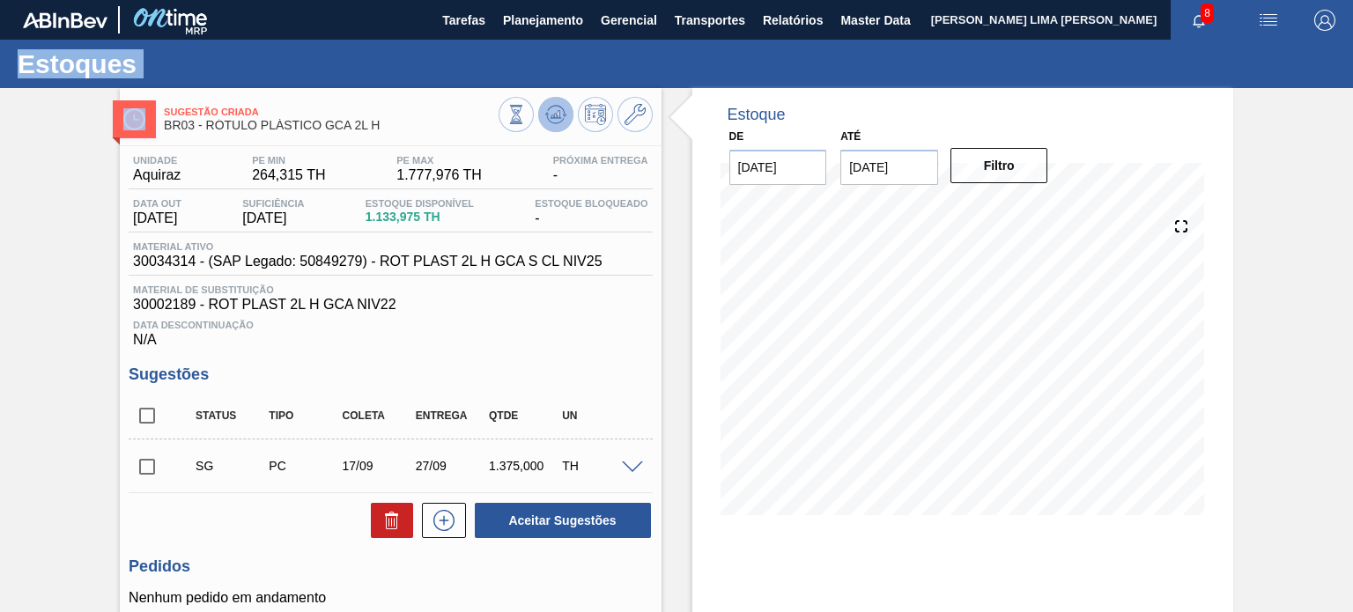
click at [562, 127] on button at bounding box center [555, 114] width 35 height 35
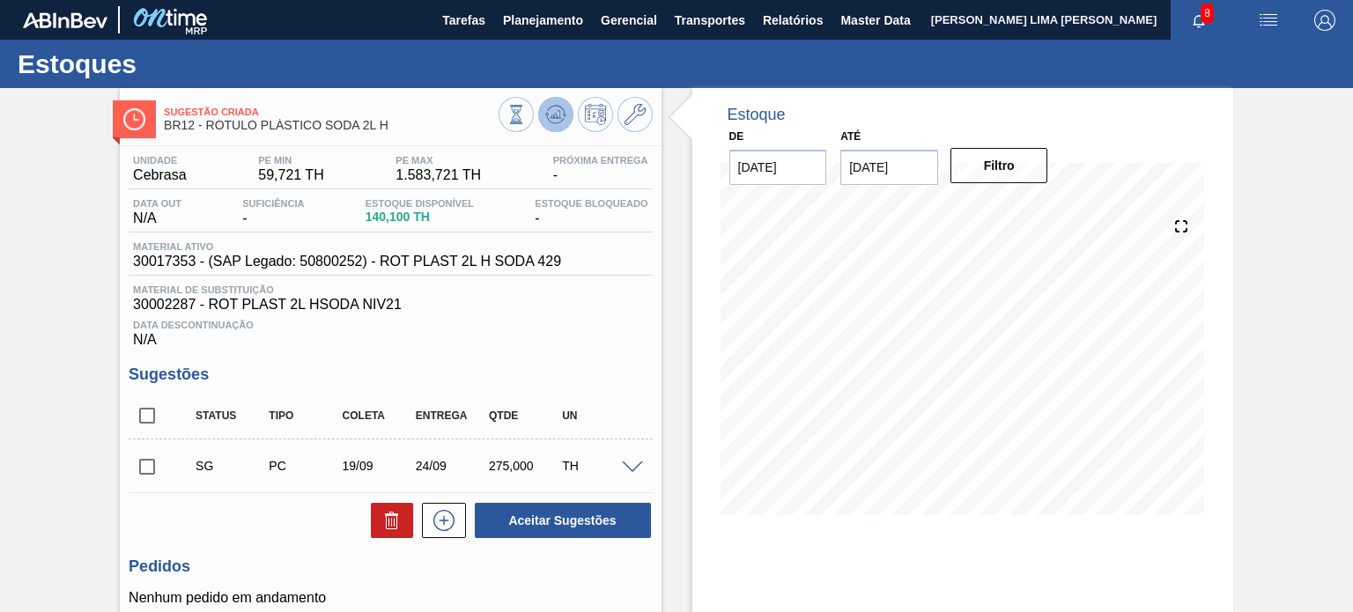
click at [526, 119] on icon at bounding box center [515, 114] width 19 height 19
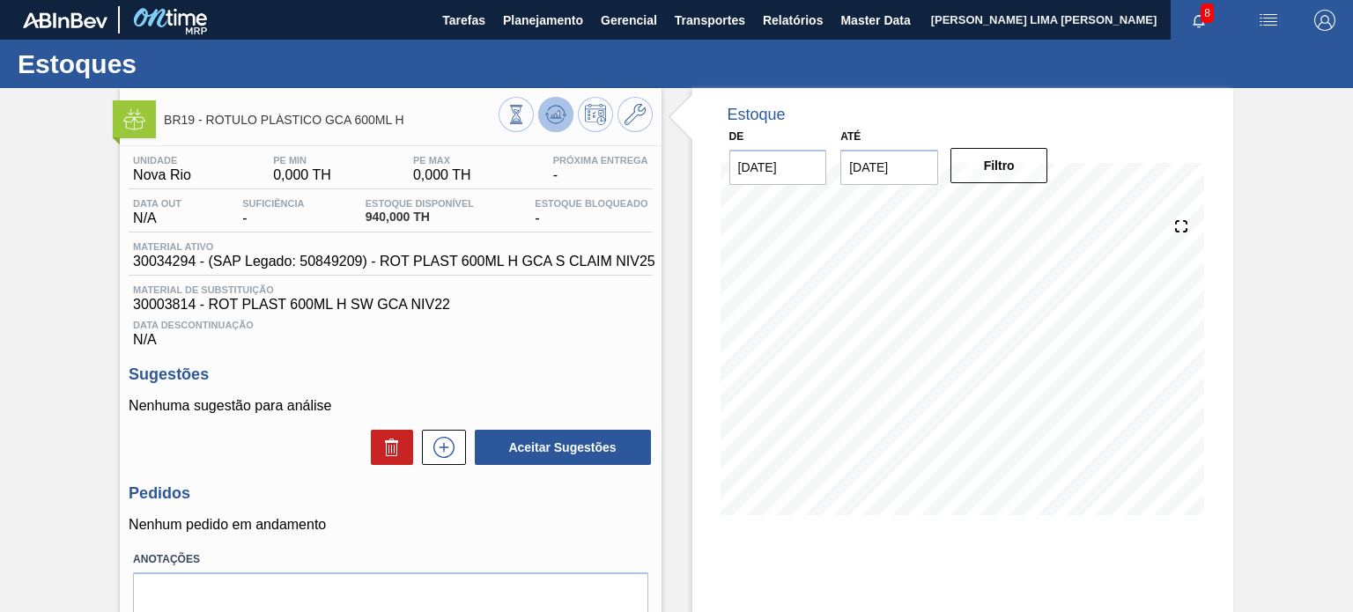
click at [526, 115] on icon at bounding box center [515, 114] width 19 height 19
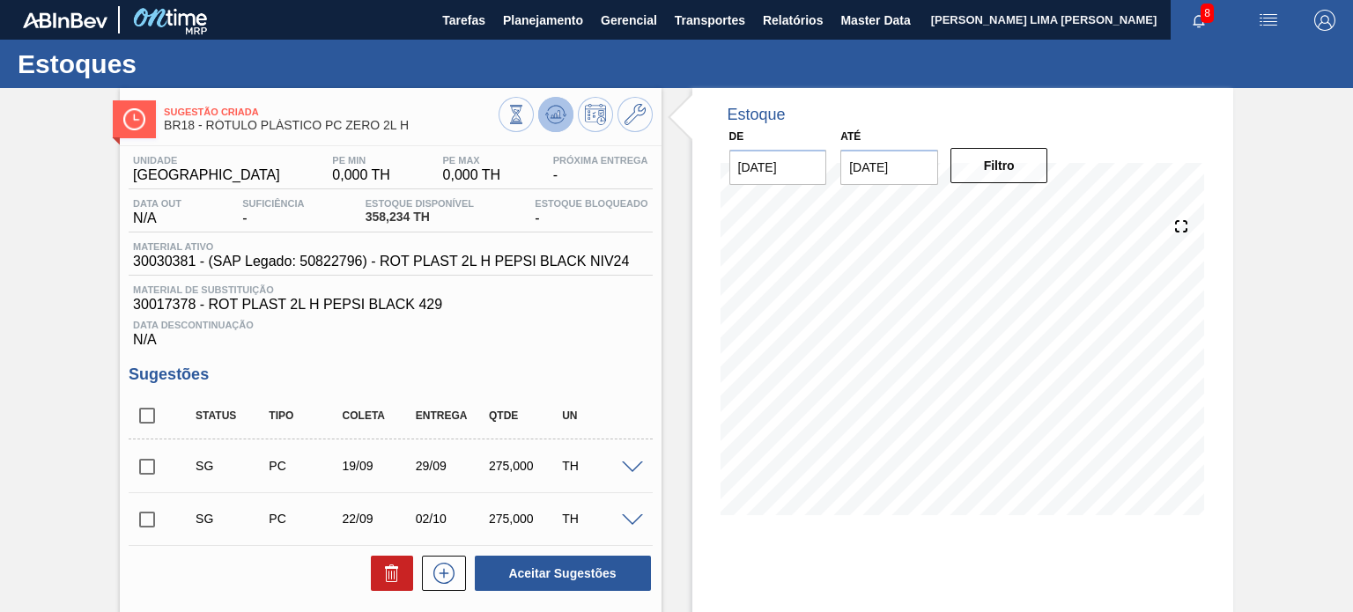
click at [526, 115] on icon at bounding box center [515, 114] width 19 height 19
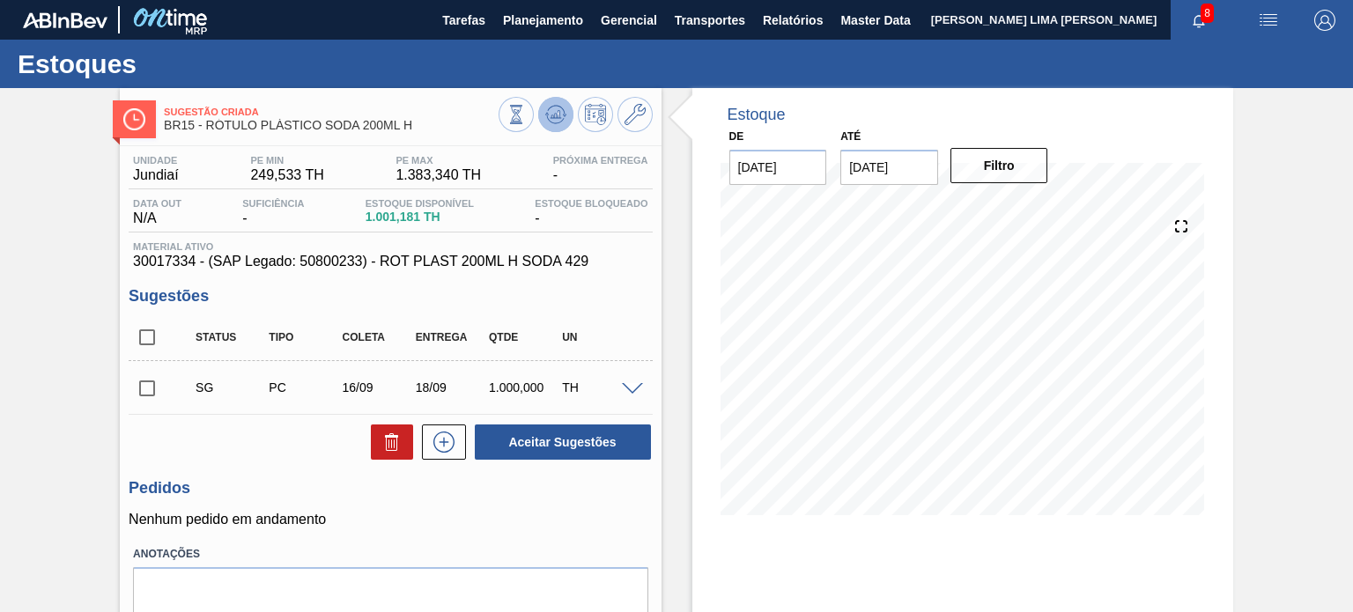
click at [550, 118] on icon at bounding box center [555, 114] width 11 height 8
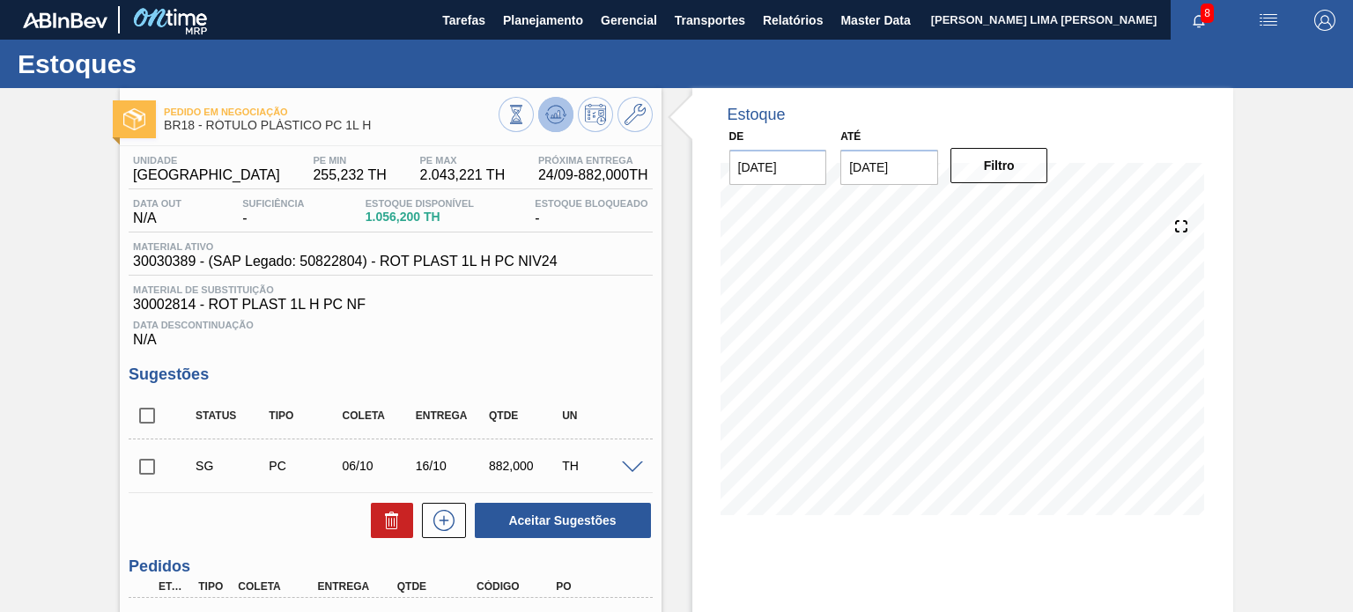
click at [557, 113] on icon at bounding box center [555, 114] width 11 height 8
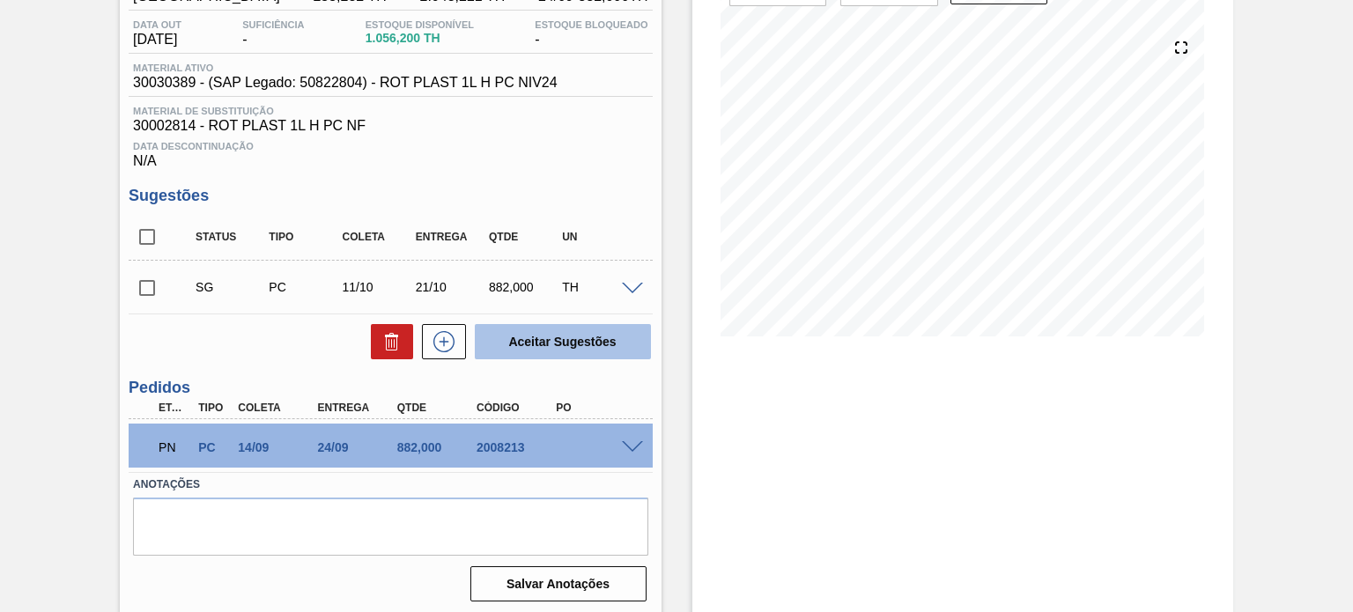
scroll to position [183, 0]
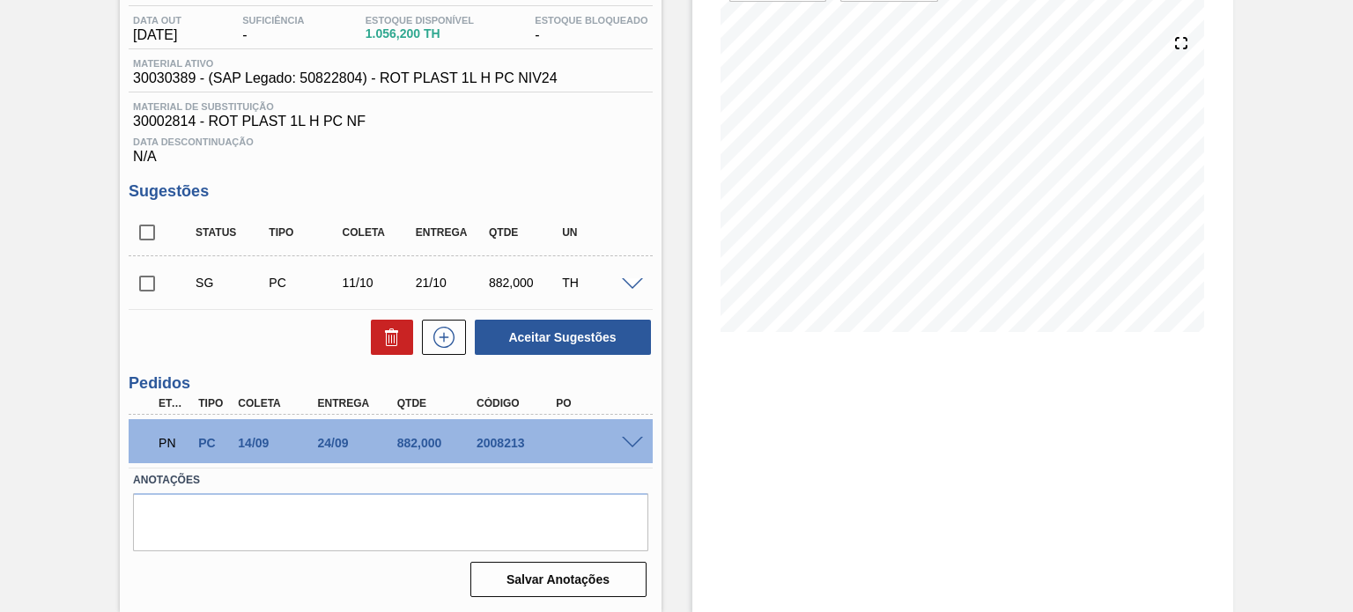
click at [617, 446] on div at bounding box center [634, 441] width 35 height 13
drag, startPoint x: 627, startPoint y: 443, endPoint x: 626, endPoint y: 418, distance: 24.7
click at [627, 442] on span at bounding box center [632, 443] width 21 height 13
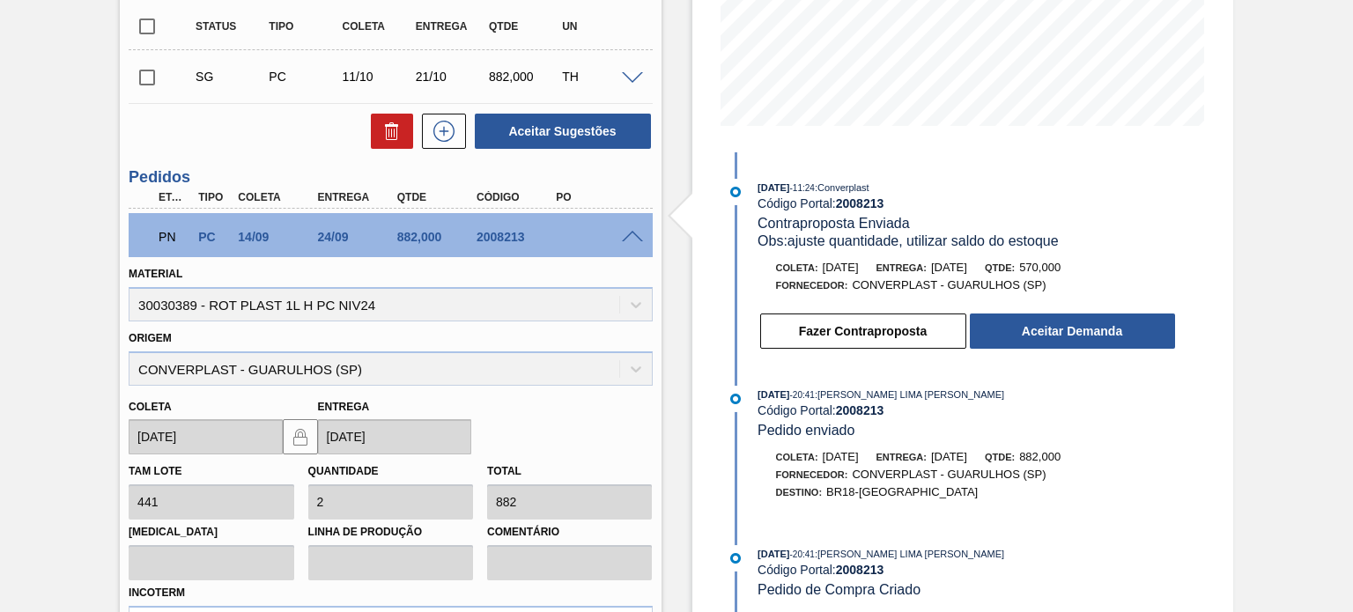
scroll to position [359, 0]
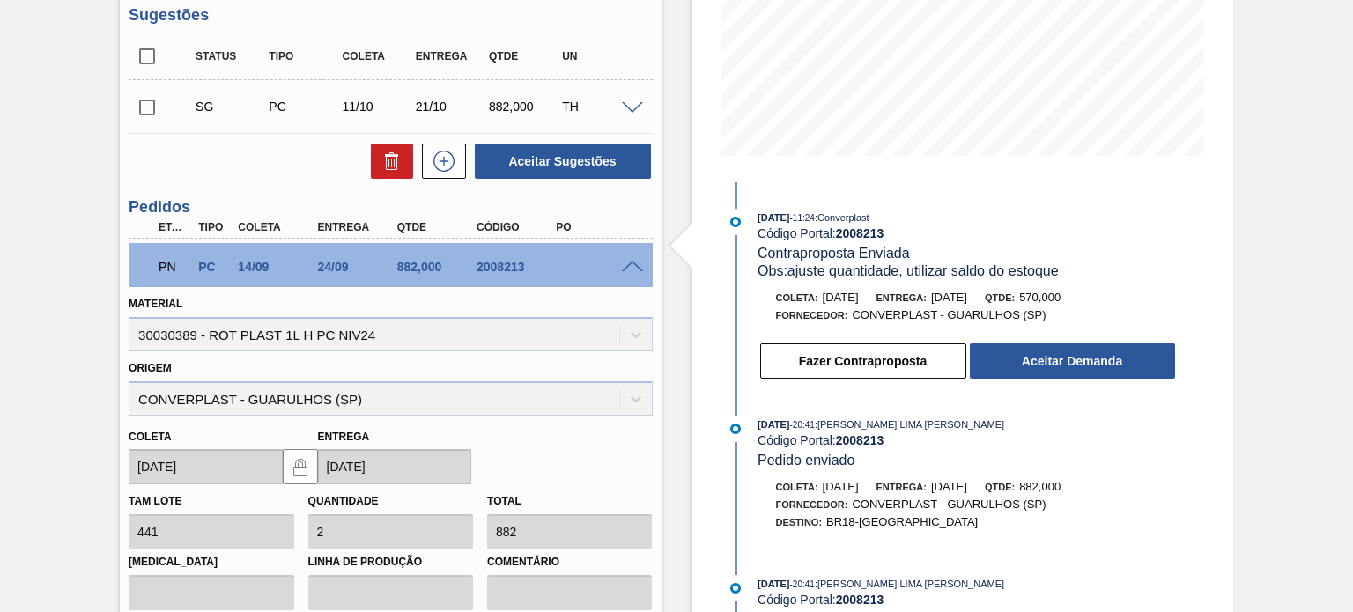
click at [491, 265] on div "2008213" at bounding box center [515, 267] width 87 height 14
copy div "2008213"
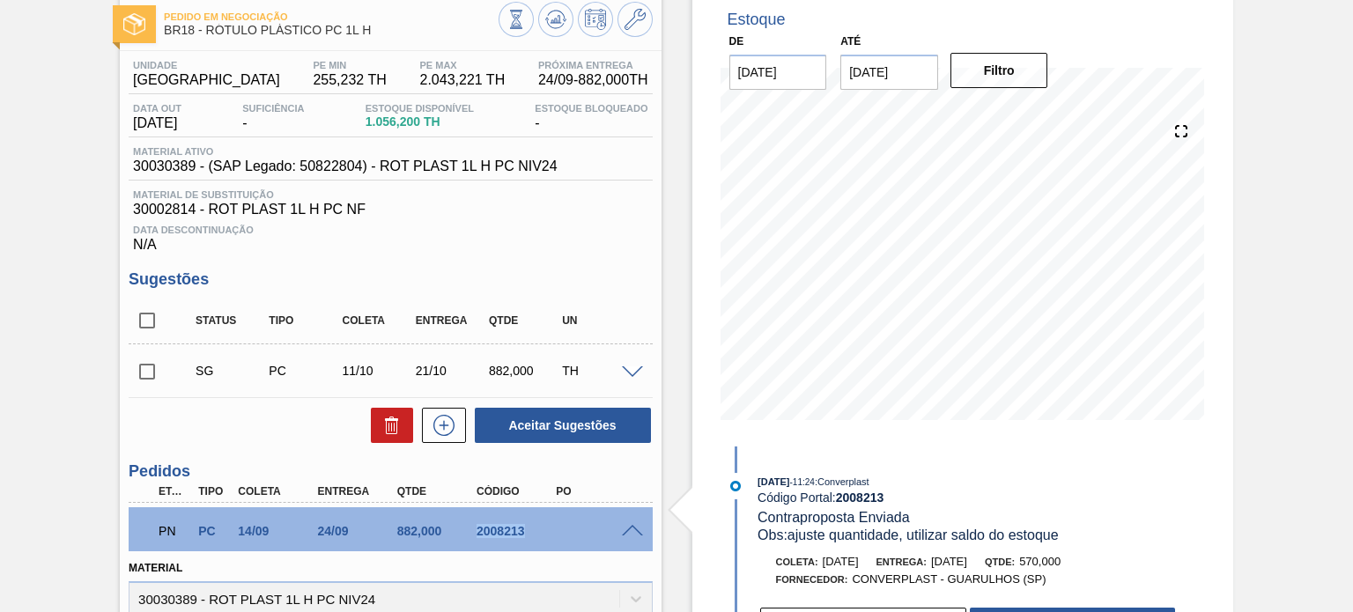
scroll to position [7, 0]
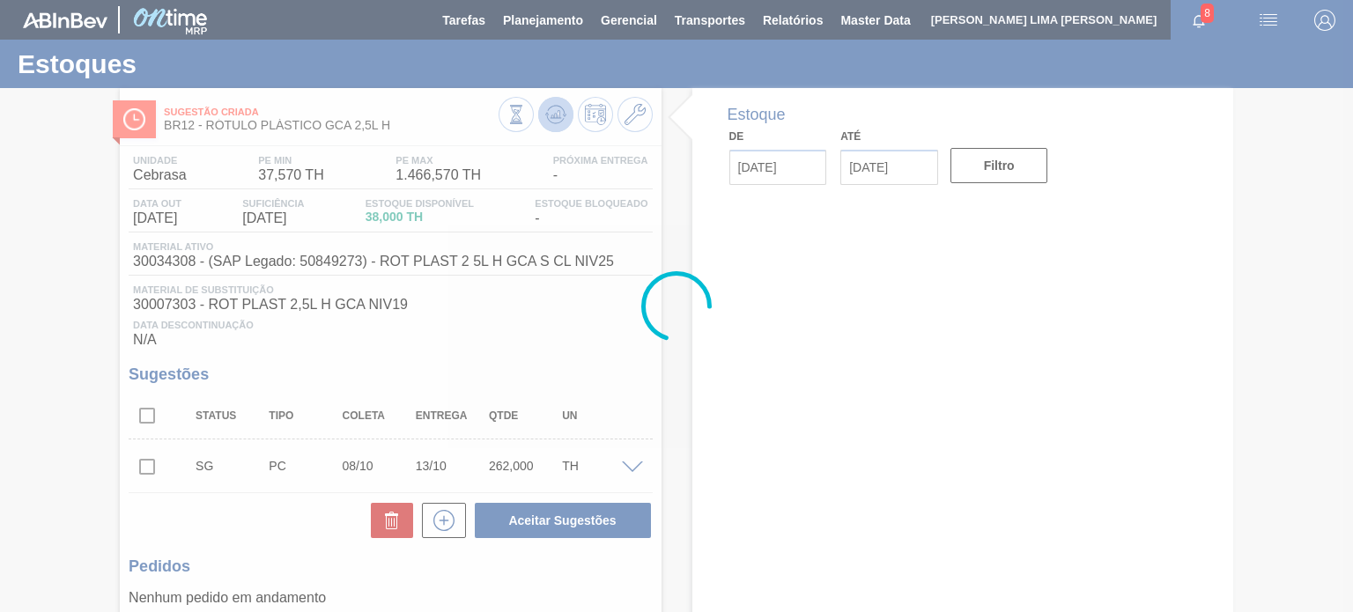
click at [526, 116] on icon at bounding box center [515, 114] width 19 height 19
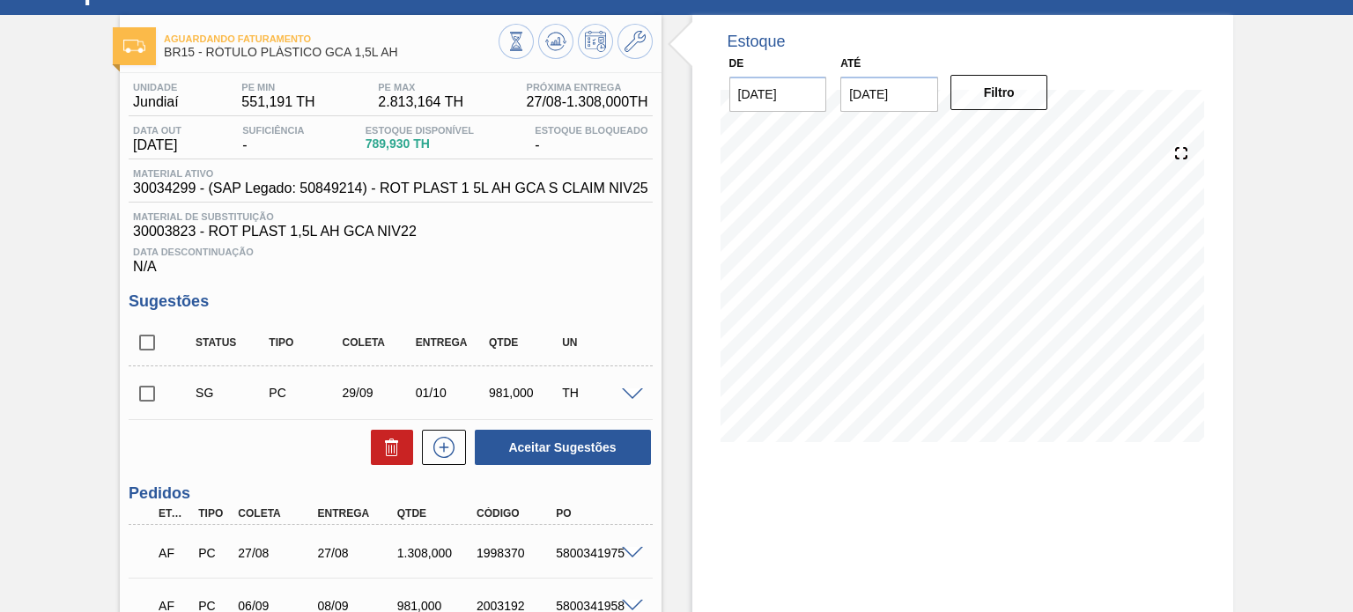
scroll to position [176, 0]
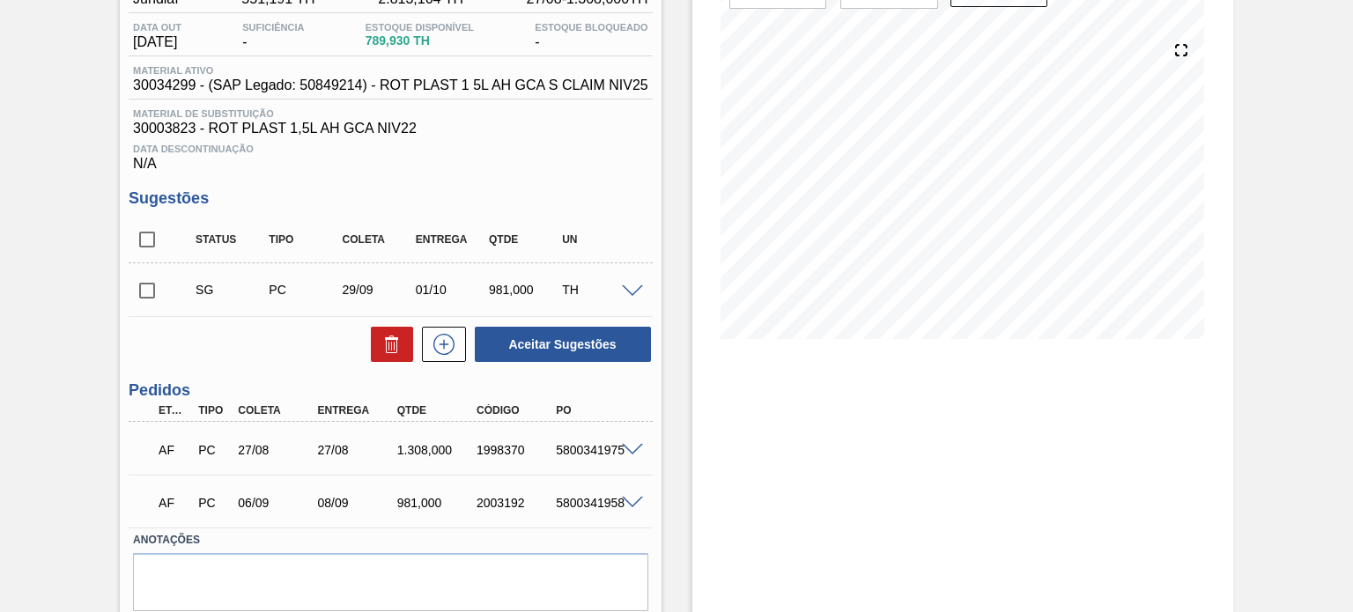
click at [154, 249] on input "checkbox" at bounding box center [147, 239] width 37 height 37
checkbox input "true"
click at [382, 351] on icon at bounding box center [391, 344] width 21 height 21
checkbox input "false"
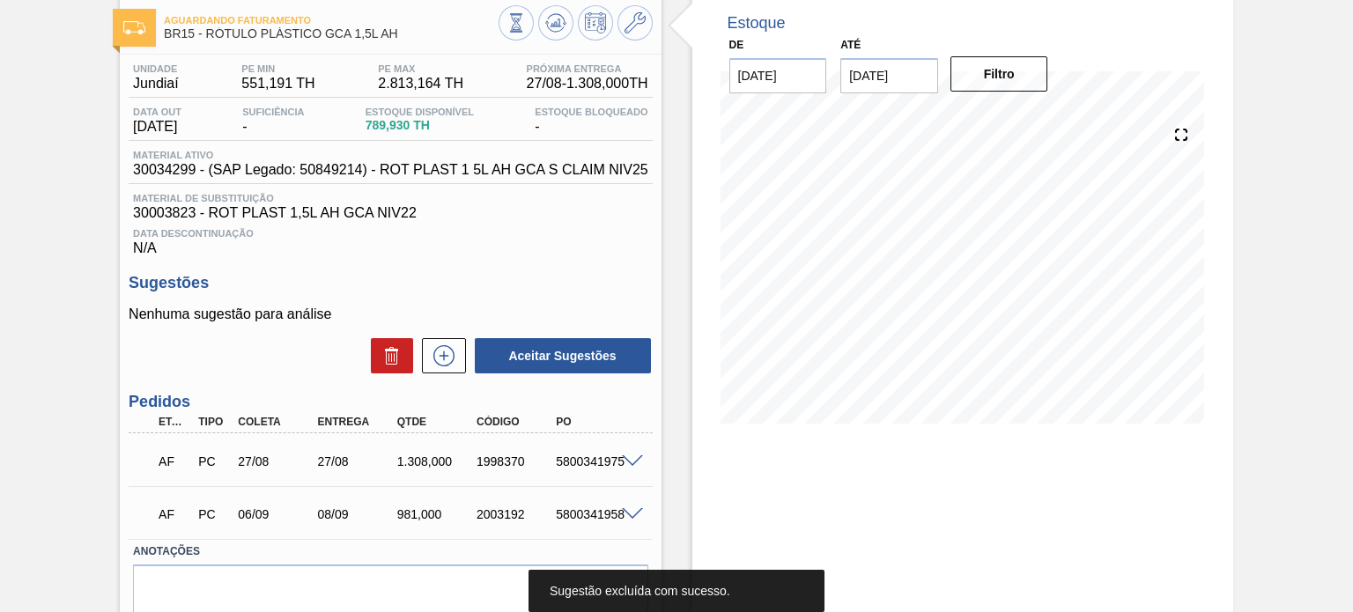
scroll to position [0, 0]
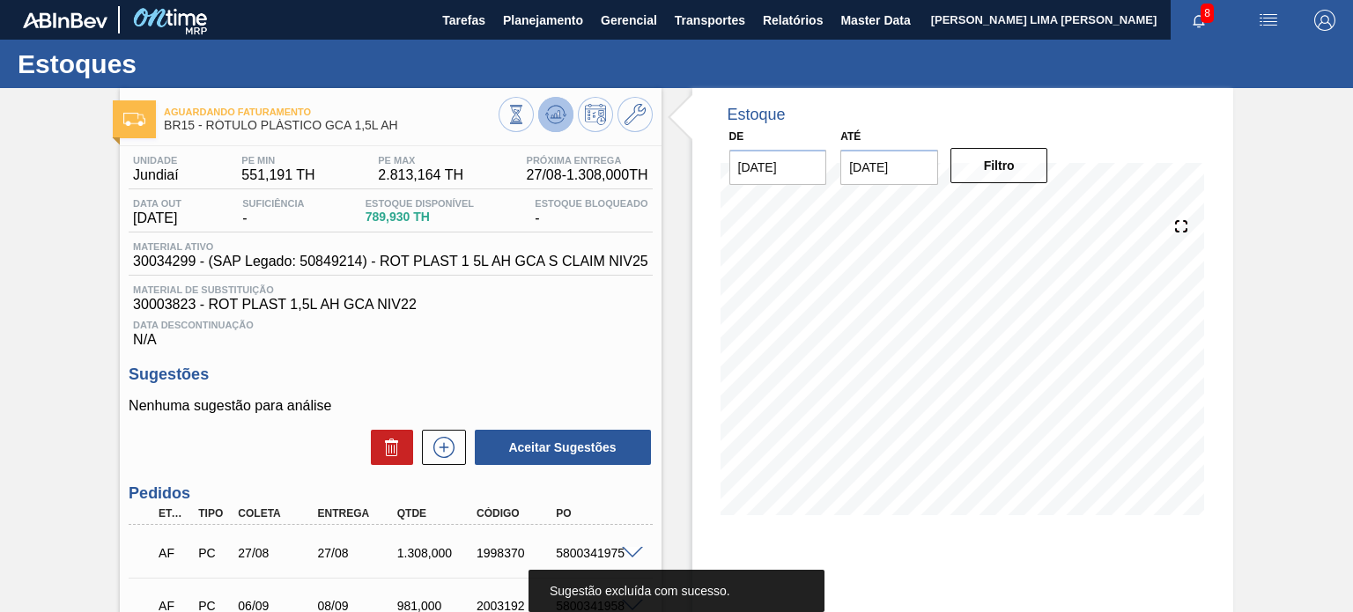
click at [565, 115] on button at bounding box center [555, 114] width 35 height 35
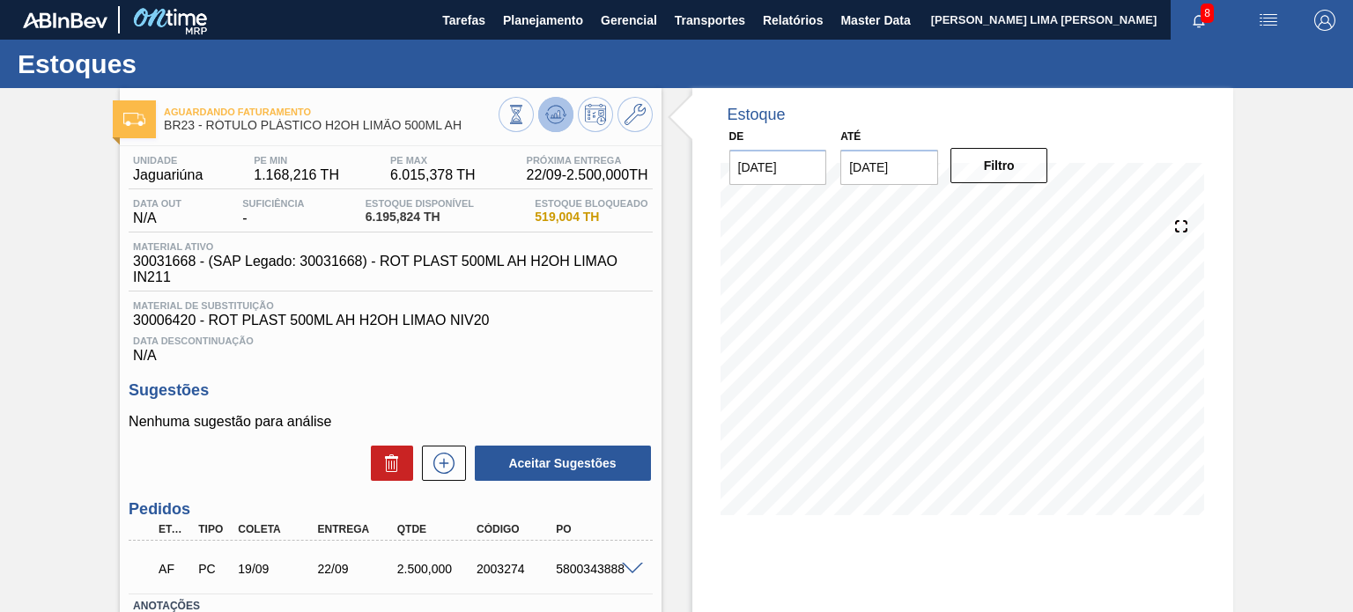
click at [543, 114] on button at bounding box center [555, 114] width 35 height 35
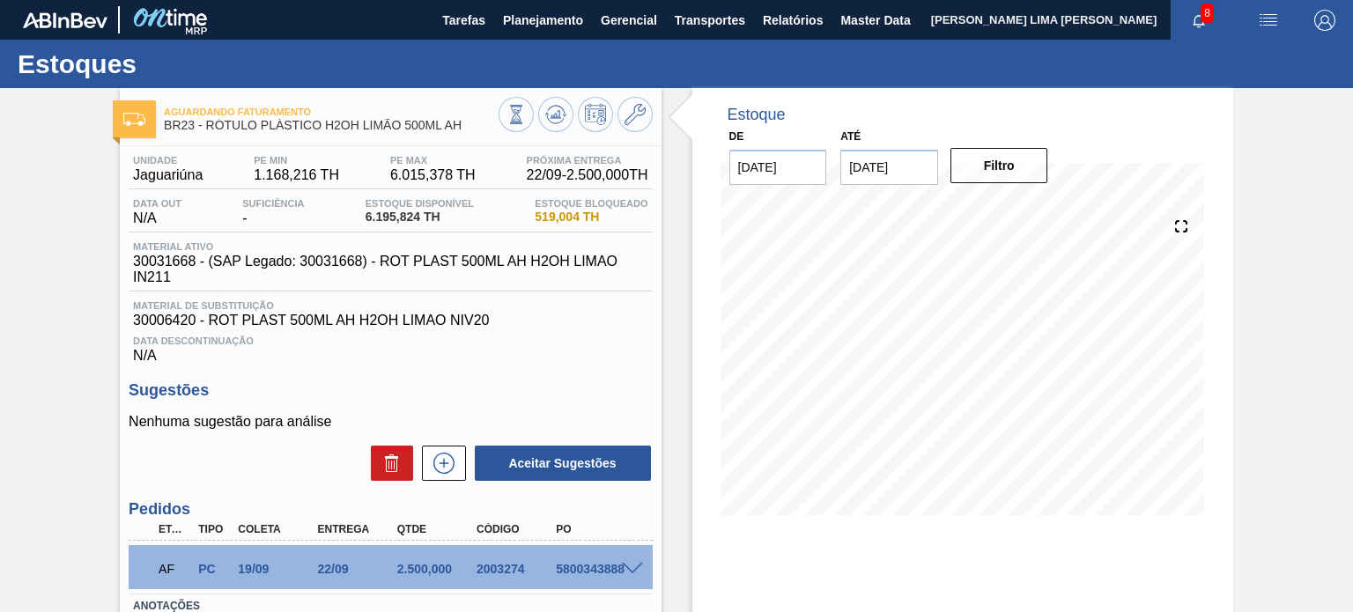
click at [173, 264] on span "30031668 - (SAP Legado: 30031668) - ROT PLAST 500ML AH H2OH LIMAO IN211" at bounding box center [394, 270] width 523 height 32
copy span "30031668"
click at [158, 273] on span "30031668 - (SAP Legado: 30031668) - ROT PLAST 500ML AH H2OH LIMAO IN211" at bounding box center [394, 270] width 523 height 32
click at [161, 256] on span "30031668 - (SAP Legado: 30031668) - ROT PLAST 500ML AH H2OH LIMAO IN211" at bounding box center [394, 270] width 523 height 32
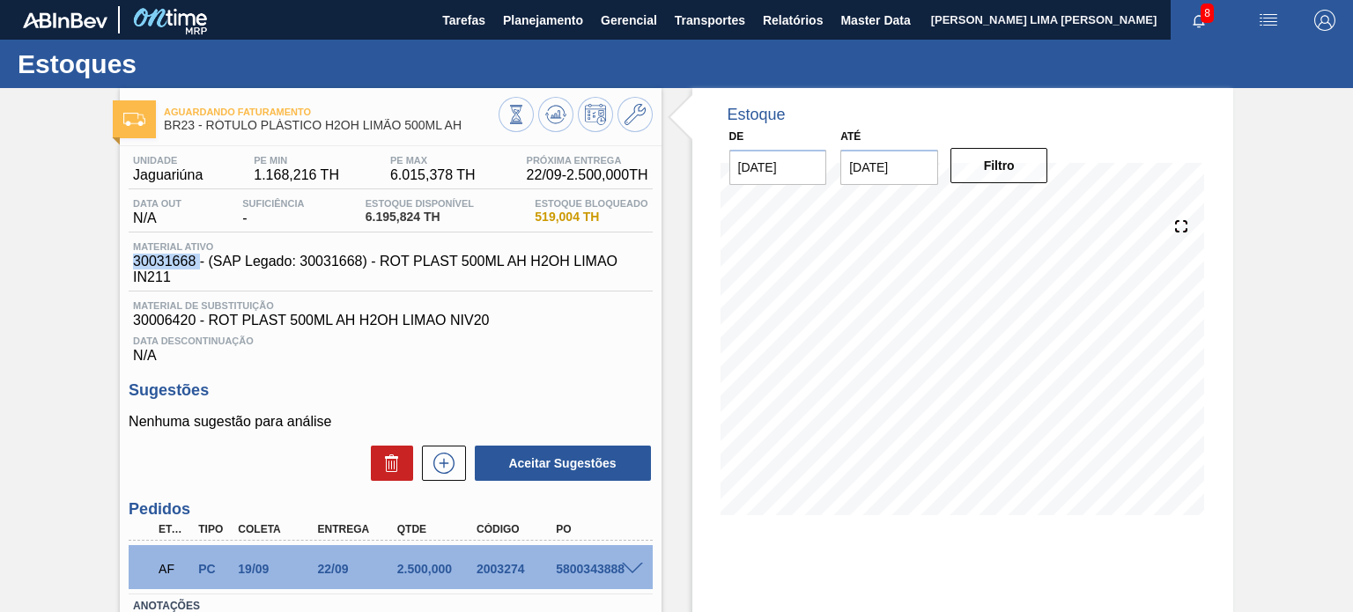
click at [161, 256] on span "30031668 - (SAP Legado: 30031668) - ROT PLAST 500ML AH H2OH LIMAO IN211" at bounding box center [394, 270] width 523 height 32
copy span "30031668"
